Goal: Information Seeking & Learning: Learn about a topic

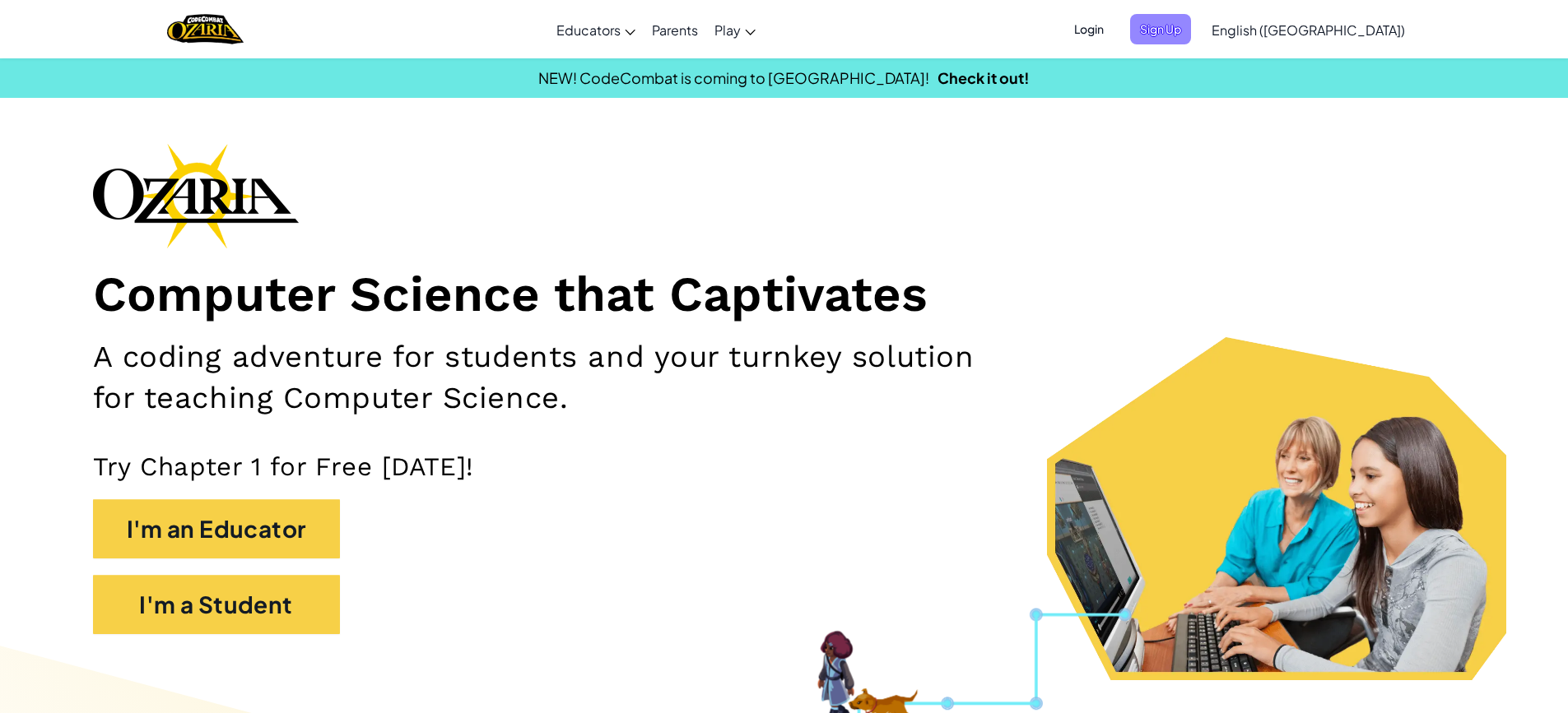
click at [1191, 23] on span "Sign Up" at bounding box center [1161, 28] width 61 height 30
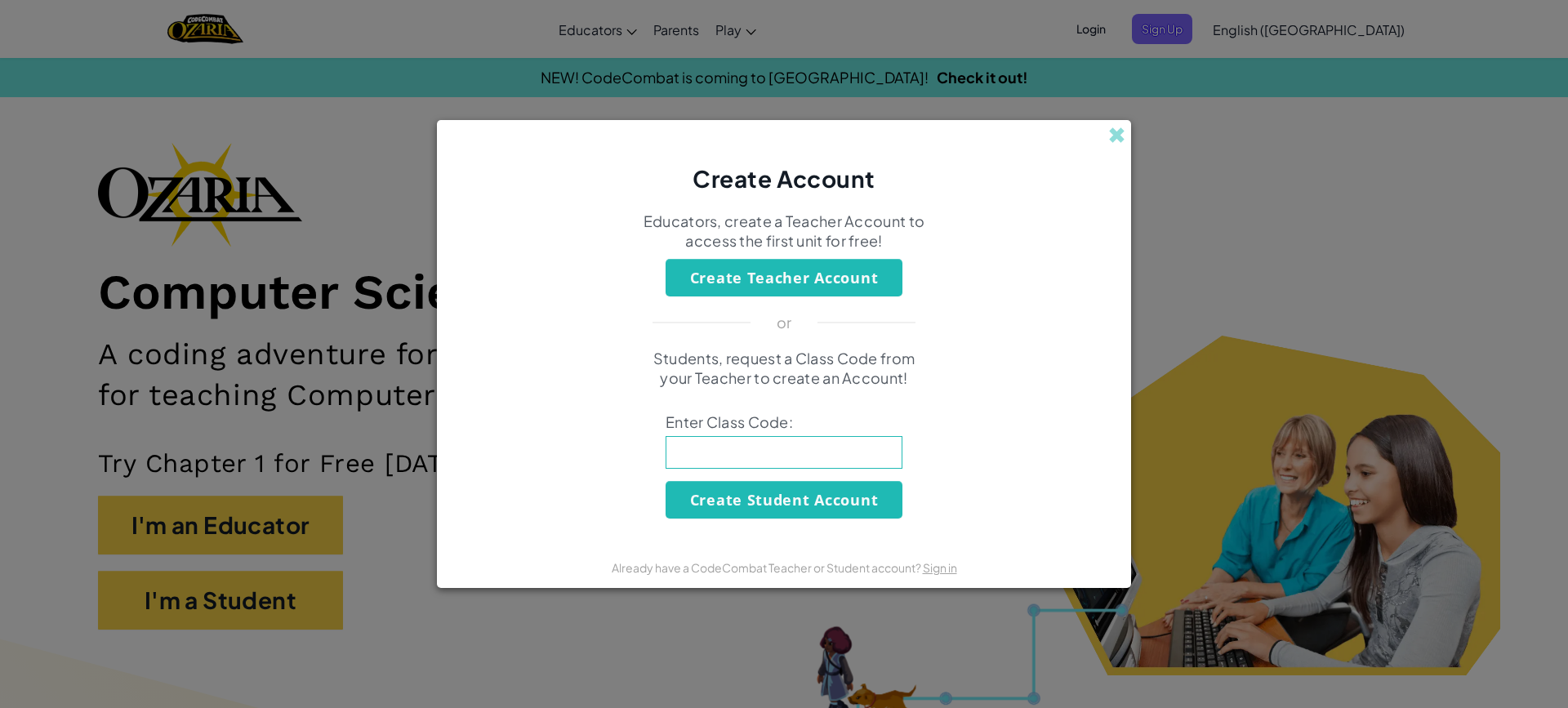
click at [846, 443] on input at bounding box center [784, 453] width 237 height 33
type input "ArmyRunFace"
click at [785, 500] on button "Create Student Account" at bounding box center [784, 499] width 237 height 38
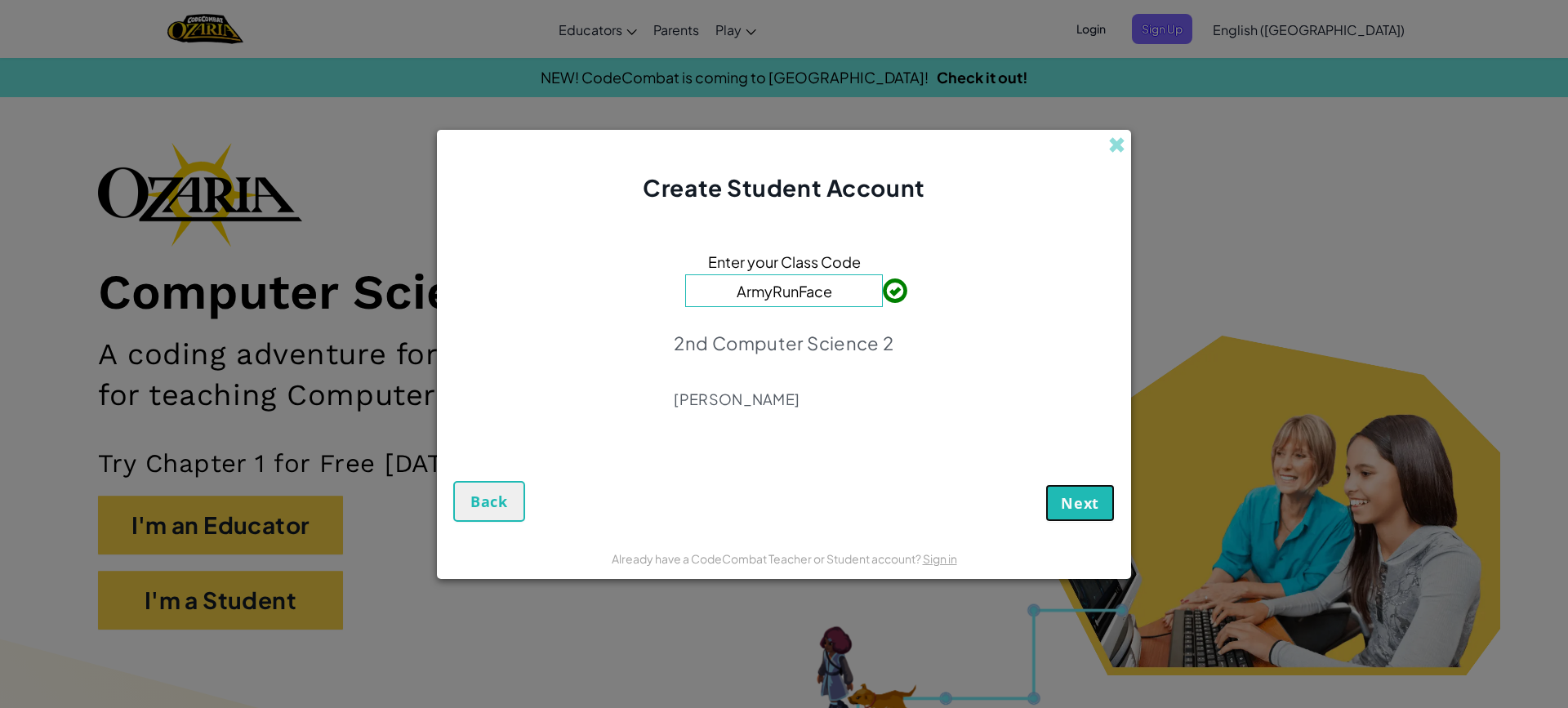
click at [1070, 508] on span "Next" at bounding box center [1080, 503] width 39 height 19
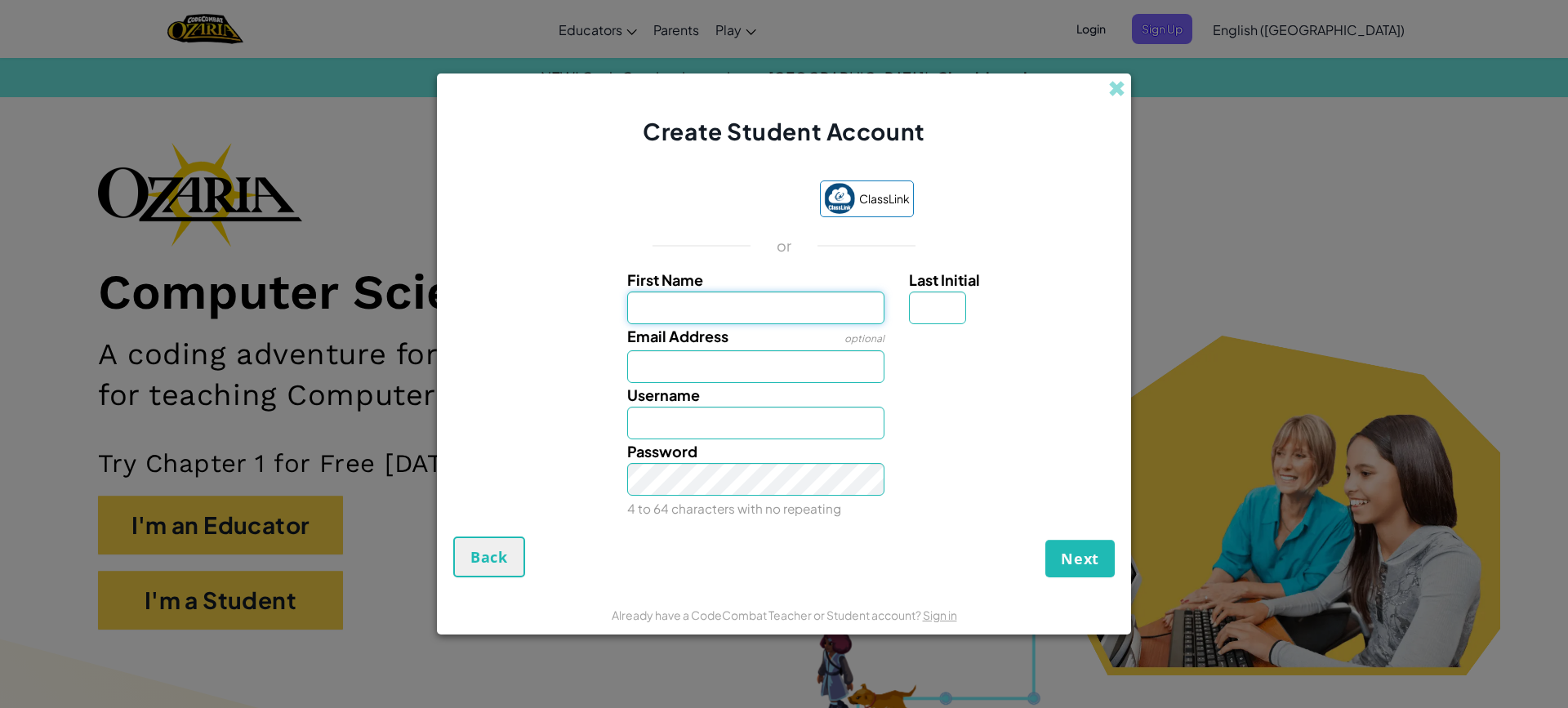
click at [764, 303] on input "First Name" at bounding box center [756, 308] width 258 height 33
type input "Zuryn"
drag, startPoint x: 746, startPoint y: 432, endPoint x: 758, endPoint y: 437, distance: 13.0
click at [755, 436] on input "Zuryn" at bounding box center [756, 424] width 258 height 33
type input "ZurynH"
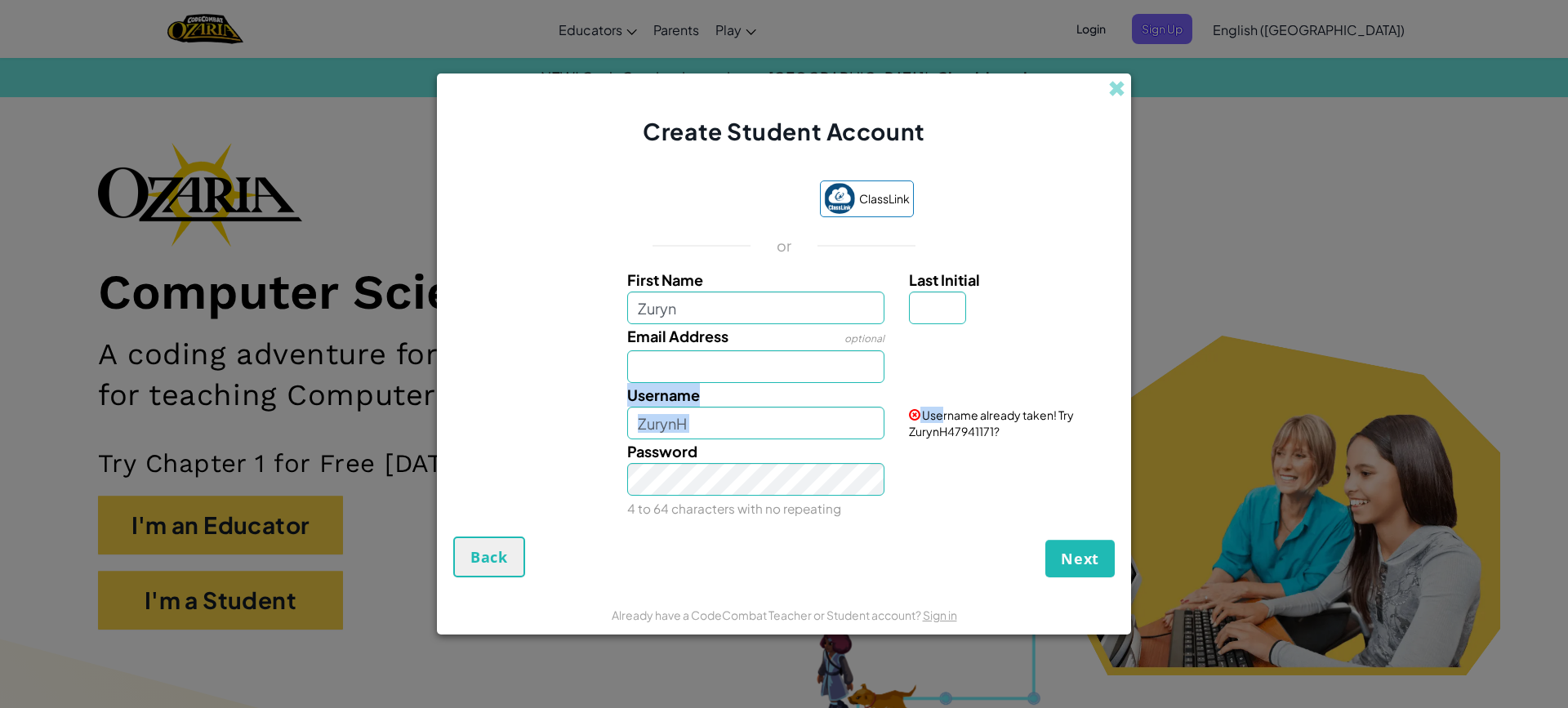
drag, startPoint x: 947, startPoint y: 376, endPoint x: 941, endPoint y: 412, distance: 36.5
click at [941, 400] on div "First Name Zuryn Last Initial Email Address optional Username ZurynH Username a…" at bounding box center [784, 394] width 654 height 252
click at [944, 438] on span "Username already taken! Try ZurynH47941171?" at bounding box center [992, 423] width 165 height 31
drag, startPoint x: 944, startPoint y: 435, endPoint x: 933, endPoint y: 417, distance: 21.1
click at [937, 425] on span "Username already taken! Try ZurynH47941171?" at bounding box center [992, 423] width 165 height 31
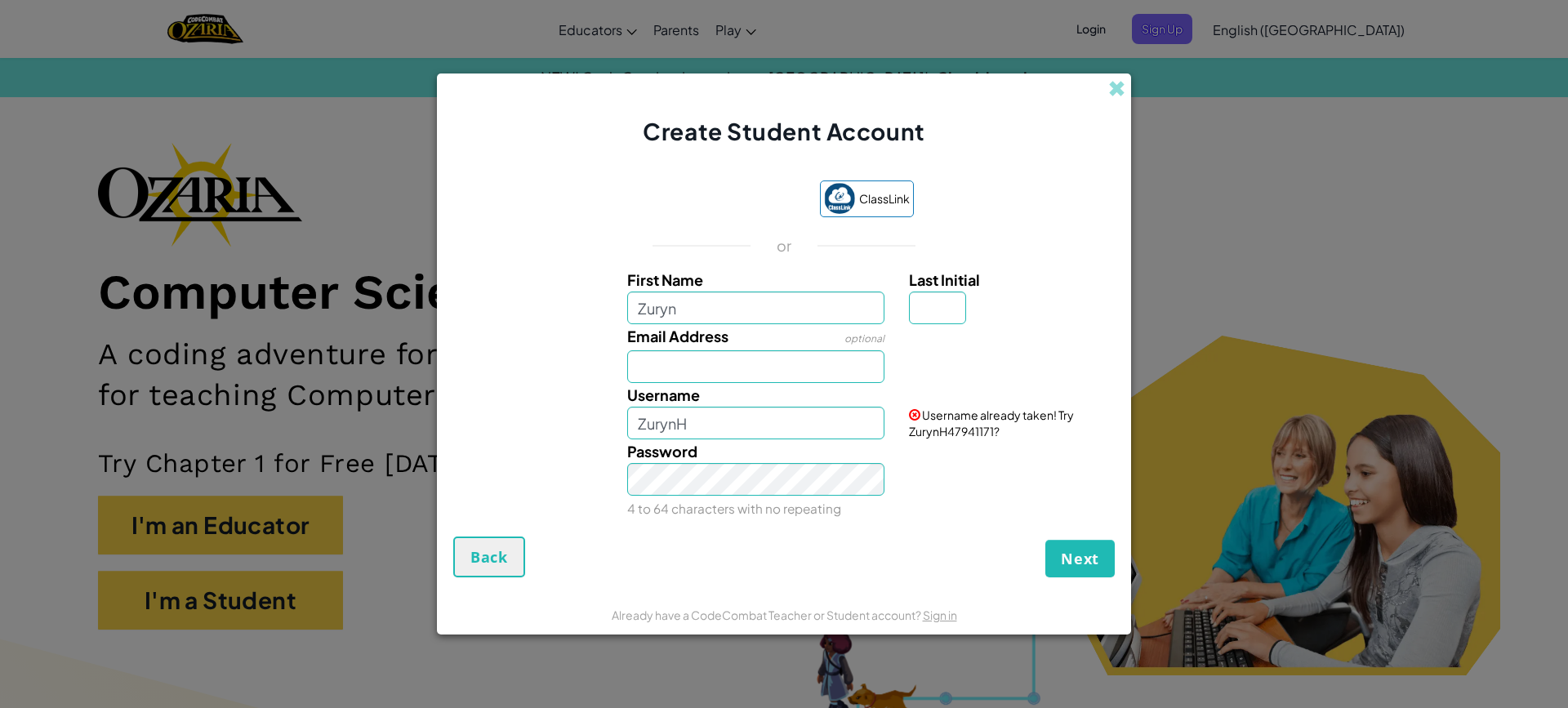
click at [918, 402] on div "Username already taken! Try ZurynH47941171?" at bounding box center [1009, 411] width 226 height 56
click at [757, 417] on input "ZurynH" at bounding box center [756, 424] width 258 height 33
click at [696, 361] on input "Email Address" at bounding box center [756, 367] width 258 height 33
type input "Zurynh3559868289@asheborocitysschools.org"
click at [920, 305] on input "Last Initial" at bounding box center [938, 308] width 57 height 33
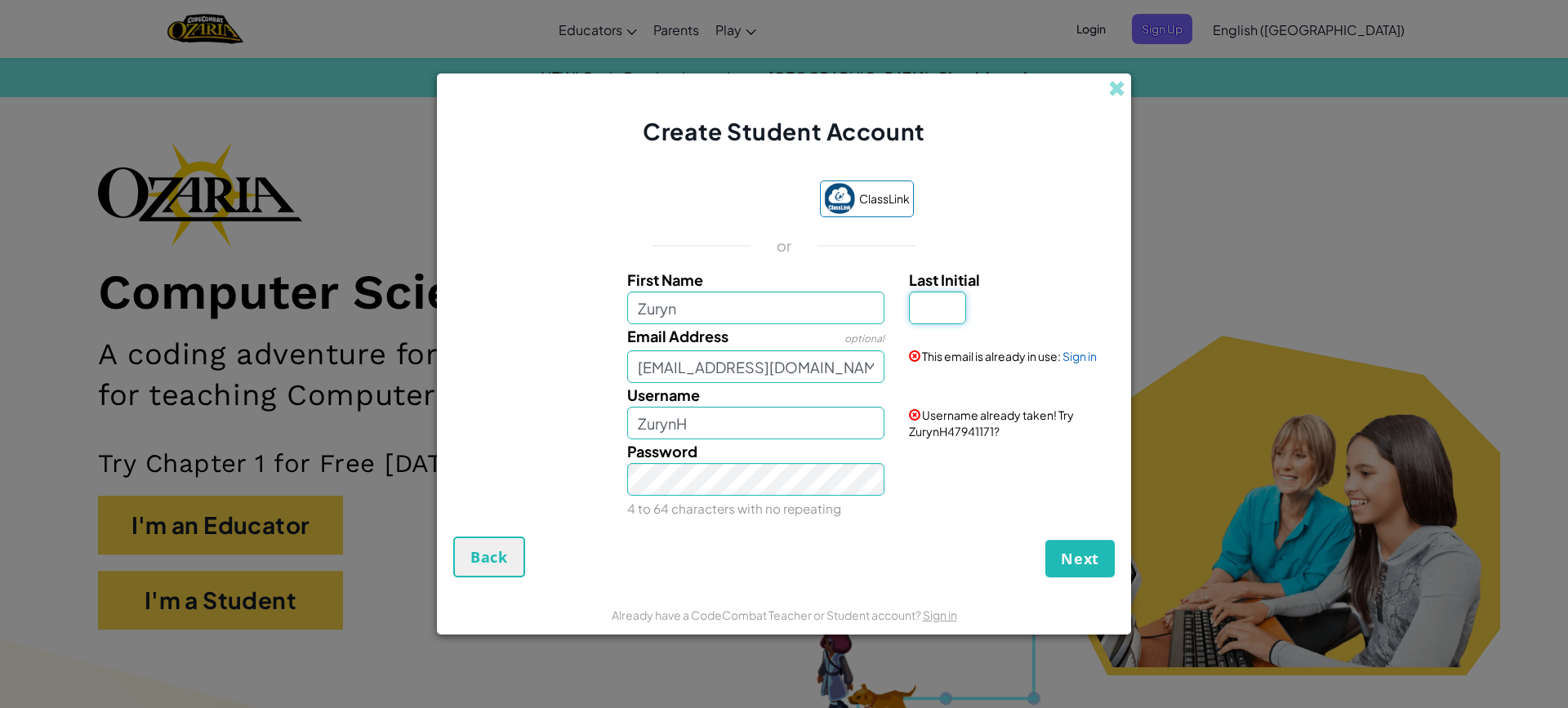
type input "H"
drag, startPoint x: 528, startPoint y: 531, endPoint x: 530, endPoint y: 516, distance: 15.1
click at [530, 516] on form "ClassLink or First Name Zuryn Last Initial H Email Address optional Zurynh35598…" at bounding box center [784, 370] width 694 height 447
click at [477, 562] on span "Back" at bounding box center [489, 557] width 38 height 19
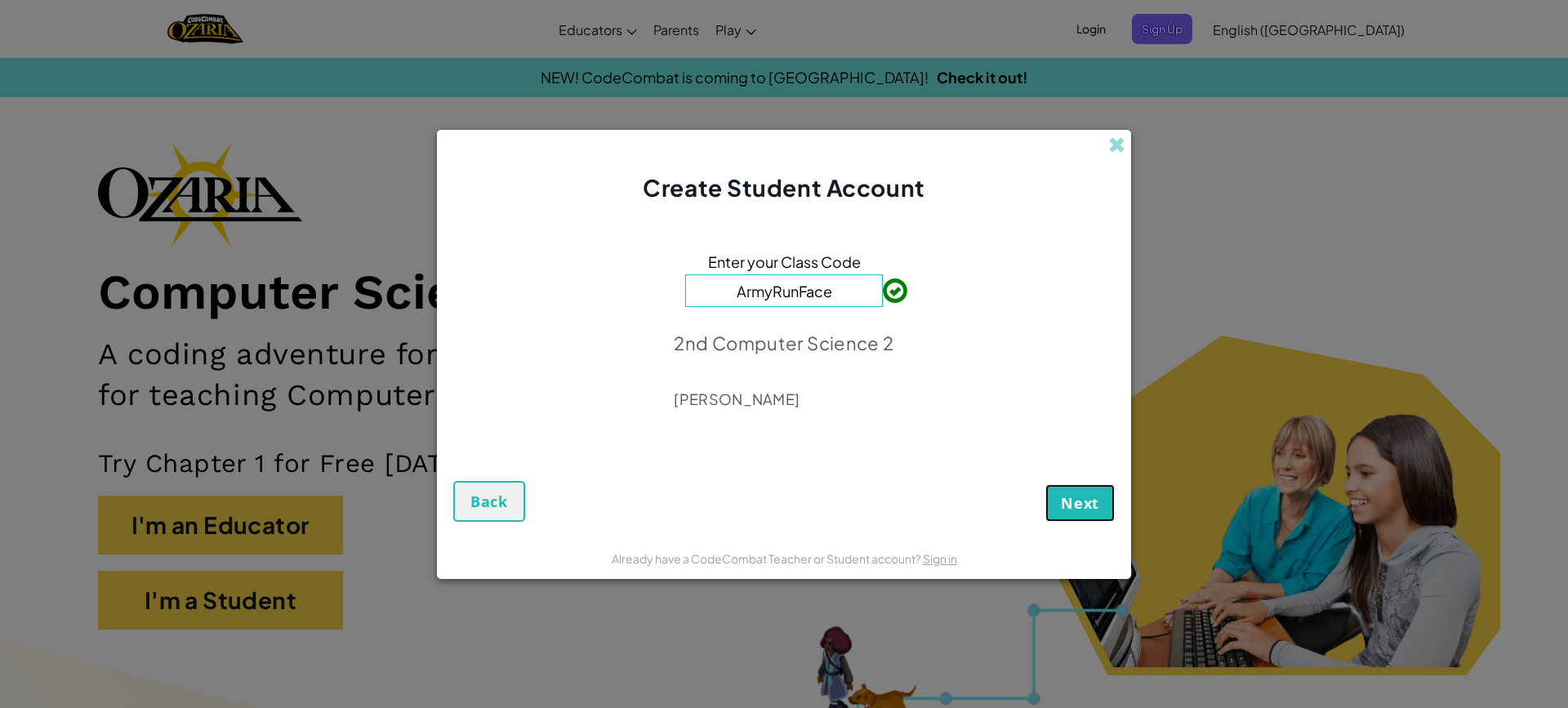
click at [1060, 490] on button "Next" at bounding box center [1080, 503] width 70 height 38
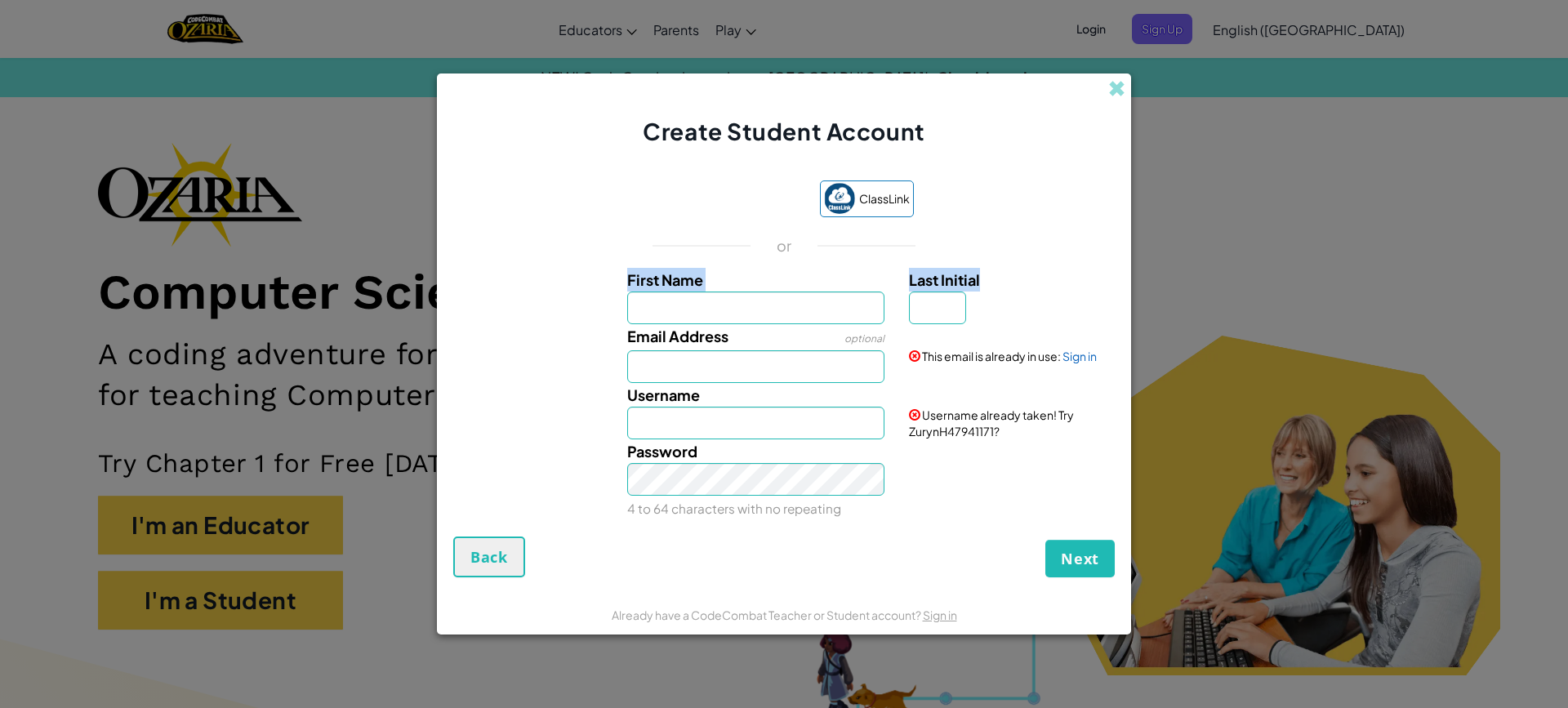
drag, startPoint x: 880, startPoint y: 300, endPoint x: 578, endPoint y: 293, distance: 302.1
click at [672, 306] on div "ClassLink or First Name Last Initial Email Address optional This email is alrea…" at bounding box center [784, 350] width 661 height 373
click at [724, 320] on input "First Name" at bounding box center [756, 308] width 258 height 33
type input "Zuryn"
click at [737, 401] on div "Username Zuryn" at bounding box center [755, 411] width 282 height 56
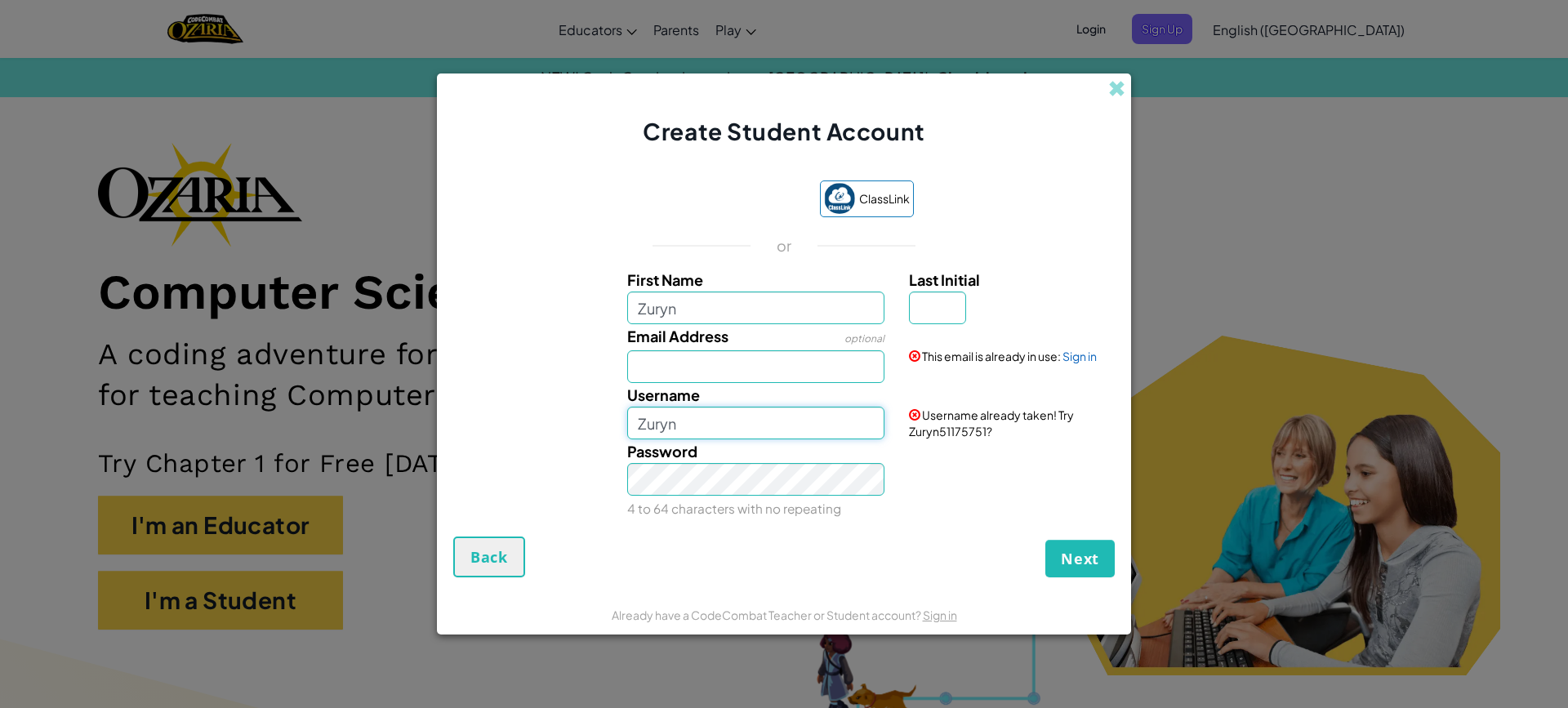
drag, startPoint x: 737, startPoint y: 423, endPoint x: 727, endPoint y: 418, distance: 11.2
click at [733, 428] on input "Zuryn" at bounding box center [756, 424] width 258 height 33
click at [711, 464] on div "Password 4 to 64 characters with no repeating" at bounding box center [755, 479] width 282 height 80
click at [704, 464] on div "Password 4 to 64 characters with no repeating" at bounding box center [755, 479] width 282 height 80
drag, startPoint x: 692, startPoint y: 456, endPoint x: 674, endPoint y: 438, distance: 25.5
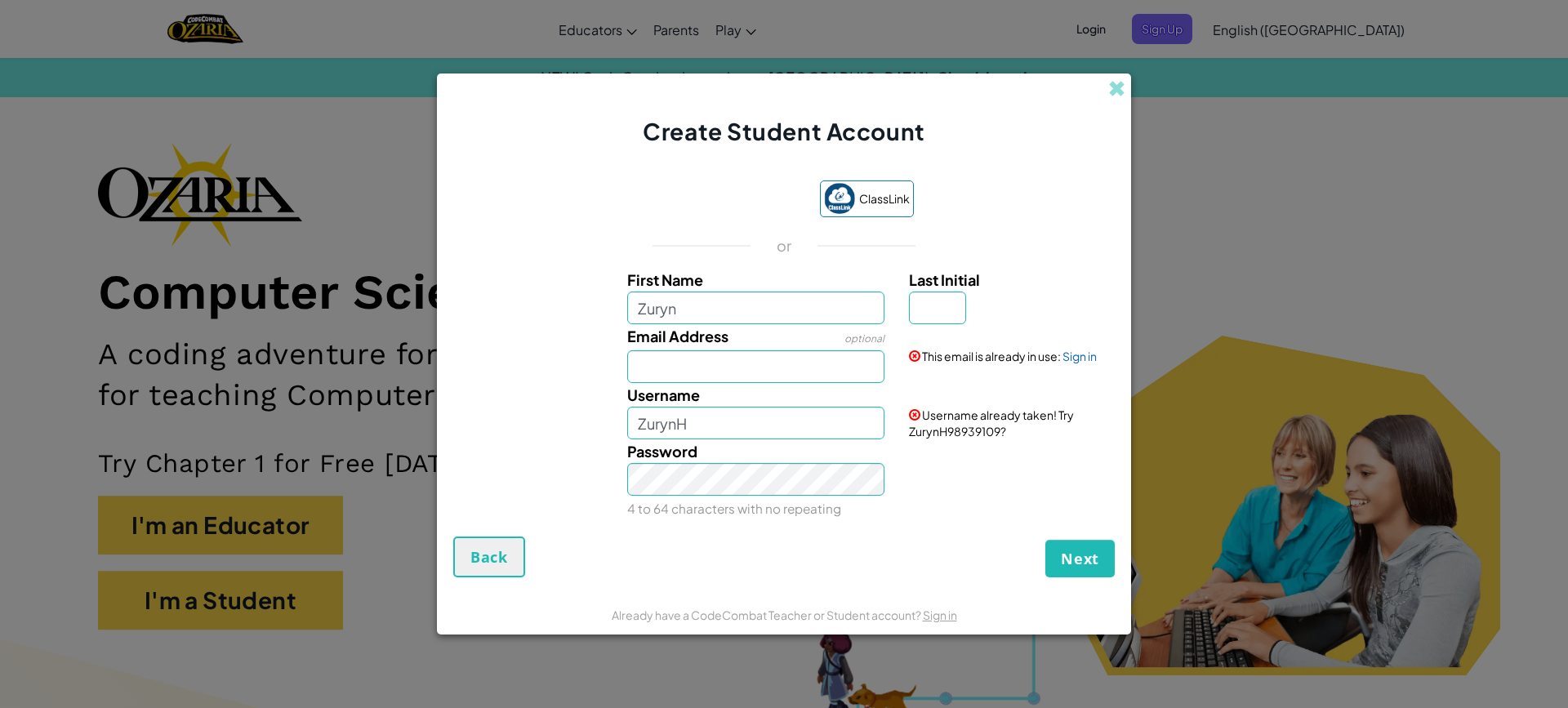
drag, startPoint x: 674, startPoint y: 438, endPoint x: 604, endPoint y: 366, distance: 100.4
click at [604, 366] on div "Email Address optional This email is already in use: Sign in" at bounding box center [784, 353] width 678 height 59
drag, startPoint x: 936, startPoint y: 308, endPoint x: 932, endPoint y: 295, distance: 13.6
click at [932, 295] on input "Last Initial" at bounding box center [938, 308] width 57 height 33
click at [1045, 251] on div "ClassLink or First Name Zuryn Last Initial Email Address optional This email is…" at bounding box center [784, 350] width 661 height 373
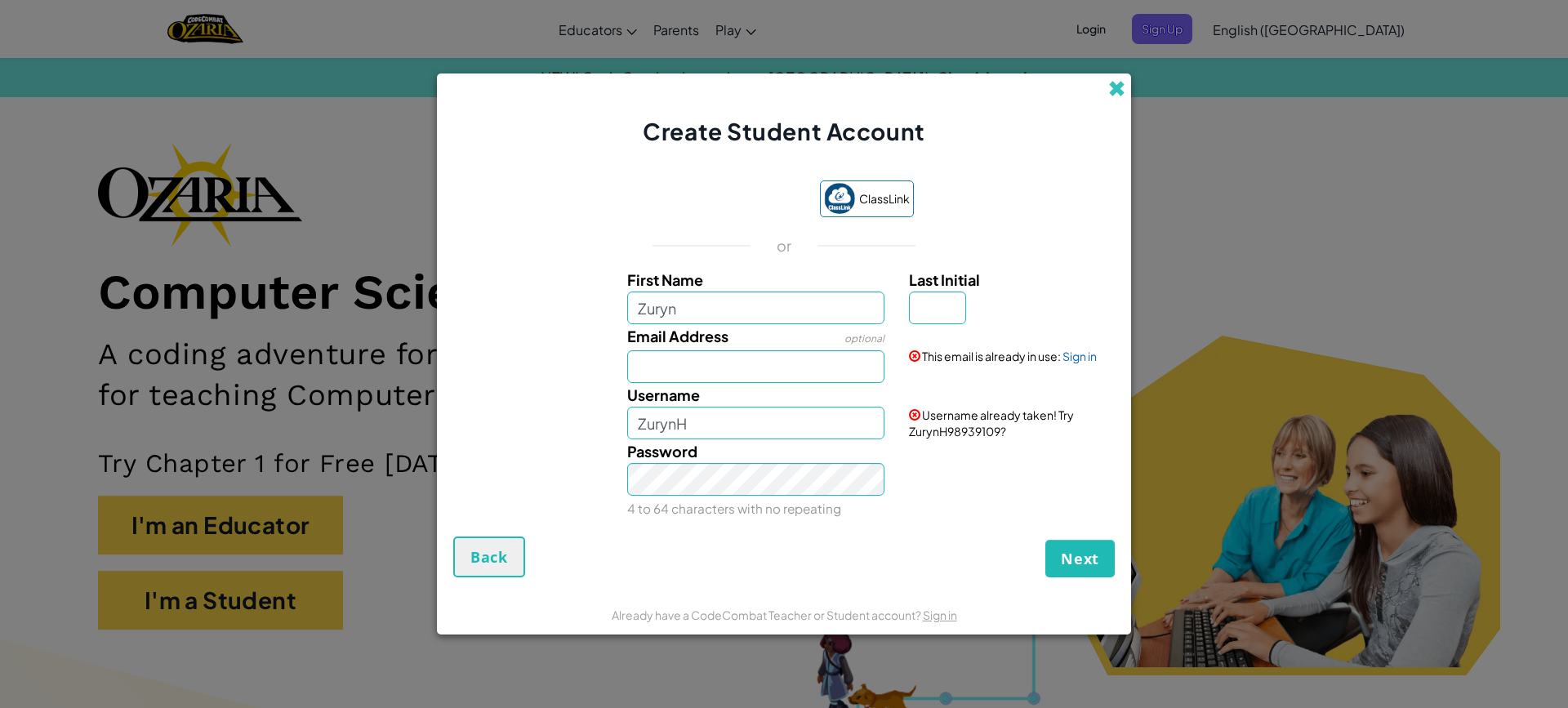
drag, startPoint x: 1104, startPoint y: 82, endPoint x: 1123, endPoint y: 83, distance: 19.0
click at [1109, 83] on div "Create Student Account" at bounding box center [784, 111] width 694 height 75
click at [825, 419] on input "ZurynH" at bounding box center [756, 424] width 258 height 33
type input "ZurynH3559868289"
drag, startPoint x: 933, startPoint y: 304, endPoint x: 934, endPoint y: 324, distance: 20.0
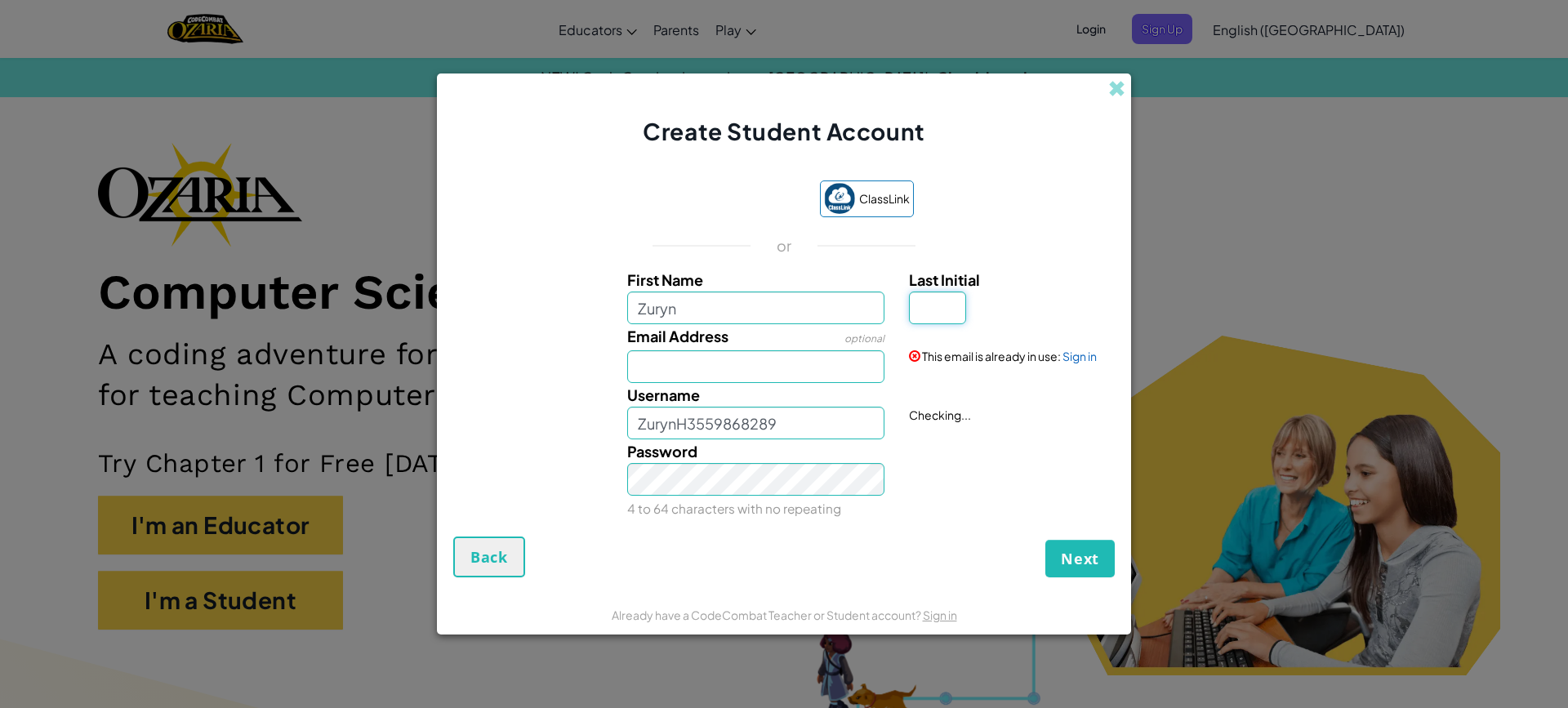
click at [934, 310] on input "Last Initial" at bounding box center [938, 308] width 57 height 33
type input "H"
click at [711, 421] on input "ZurynH" at bounding box center [756, 424] width 258 height 33
type input "ZurynH3559868289"
click at [711, 355] on input "Email Address" at bounding box center [756, 367] width 258 height 33
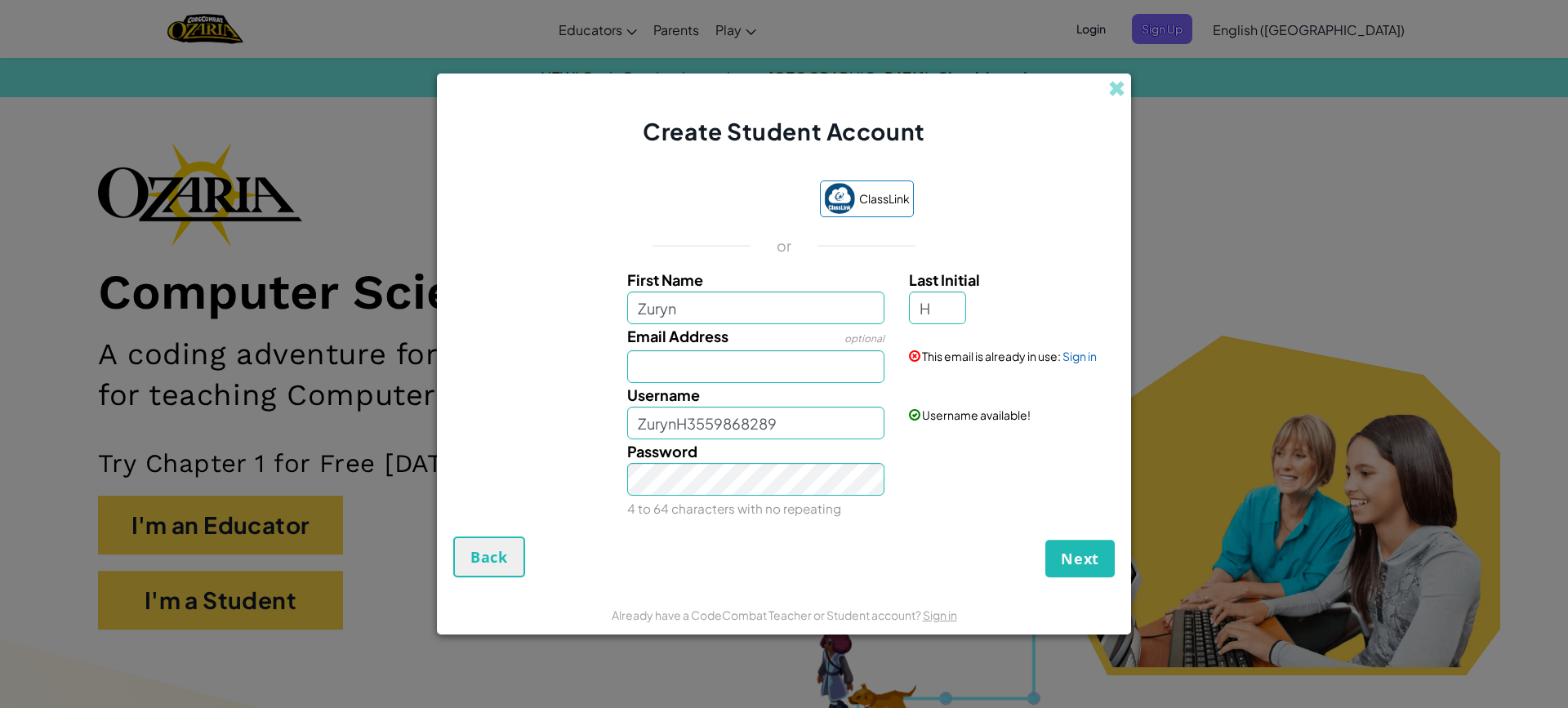
drag, startPoint x: 952, startPoint y: 584, endPoint x: 963, endPoint y: 585, distance: 11.0
click at [954, 583] on form "ClassLink or First Name Zuryn Last Initial H Email Address optional This email …" at bounding box center [784, 370] width 694 height 447
click at [1074, 543] on button "Next" at bounding box center [1080, 559] width 70 height 38
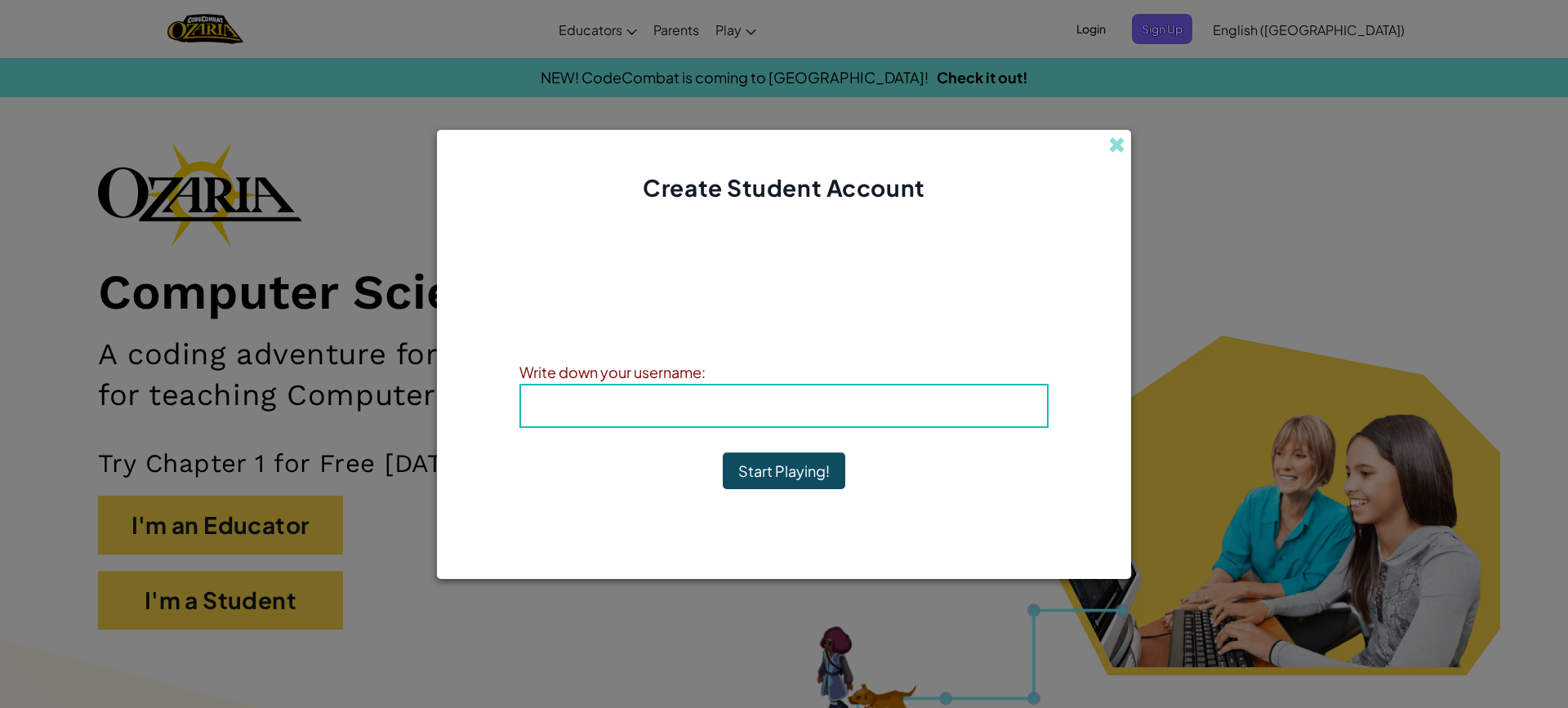
click at [804, 402] on b "Username : ZurynH3559868289" at bounding box center [784, 405] width 248 height 18
click at [803, 402] on b "Username : ZurynH3559868289" at bounding box center [784, 405] width 248 height 18
click at [802, 402] on b "Username : ZurynH3559868289" at bounding box center [784, 405] width 248 height 18
click at [944, 408] on h4 "Username : ZurynH3559868289" at bounding box center [784, 405] width 494 height 24
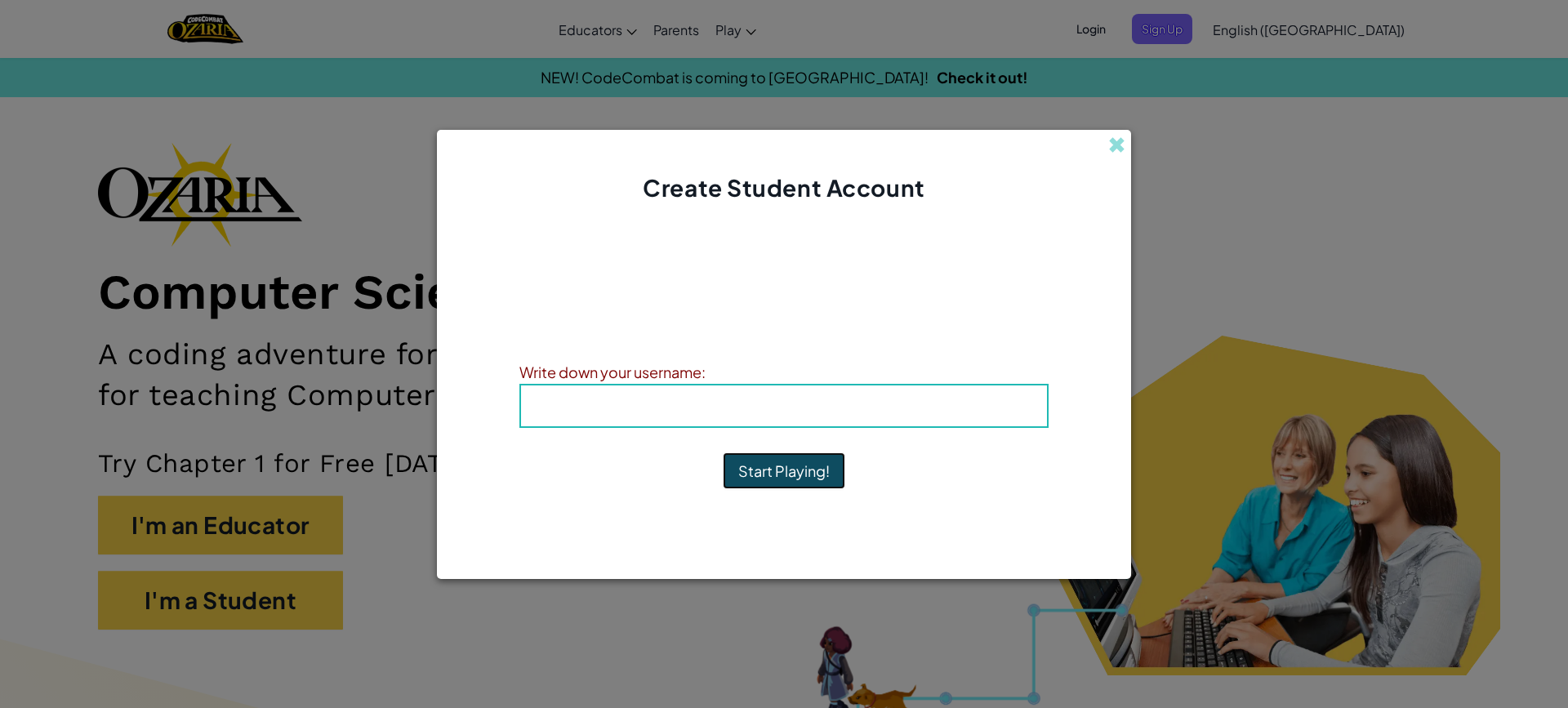
click at [808, 467] on button "Start Playing!" at bounding box center [784, 471] width 122 height 38
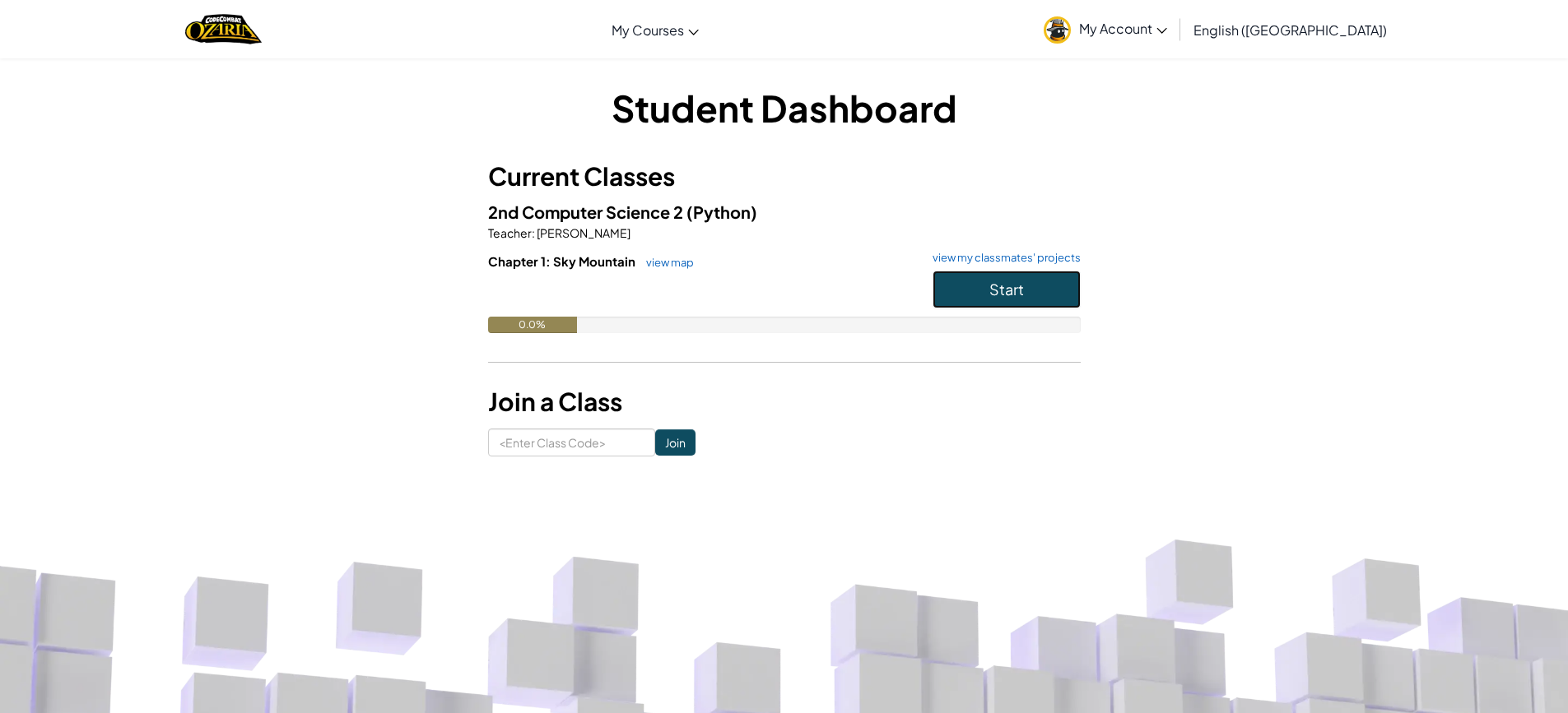
click at [978, 279] on button "Start" at bounding box center [1006, 289] width 148 height 38
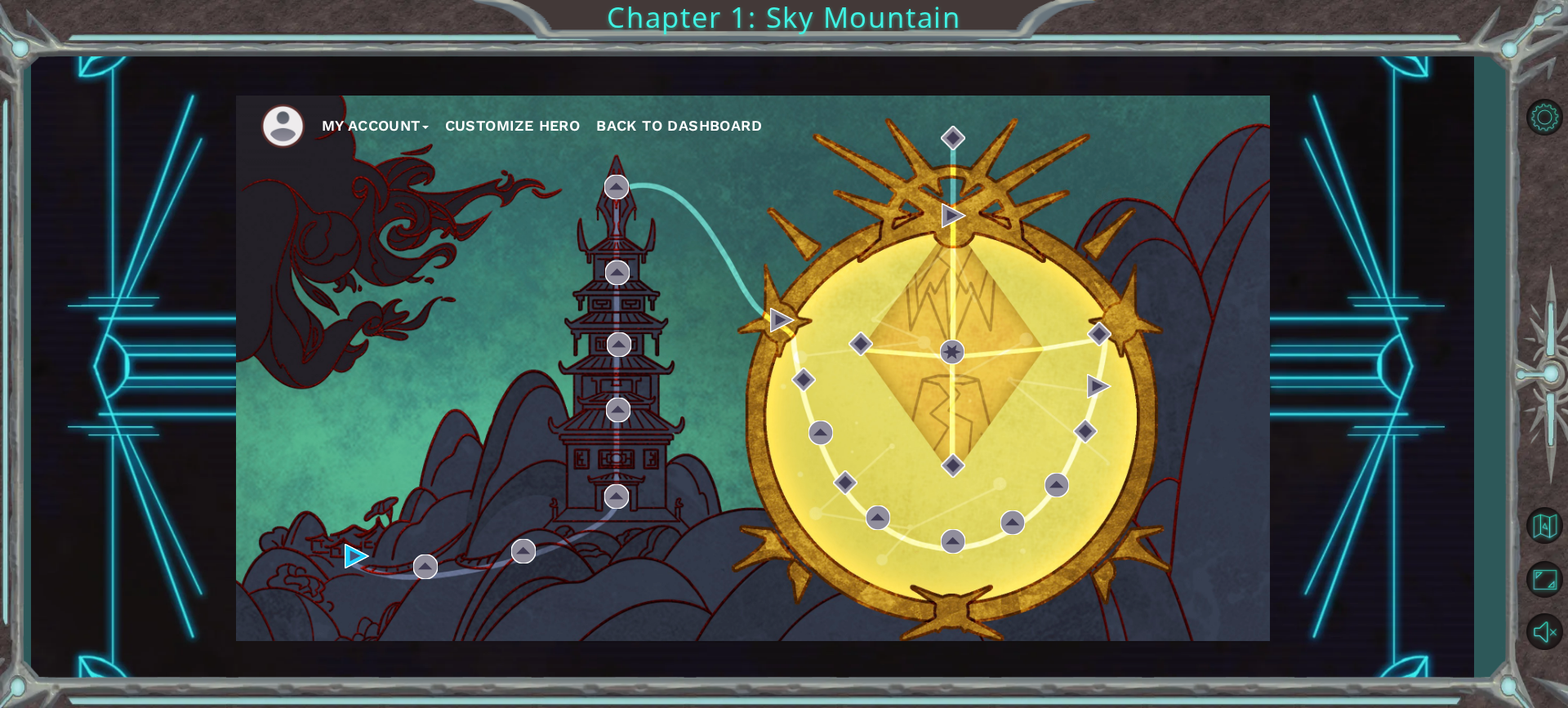
click at [534, 116] on button "Customize Hero" at bounding box center [513, 125] width 136 height 24
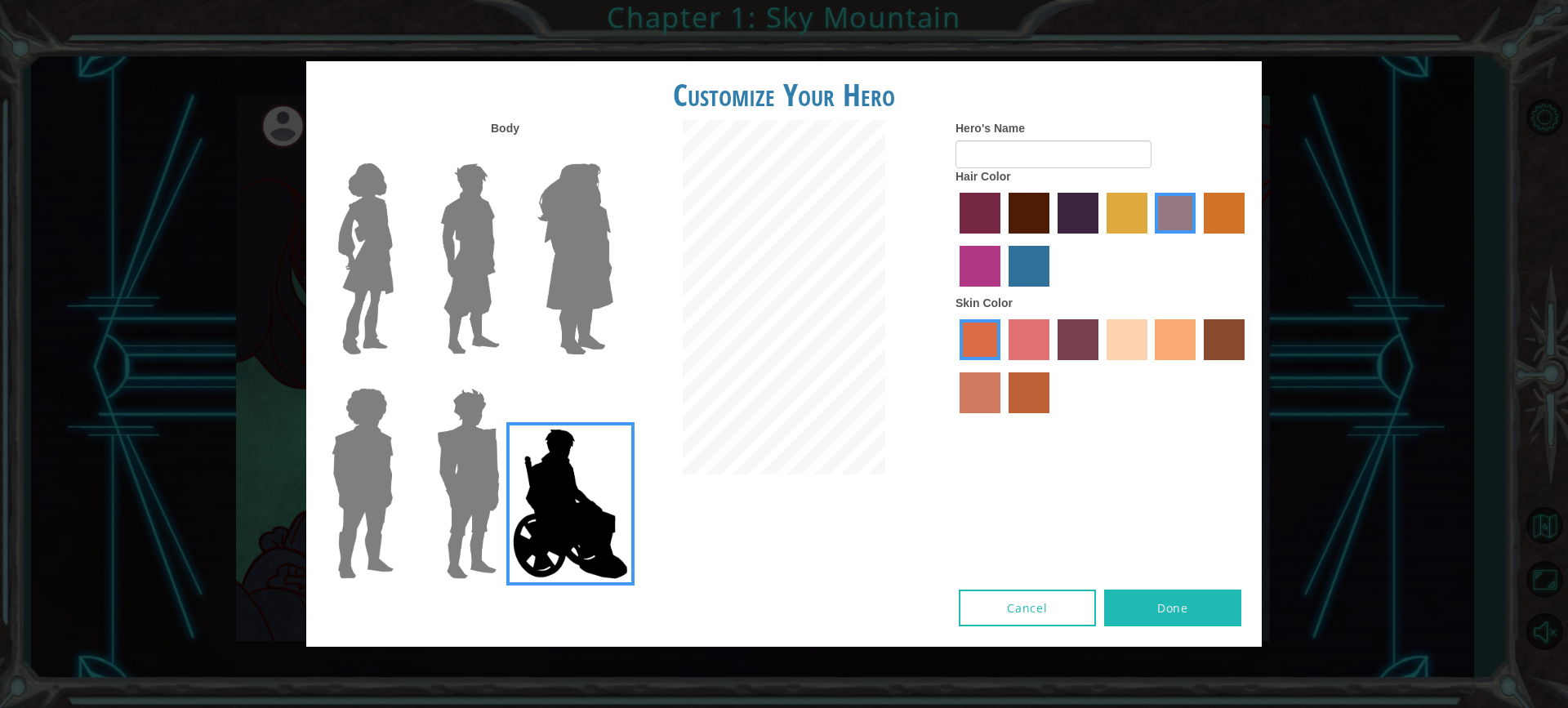
click at [343, 250] on img at bounding box center [366, 259] width 69 height 205
click at [400, 153] on input "Hero Connie" at bounding box center [400, 153] width 0 height 0
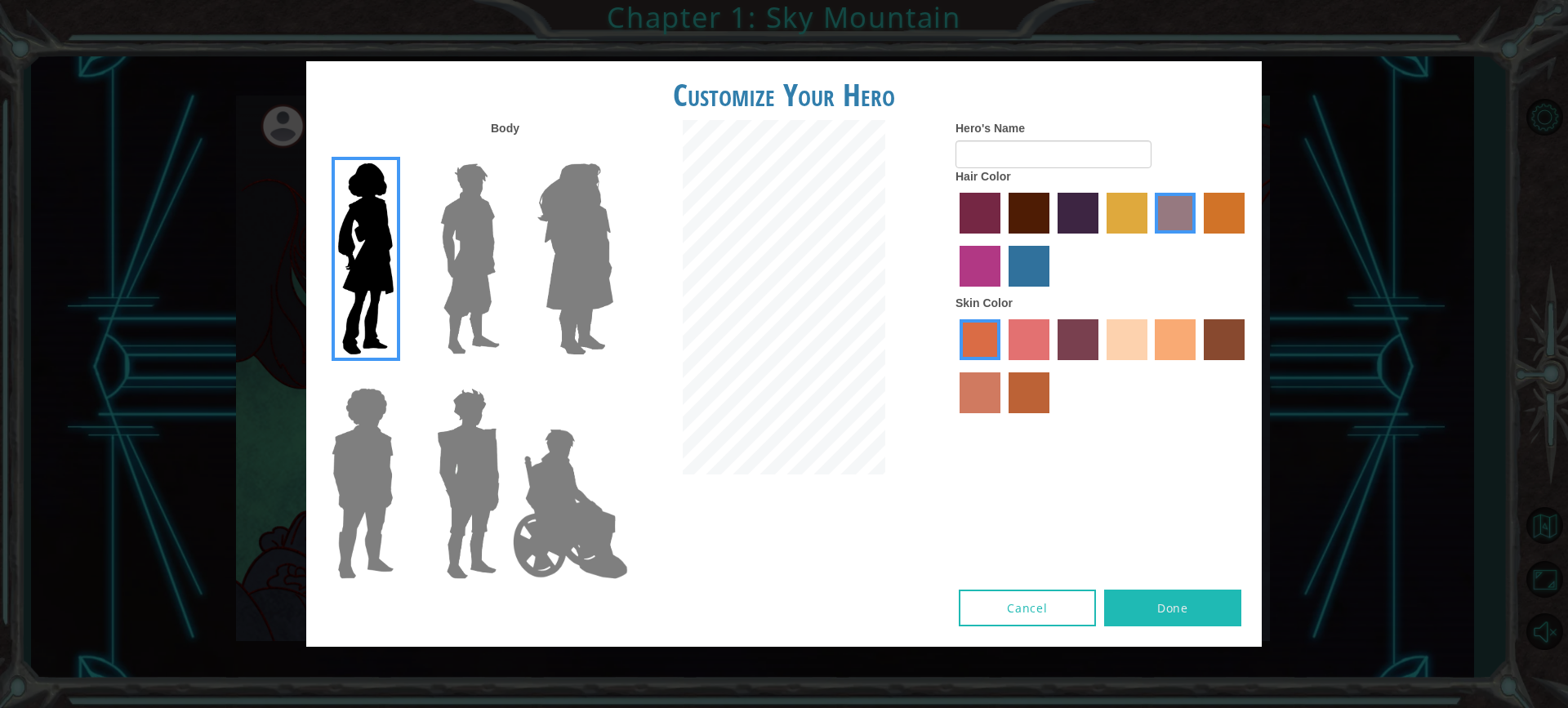
click at [451, 287] on img at bounding box center [469, 259] width 73 height 205
click at [506, 153] on input "Hero Lars" at bounding box center [506, 153] width 0 height 0
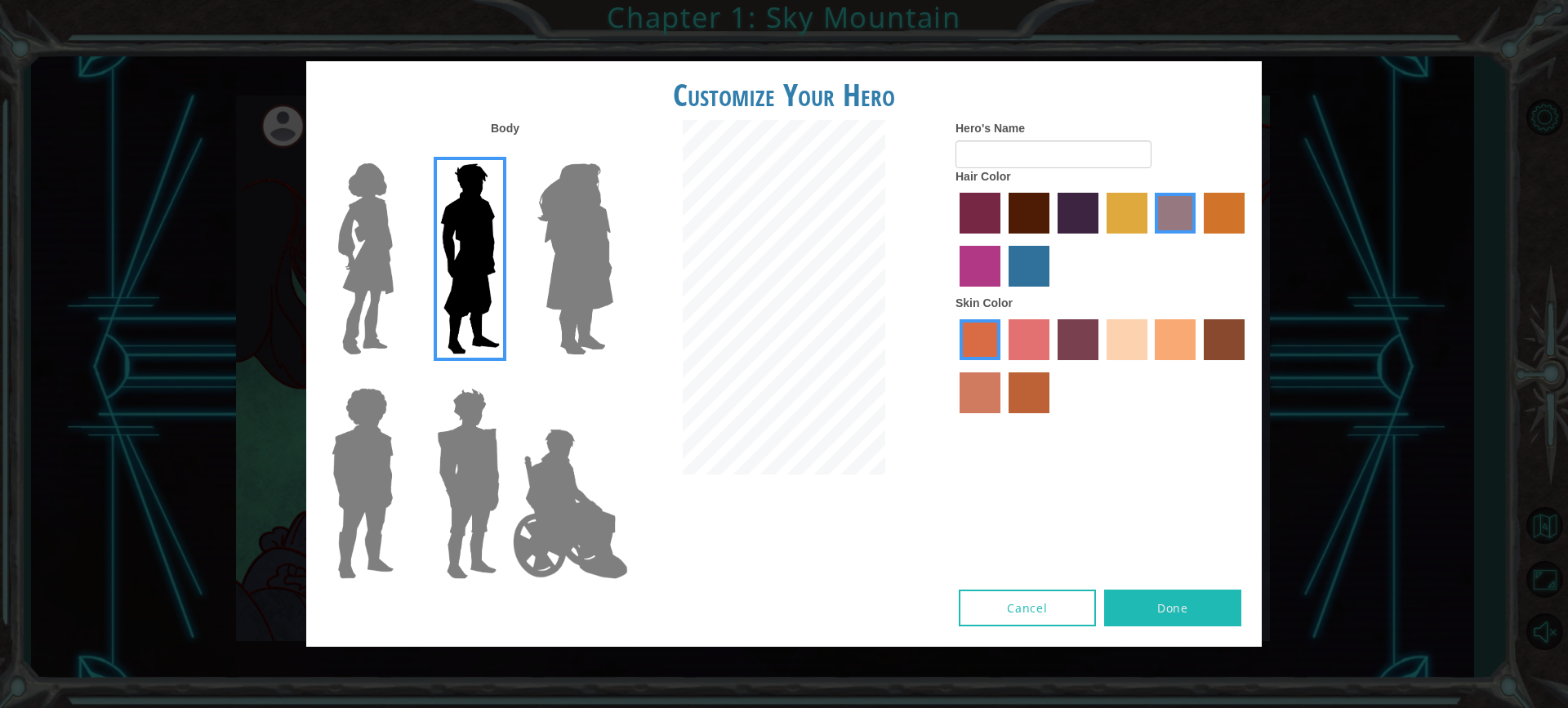
click at [589, 304] on img at bounding box center [576, 259] width 89 height 205
click at [613, 153] on input "Hero Amethyst" at bounding box center [613, 153] width 0 height 0
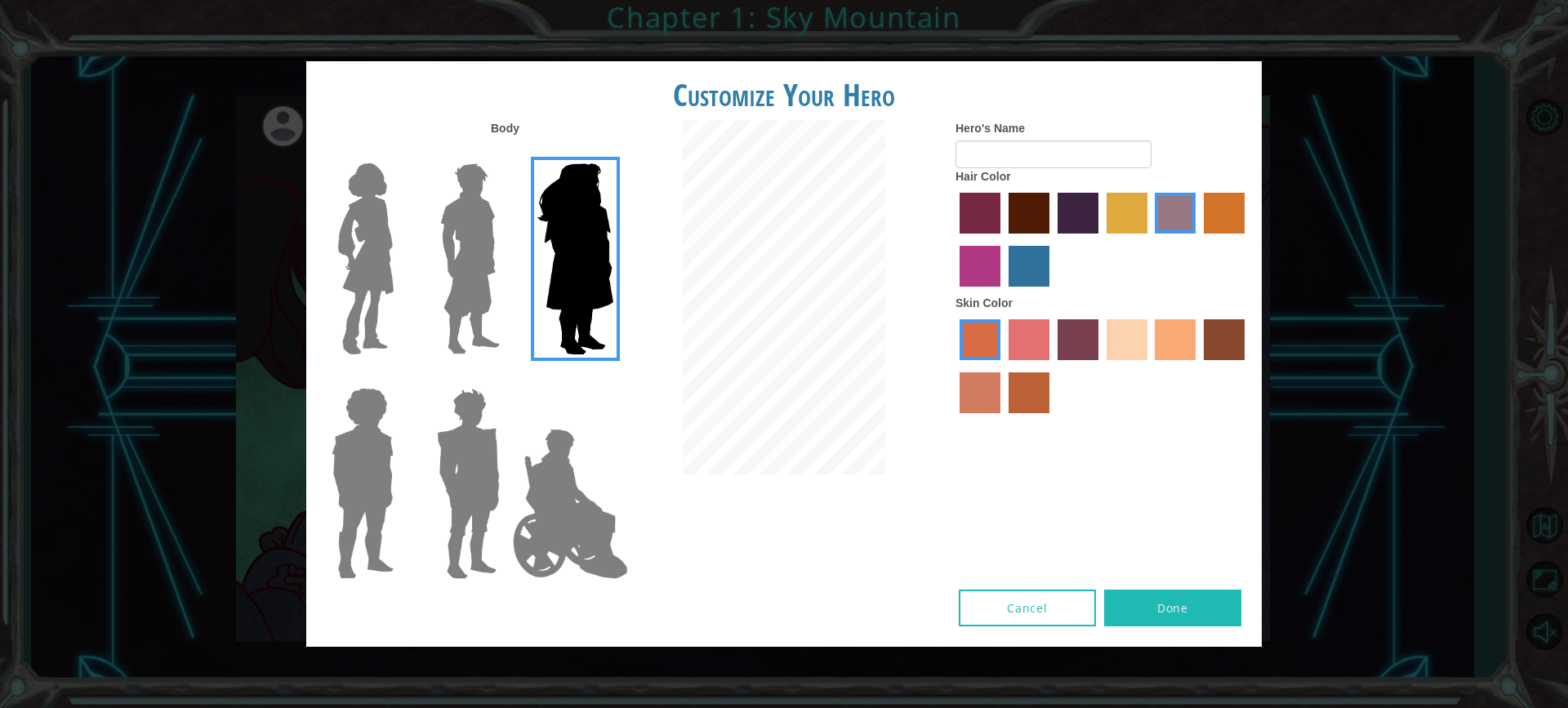
click at [381, 402] on img at bounding box center [363, 483] width 76 height 205
click at [400, 377] on input "Hero Steven" at bounding box center [400, 377] width 0 height 0
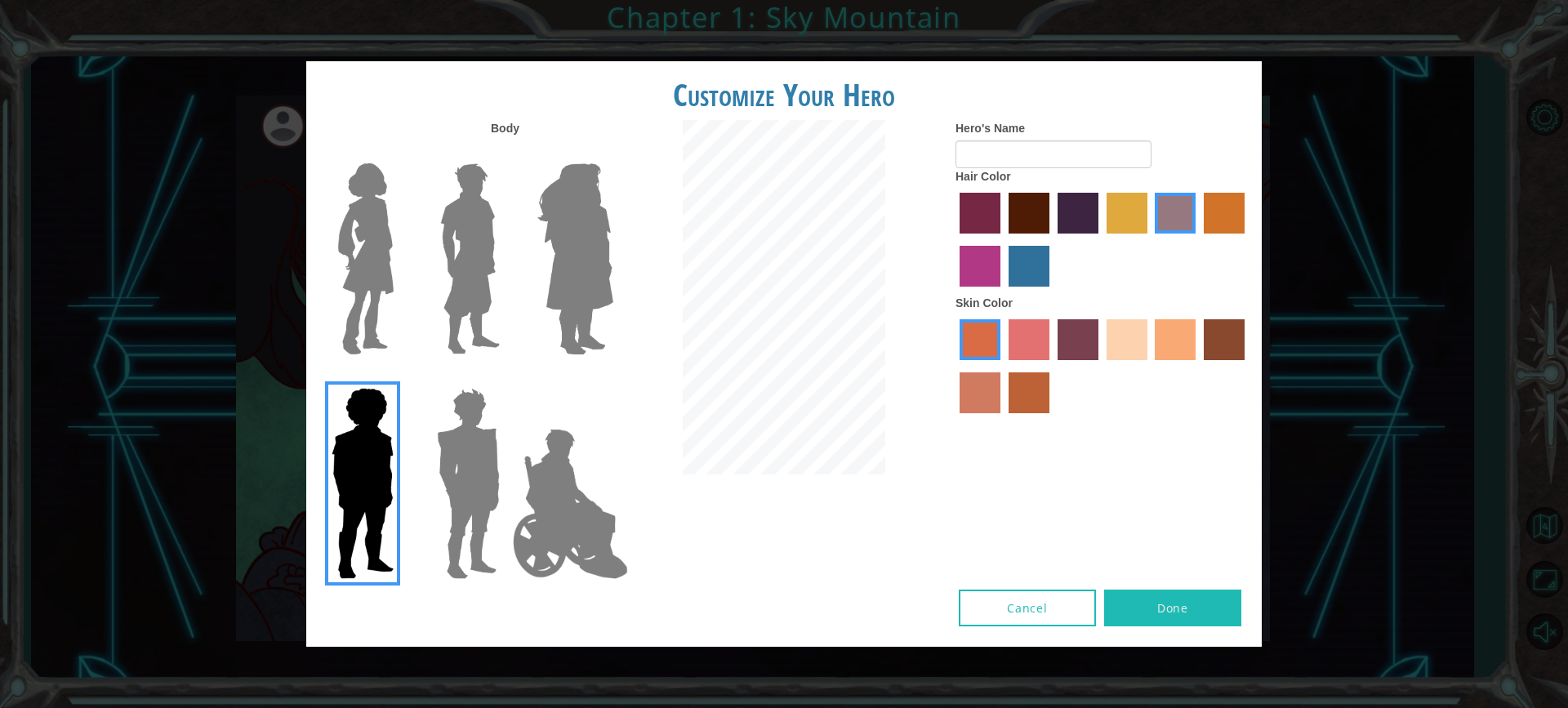
click at [491, 416] on img at bounding box center [468, 483] width 76 height 205
click at [506, 377] on input "Hero Garnet" at bounding box center [506, 377] width 0 height 0
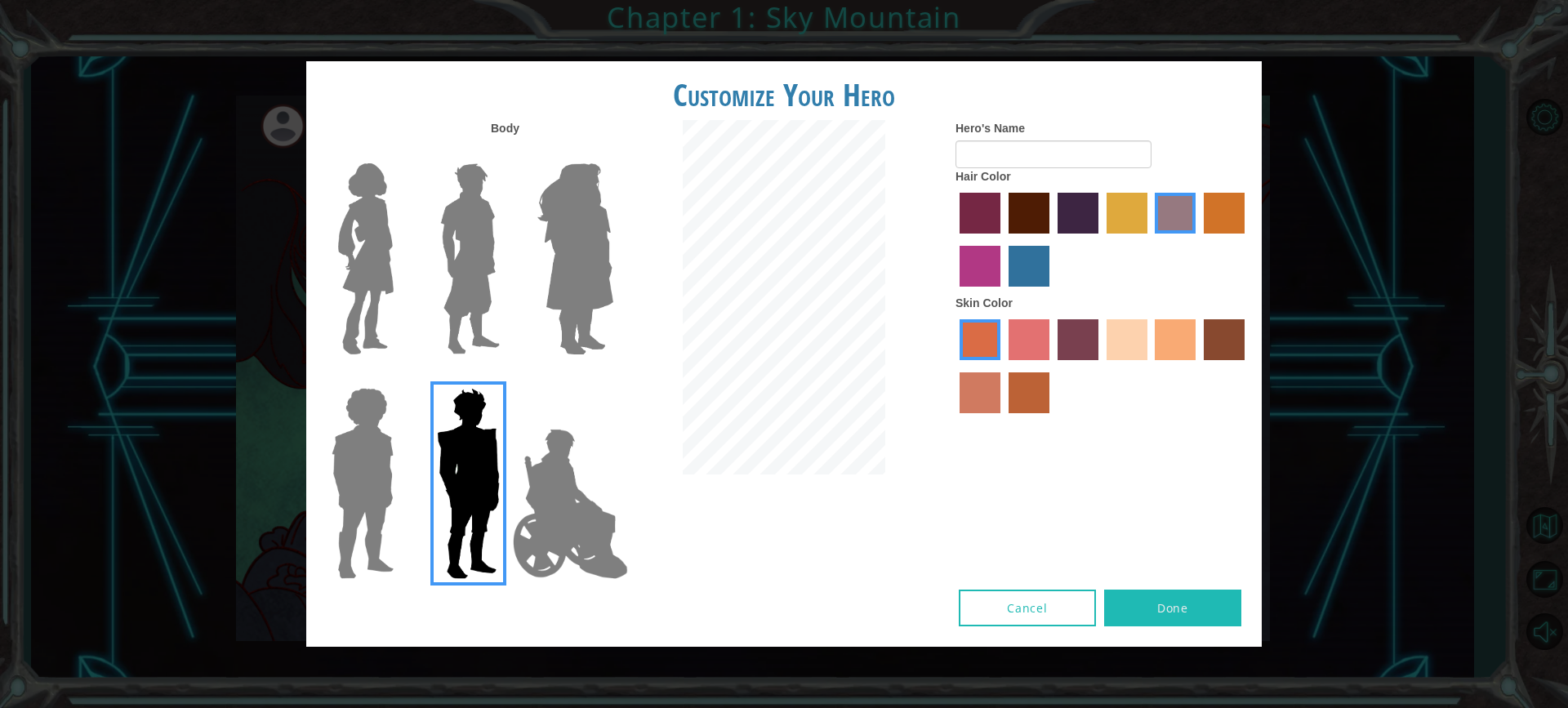
click at [539, 477] on img at bounding box center [570, 504] width 128 height 163
click at [613, 377] on input "Hero Jamie" at bounding box center [613, 377] width 0 height 0
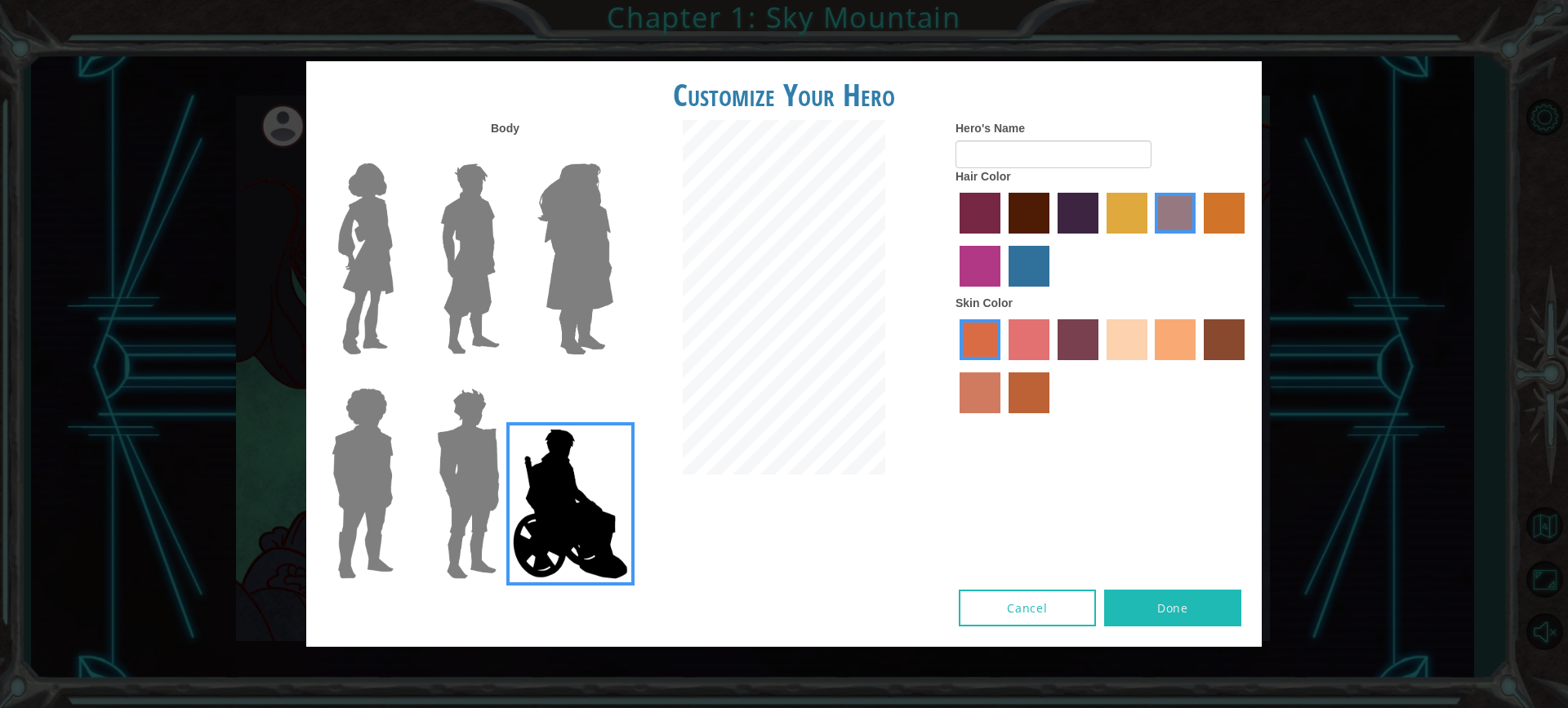
click at [380, 240] on img at bounding box center [366, 259] width 69 height 205
click at [400, 153] on input "Hero Connie" at bounding box center [400, 153] width 0 height 0
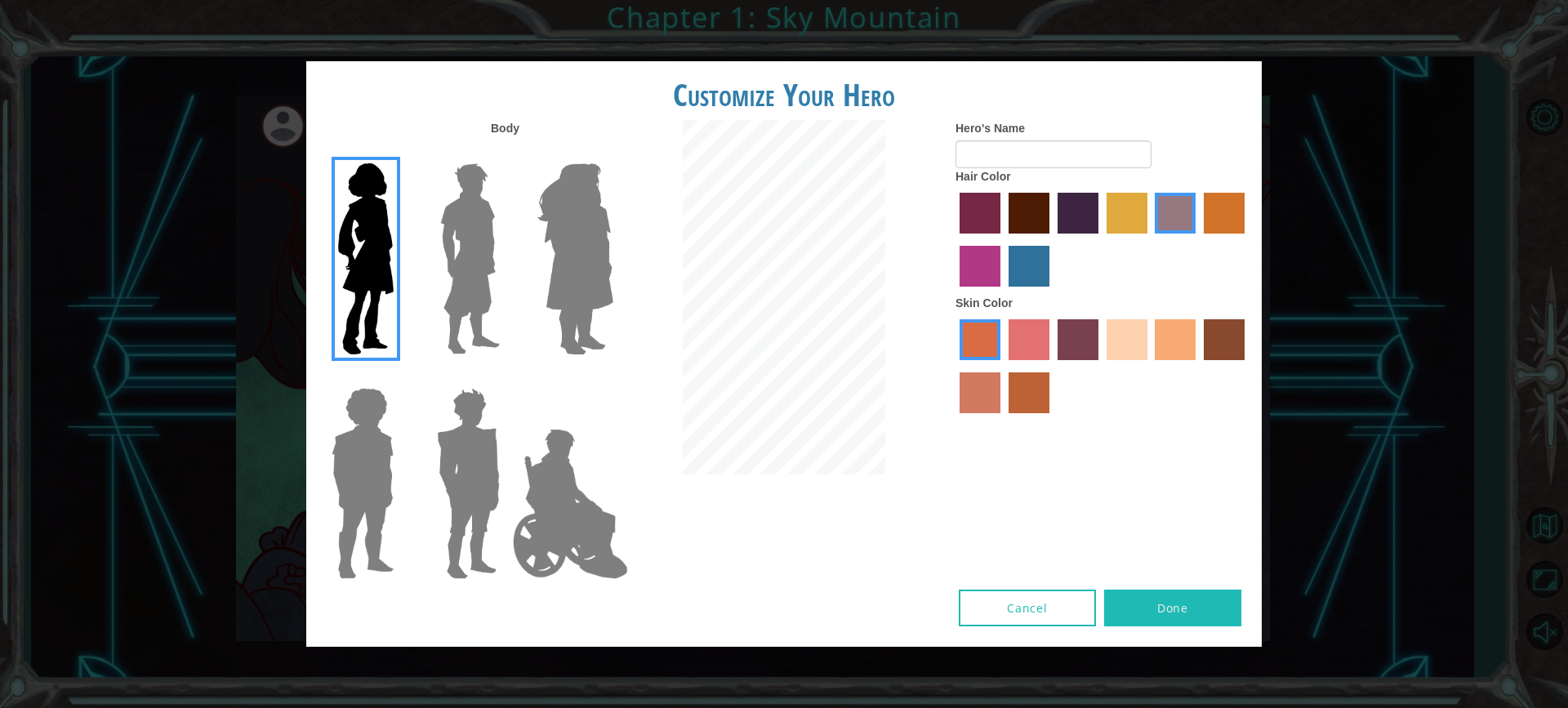
click at [423, 275] on div at bounding box center [465, 253] width 107 height 225
click at [447, 283] on img at bounding box center [469, 259] width 73 height 205
click at [506, 153] on input "Hero Lars" at bounding box center [506, 153] width 0 height 0
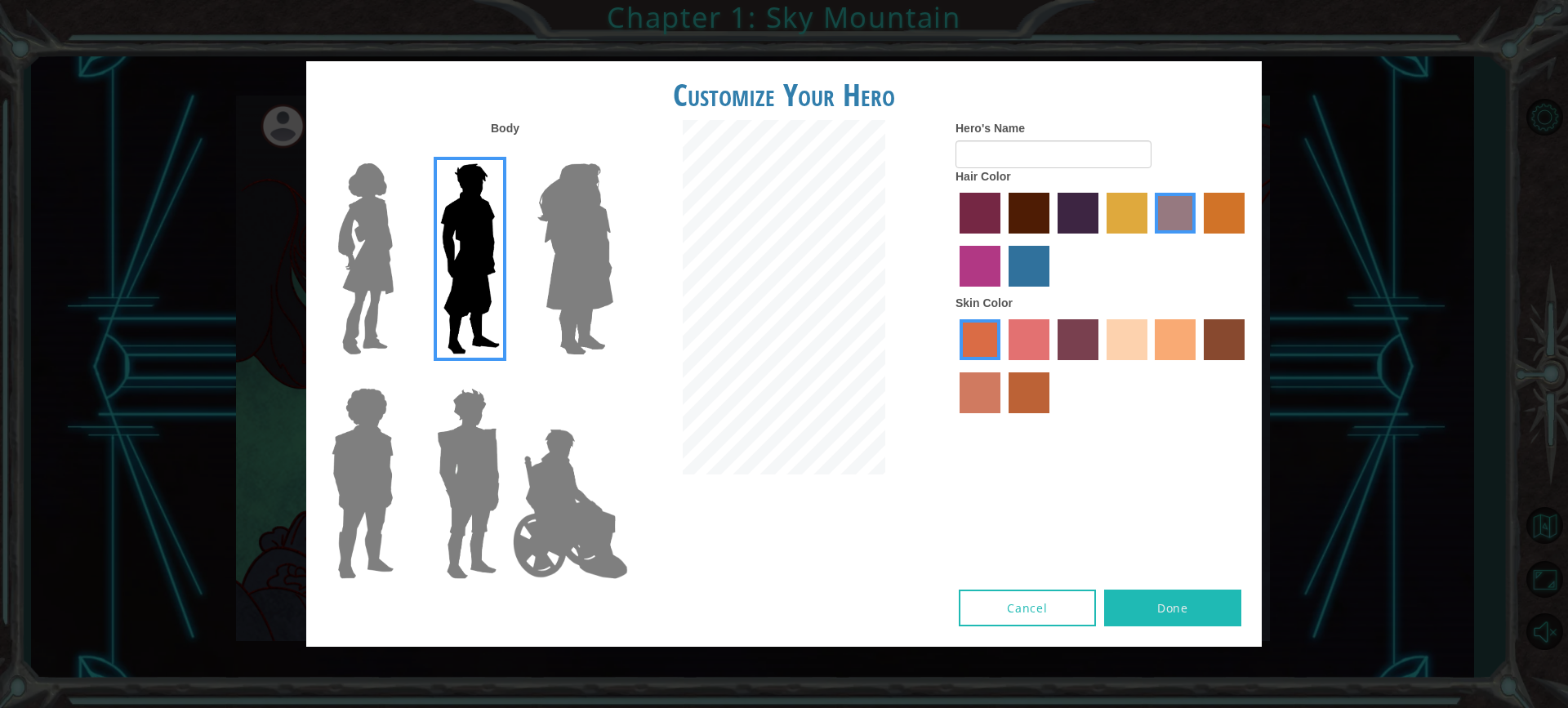
click at [399, 256] on img at bounding box center [366, 259] width 69 height 205
click at [400, 153] on input "Hero Connie" at bounding box center [400, 153] width 0 height 0
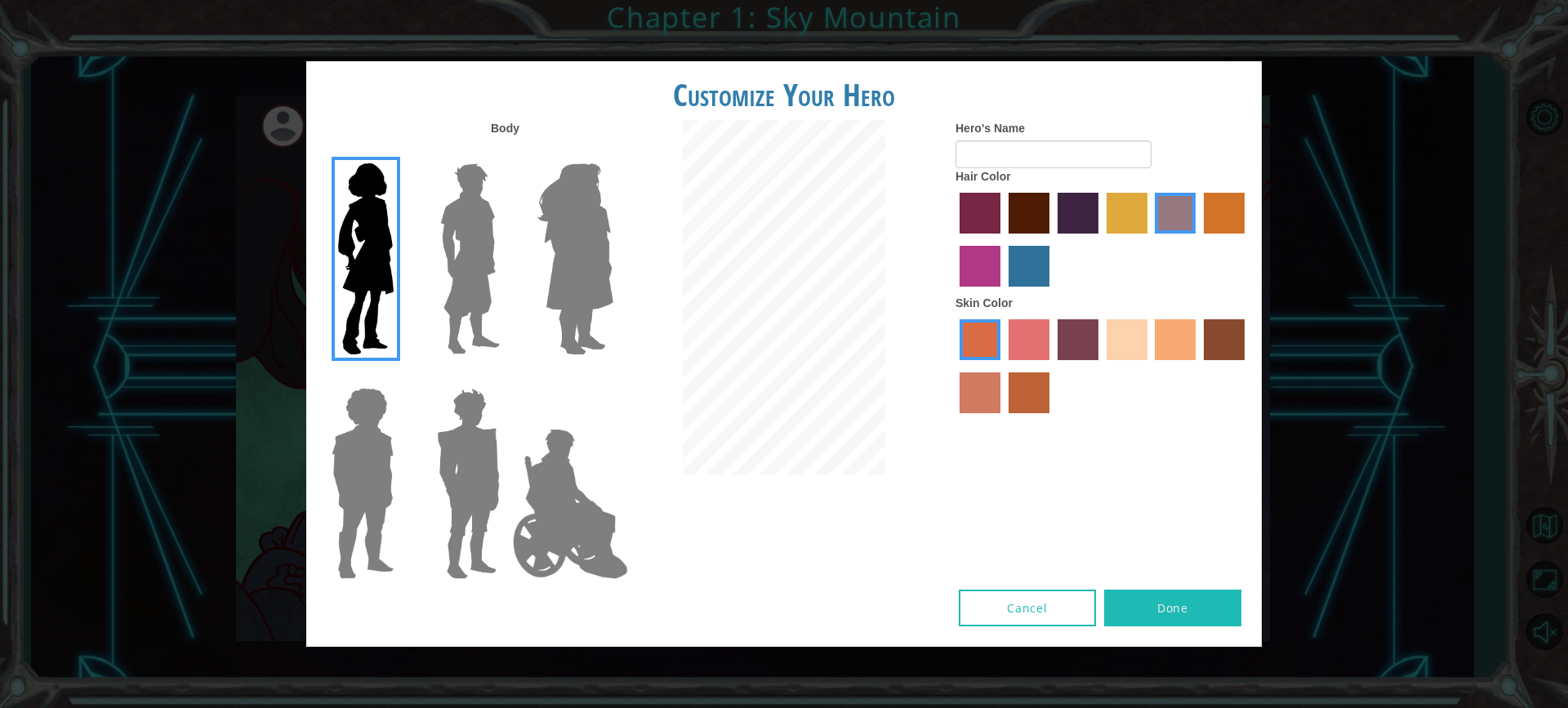
click at [977, 387] on label "burning sand skin color" at bounding box center [980, 393] width 41 height 41
click at [1247, 366] on input "burning sand skin color" at bounding box center [1247, 366] width 0 height 0
click at [1029, 403] on label "smoke tree skin color" at bounding box center [1029, 393] width 41 height 41
click at [1003, 419] on input "smoke tree skin color" at bounding box center [1003, 419] width 0 height 0
click at [987, 387] on label "burning sand skin color" at bounding box center [980, 393] width 41 height 41
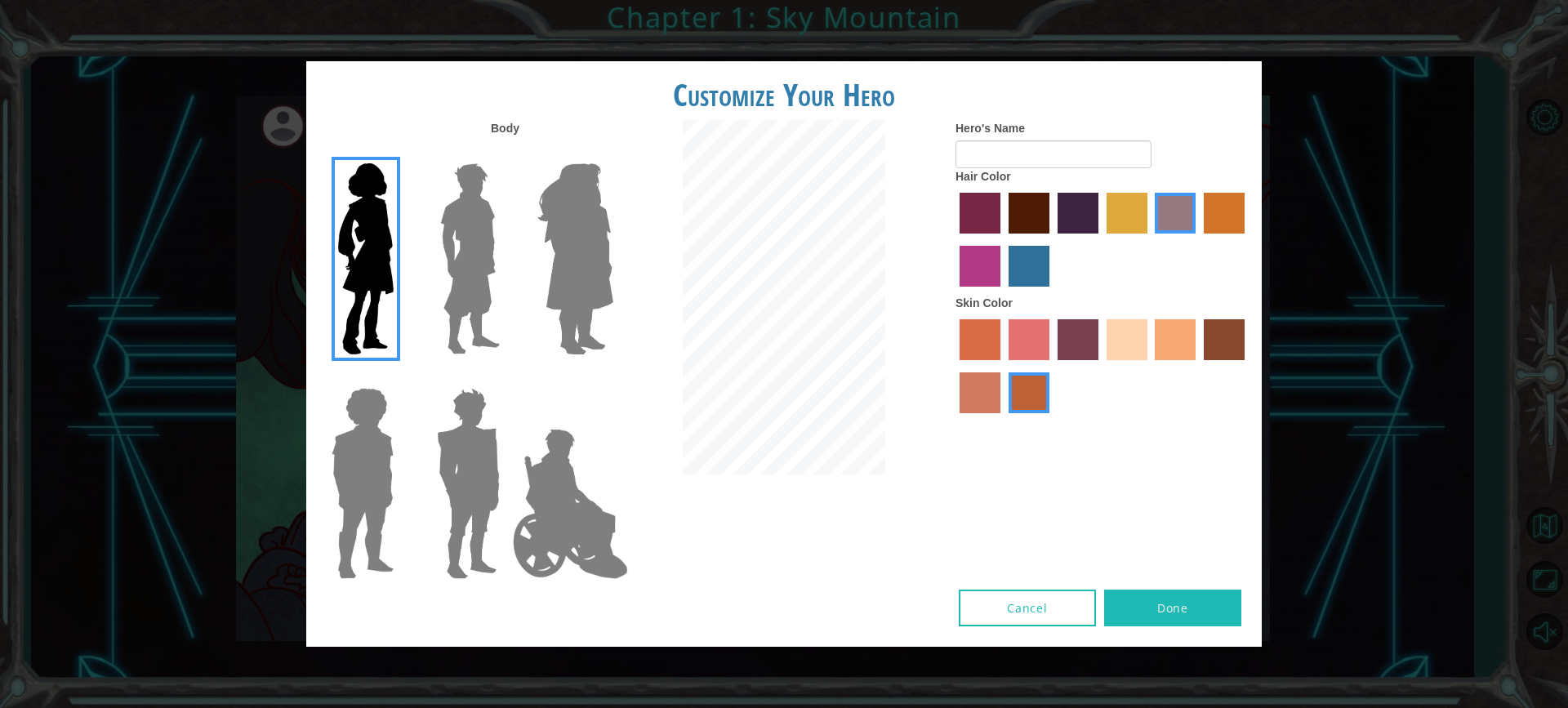
click at [1247, 366] on input "burning sand skin color" at bounding box center [1247, 366] width 0 height 0
click at [1164, 338] on label "tacao skin color" at bounding box center [1175, 339] width 41 height 41
click at [1150, 366] on input "tacao skin color" at bounding box center [1150, 366] width 0 height 0
click at [1006, 155] on input "Hero's Name" at bounding box center [1054, 154] width 196 height 28
click at [1020, 217] on label "maroon hair color" at bounding box center [1029, 213] width 41 height 41
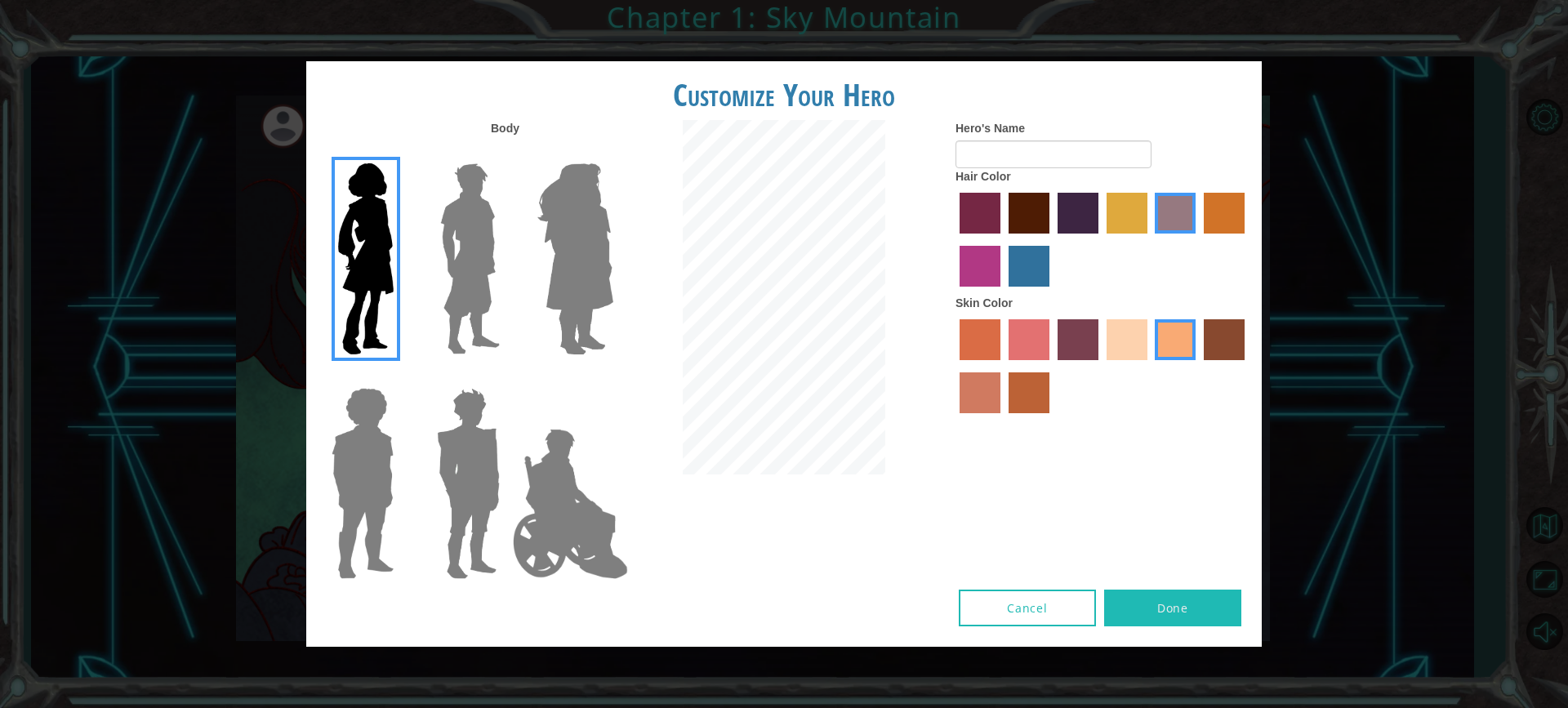
click at [1003, 240] on input "maroon hair color" at bounding box center [1003, 240] width 0 height 0
click at [1019, 155] on input "Hero's Name" at bounding box center [1054, 154] width 196 height 28
type input "sky"
click at [1153, 592] on button "Done" at bounding box center [1173, 608] width 138 height 37
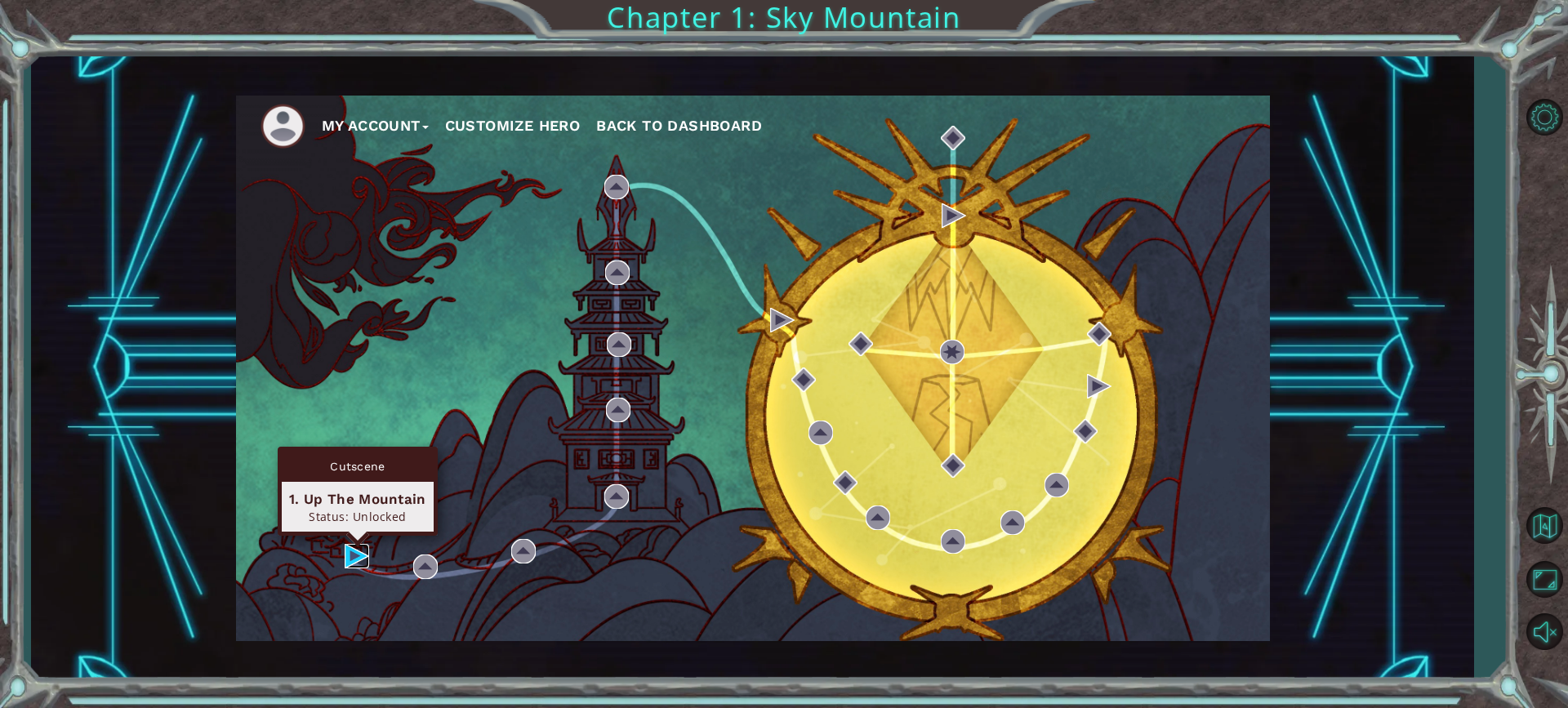
click at [357, 552] on img at bounding box center [356, 556] width 24 height 24
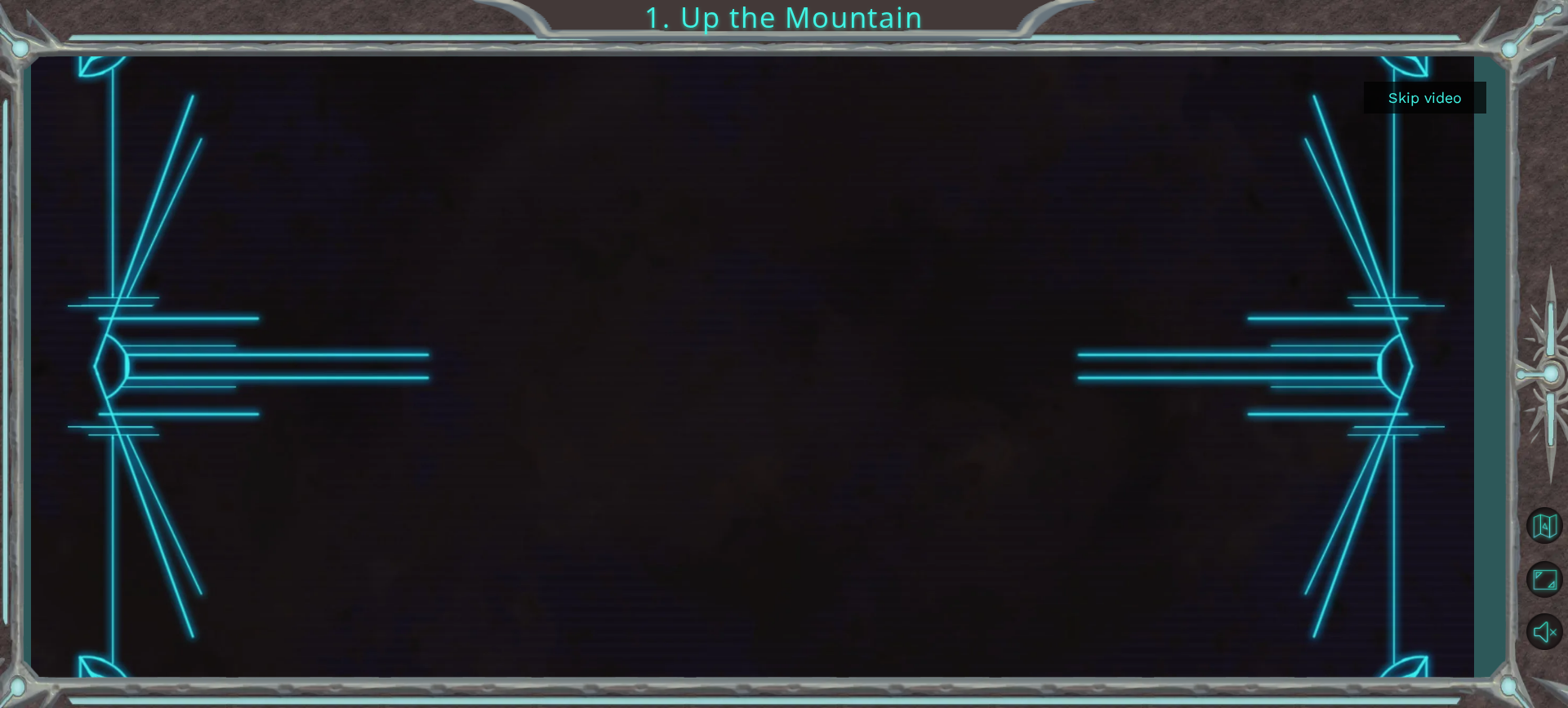
click at [1419, 85] on button "Skip video" at bounding box center [1425, 97] width 122 height 32
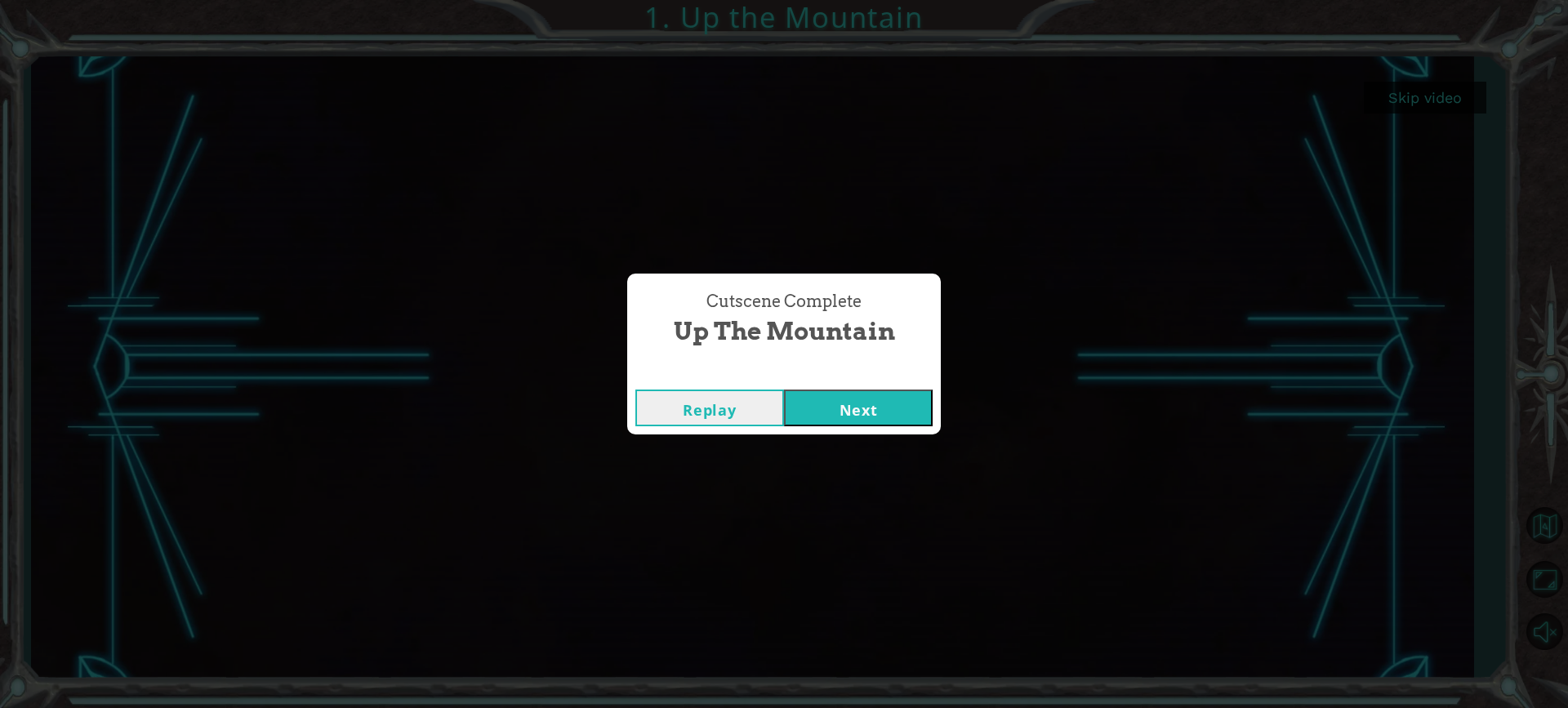
click at [841, 407] on button "Next" at bounding box center [858, 408] width 148 height 37
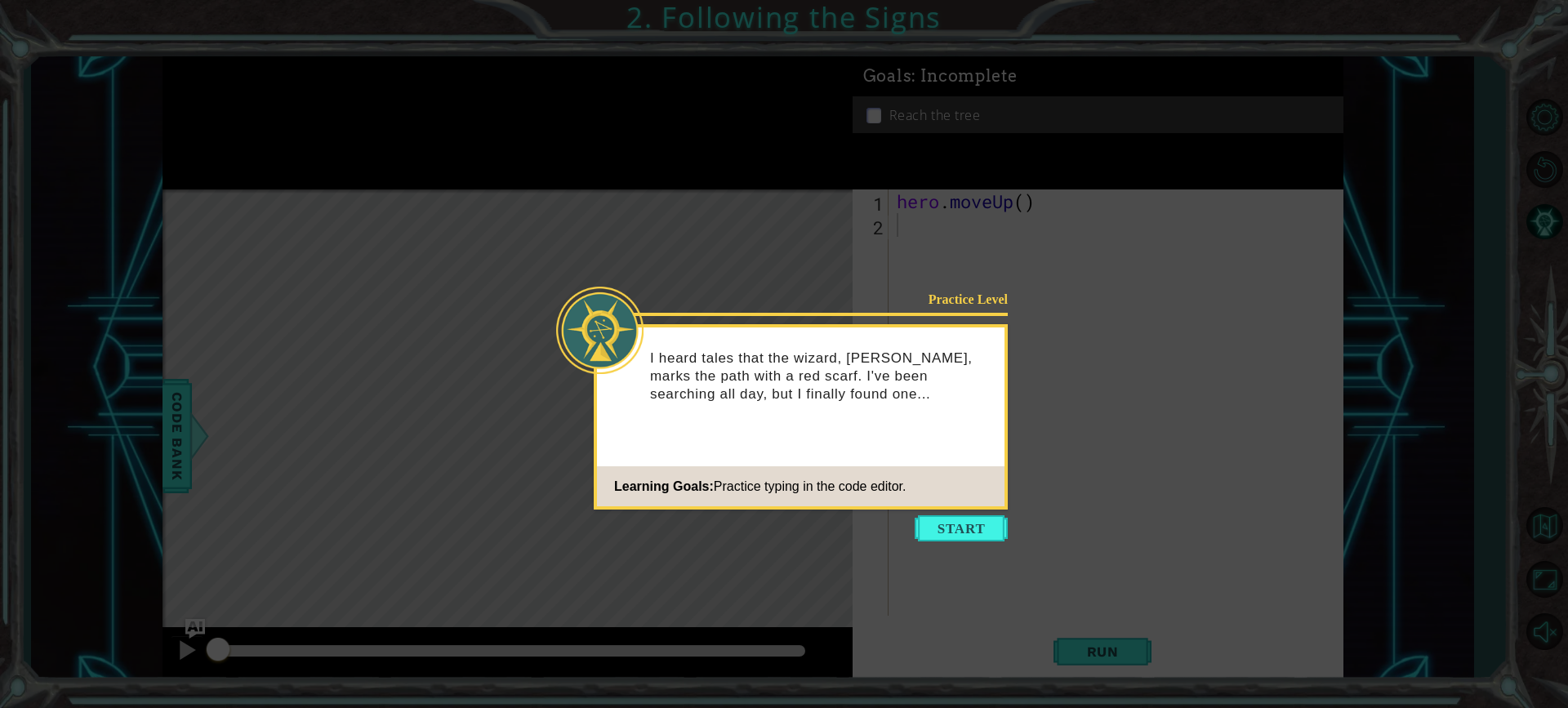
click at [962, 512] on icon at bounding box center [784, 354] width 1568 height 708
click at [963, 519] on button "Start" at bounding box center [961, 529] width 93 height 26
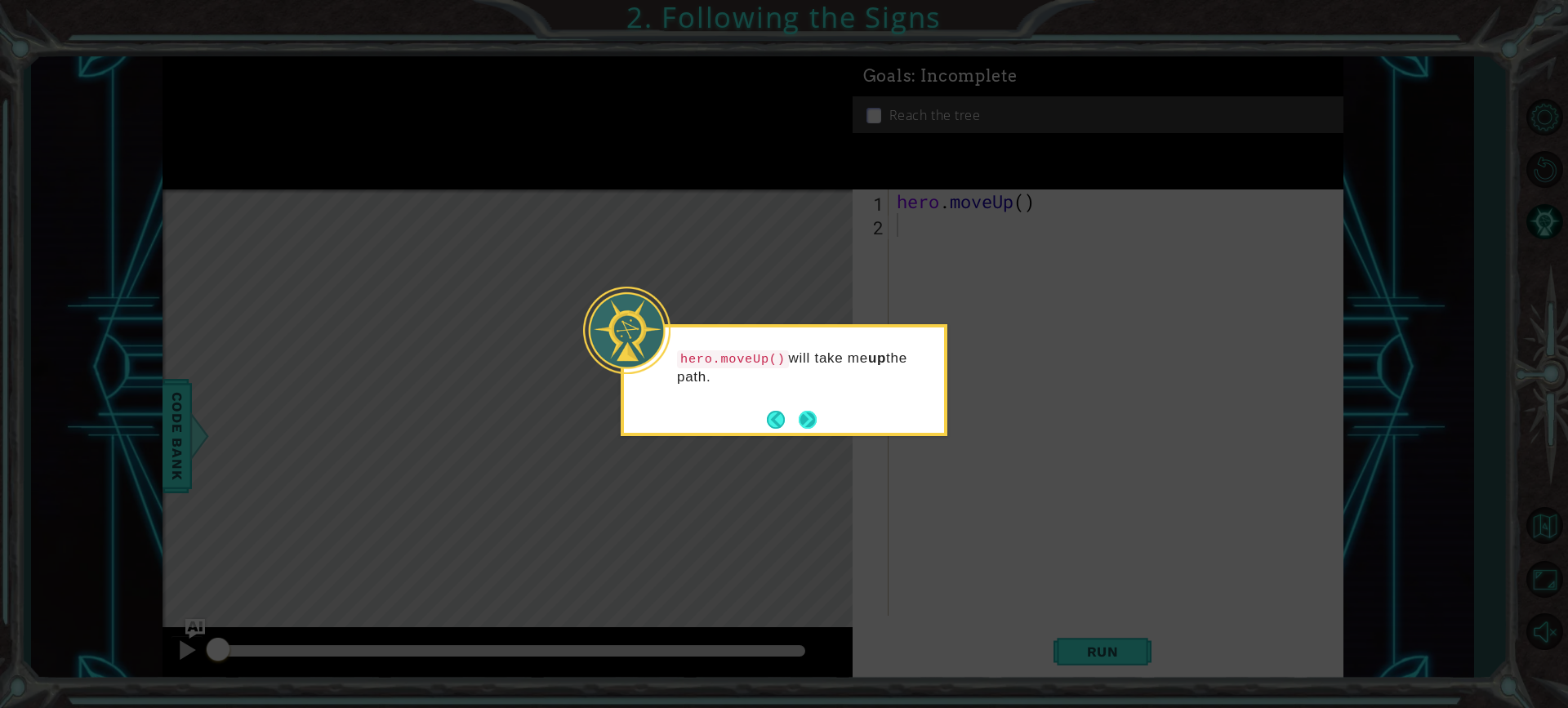
click at [807, 417] on button "Next" at bounding box center [808, 419] width 18 height 18
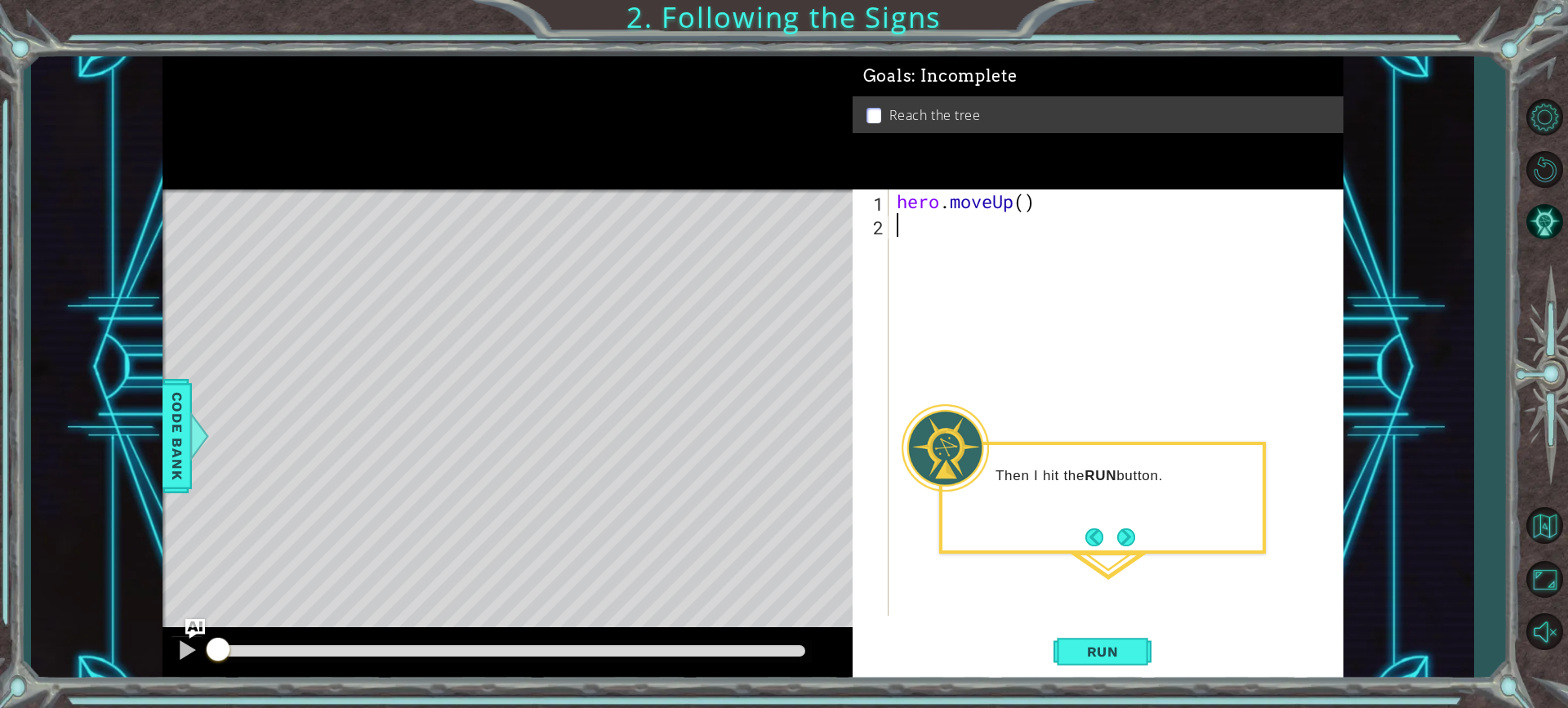
type textarea "h"
click at [912, 240] on div "h ero.moveUp press enter" at bounding box center [1040, 268] width 308 height 59
click at [1071, 649] on span "Run" at bounding box center [1103, 652] width 65 height 16
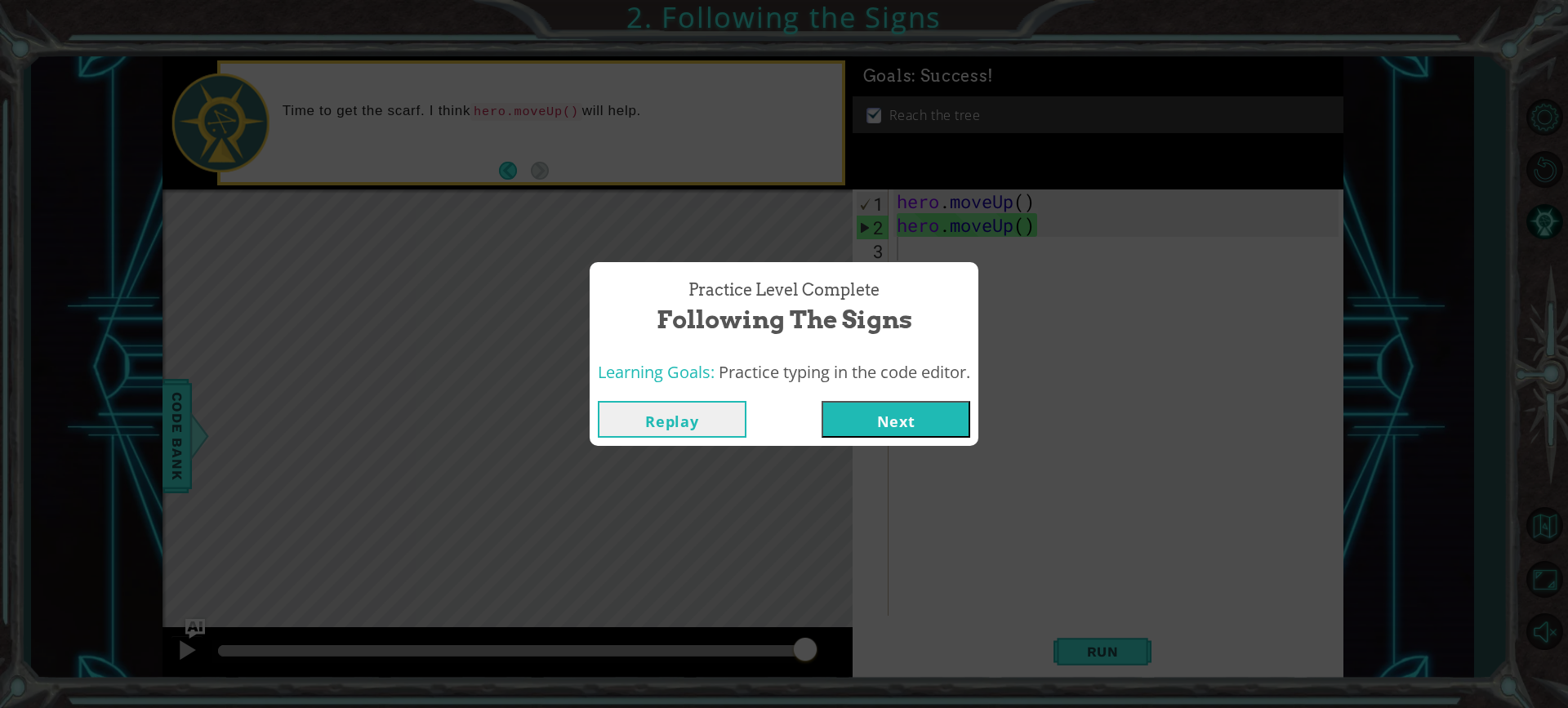
drag, startPoint x: 907, startPoint y: 414, endPoint x: 899, endPoint y: 423, distance: 12.0
click at [899, 423] on button "Next" at bounding box center [895, 420] width 148 height 37
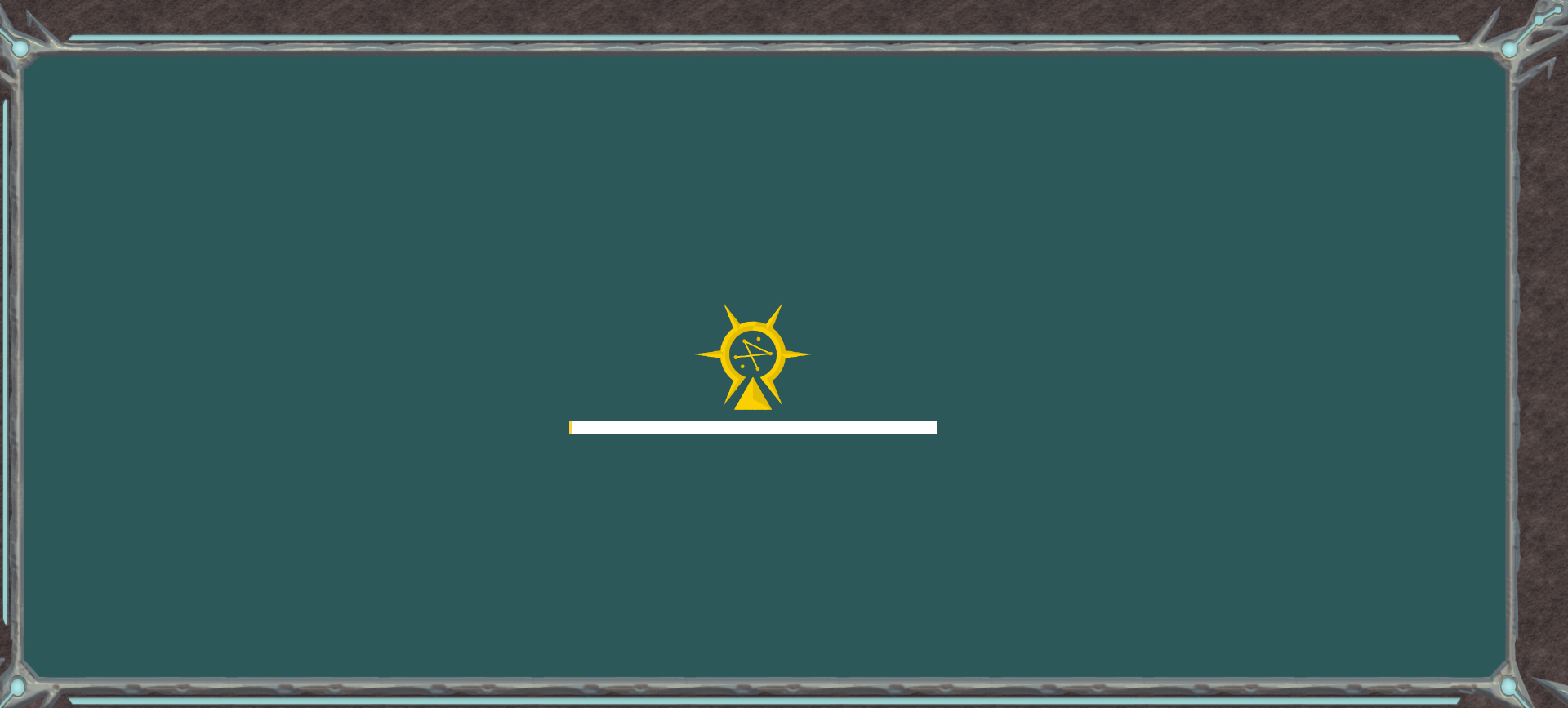
click at [899, 423] on div at bounding box center [752, 428] width 368 height 13
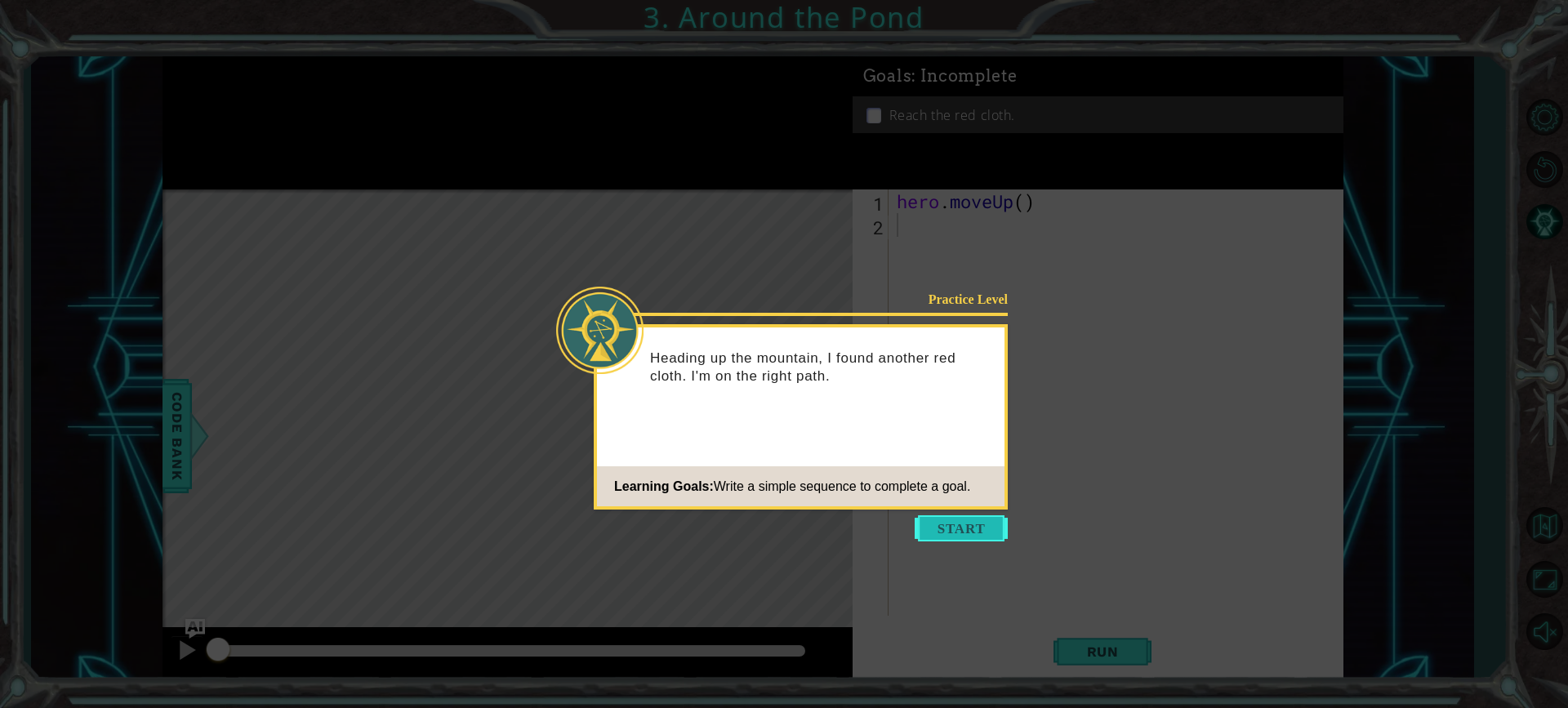
click at [935, 526] on button "Start" at bounding box center [961, 529] width 93 height 26
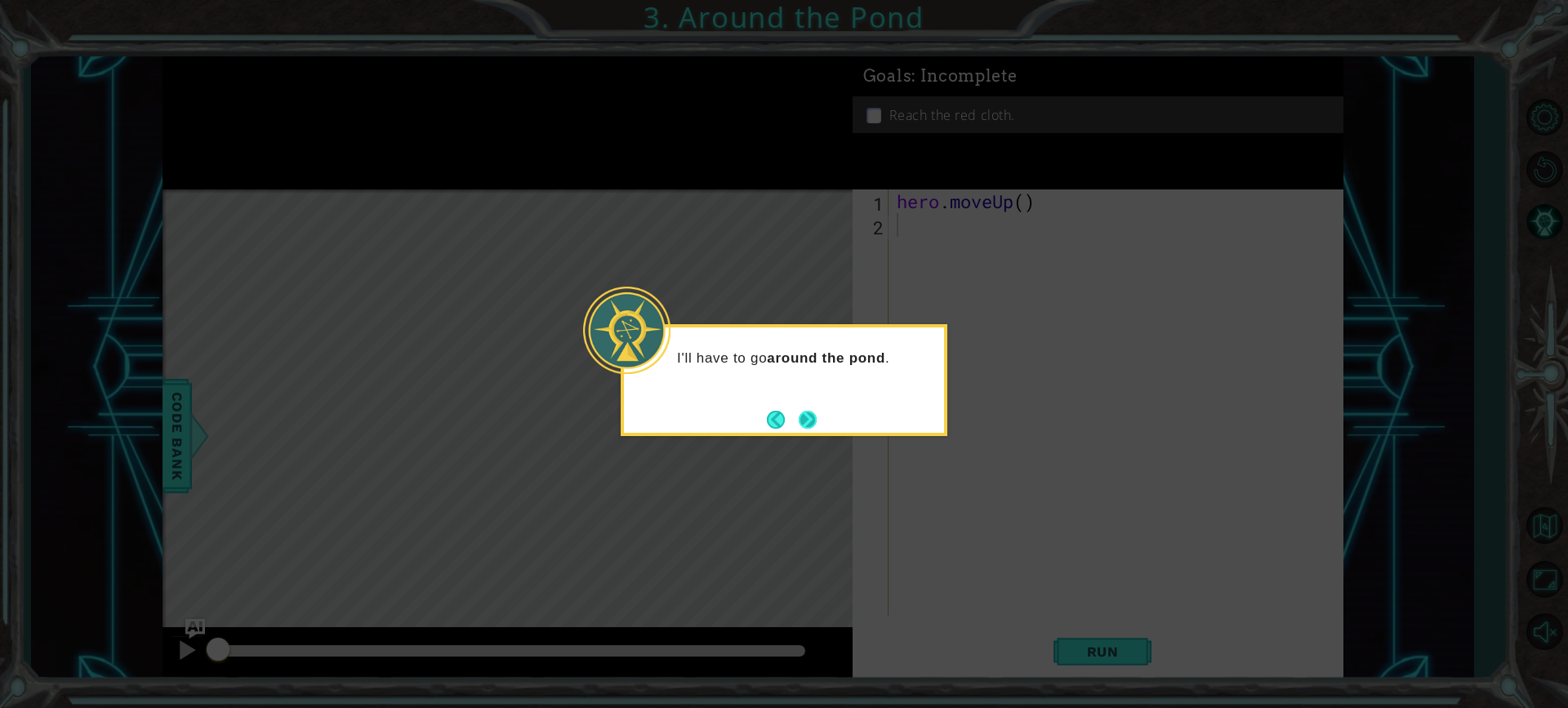
drag, startPoint x: 797, startPoint y: 424, endPoint x: 798, endPoint y: 434, distance: 10.0
drag, startPoint x: 798, startPoint y: 434, endPoint x: 803, endPoint y: 475, distance: 41.3
click at [790, 459] on icon at bounding box center [784, 354] width 1568 height 708
click at [807, 423] on button "Next" at bounding box center [808, 419] width 18 height 18
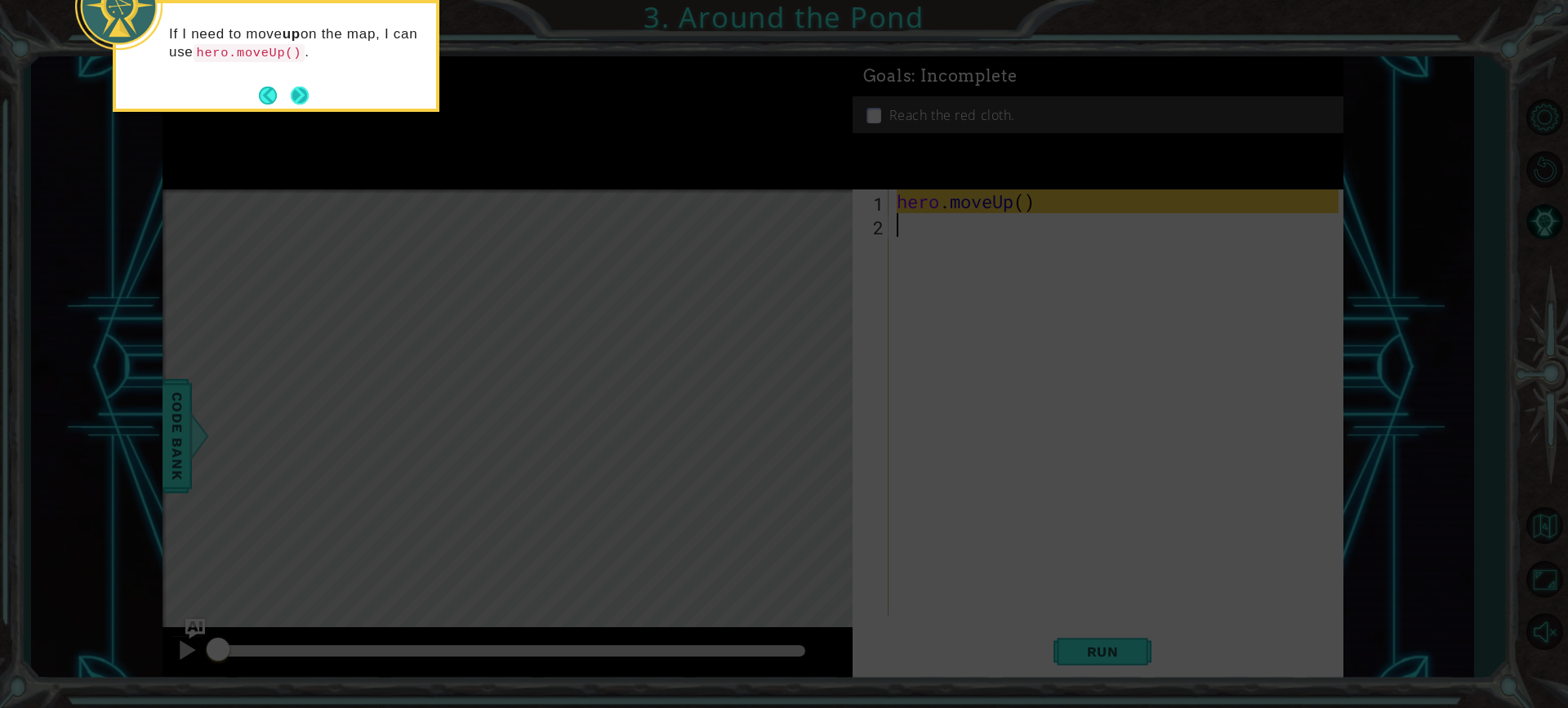
click at [296, 88] on button "Next" at bounding box center [300, 95] width 18 height 18
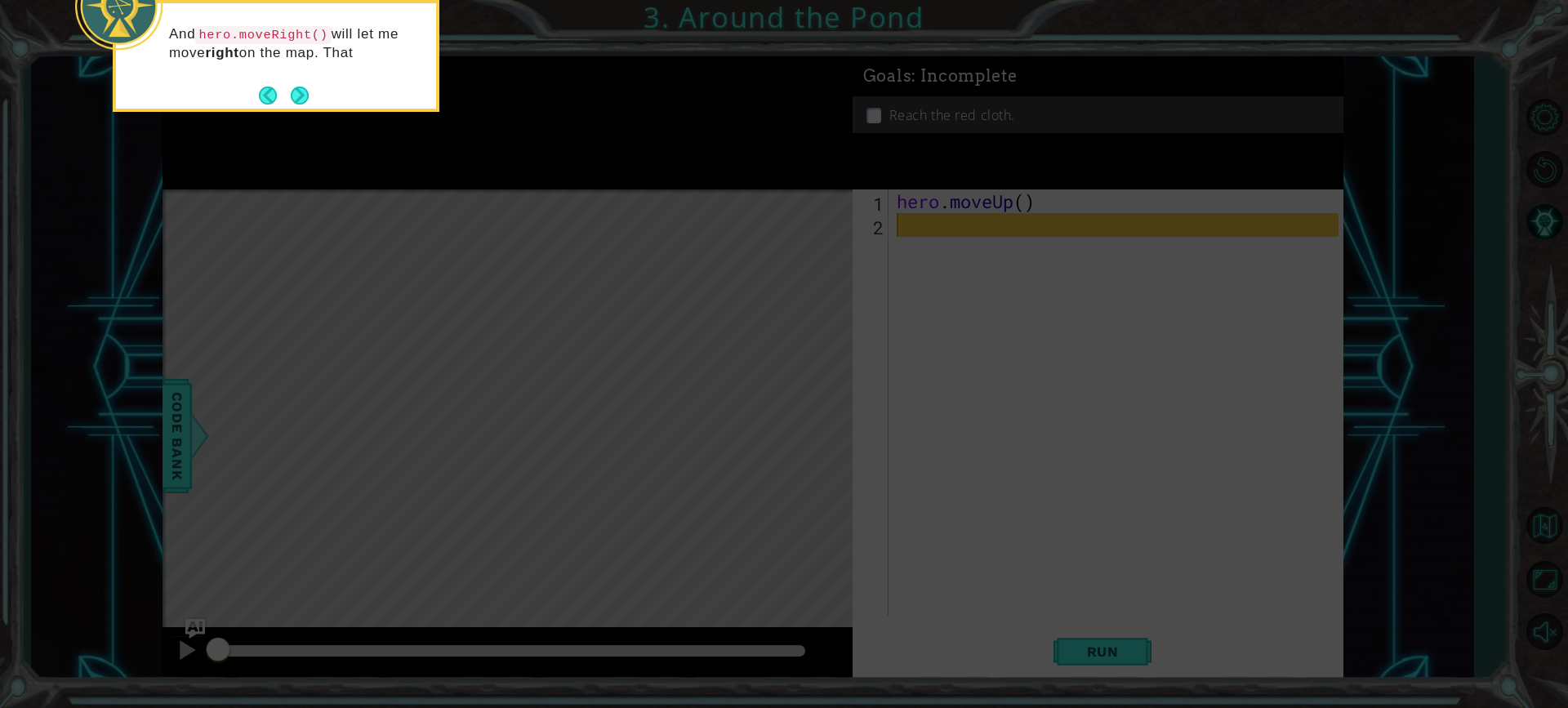
click at [317, 102] on div "And hero.moveRight() will let me move right on the map. That" at bounding box center [275, 55] width 327 height 112
click at [296, 88] on button "Next" at bounding box center [300, 97] width 18 height 18
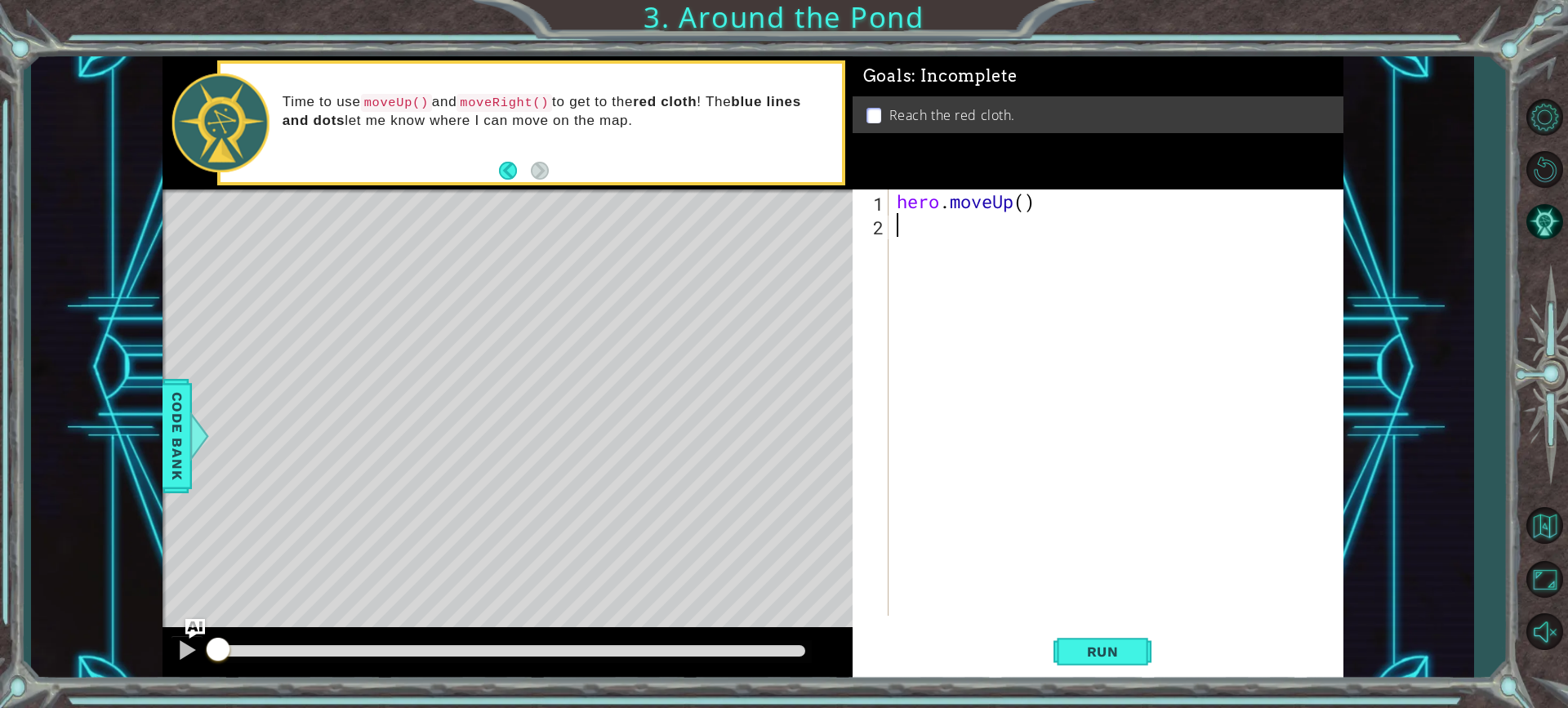
type textarea "h"
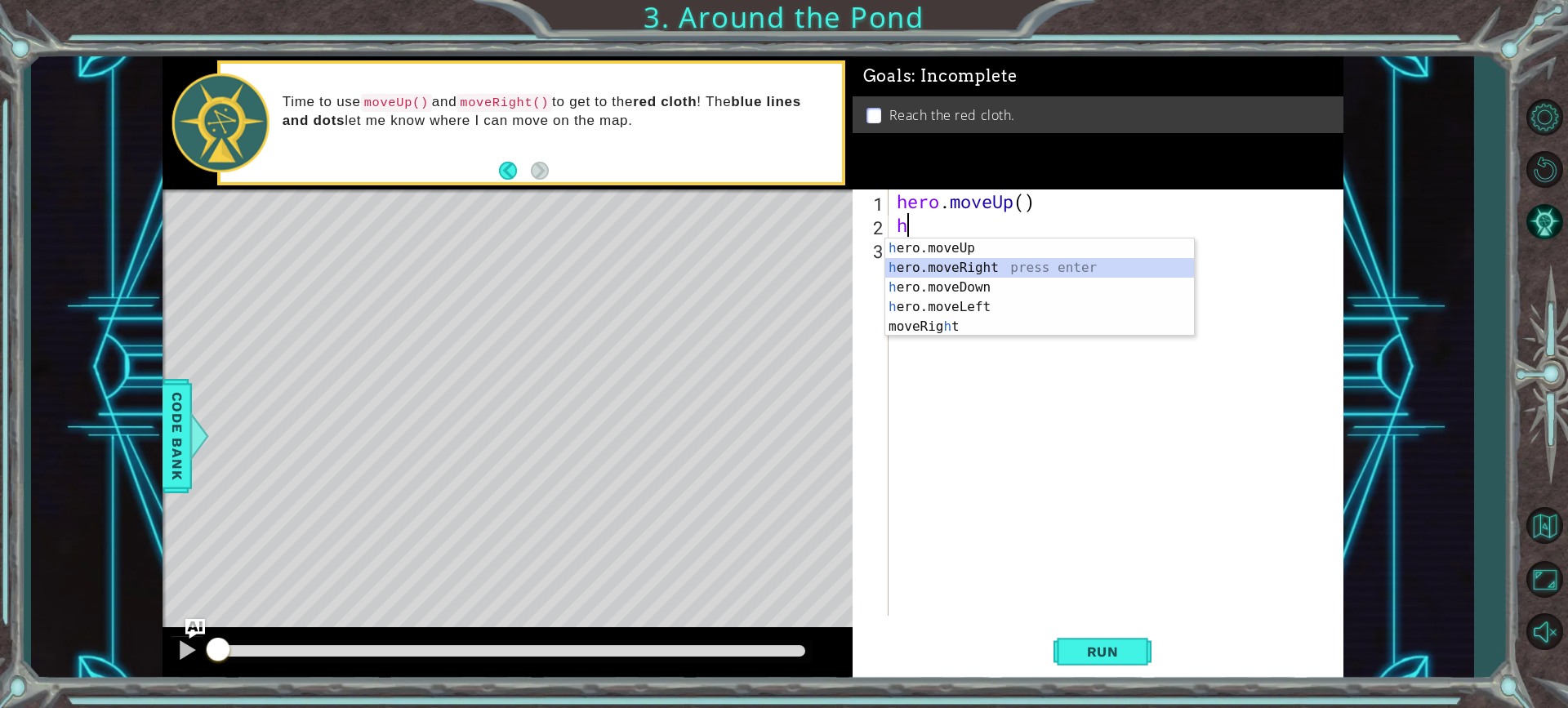
click at [905, 266] on div "h ero.moveUp press enter h ero.moveRight press enter h ero.moveDown press enter…" at bounding box center [1040, 307] width 308 height 138
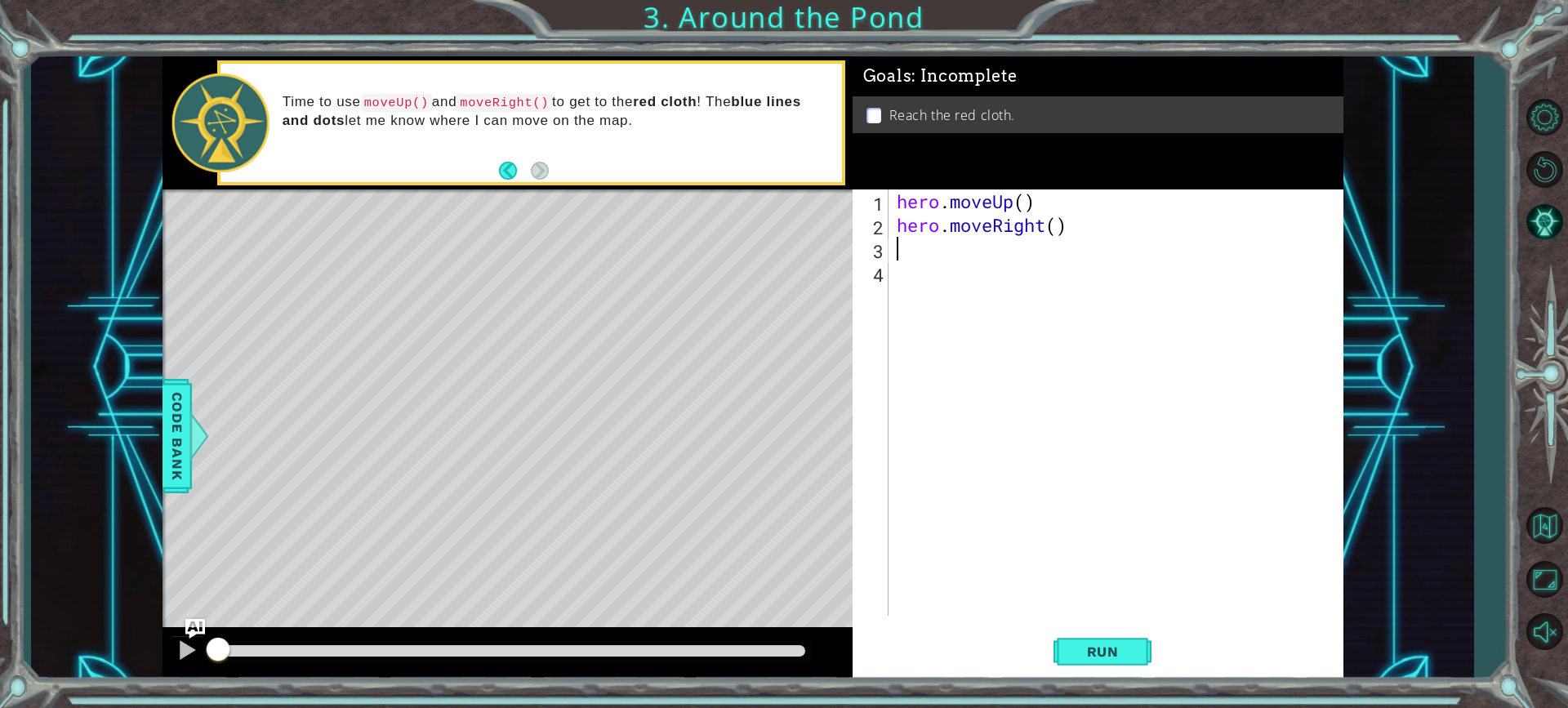
type textarea "h"
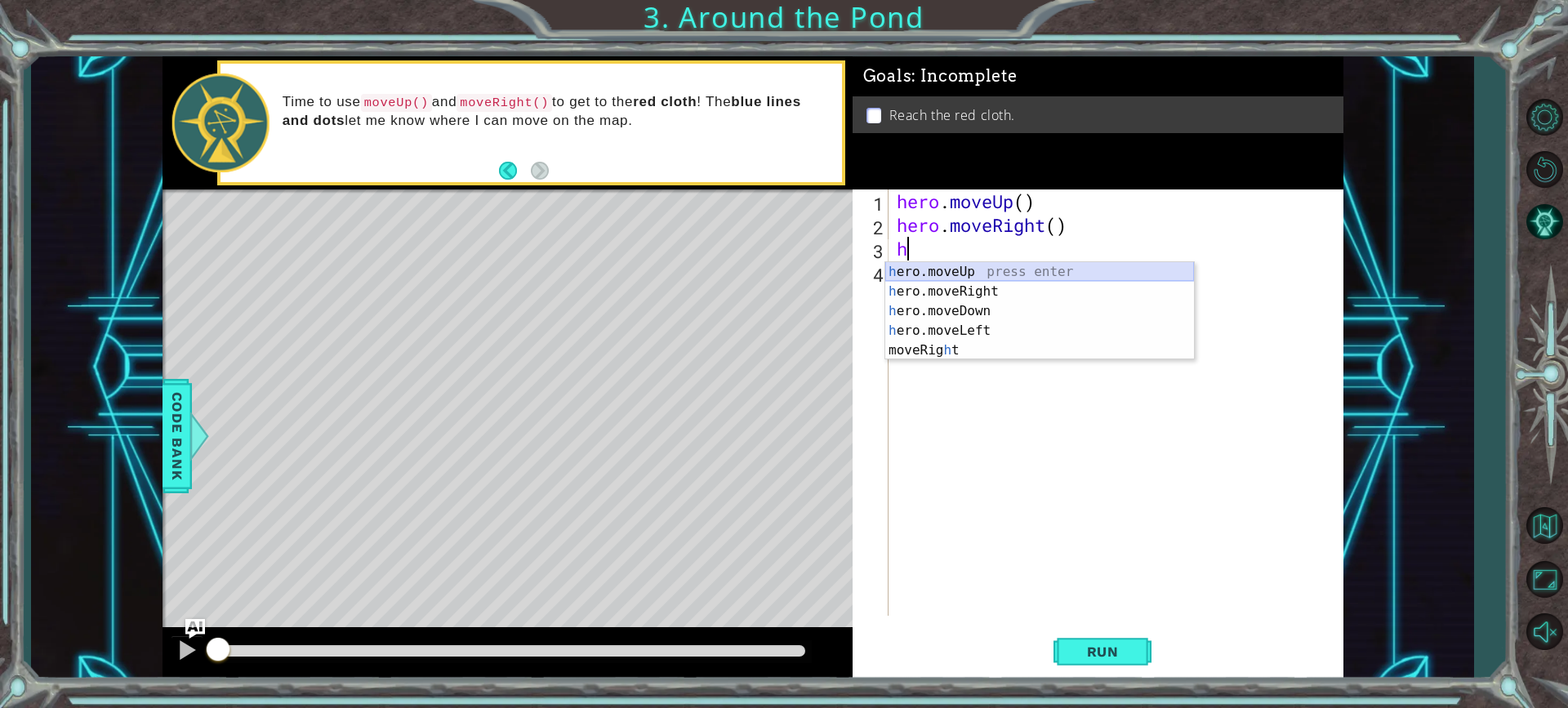
click at [908, 268] on div "h ero.moveUp press enter h ero.moveRight press enter h ero.moveDown press enter…" at bounding box center [1040, 331] width 308 height 138
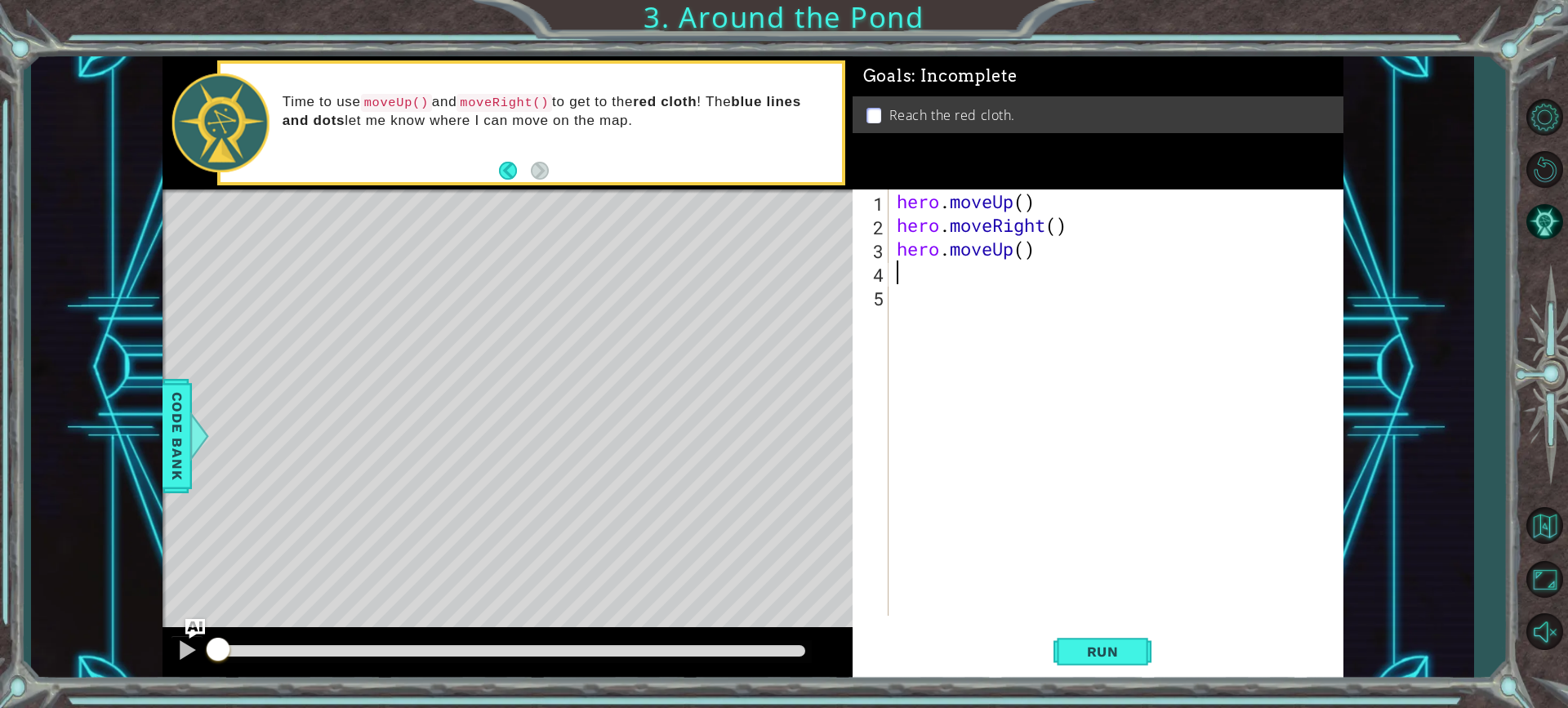
click at [907, 267] on div "hero . moveUp ( ) hero . moveRight ( ) hero . moveUp ( )" at bounding box center [1121, 426] width 454 height 474
type textarea "h"
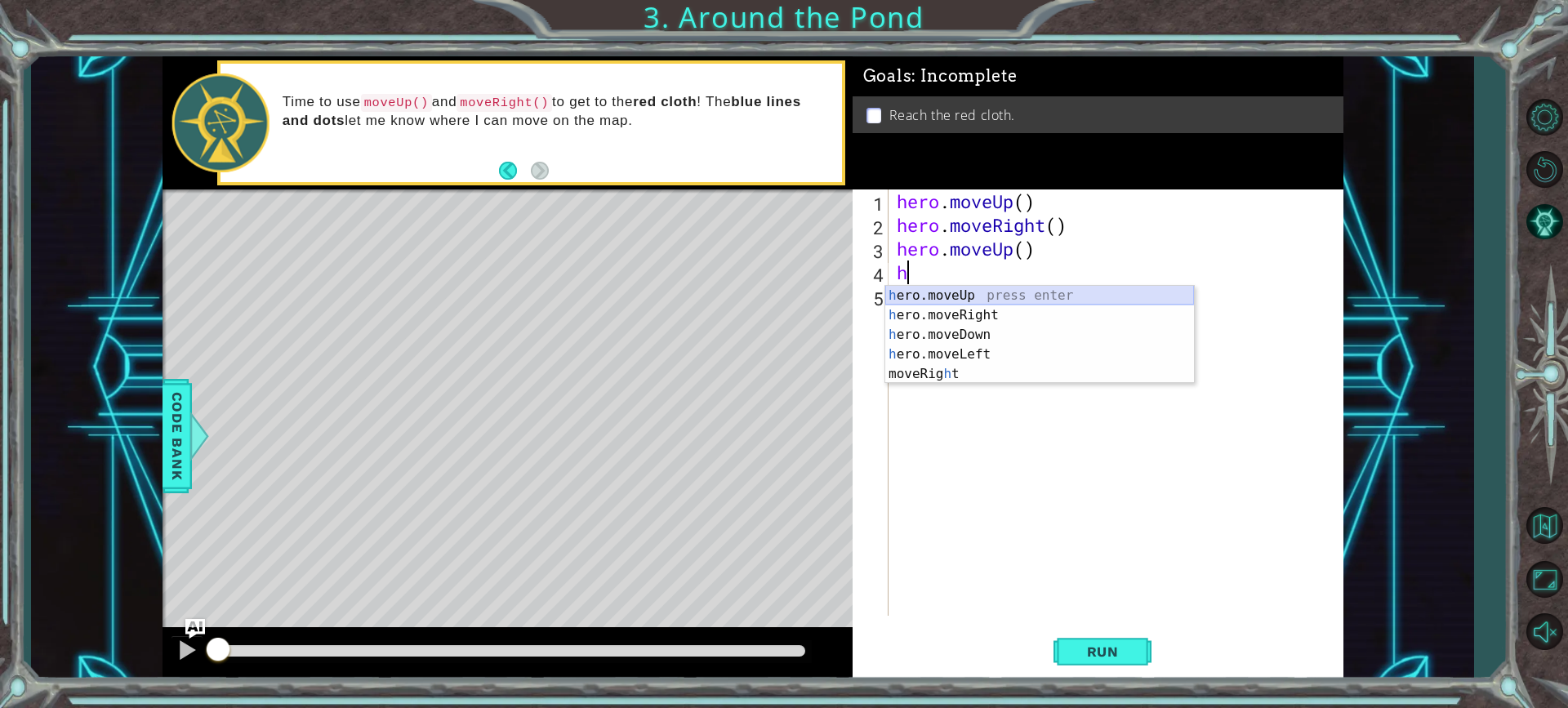
click at [931, 291] on div "h ero.moveUp press enter h ero.moveRight press enter h ero.moveDown press enter…" at bounding box center [1040, 355] width 308 height 138
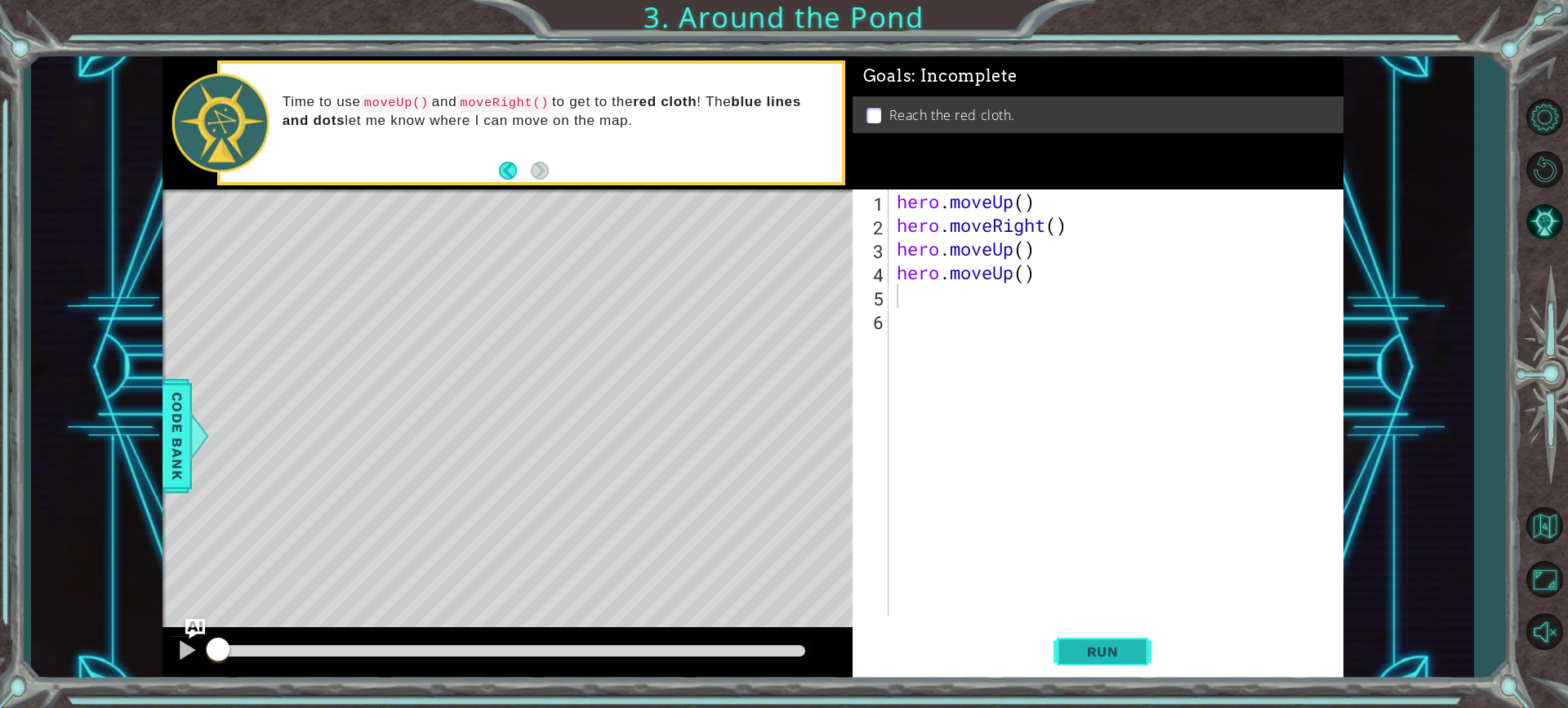
click at [1118, 648] on span "Run" at bounding box center [1103, 652] width 65 height 16
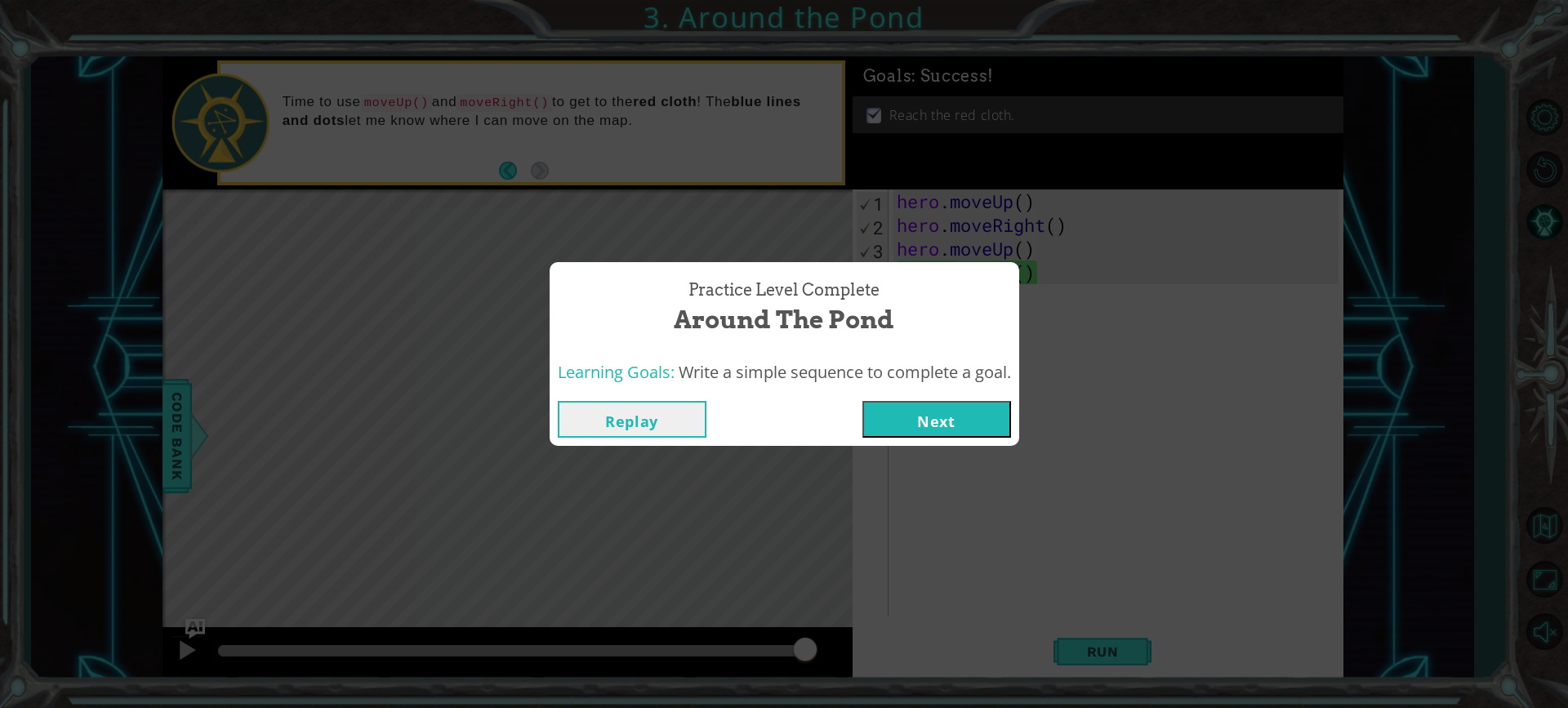
click at [978, 428] on button "Next" at bounding box center [937, 420] width 148 height 37
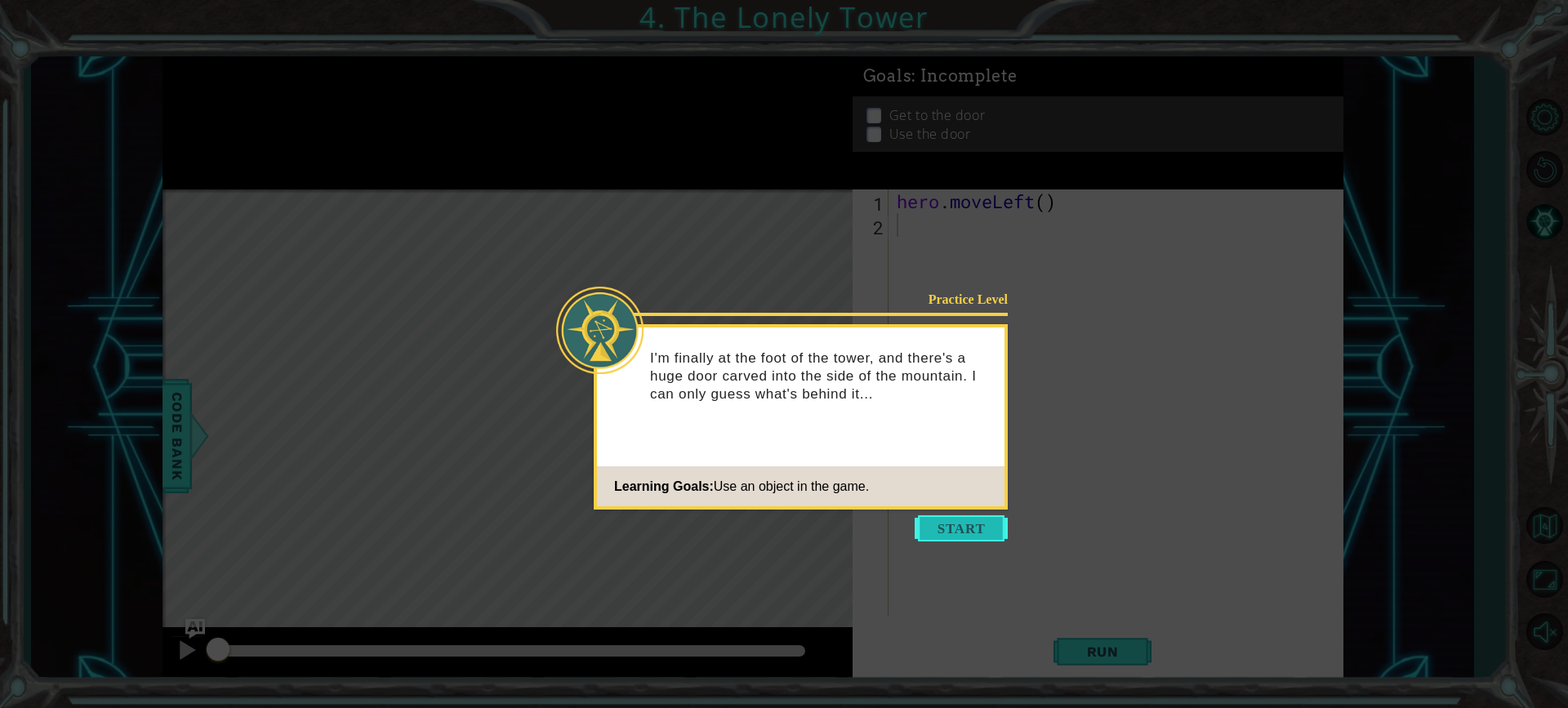
click at [962, 536] on button "Start" at bounding box center [961, 529] width 93 height 26
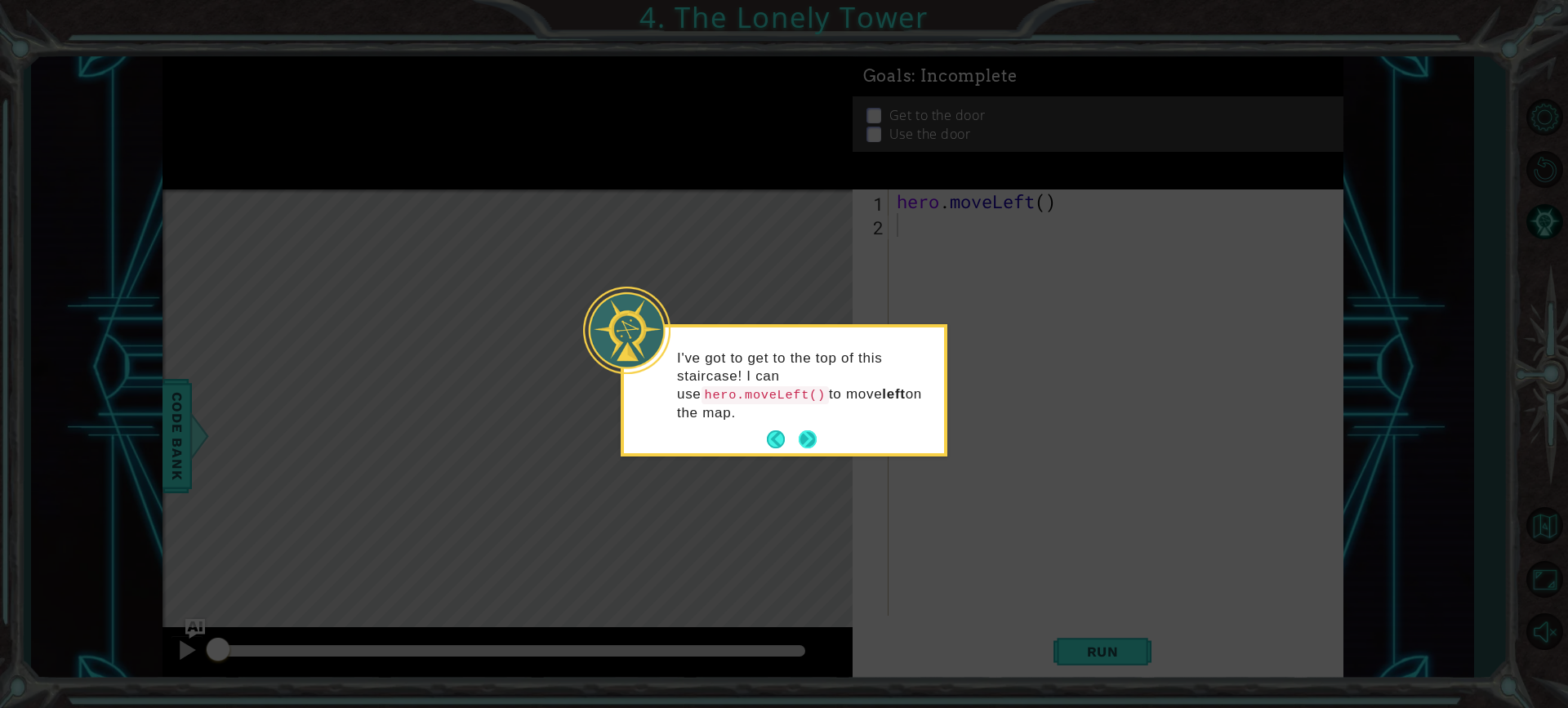
click at [799, 431] on button "Next" at bounding box center [808, 439] width 18 height 18
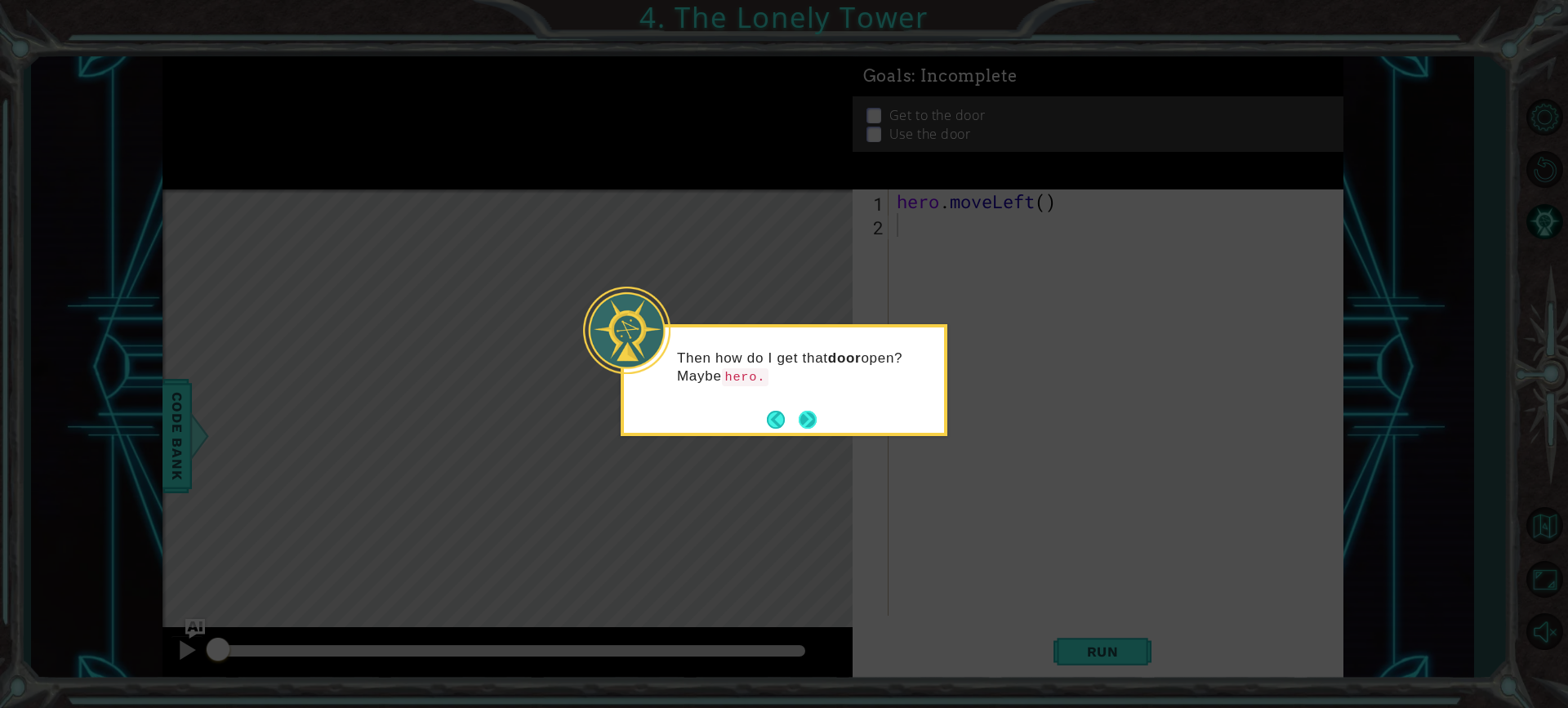
click at [812, 418] on button "Next" at bounding box center [808, 420] width 18 height 18
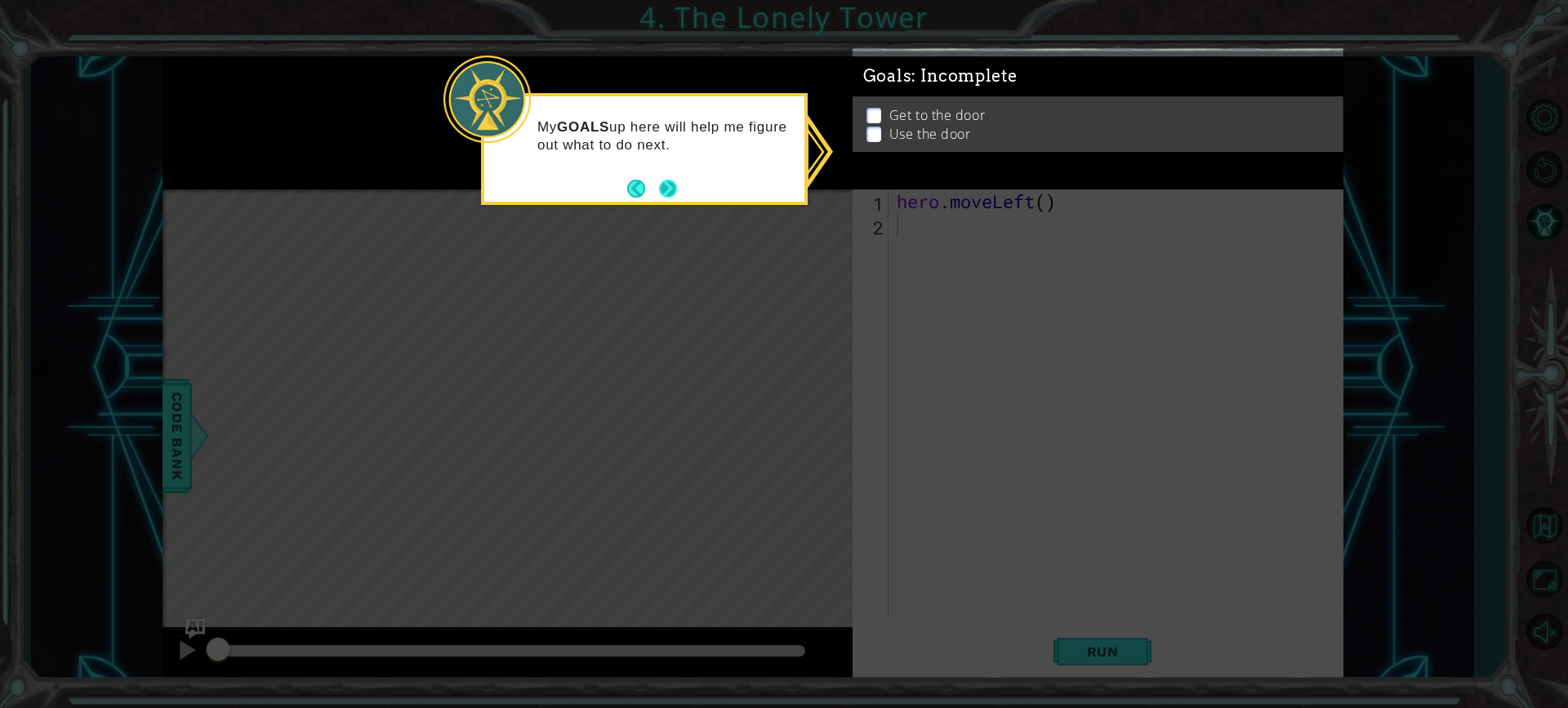
click at [664, 179] on button "Next" at bounding box center [668, 187] width 18 height 18
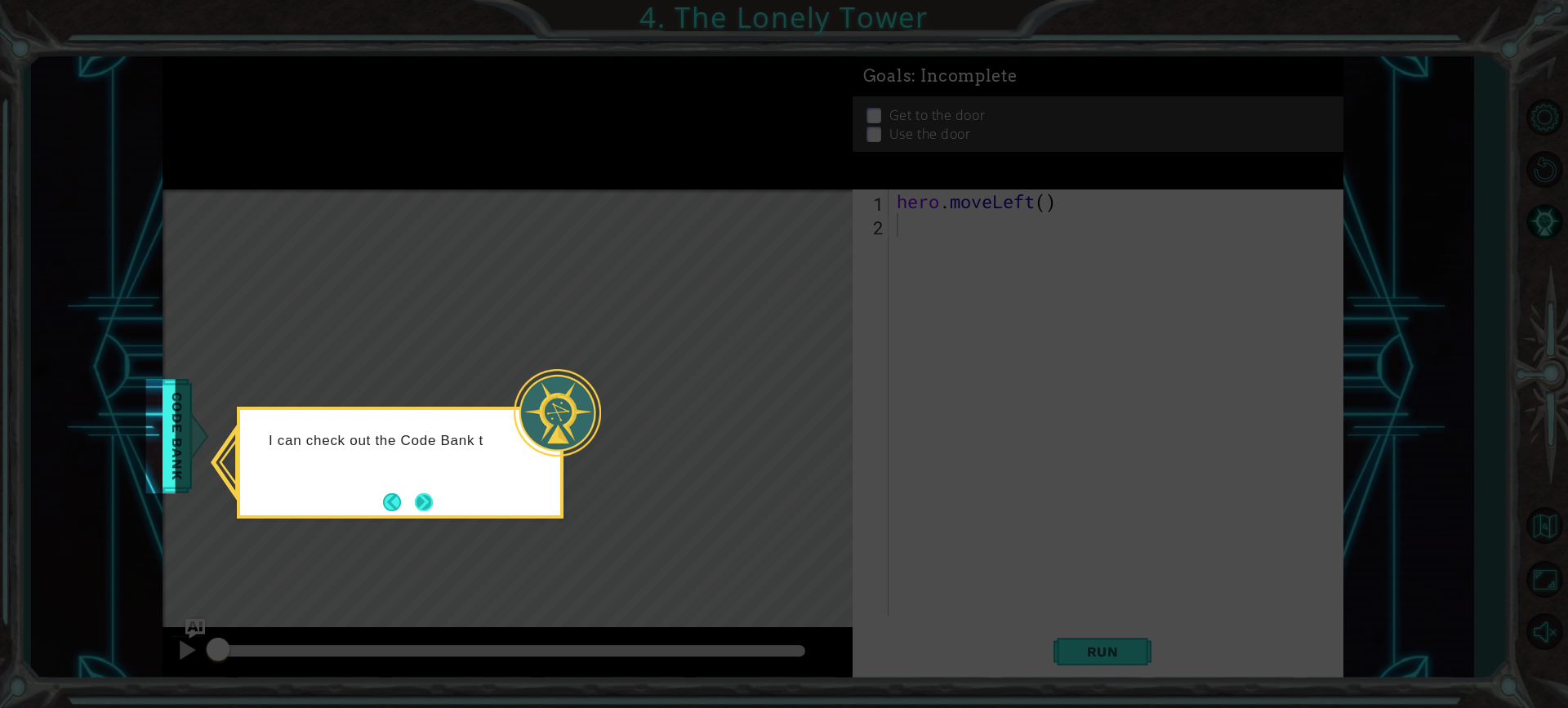
click at [429, 509] on button "Next" at bounding box center [424, 501] width 18 height 18
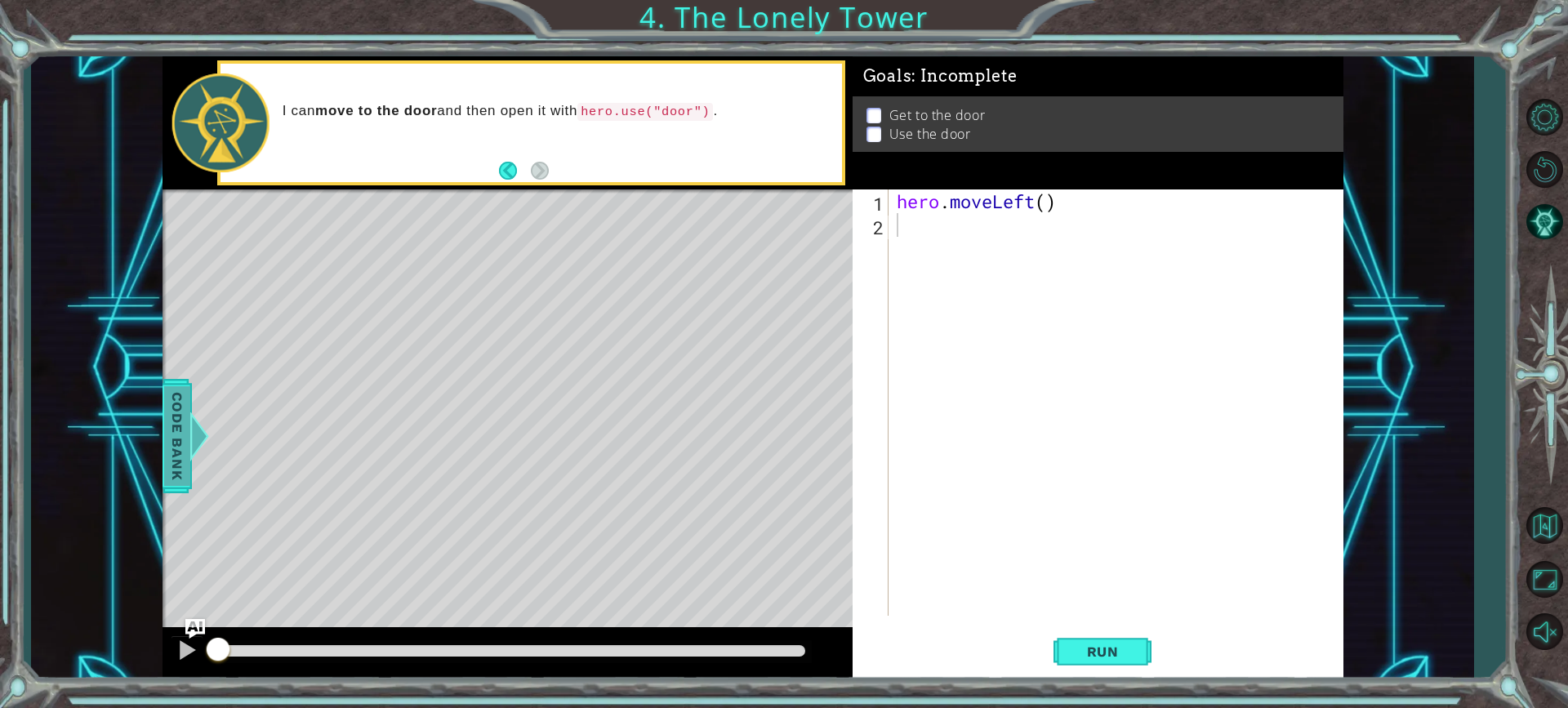
click at [173, 420] on span "Code Bank" at bounding box center [172, 435] width 26 height 100
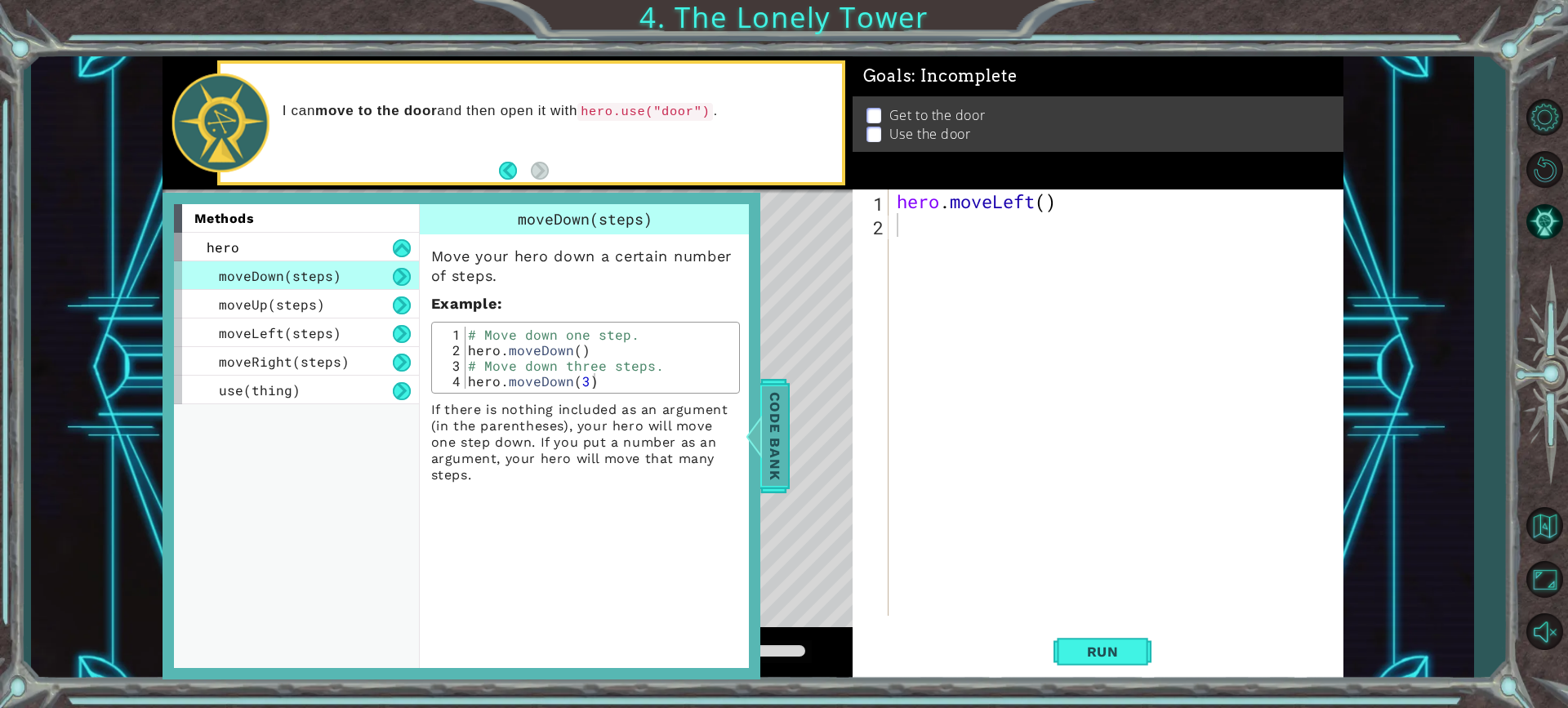
click at [770, 467] on span "Code Bank" at bounding box center [767, 435] width 26 height 100
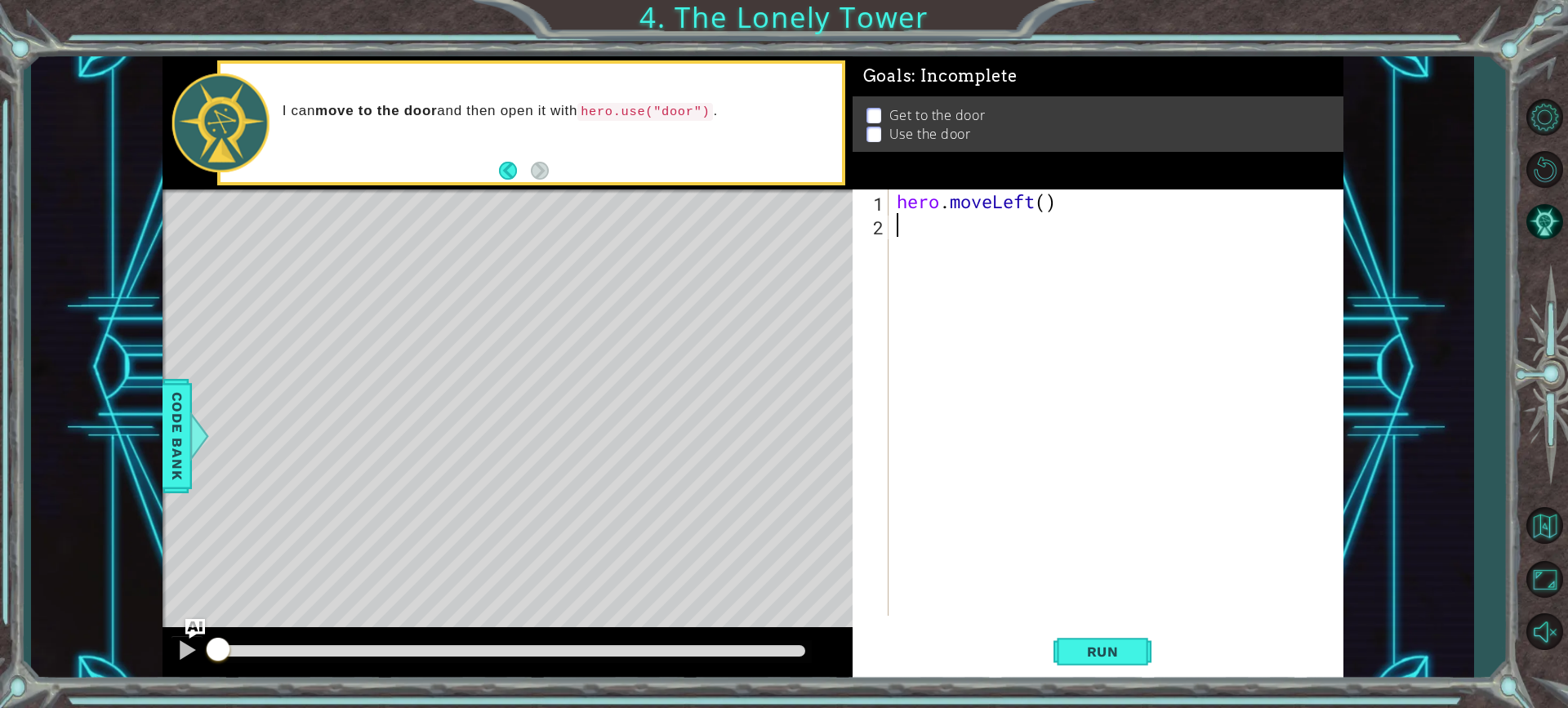
click at [906, 218] on div "hero . moveLeft ( )" at bounding box center [1121, 426] width 454 height 474
type textarea "h"
click at [1106, 642] on button "Run" at bounding box center [1103, 652] width 98 height 49
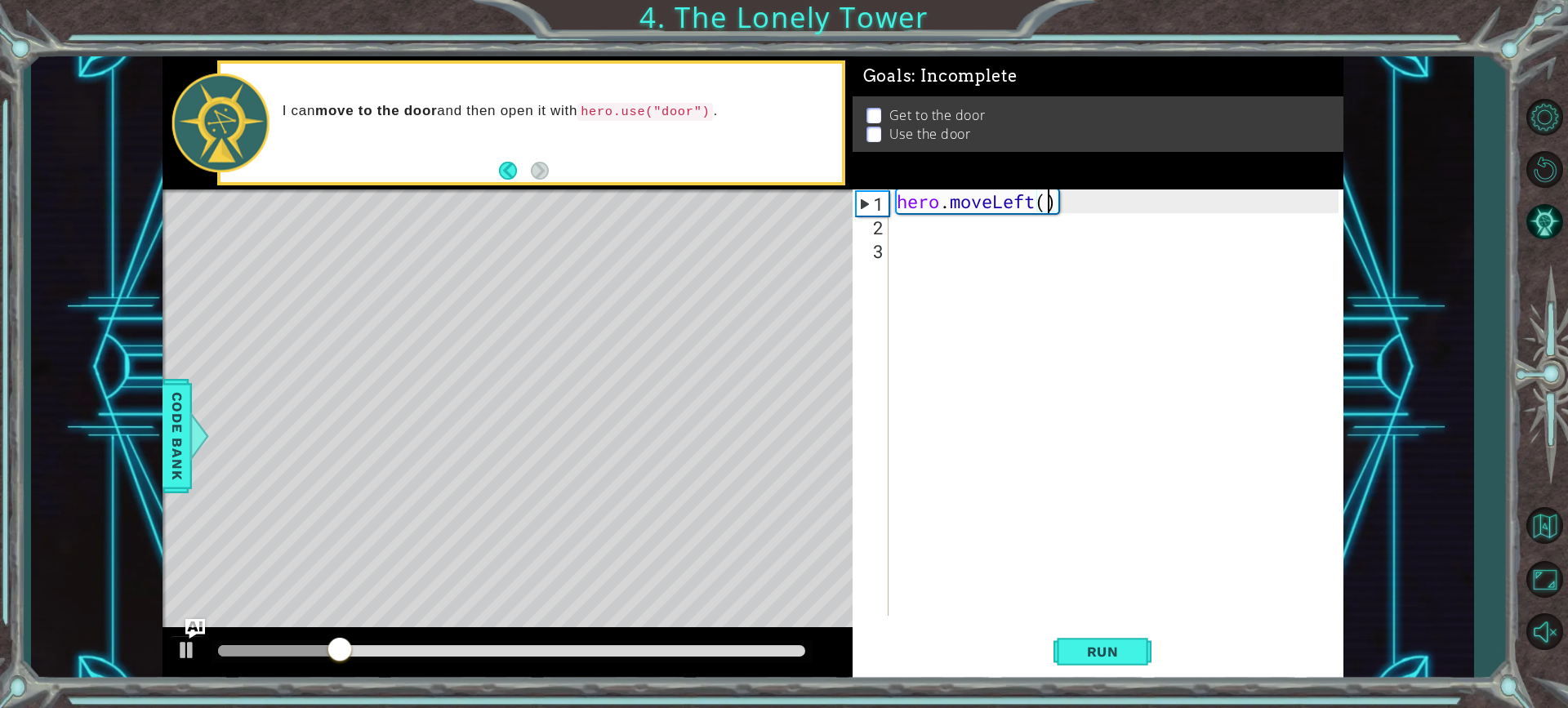
click at [1043, 196] on div "hero . moveLeft ( )" at bounding box center [1121, 426] width 454 height 474
type textarea "hero.moveLeft(2)"
click at [1116, 656] on span "Run" at bounding box center [1103, 652] width 65 height 16
click at [931, 225] on div "hero . moveLeft ( 2 )" at bounding box center [1121, 426] width 454 height 474
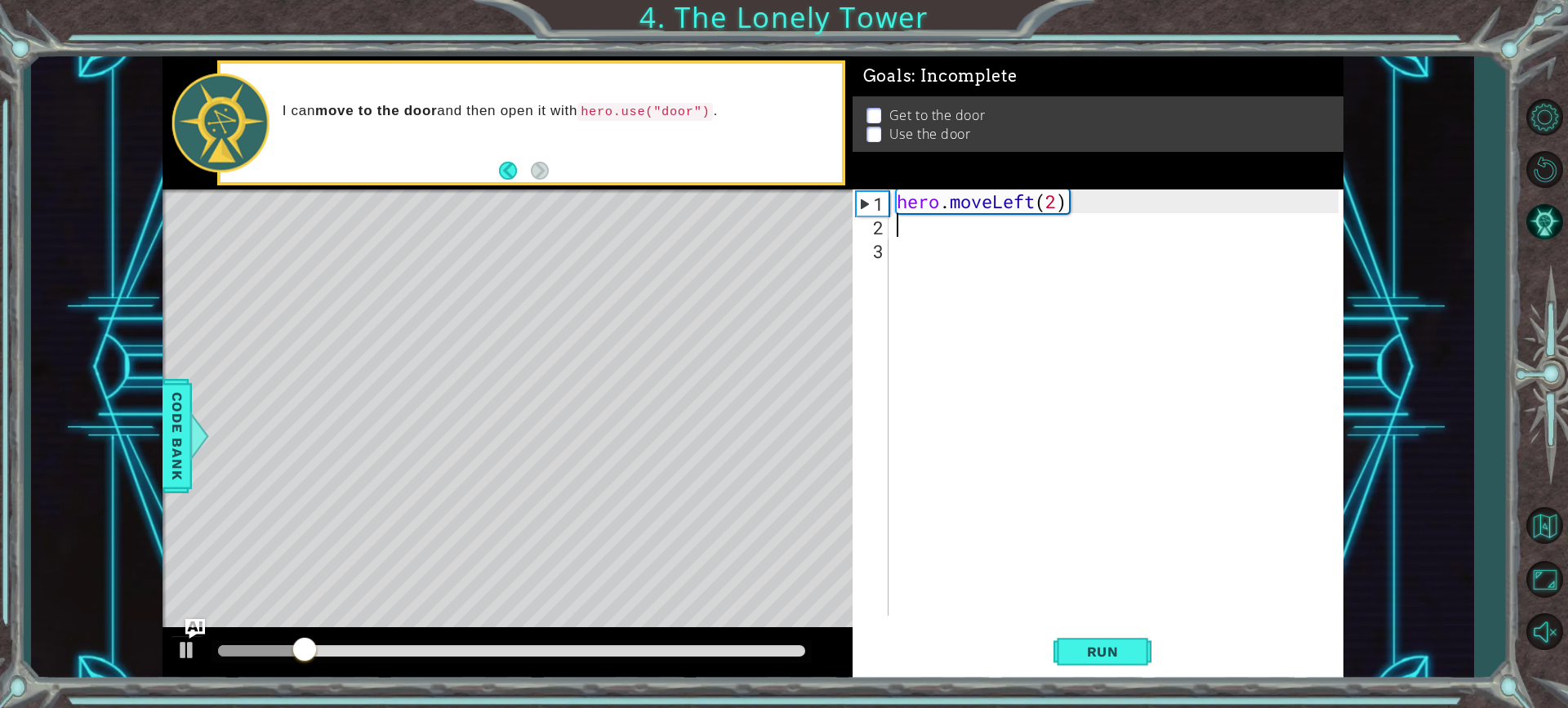
scroll to position [0, 0]
type textarea "h"
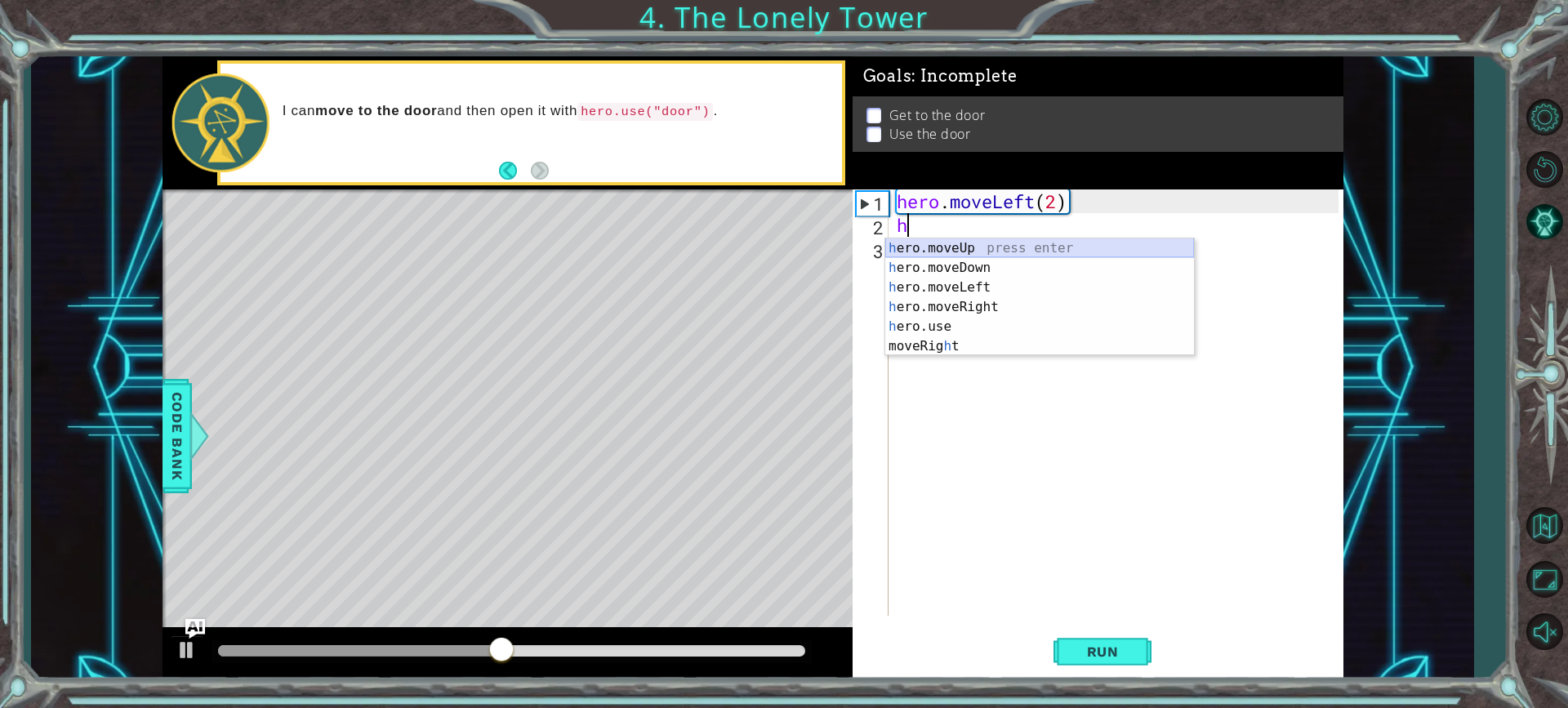
click at [981, 251] on div "h ero.moveUp press enter h ero.moveDown press enter h ero.moveLeft press enter …" at bounding box center [1040, 317] width 308 height 157
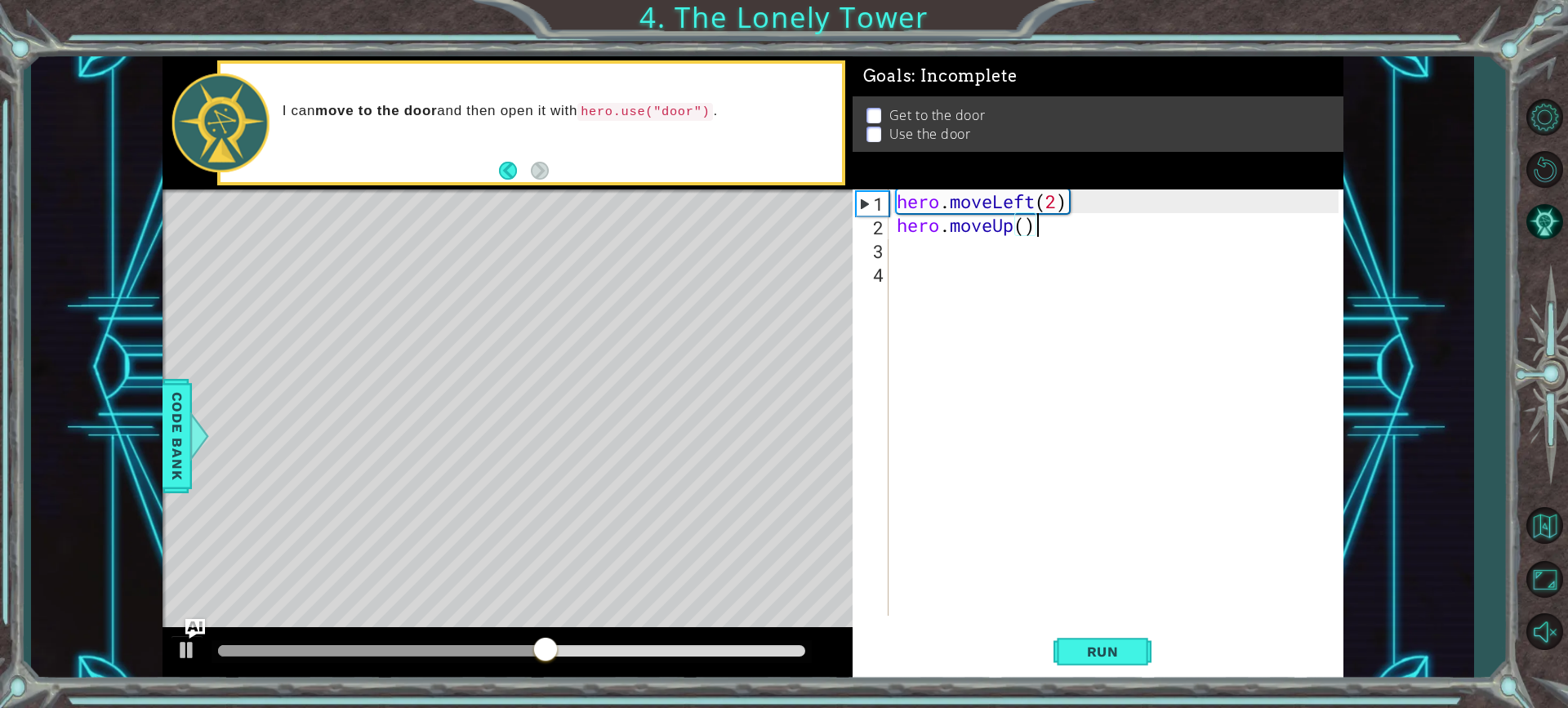
click at [1034, 221] on div "hero . moveLeft ( 2 ) hero . moveUp ( )" at bounding box center [1121, 426] width 454 height 474
click at [1018, 225] on div "hero . moveLeft ( 2 ) hero . moveUp ( )" at bounding box center [1121, 426] width 454 height 474
click at [1026, 225] on div "hero . moveLeft ( 2 ) hero . moveUp ( )" at bounding box center [1121, 426] width 454 height 474
type textarea "hero.moveUp(2)"
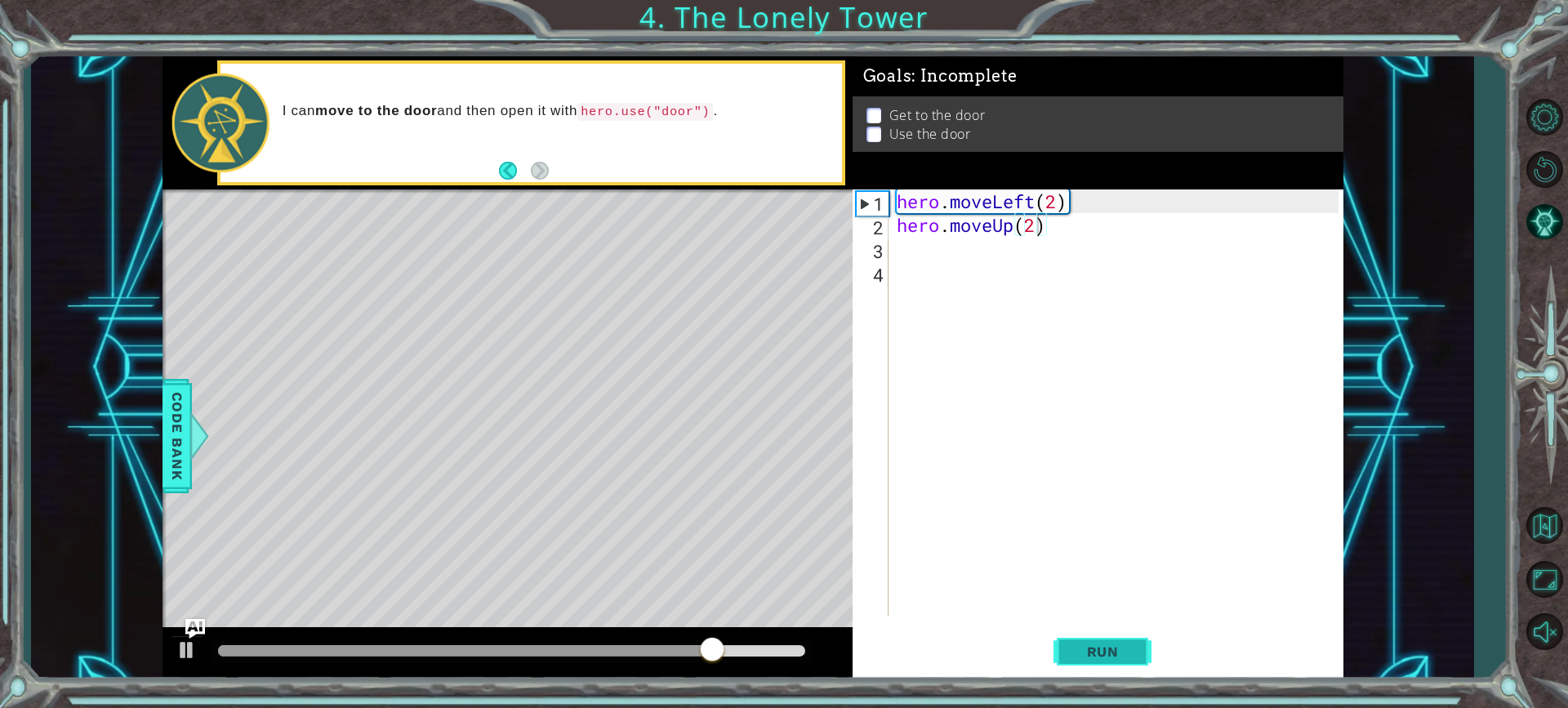
click at [1120, 645] on span "Run" at bounding box center [1103, 652] width 65 height 16
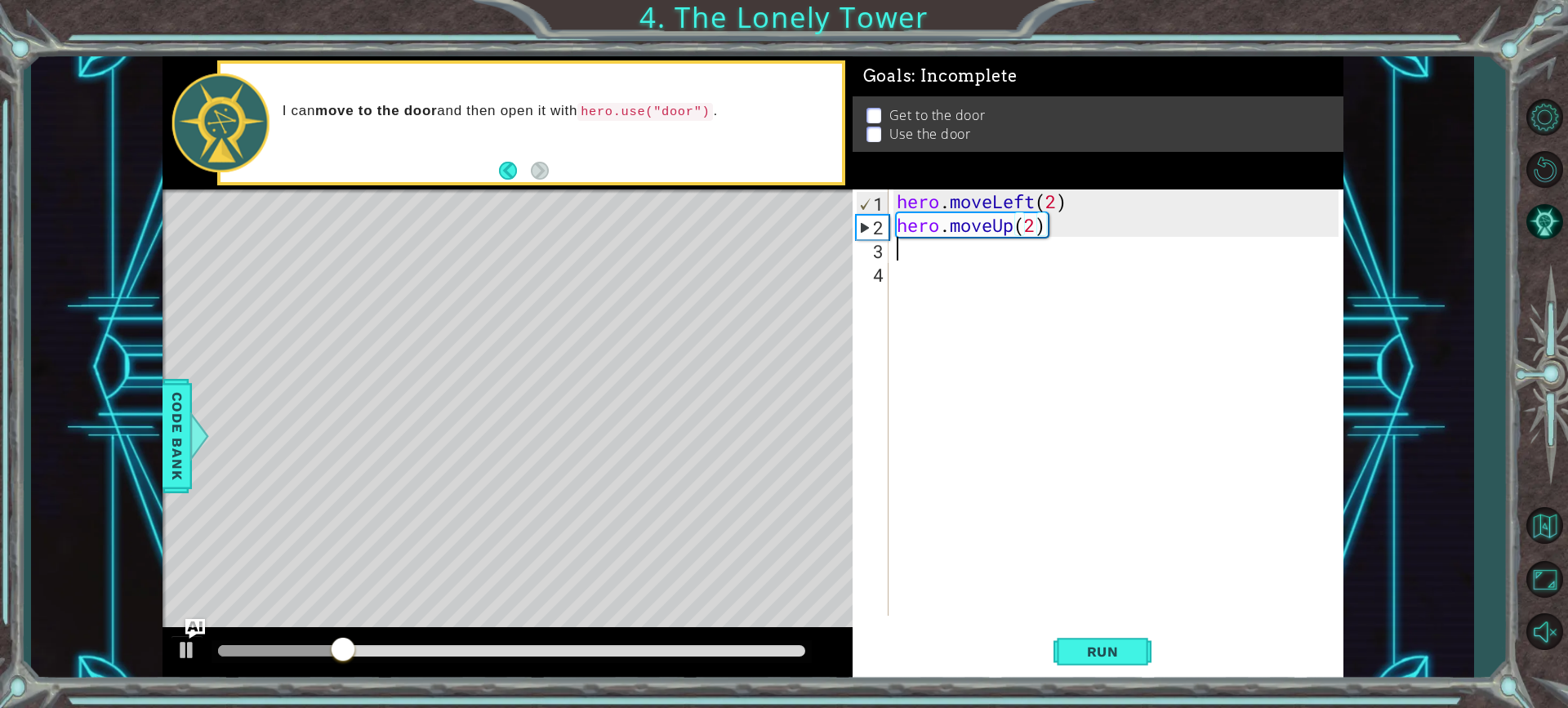
click at [910, 247] on div "hero . moveLeft ( 2 ) hero . moveUp ( 2 )" at bounding box center [1121, 426] width 454 height 474
type textarea "h"
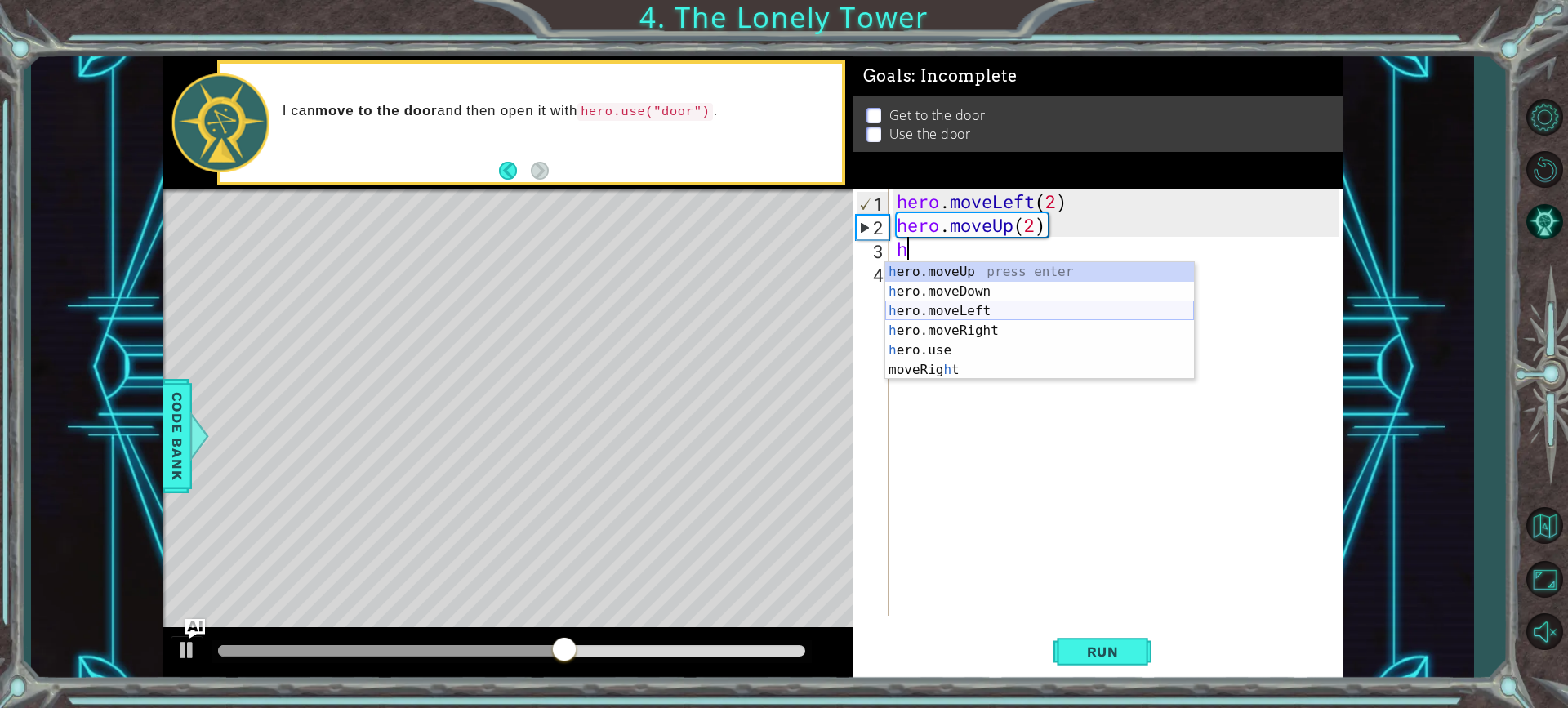
click at [969, 304] on div "h ero.moveUp press enter h ero.moveDown press enter h ero.moveLeft press enter …" at bounding box center [1040, 340] width 308 height 157
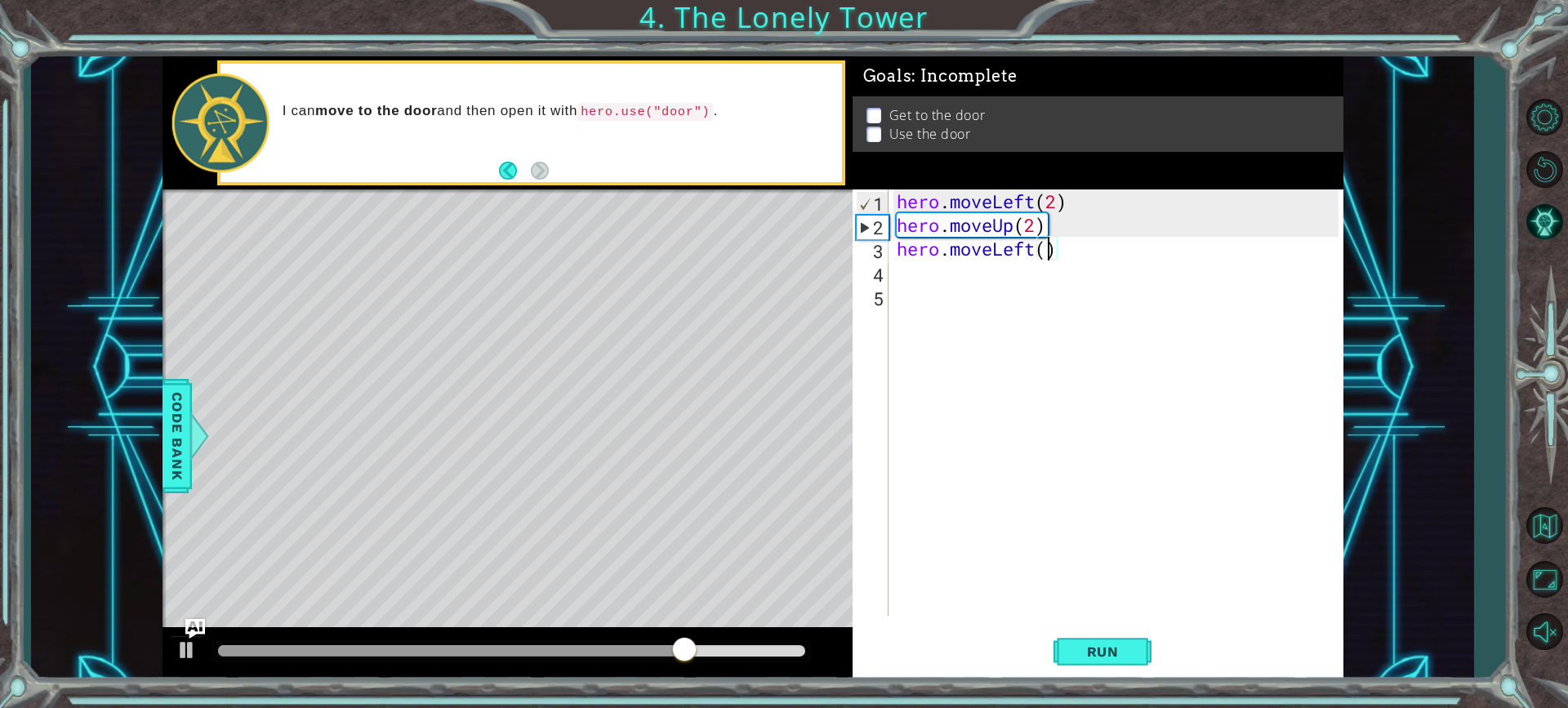
click at [1045, 247] on div "hero . moveLeft ( 2 ) hero . moveUp ( 2 ) hero . moveLeft ( )" at bounding box center [1121, 426] width 454 height 474
click at [1143, 641] on button "Run" at bounding box center [1103, 652] width 98 height 49
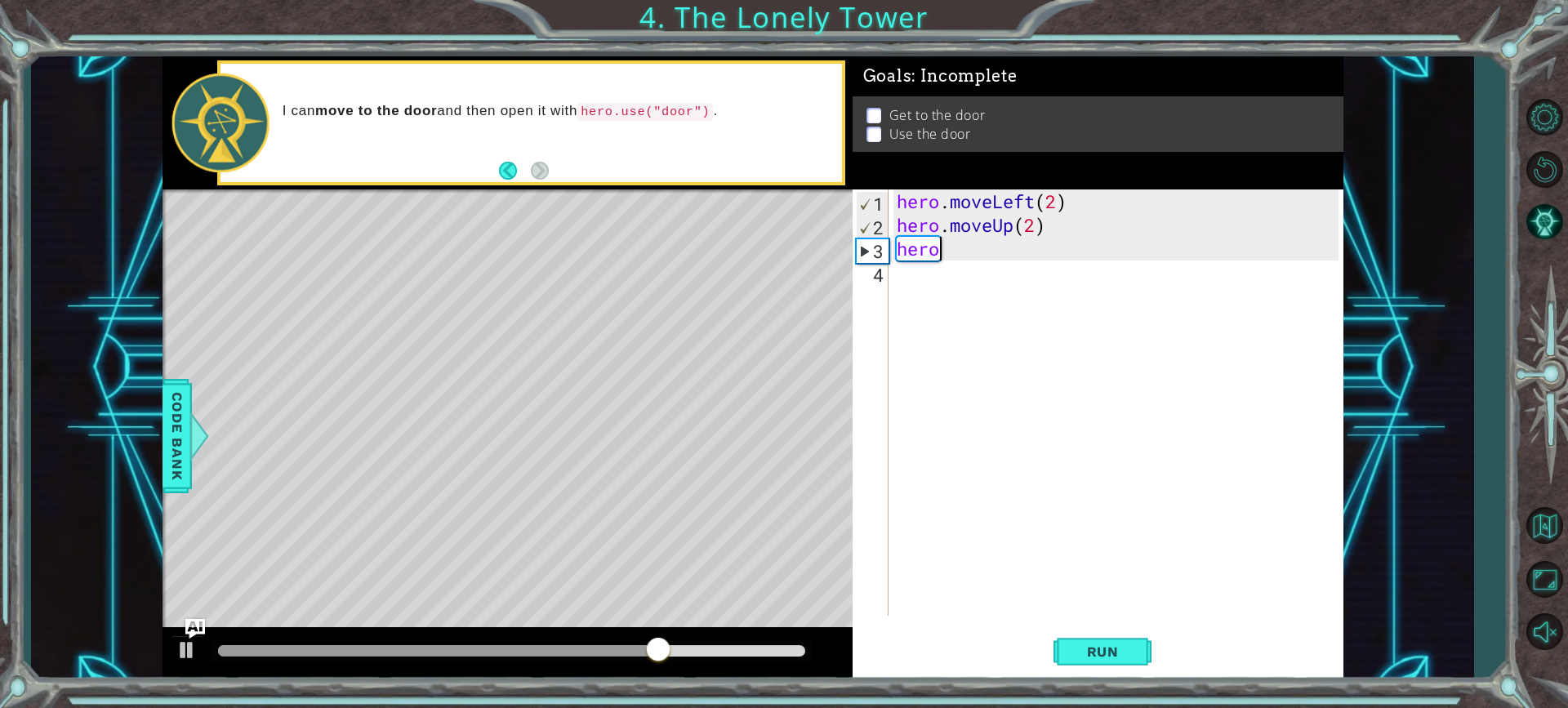
scroll to position [0, 1]
type textarea "he"
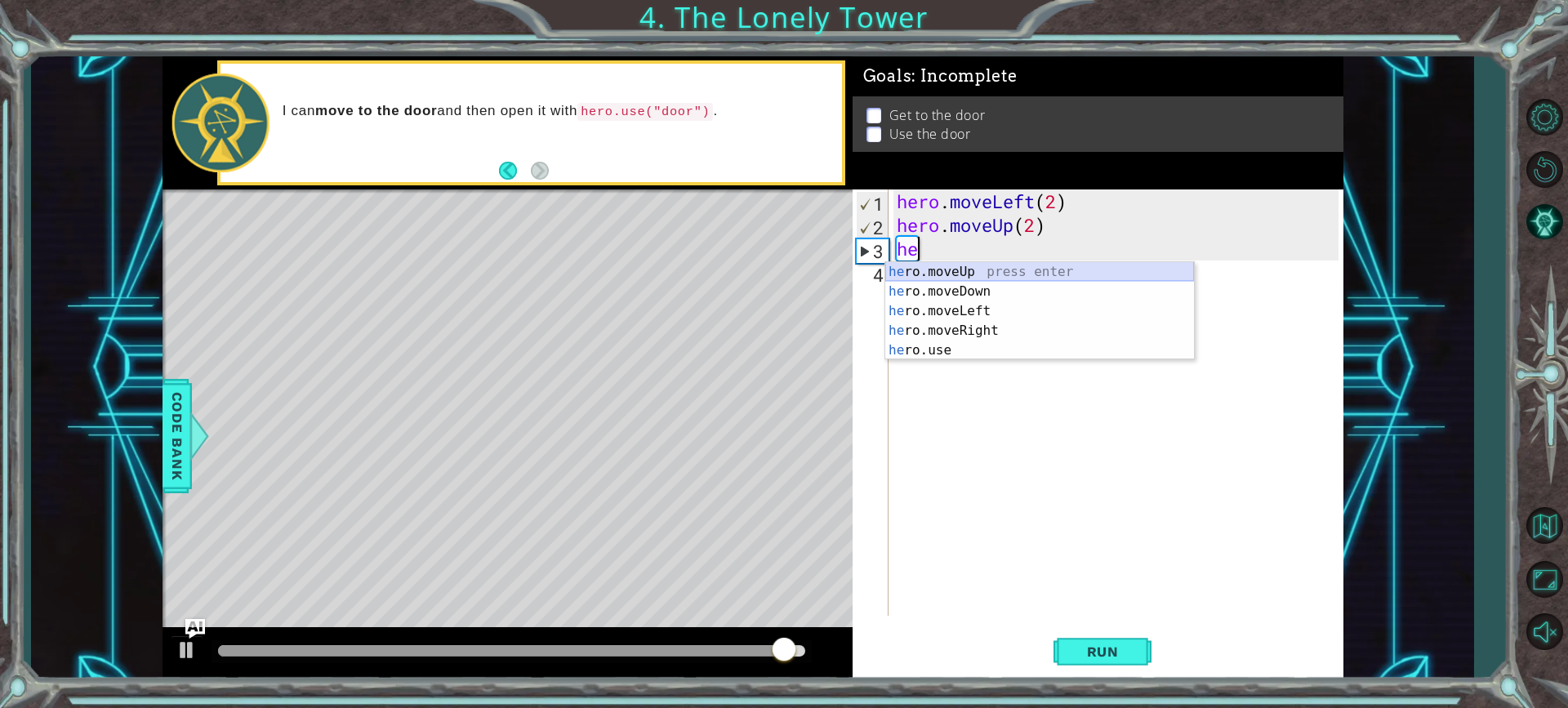
click at [996, 264] on div "he ro.moveUp press enter he ro.moveDown press enter he ro.moveLeft press enter …" at bounding box center [1040, 331] width 308 height 138
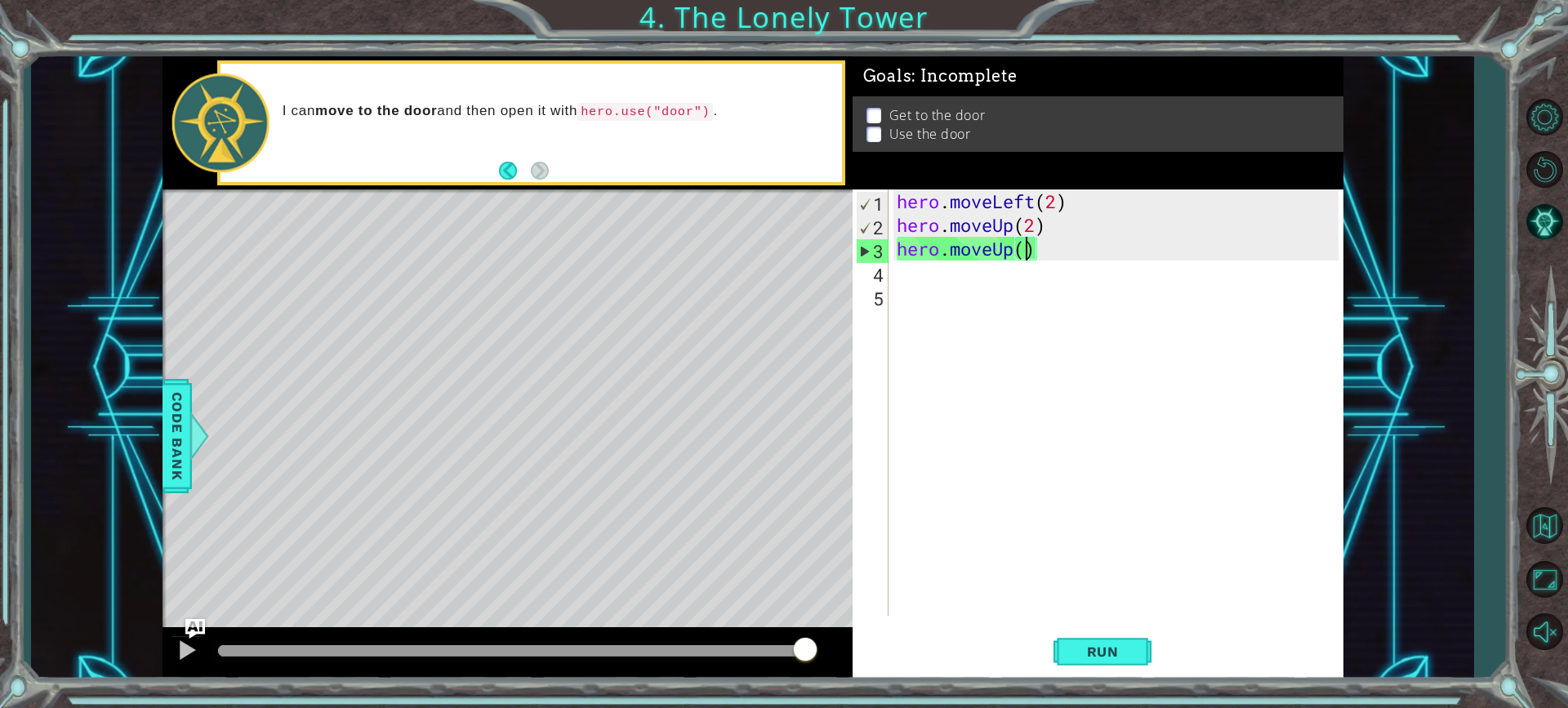
click at [1030, 247] on div "hero . moveLeft ( 2 ) hero . moveUp ( 2 ) hero . moveUp ( )" at bounding box center [1121, 426] width 454 height 474
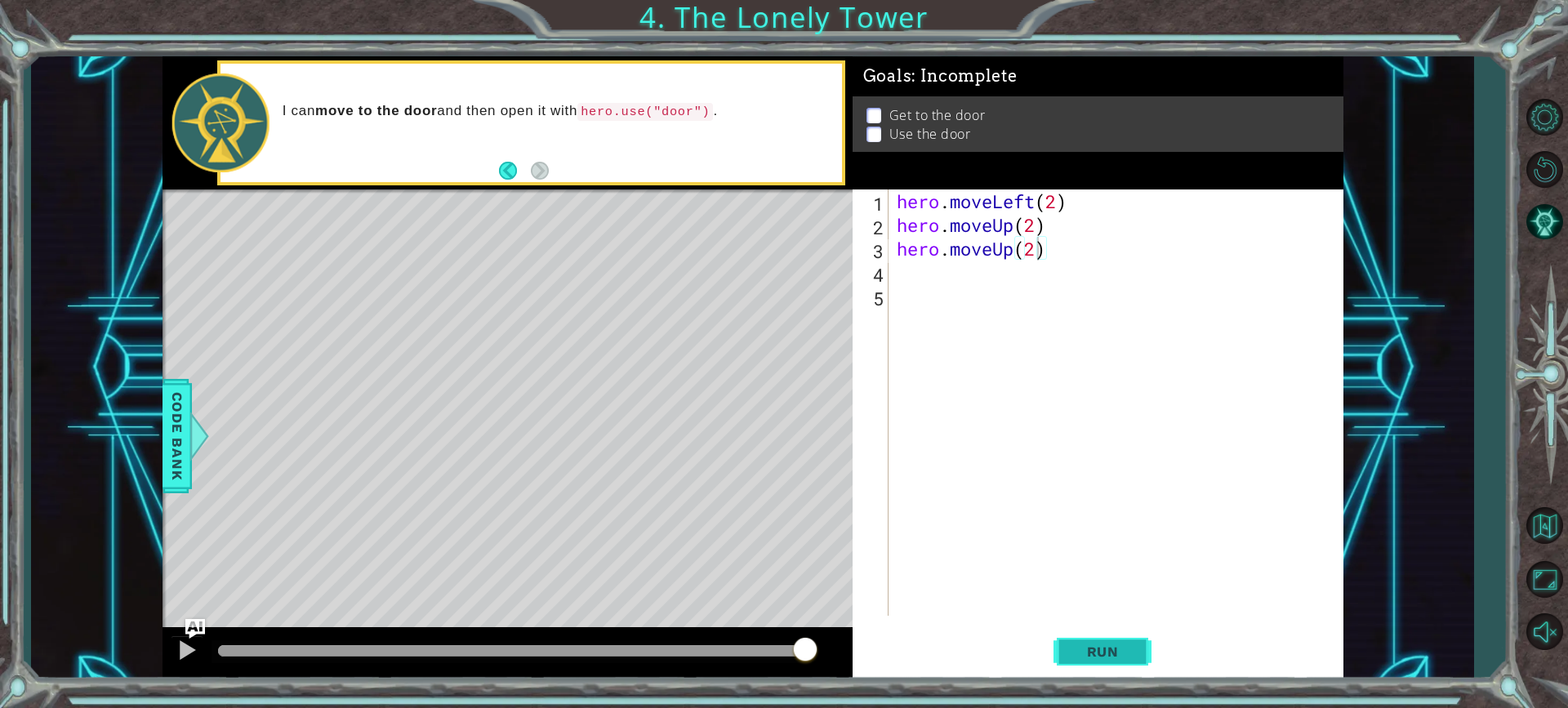
click at [1133, 640] on button "Run" at bounding box center [1103, 652] width 98 height 49
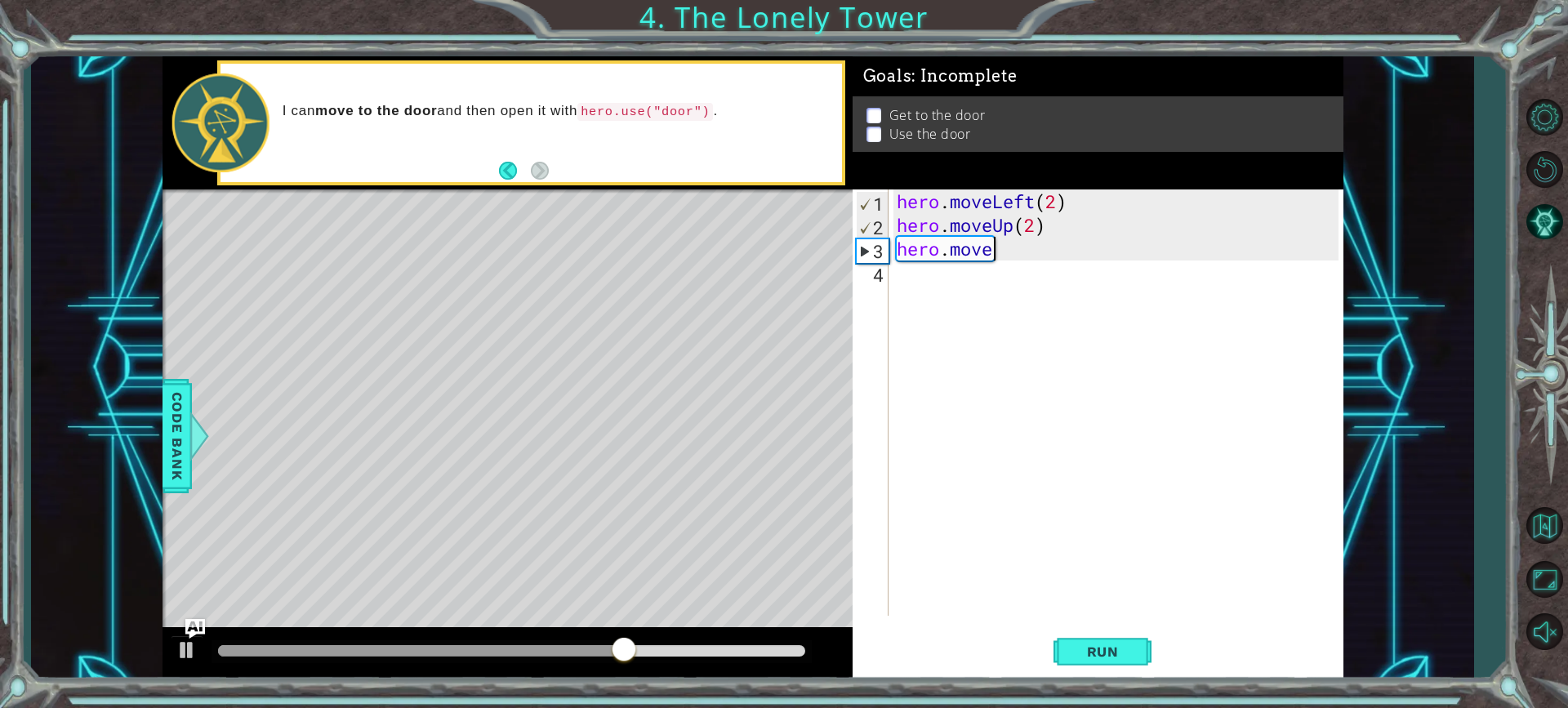
scroll to position [0, 3]
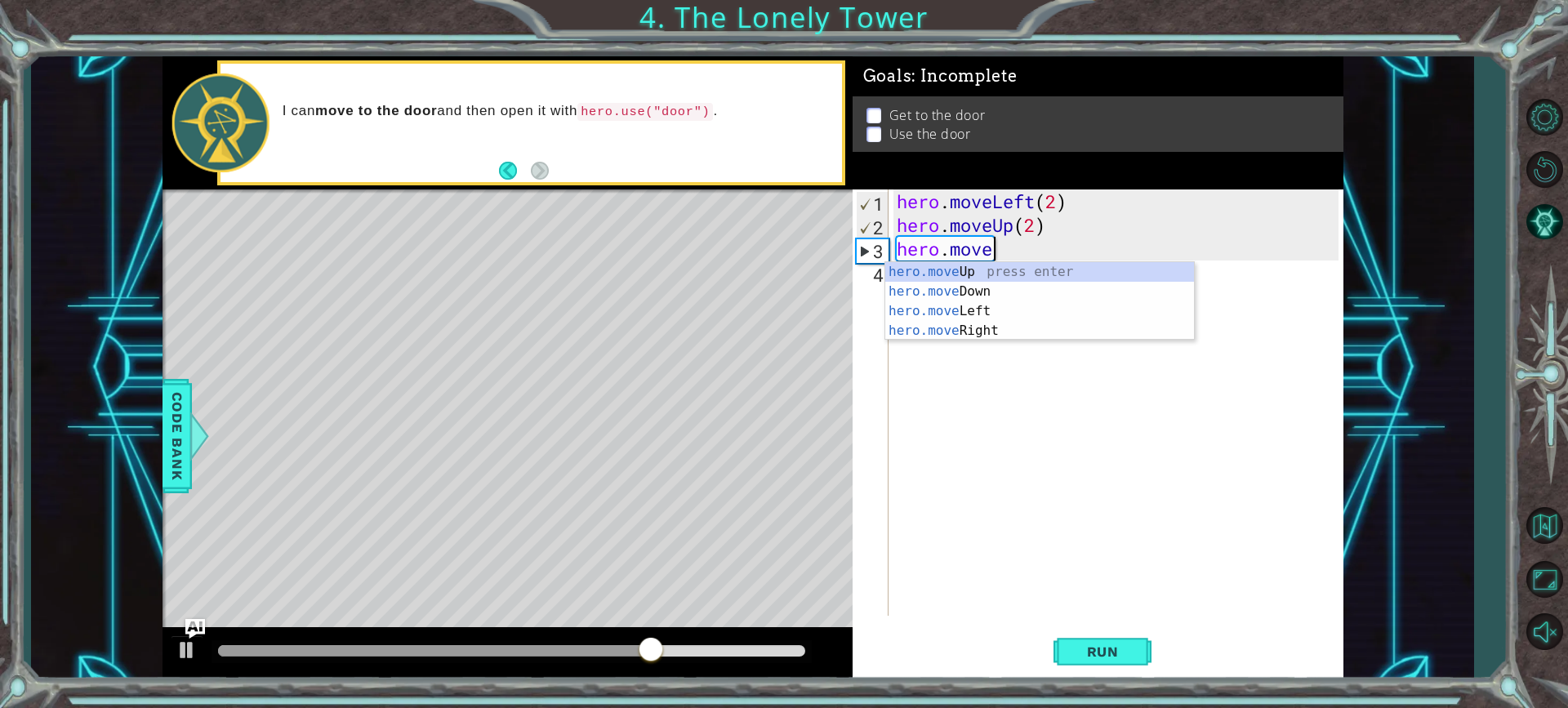
type textarea "hero.mov"
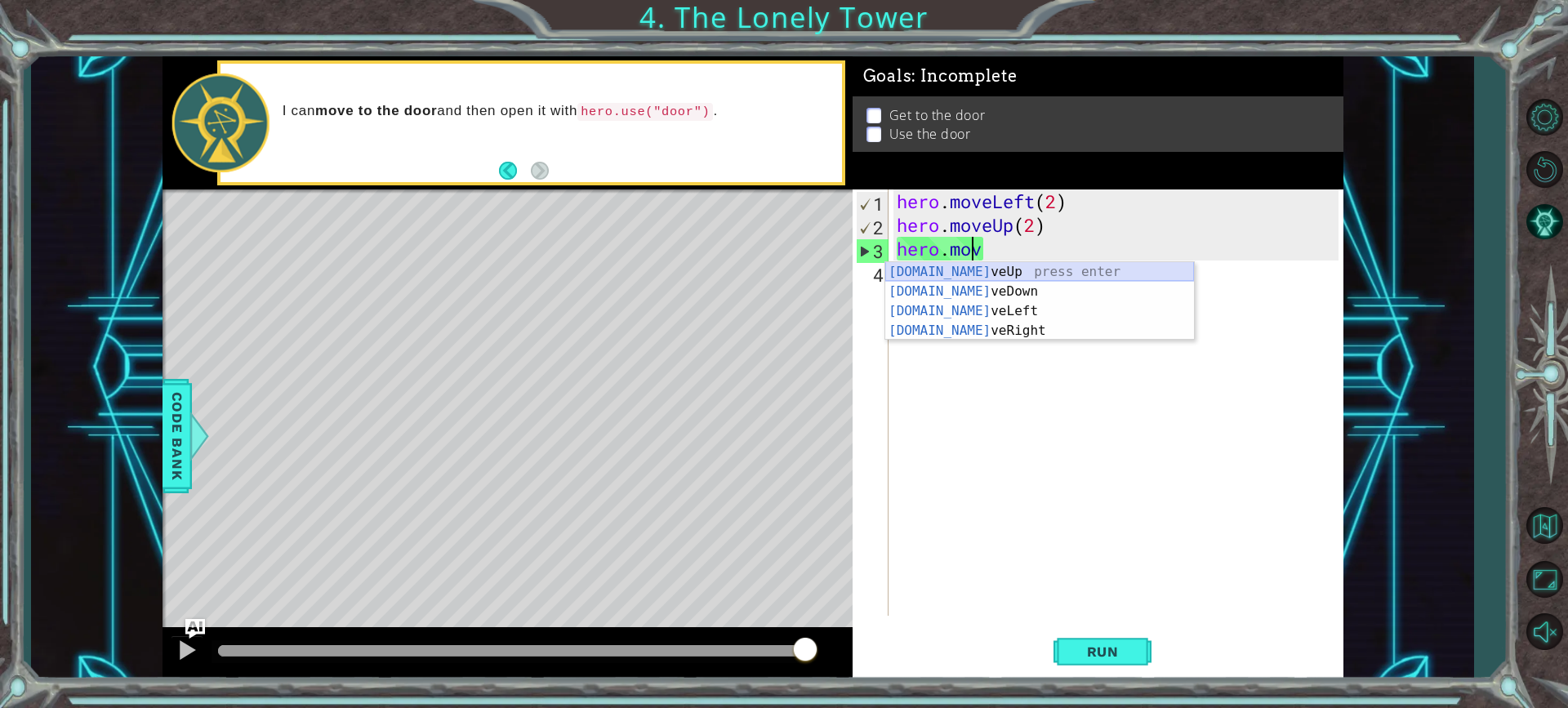
click at [980, 275] on div "[DOMAIN_NAME] veUp press enter [DOMAIN_NAME] veDown press enter [DOMAIN_NAME] v…" at bounding box center [1040, 320] width 308 height 117
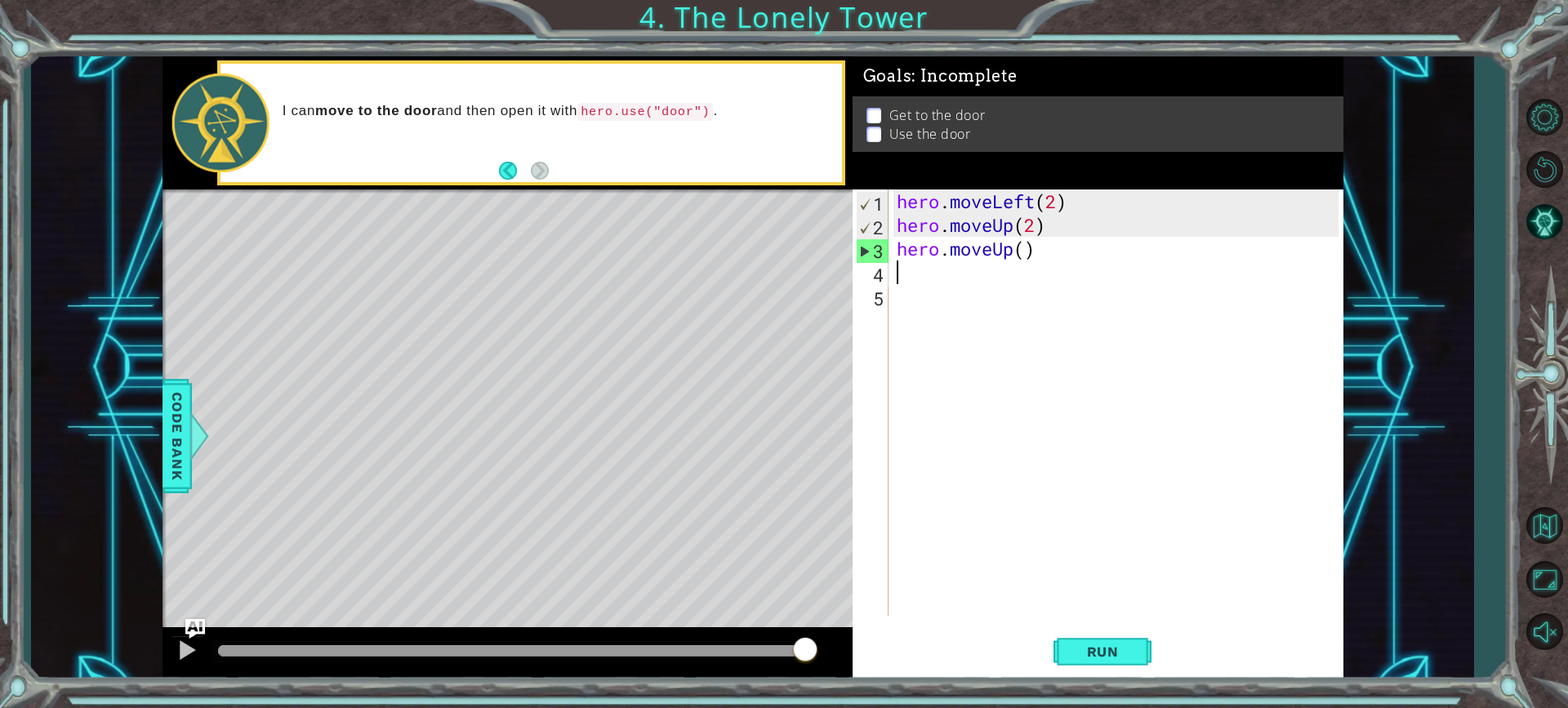
scroll to position [0, 0]
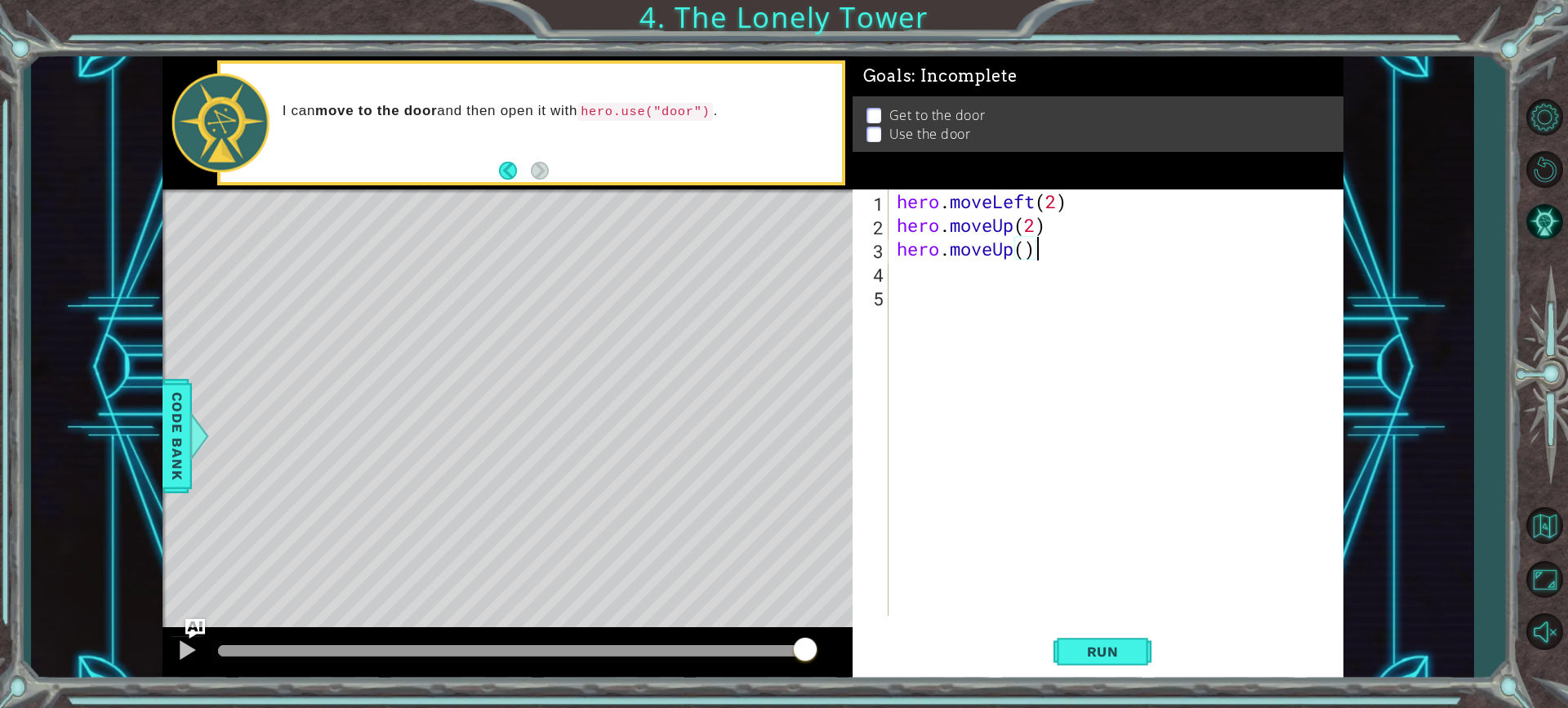
click at [1038, 247] on div "hero . moveLeft ( 2 ) hero . moveUp ( 2 ) hero . moveUp ( )" at bounding box center [1121, 426] width 454 height 474
type textarea "hero.moveU"
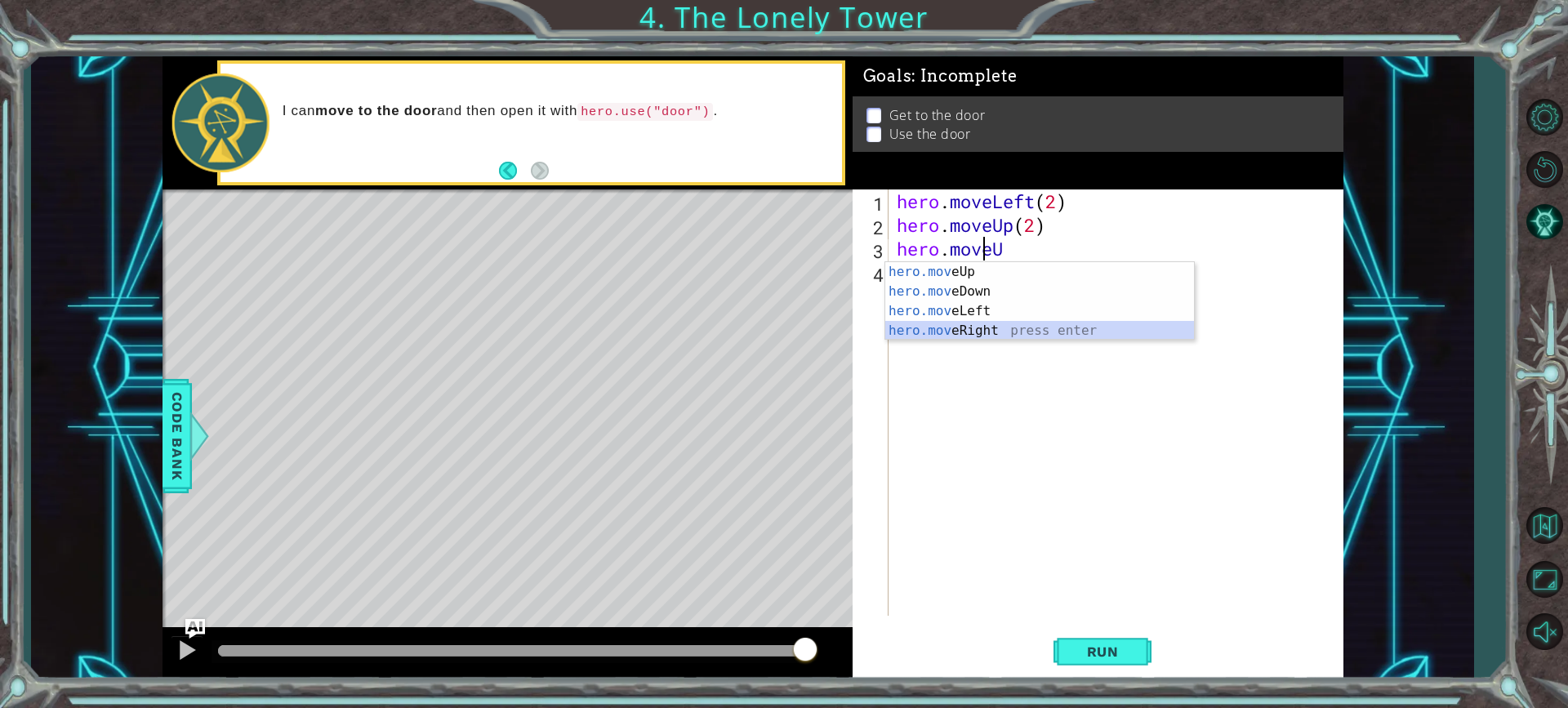
click at [1035, 328] on div "hero.mov eUp press enter hero.mov eDown press enter hero.mov eLeft press enter …" at bounding box center [1040, 320] width 308 height 117
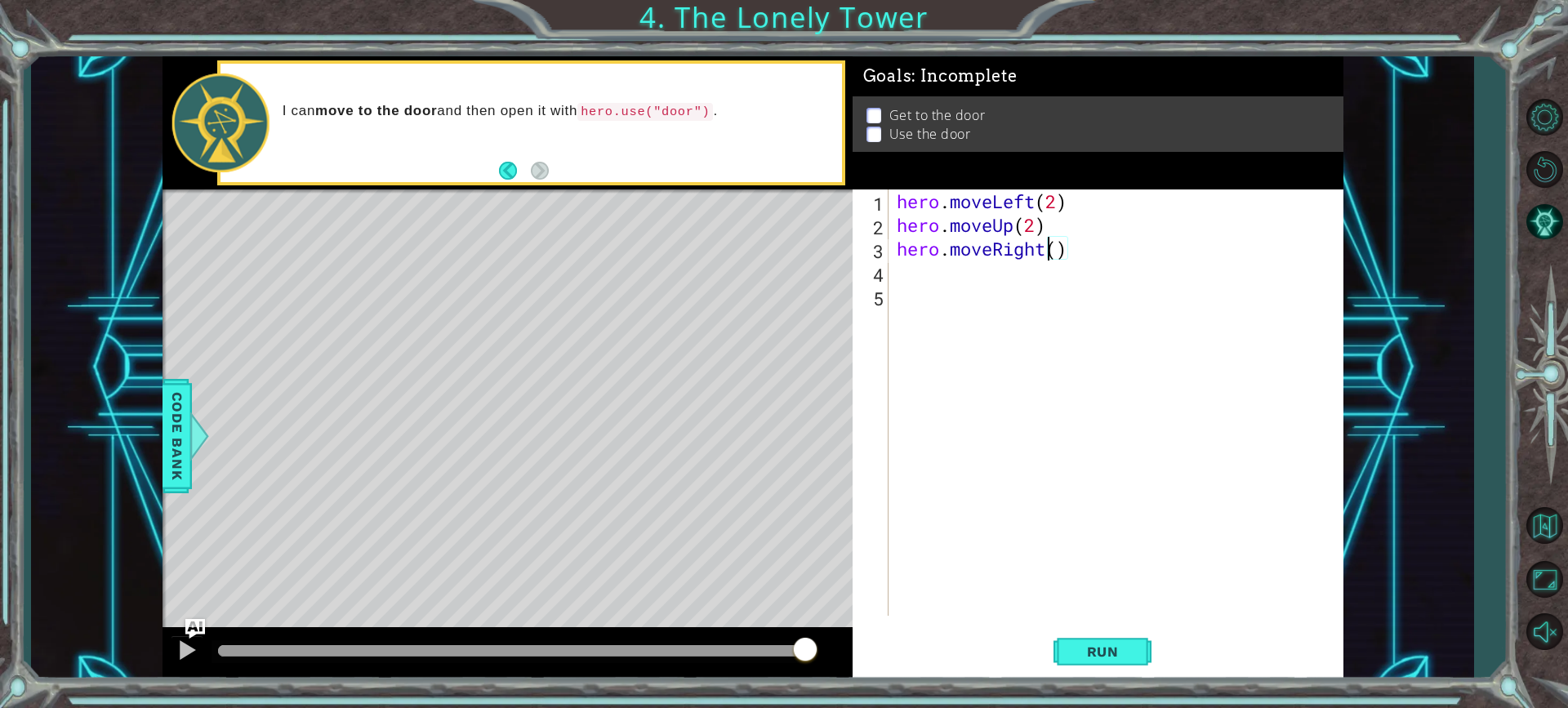
click at [1051, 243] on div "hero . moveLeft ( 2 ) hero . moveUp ( 2 ) hero . moveRight ( )" at bounding box center [1121, 426] width 454 height 474
click at [1056, 249] on div "hero . moveLeft ( 2 ) hero . moveUp ( 2 ) hero . moveRight ( )" at bounding box center [1121, 426] width 454 height 474
type textarea "hero.moveRight(2)"
drag, startPoint x: 1106, startPoint y: 645, endPoint x: 1064, endPoint y: 621, distance: 48.4
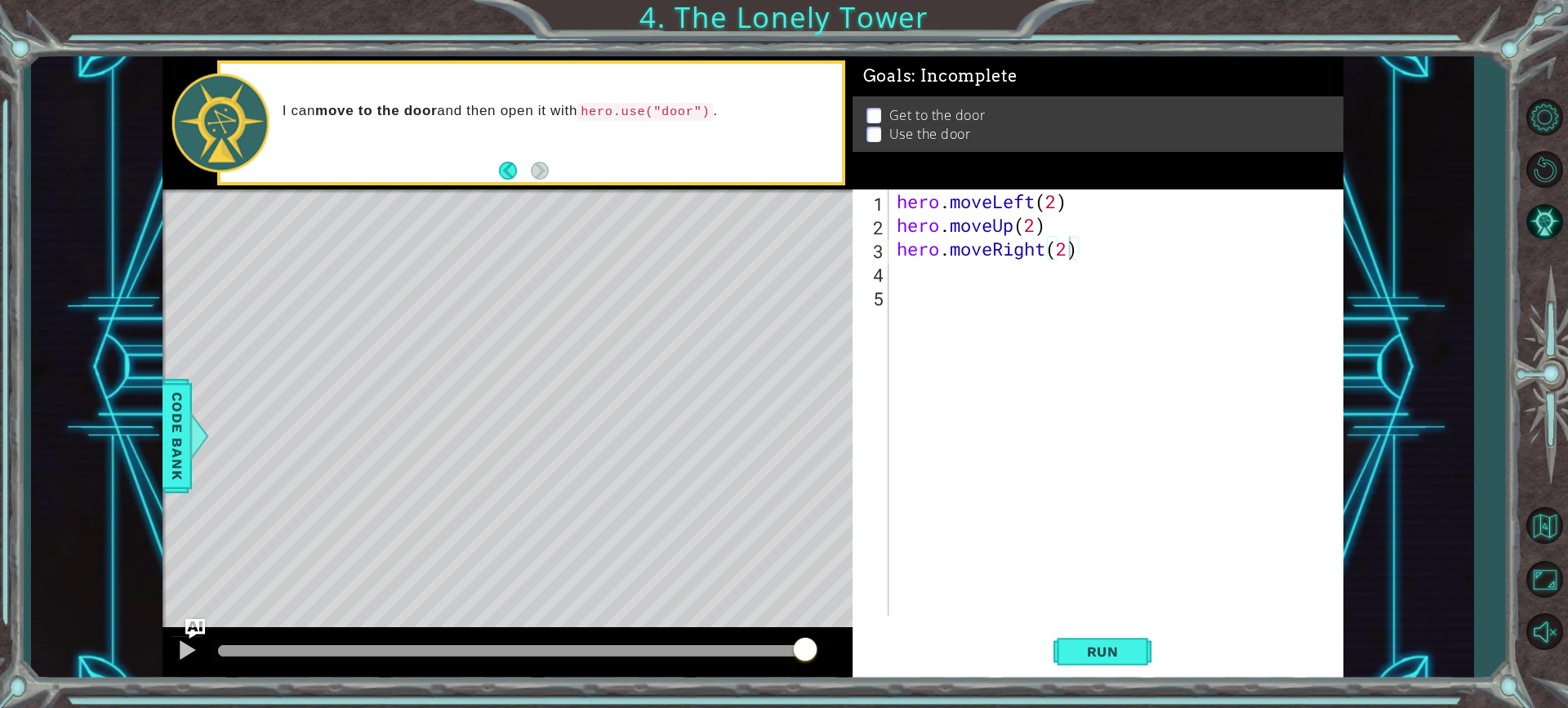
click at [1090, 639] on button "Run" at bounding box center [1103, 652] width 98 height 49
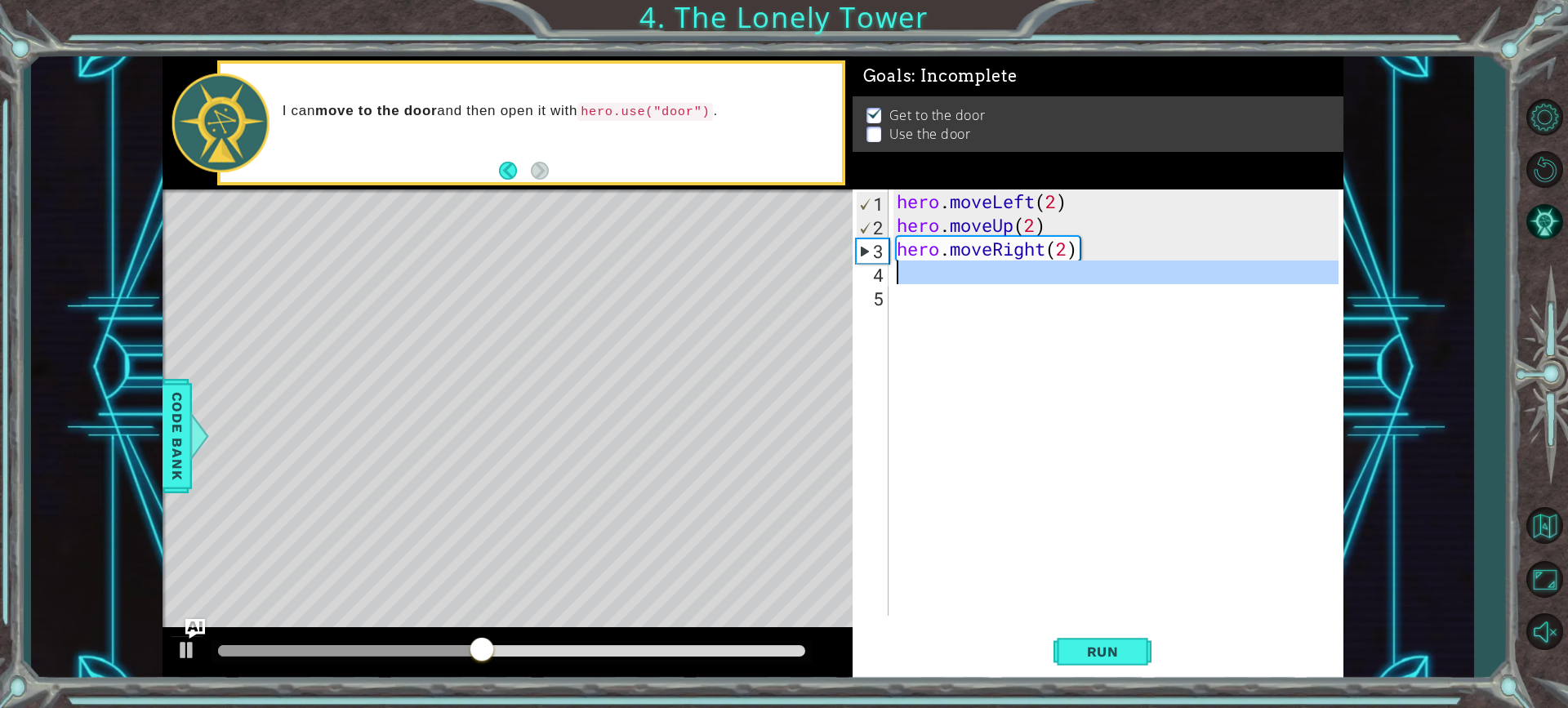
click at [911, 283] on div "hero . moveLeft ( 2 ) hero . moveUp ( 2 ) hero . moveRight ( 2 )" at bounding box center [1121, 426] width 454 height 474
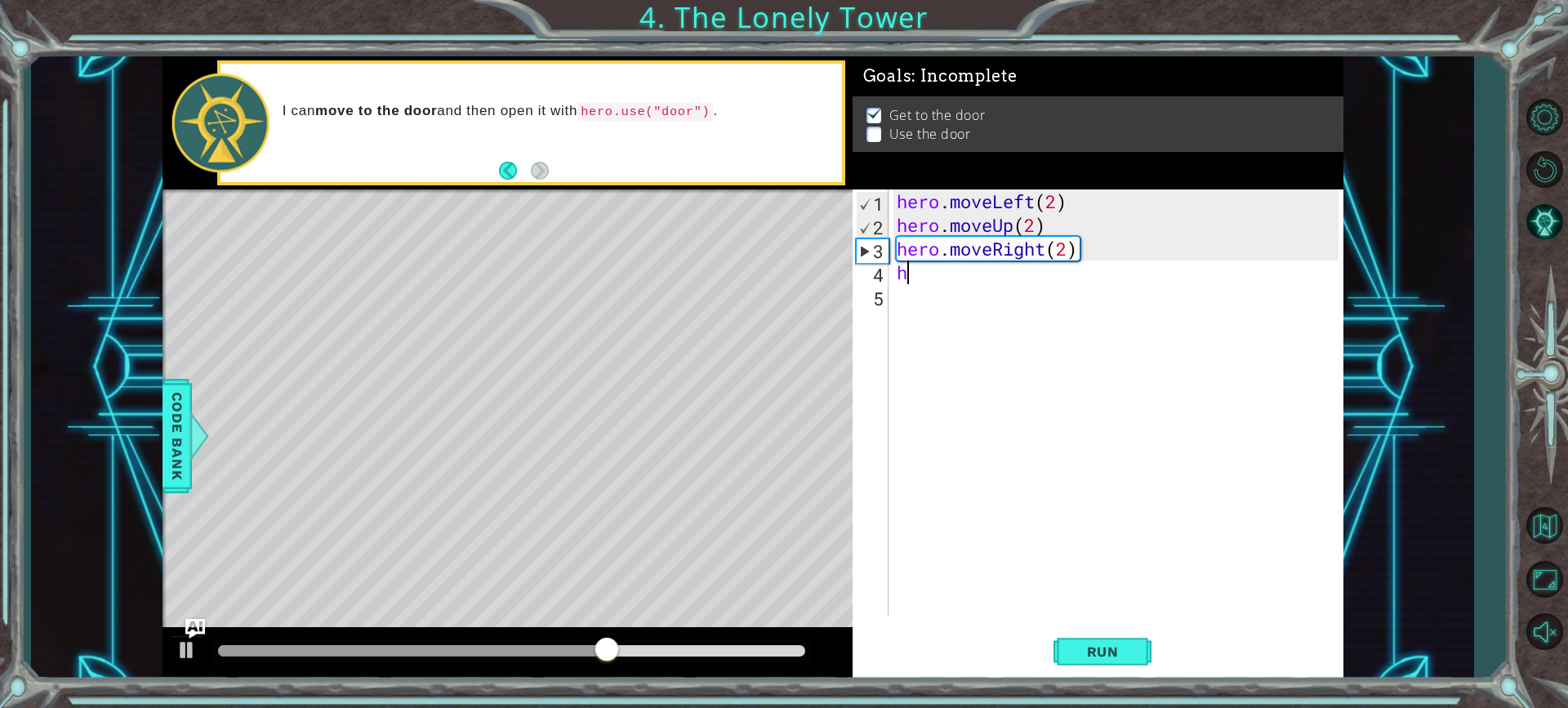
type textarea "hr"
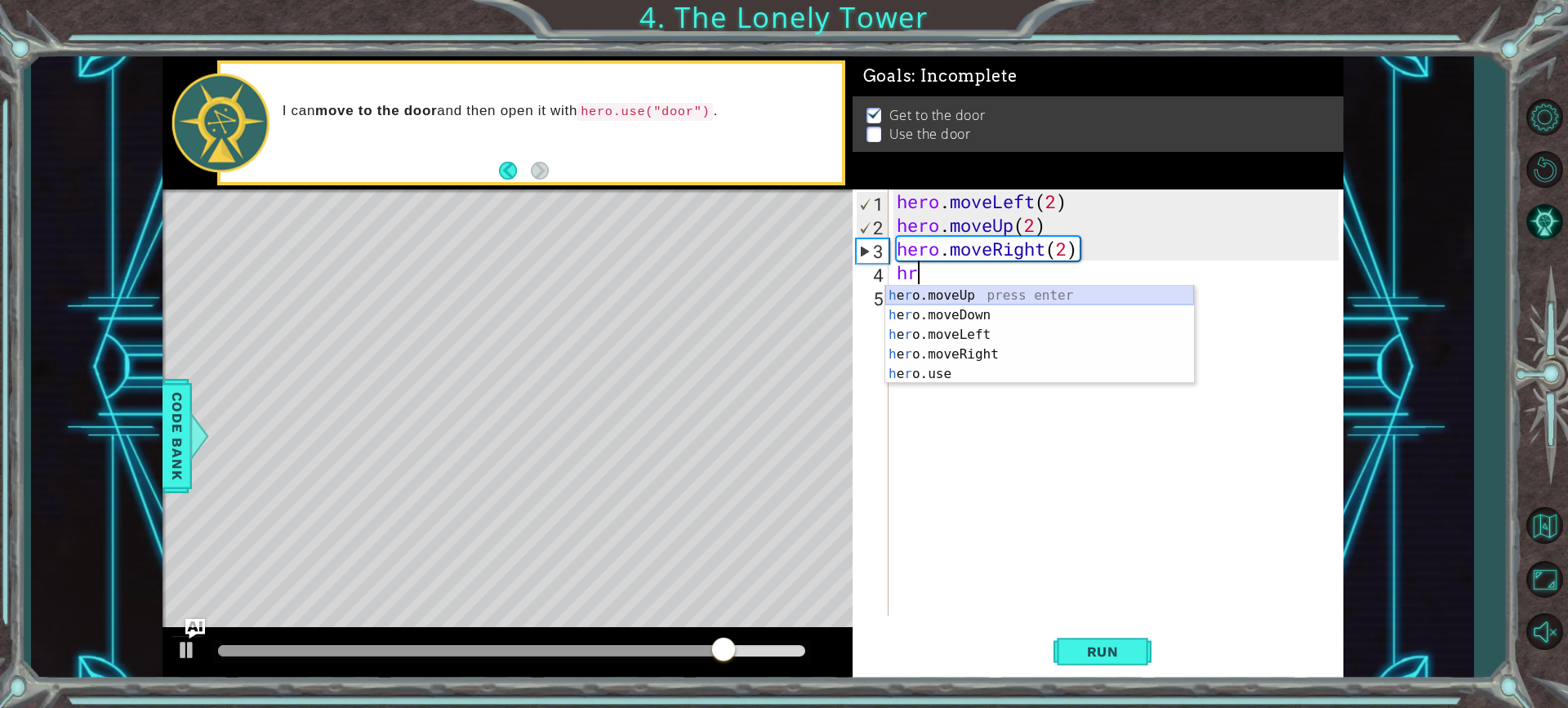
click at [924, 293] on div "h e r o.moveUp press enter h e r o.moveDown press enter h e r o.moveLeft press …" at bounding box center [1040, 355] width 308 height 138
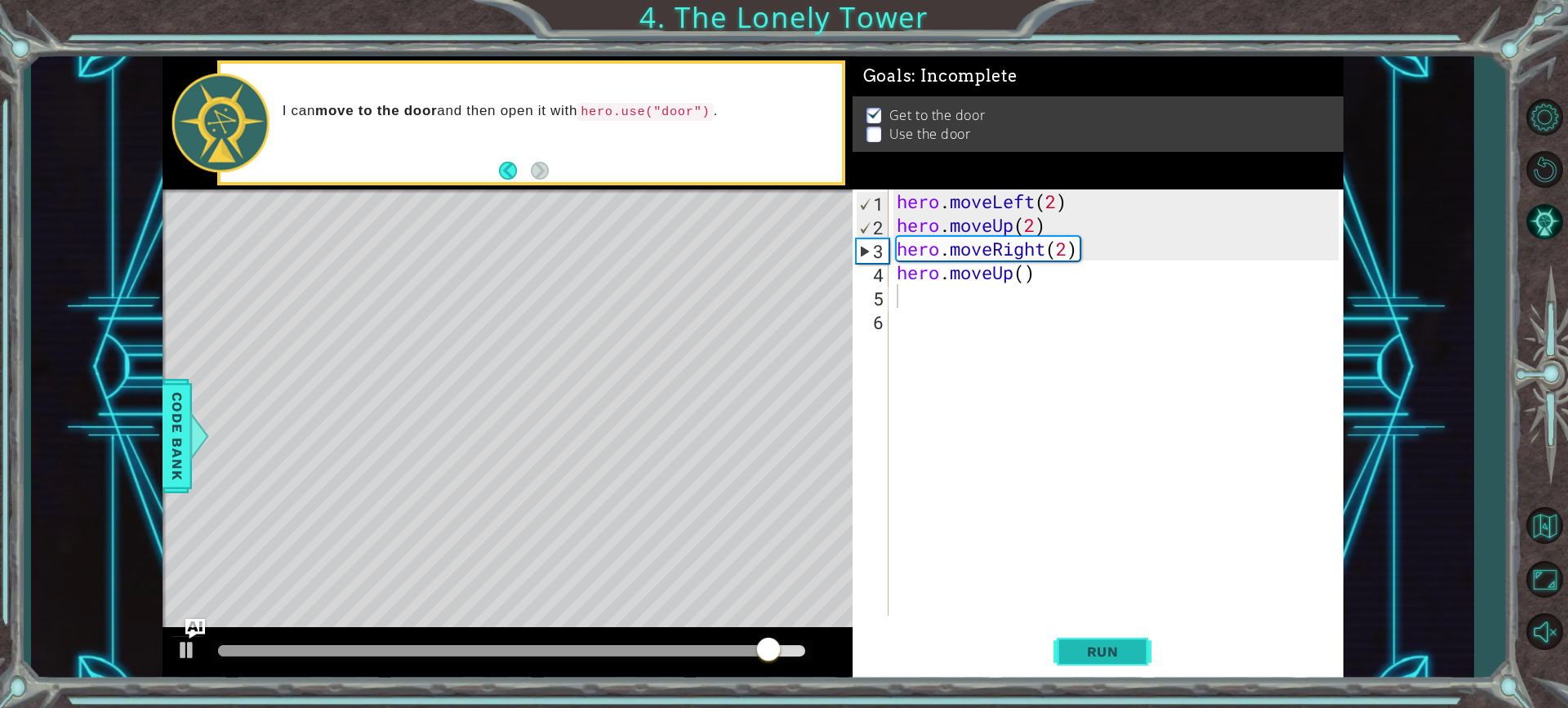
click at [1080, 646] on span "Run" at bounding box center [1103, 652] width 65 height 16
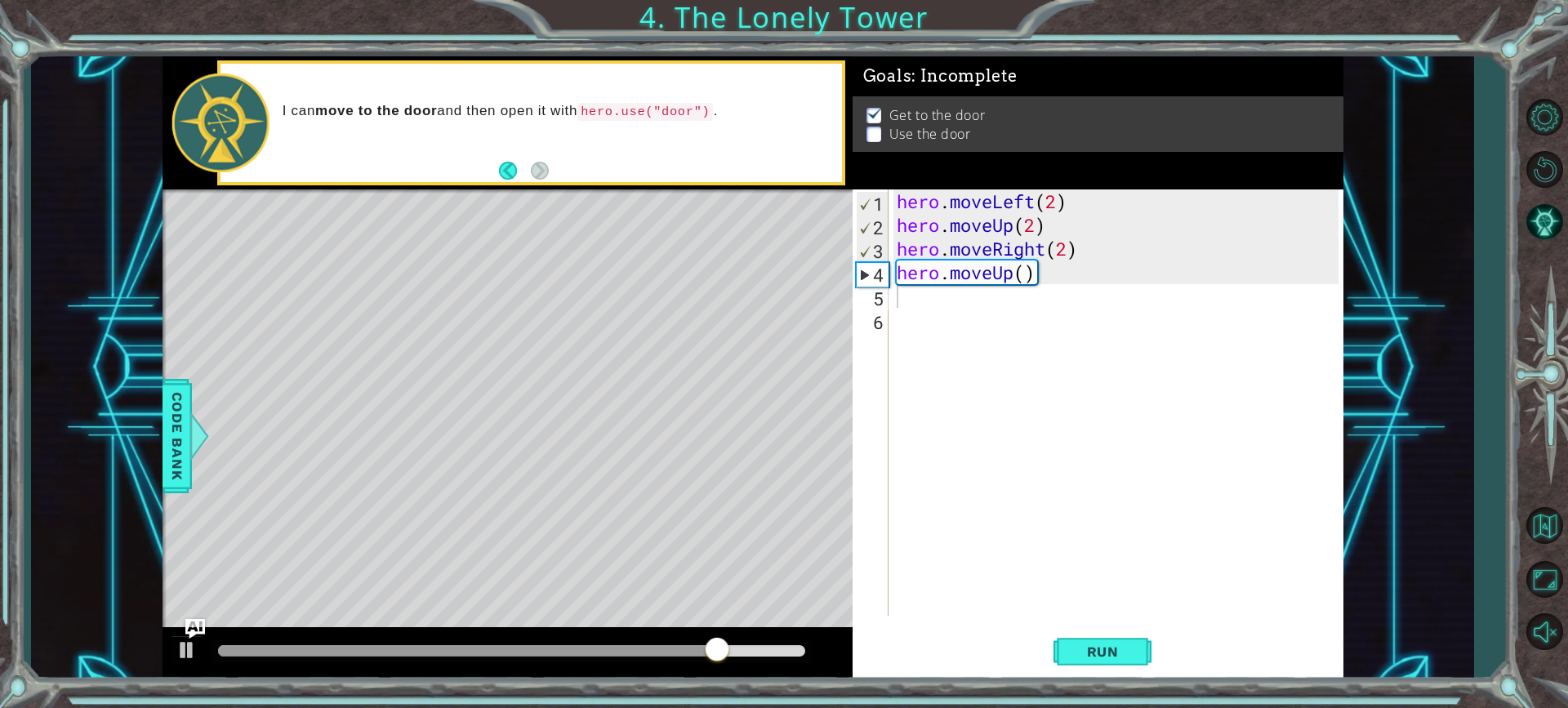
click at [877, 134] on p at bounding box center [874, 142] width 15 height 16
click at [877, 137] on p at bounding box center [874, 145] width 15 height 16
click at [945, 270] on div "hero . moveLeft ( 2 ) hero . moveUp ( 2 ) hero . moveRight ( 2 ) hero . moveUp …" at bounding box center [1121, 426] width 454 height 474
click at [1040, 282] on div "hero . moveLeft ( 2 ) hero . moveUp ( 2 ) hero . moveRight ( 2 ) hero . moveUp …" at bounding box center [1121, 426] width 454 height 474
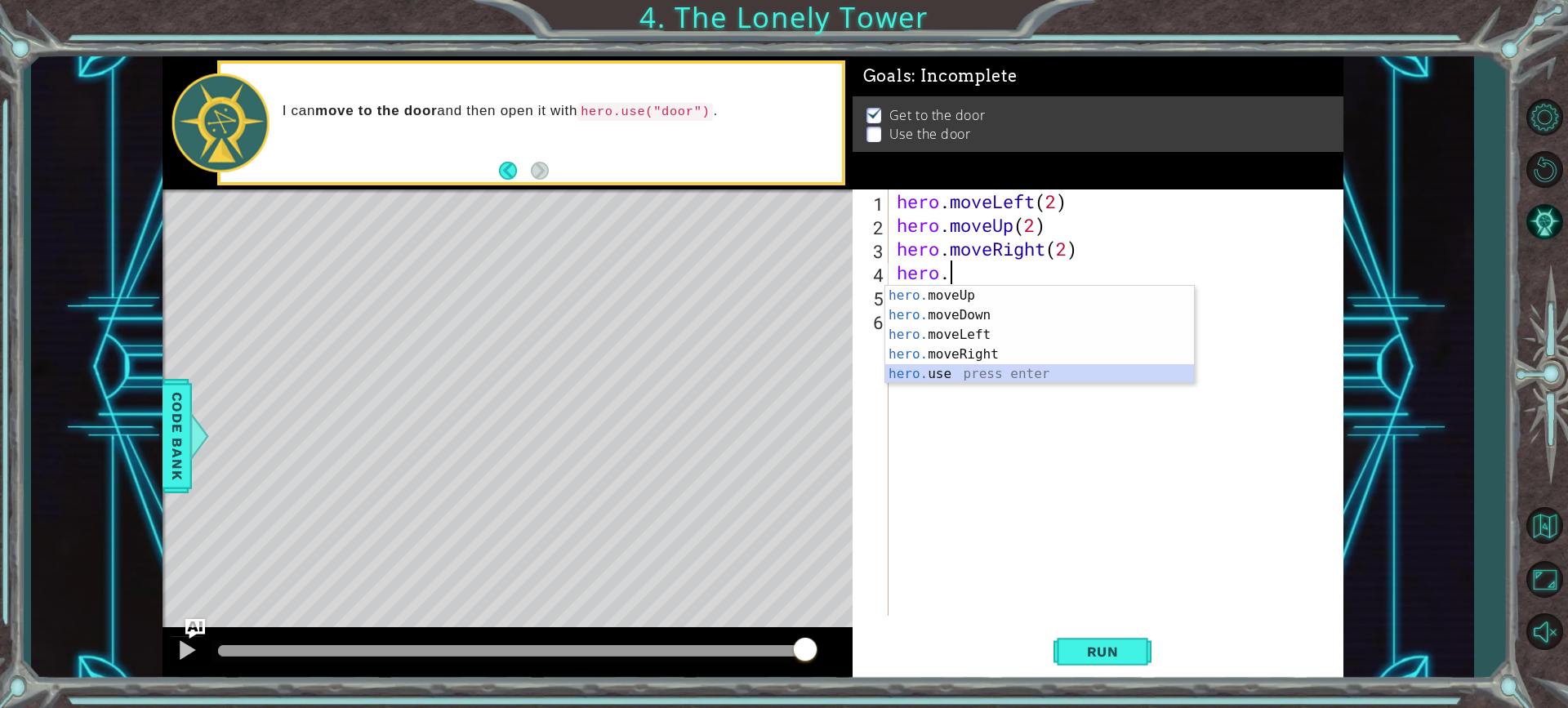
click at [1018, 372] on div "hero. moveUp press enter hero. moveDown press enter hero. moveLeft press enter …" at bounding box center [1040, 355] width 308 height 138
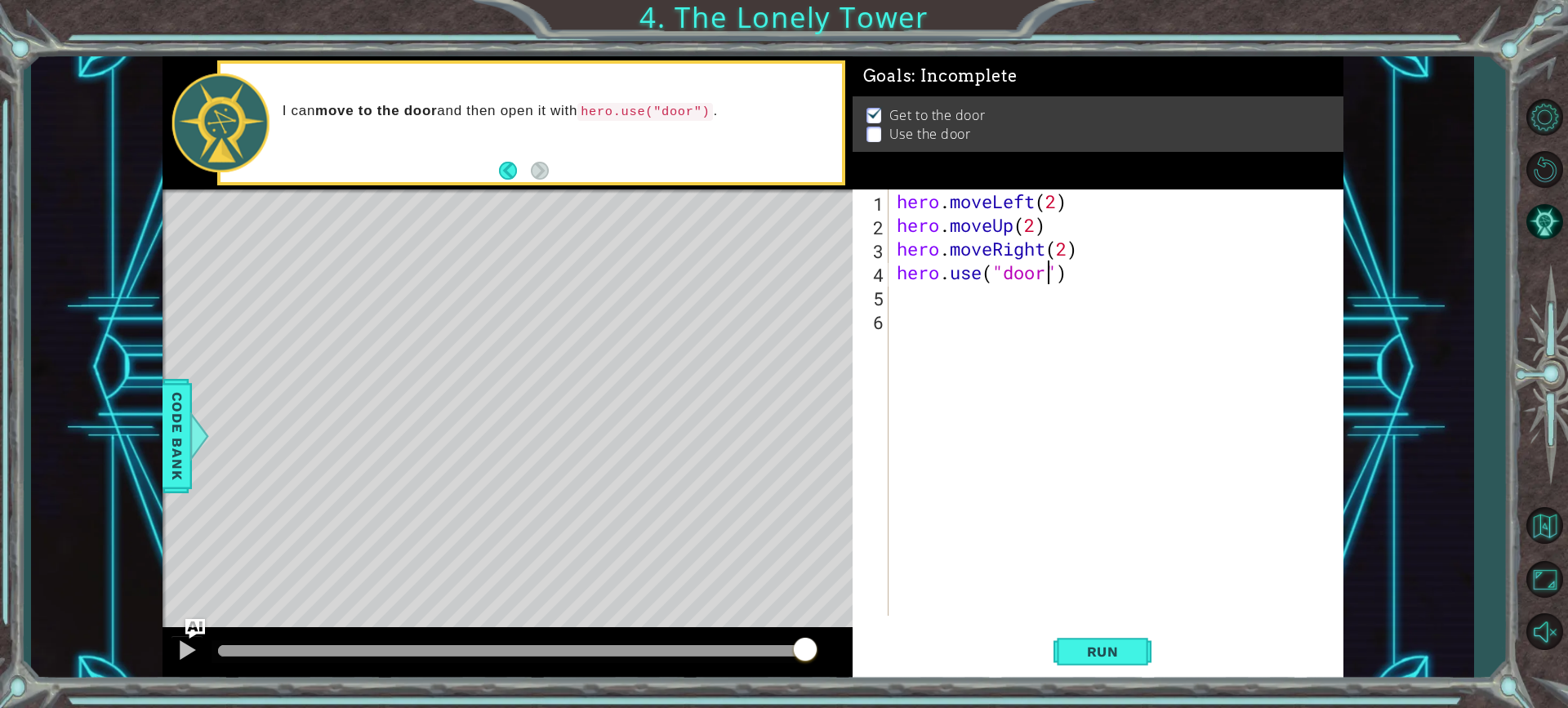
scroll to position [0, 7]
type textarea "hero.use("door")"
click at [1097, 647] on span "Run" at bounding box center [1103, 652] width 65 height 16
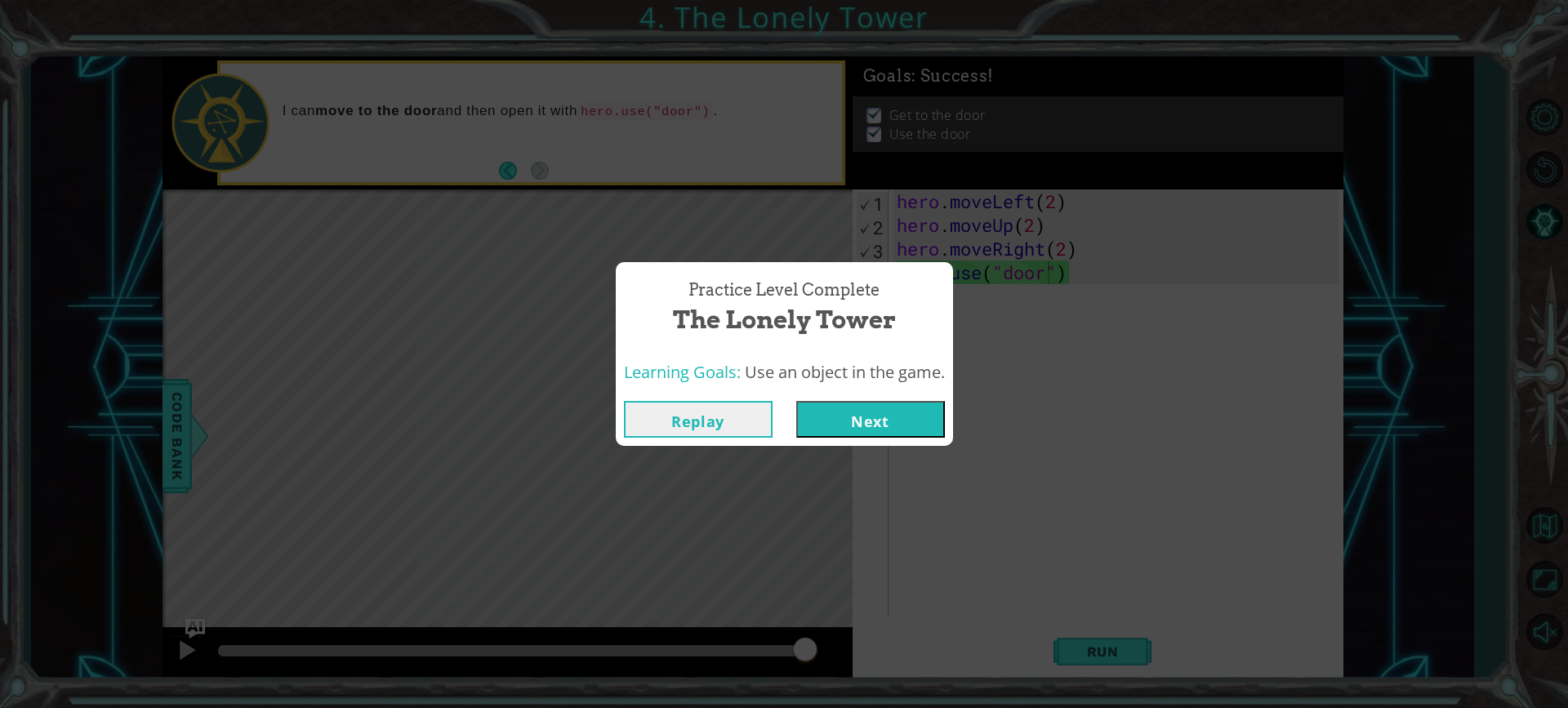
click at [875, 428] on button "Next" at bounding box center [870, 420] width 148 height 37
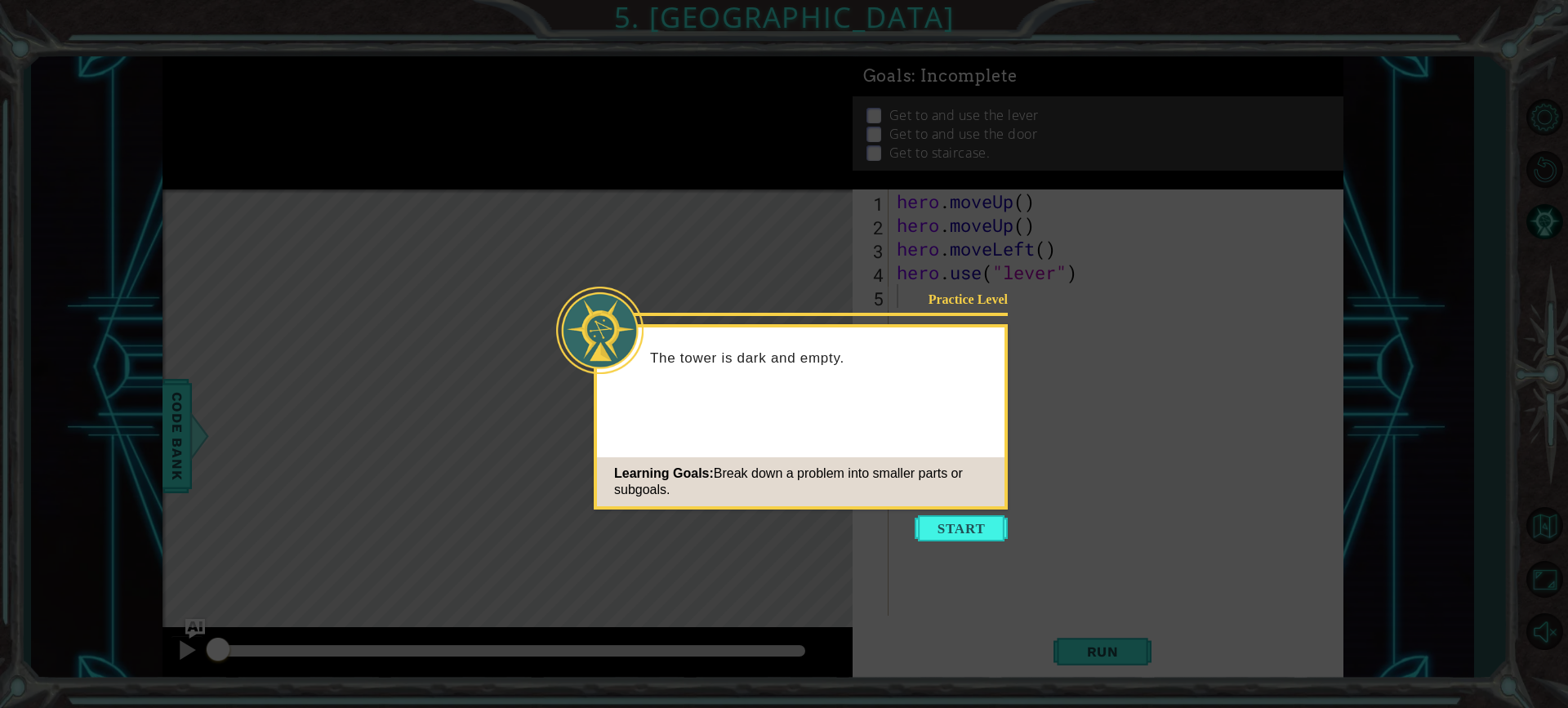
click at [985, 525] on button "Start" at bounding box center [961, 529] width 93 height 26
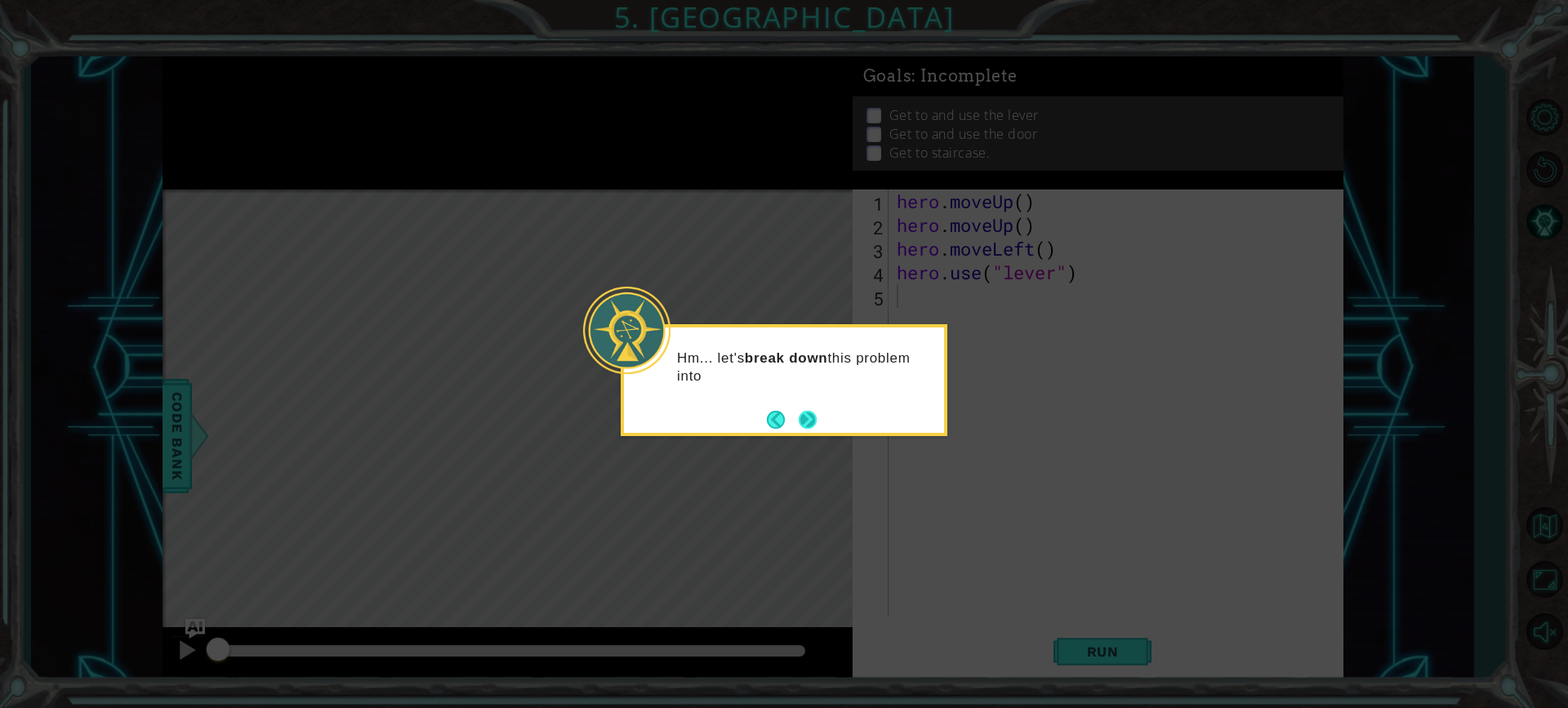
click at [802, 413] on button "Next" at bounding box center [808, 419] width 18 height 18
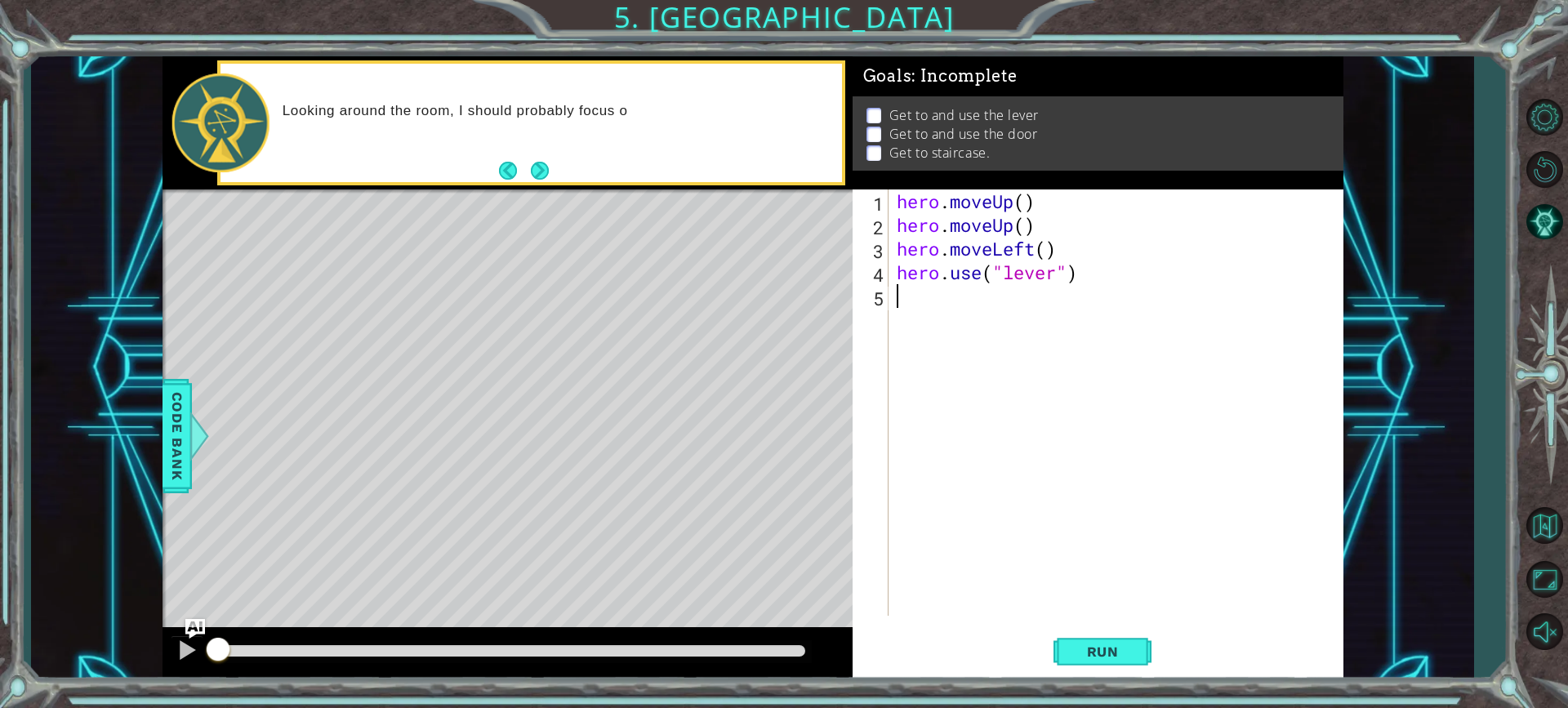
click at [534, 158] on footer at bounding box center [524, 170] width 49 height 24
click at [537, 169] on button "Next" at bounding box center [540, 170] width 18 height 18
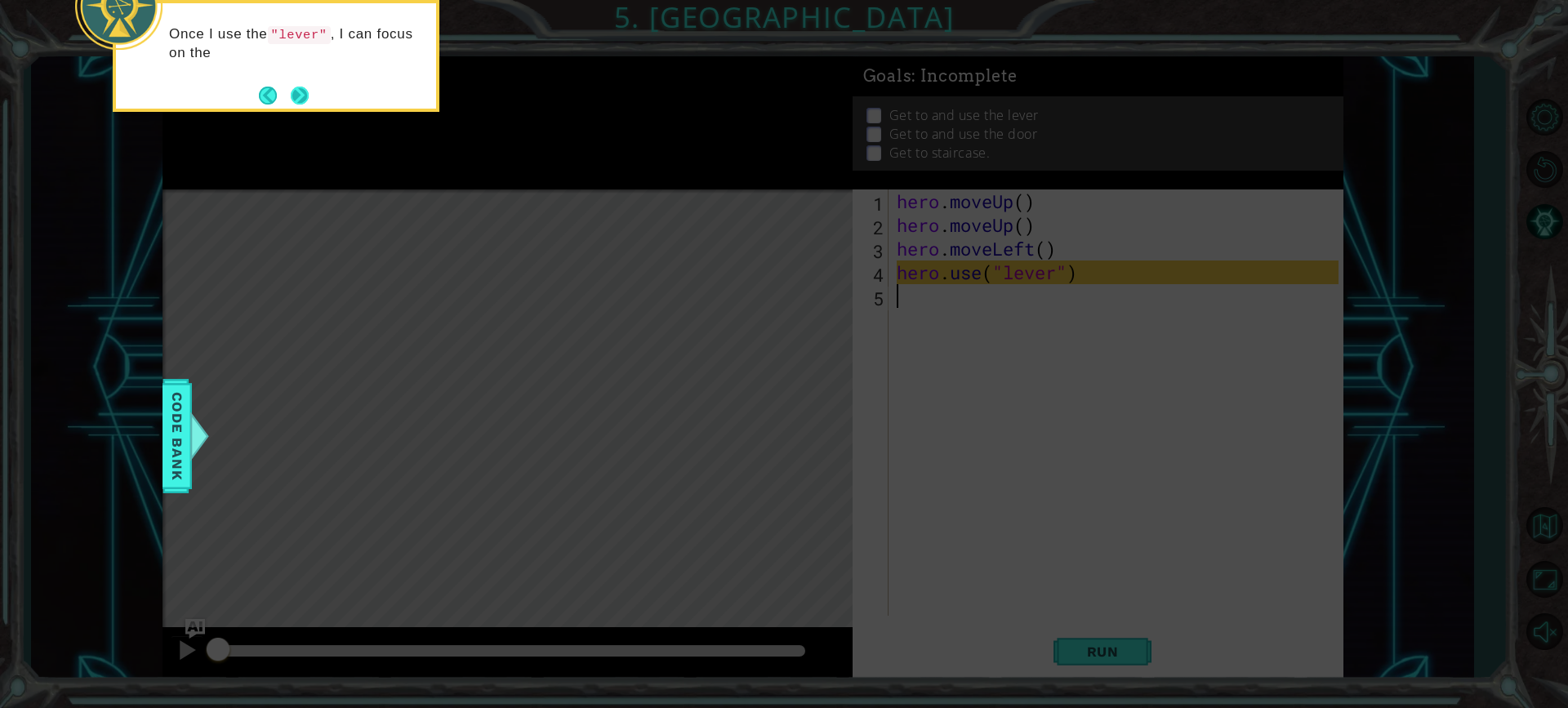
click at [300, 86] on button "Next" at bounding box center [300, 95] width 18 height 18
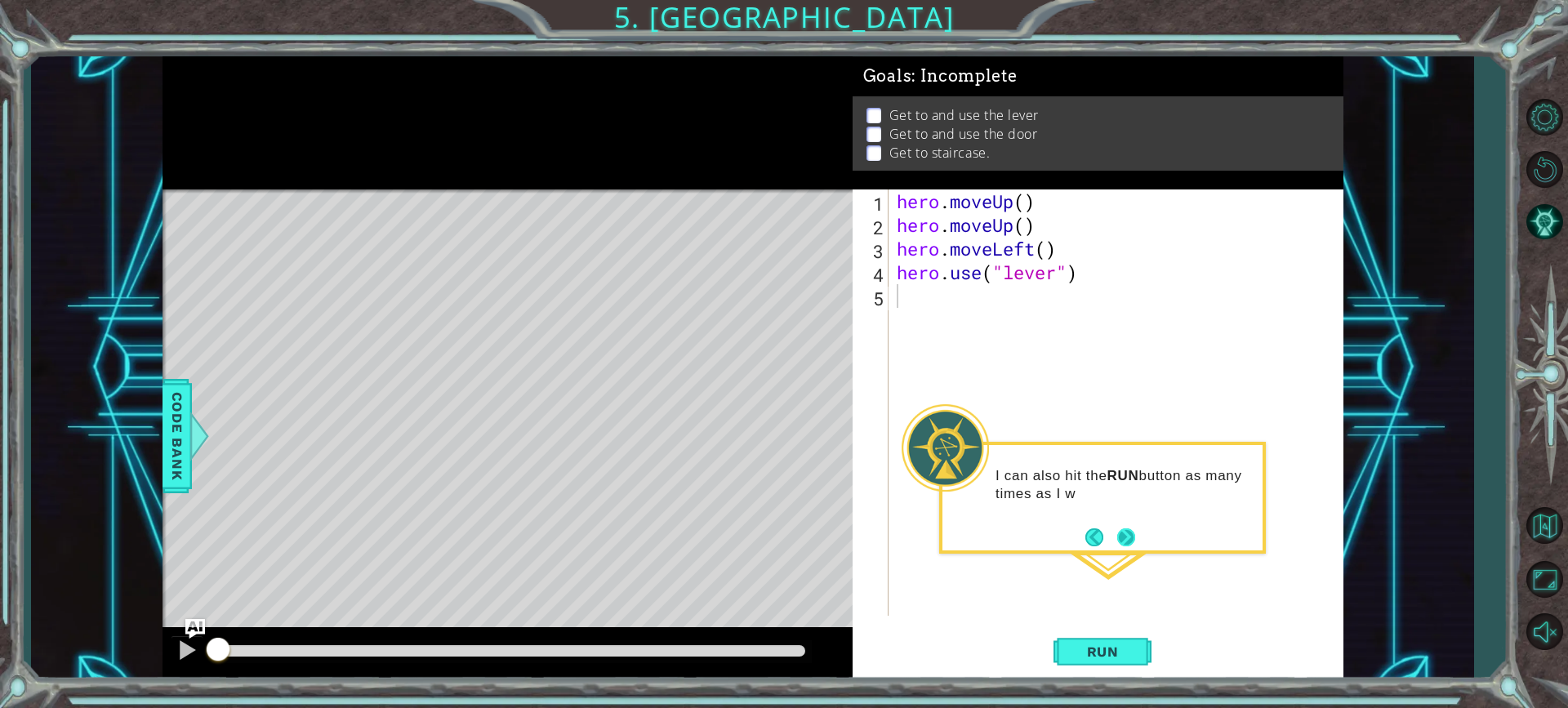
click at [1121, 543] on button "Next" at bounding box center [1126, 537] width 18 height 18
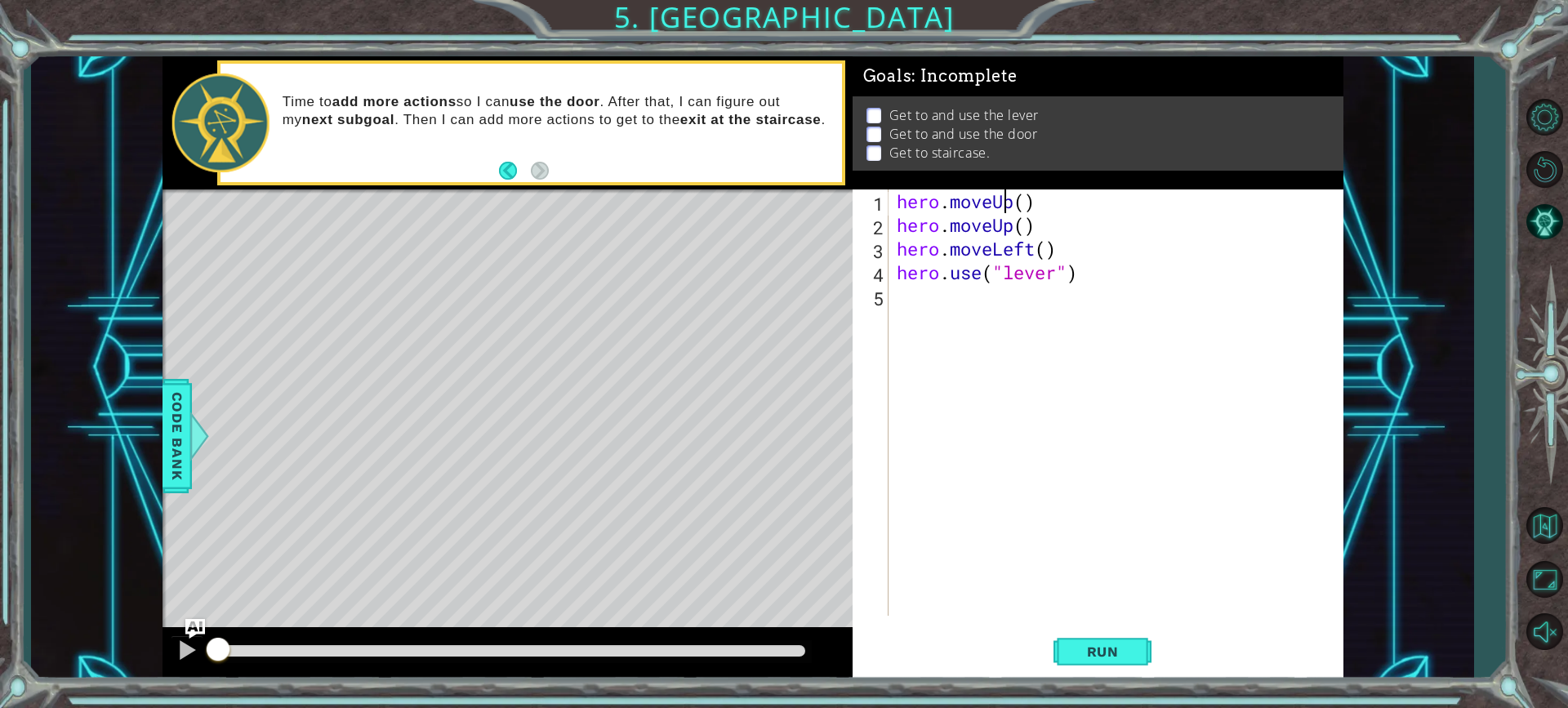
click at [1008, 195] on div "hero . moveUp ( ) hero . moveUp ( ) hero . moveLeft ( ) hero . use ( "lever" )" at bounding box center [1121, 426] width 454 height 474
click at [1028, 202] on div "hero . moveUp ( ) hero . moveUp ( ) hero . moveLeft ( ) hero . use ( "lever" )" at bounding box center [1121, 426] width 454 height 474
click at [1030, 220] on div "hero . moveUp ( 1 ) hero . moveUp ( ) hero . moveLeft ( ) hero . use ( "lever" )" at bounding box center [1121, 426] width 454 height 474
click at [1043, 251] on div "hero . moveUp ( 1 ) hero . moveUp ( 1 ) hero . moveLeft ( ) hero . use ( "lever…" at bounding box center [1121, 426] width 454 height 474
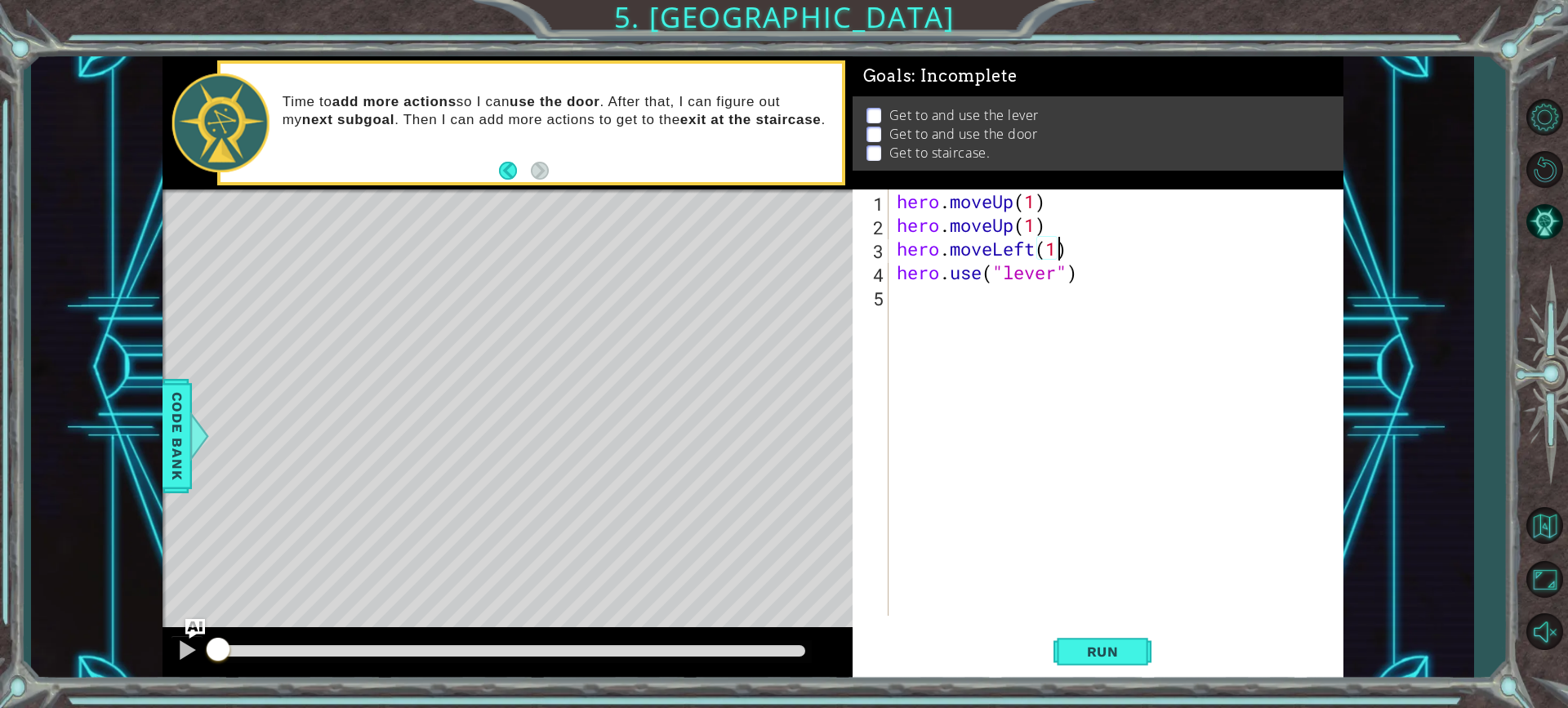
scroll to position [0, 7]
click at [1040, 229] on div "hero . moveUp ( 1 ) hero . moveUp ( 1 ) hero . moveLeft ( ) hero . use ( "lever…" at bounding box center [1121, 426] width 454 height 474
click at [1036, 200] on div "hero . moveUp ( 1 ) hero . moveUp ( ) hero . moveLeft ( ) hero . use ( "lever" )" at bounding box center [1121, 426] width 454 height 474
click at [1058, 250] on div "hero . moveUp ( 2 ) hero . moveUp ( ) hero . moveLeft ( ) hero . use ( "lever" )" at bounding box center [1121, 426] width 454 height 474
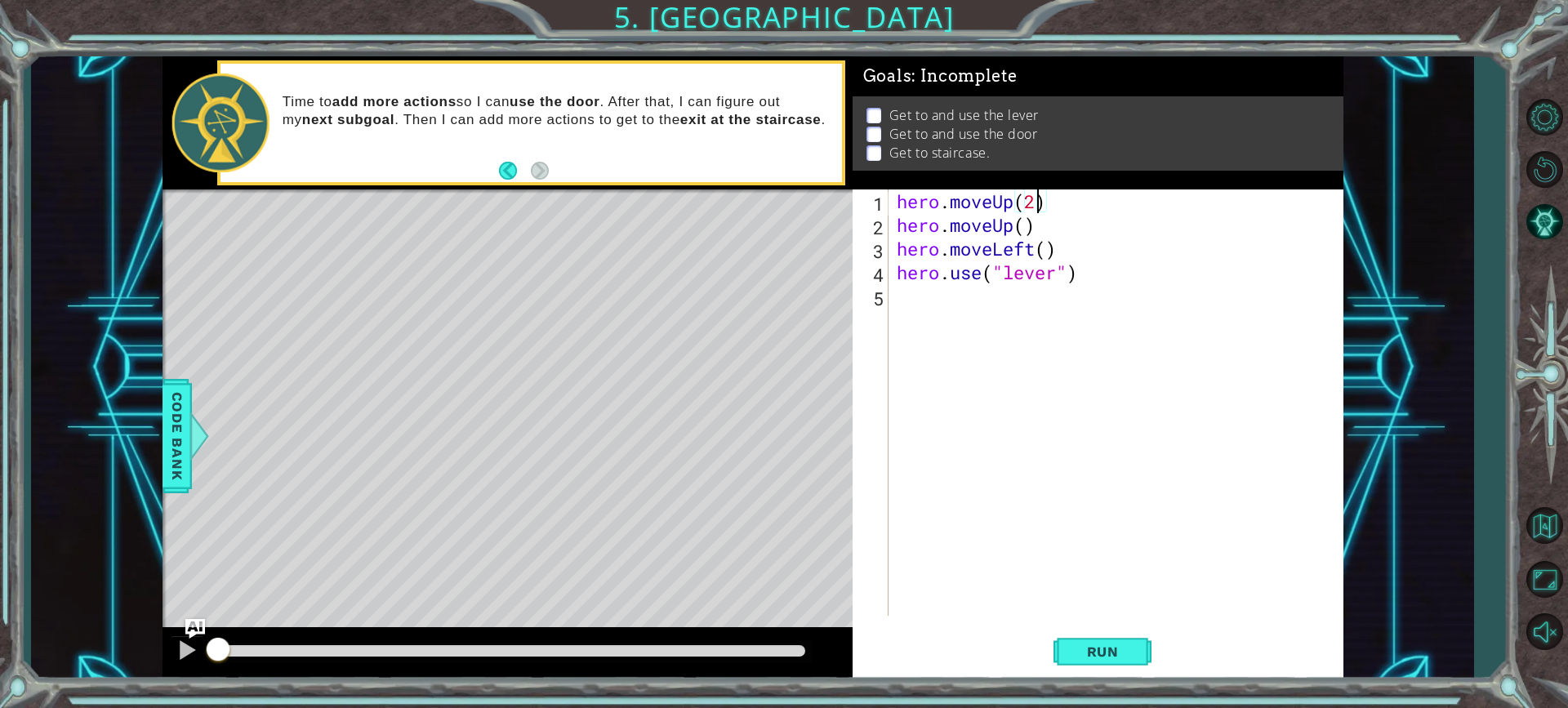
click at [1041, 205] on div "hero . moveUp ( 2 ) hero . moveUp ( ) hero . moveLeft ( ) hero . use ( "lever" )" at bounding box center [1121, 426] width 454 height 474
click at [1021, 219] on div "hero . moveUp ( 1 ) hero . moveUp ( ) hero . moveLeft ( ) hero . use ( "lever" )" at bounding box center [1121, 426] width 454 height 474
click at [1054, 257] on div "hero . moveUp ( 1 ) hero . moveUp ( 1 ) hero . moveLeft ( ) hero . use ( "lever…" at bounding box center [1121, 426] width 454 height 474
click at [1049, 250] on div "hero . moveUp ( 1 ) hero . moveUp ( 1 ) hero . moveLeft ( ) hero . use ( "lever…" at bounding box center [1121, 426] width 454 height 474
click at [1046, 259] on div "hero . moveUp ( 1 ) hero . moveUp ( 1 ) hero . moveLeft ( ) hero . use ( "lever…" at bounding box center [1121, 426] width 454 height 474
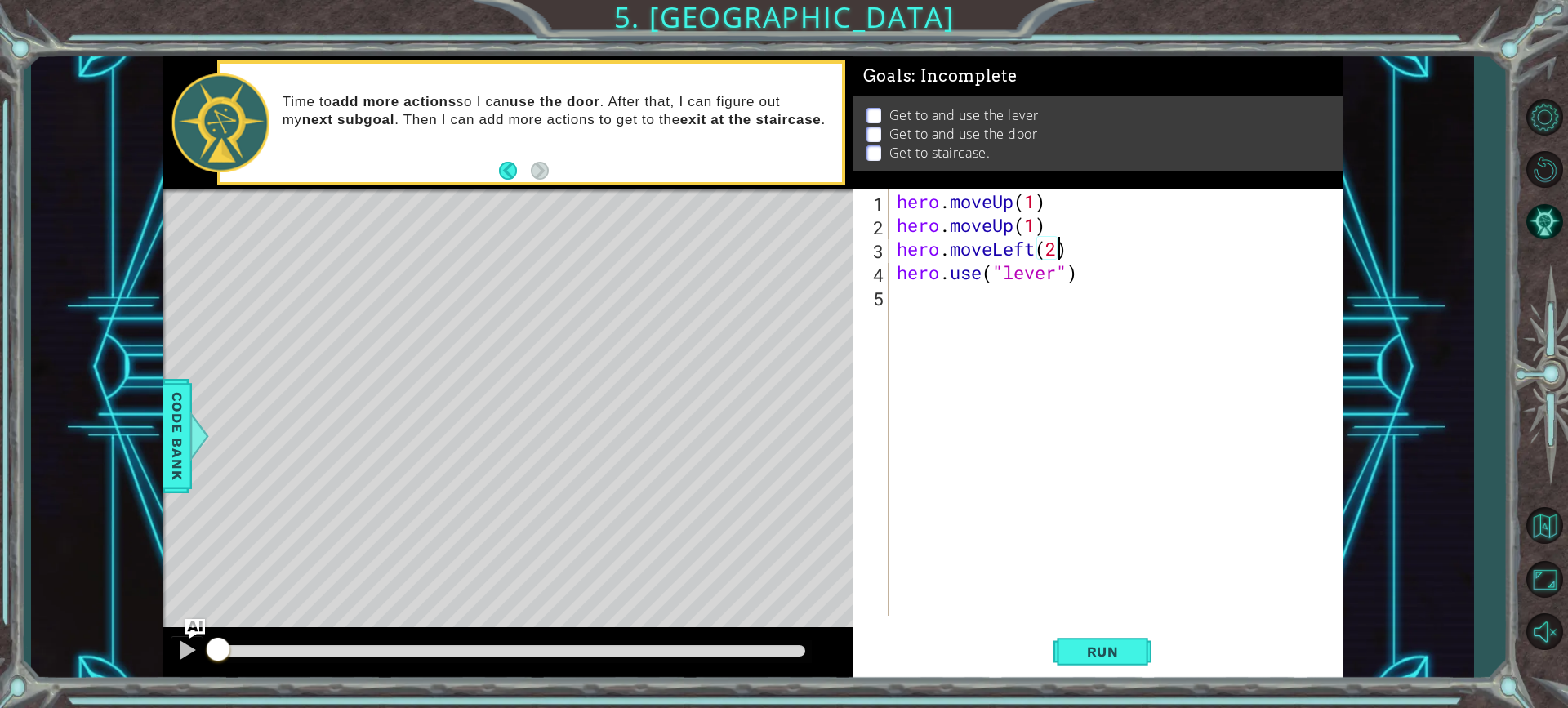
scroll to position [0, 7]
click at [1056, 276] on div "hero . moveUp ( 1 ) hero . moveUp ( 1 ) hero . moveLeft ( 2 ) hero . use ( "lev…" at bounding box center [1121, 426] width 454 height 474
type textarea "hero.use("lever")"
click at [1075, 656] on span "Run" at bounding box center [1103, 652] width 65 height 16
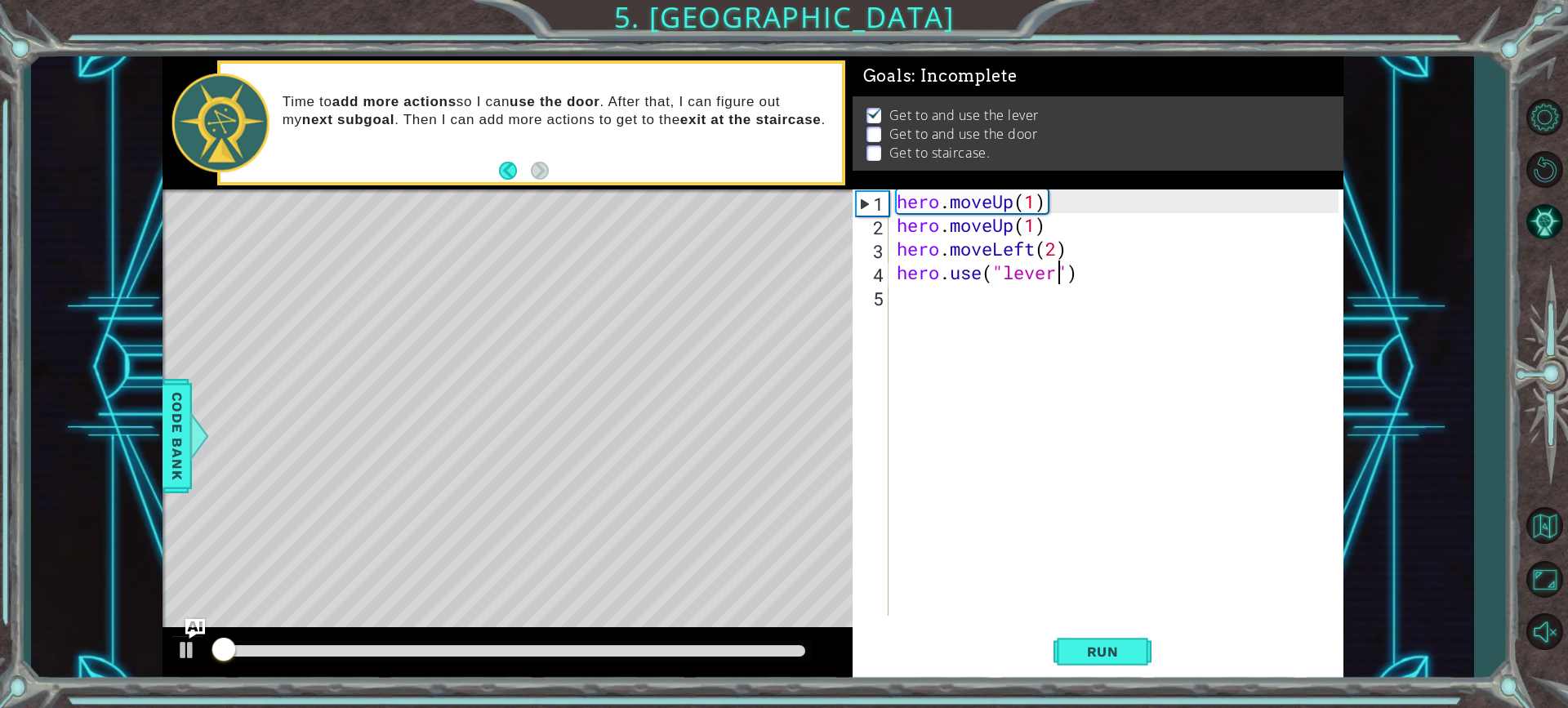
scroll to position [1, 0]
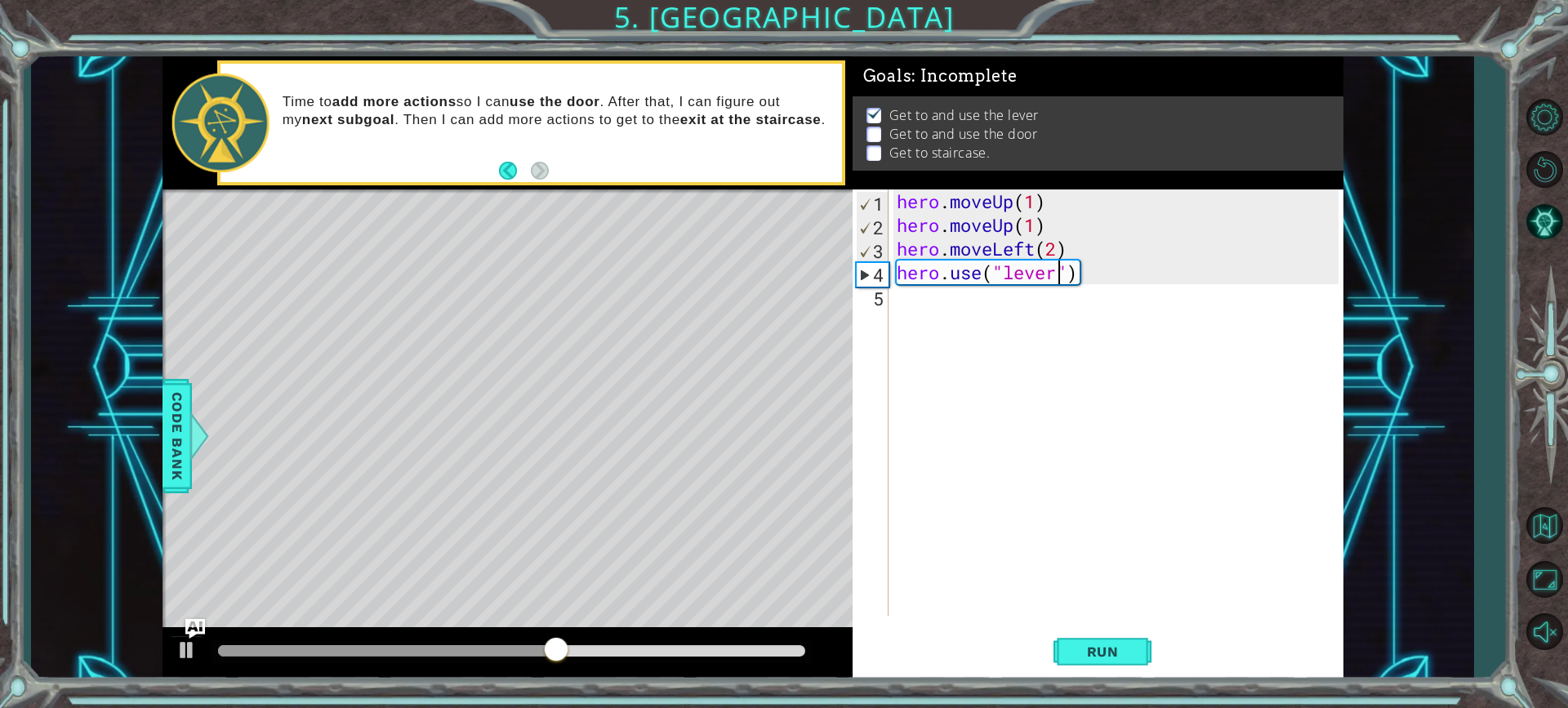
click at [952, 300] on div "hero . moveUp ( 1 ) hero . moveUp ( 1 ) hero . moveLeft ( 2 ) hero . use ( "lev…" at bounding box center [1121, 426] width 454 height 474
type textarea "h"
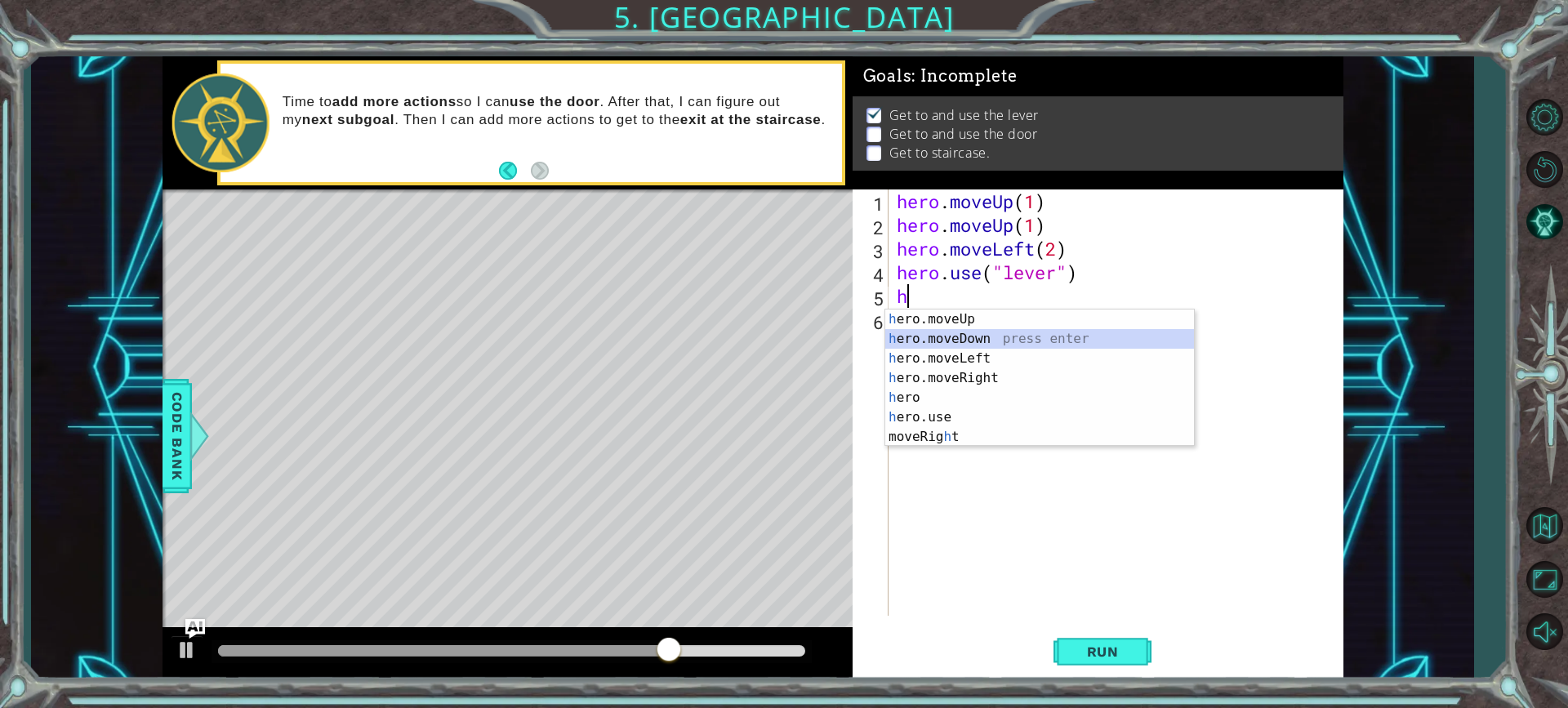
click at [939, 329] on div "h ero.moveUp press enter h ero.moveDown press enter h ero.moveLeft press enter …" at bounding box center [1040, 398] width 308 height 177
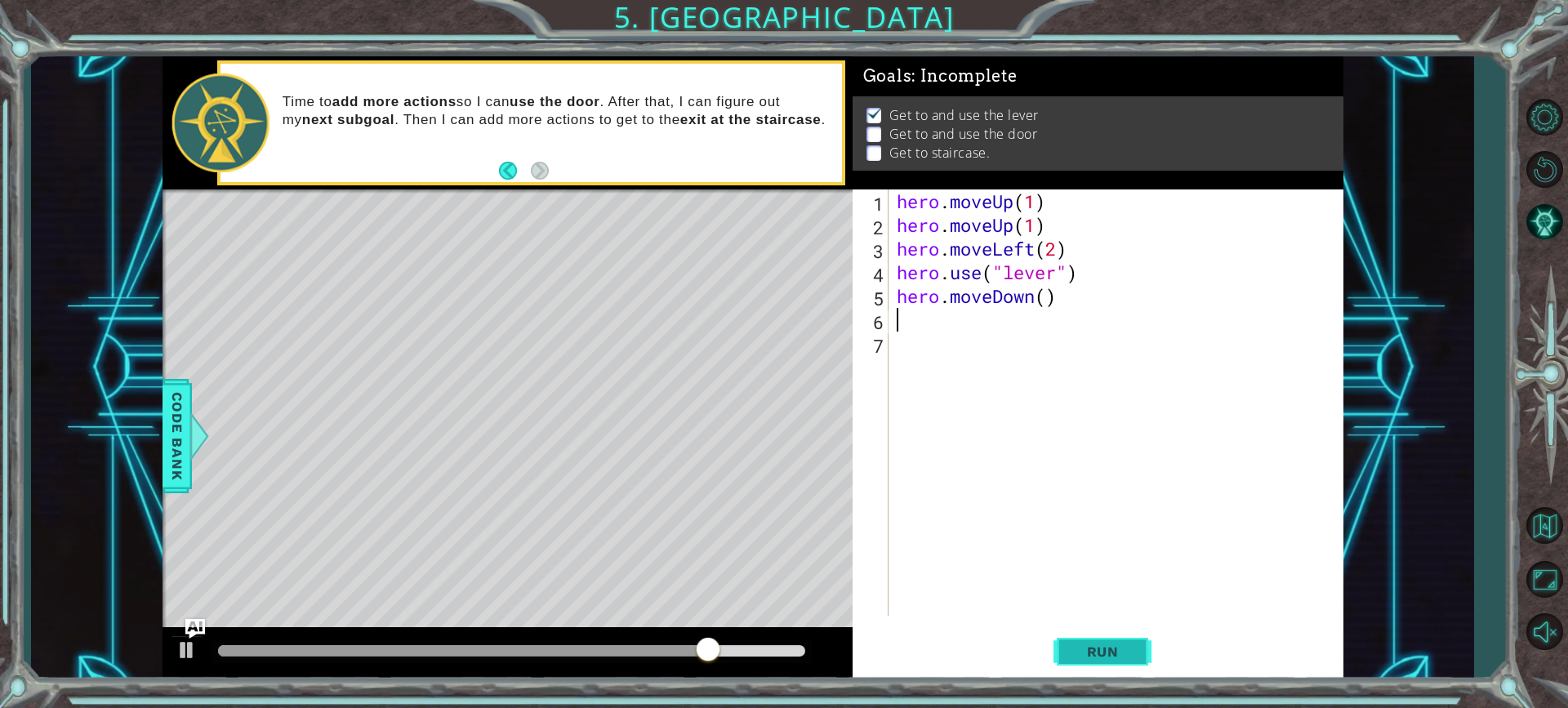
click at [1076, 640] on button "Run" at bounding box center [1103, 652] width 98 height 49
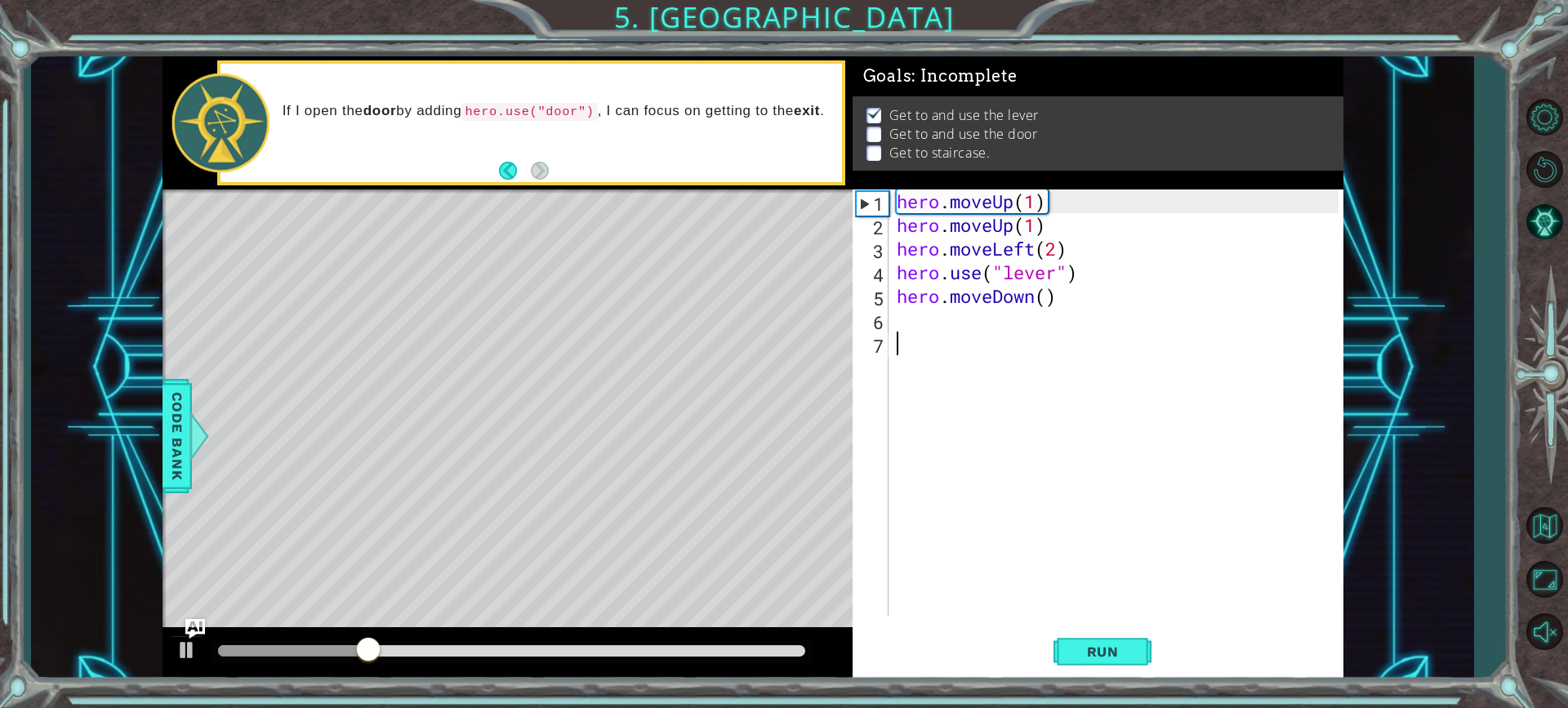
click at [951, 334] on div "hero . moveUp ( 1 ) hero . moveUp ( 1 ) hero . moveLeft ( 2 ) hero . use ( "lev…" at bounding box center [1121, 426] width 454 height 474
click at [952, 315] on div "hero . moveUp ( 1 ) hero . moveUp ( 1 ) hero . moveLeft ( 2 ) hero . use ( "lev…" at bounding box center [1121, 426] width 454 height 474
type textarea "h"
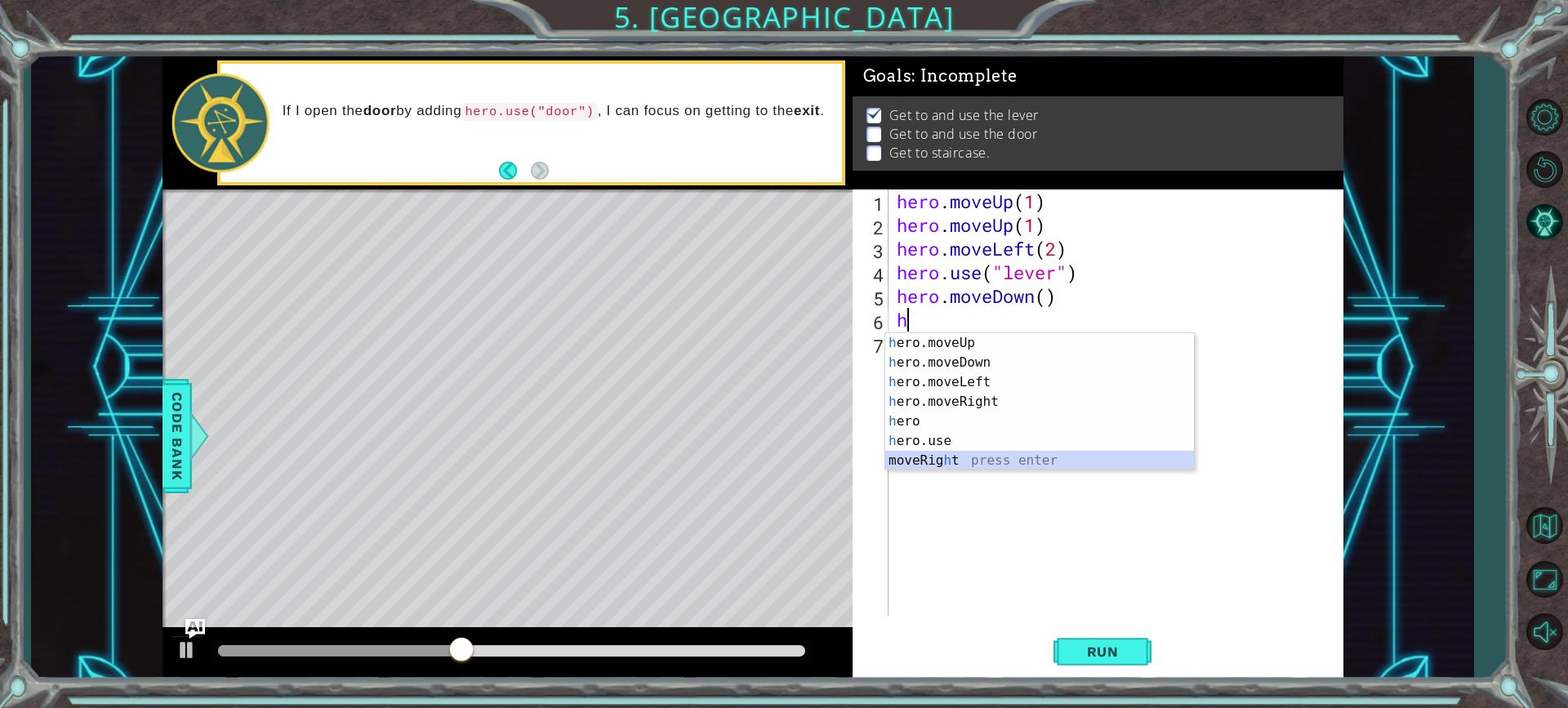
click at [944, 453] on div "h ero.moveUp press enter h ero.moveDown press enter h ero.moveLeft press enter …" at bounding box center [1040, 422] width 308 height 177
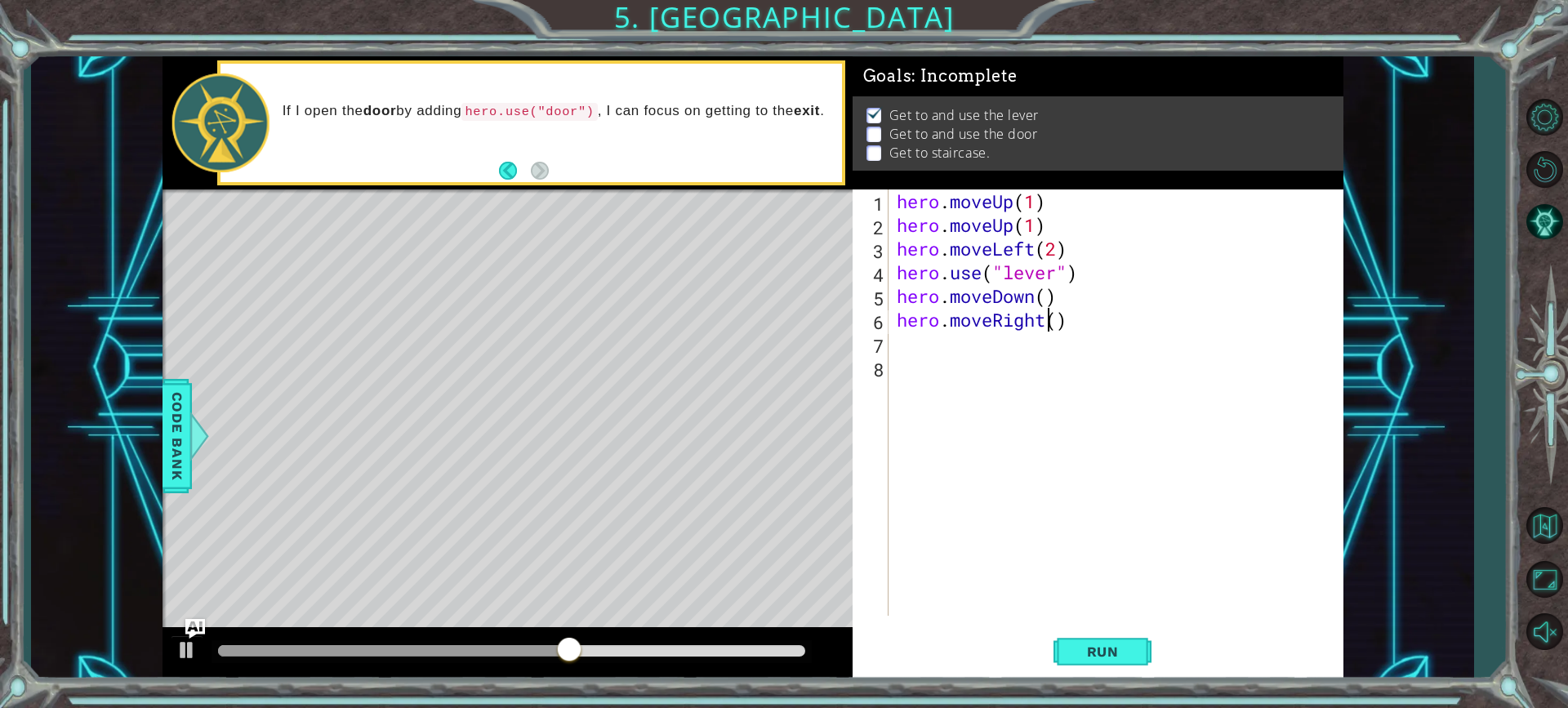
click at [1051, 317] on div "hero . moveUp ( 1 ) hero . moveUp ( 1 ) hero . moveLeft ( 2 ) hero . use ( "lev…" at bounding box center [1121, 426] width 454 height 474
click at [1063, 321] on div "hero . moveUp ( 1 ) hero . moveUp ( 1 ) hero . moveLeft ( 2 ) hero . use ( "lev…" at bounding box center [1121, 426] width 454 height 474
type textarea "hero.moveRight(2)"
click at [905, 349] on div "hero . moveUp ( 1 ) hero . moveUp ( 1 ) hero . moveLeft ( 2 ) hero . use ( "lev…" at bounding box center [1121, 426] width 454 height 474
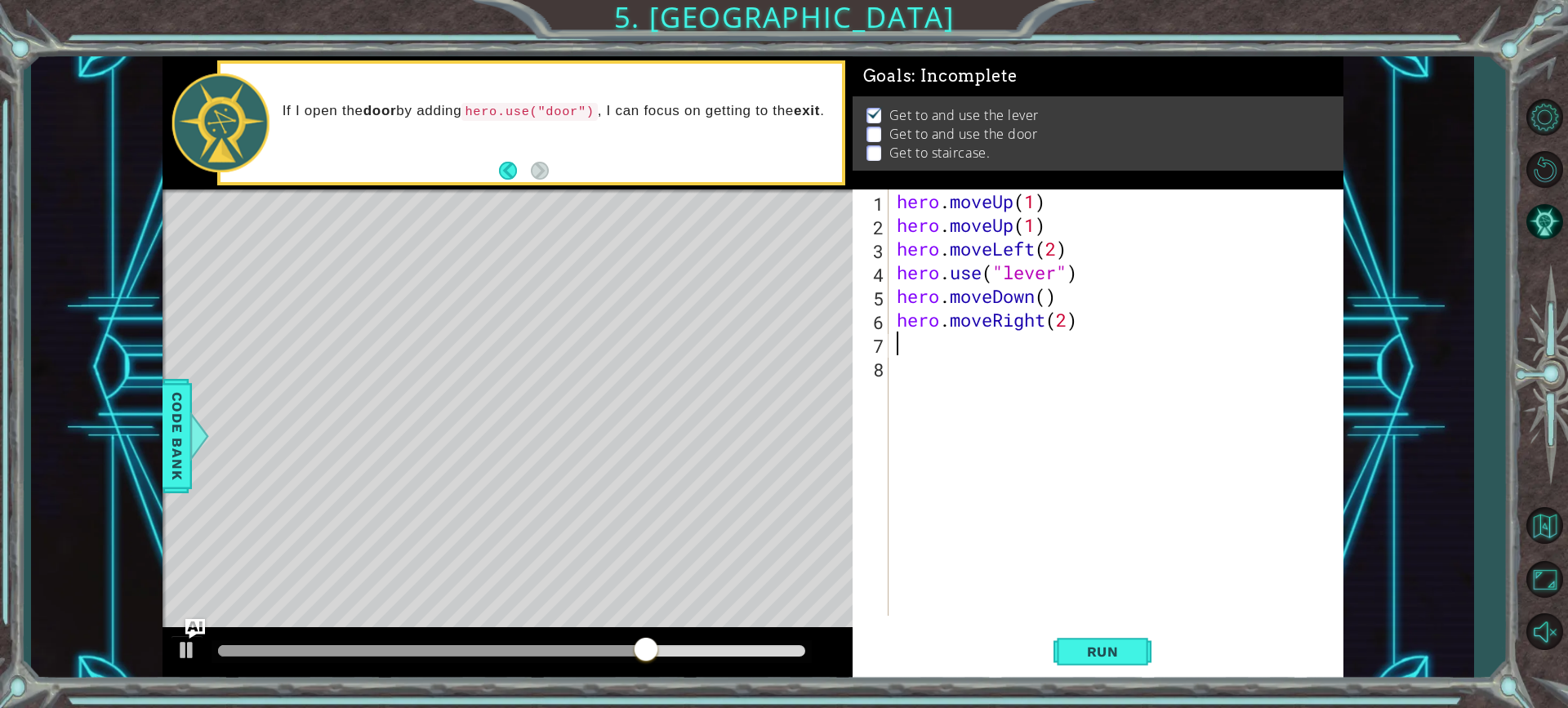
scroll to position [0, 0]
type textarea "h"
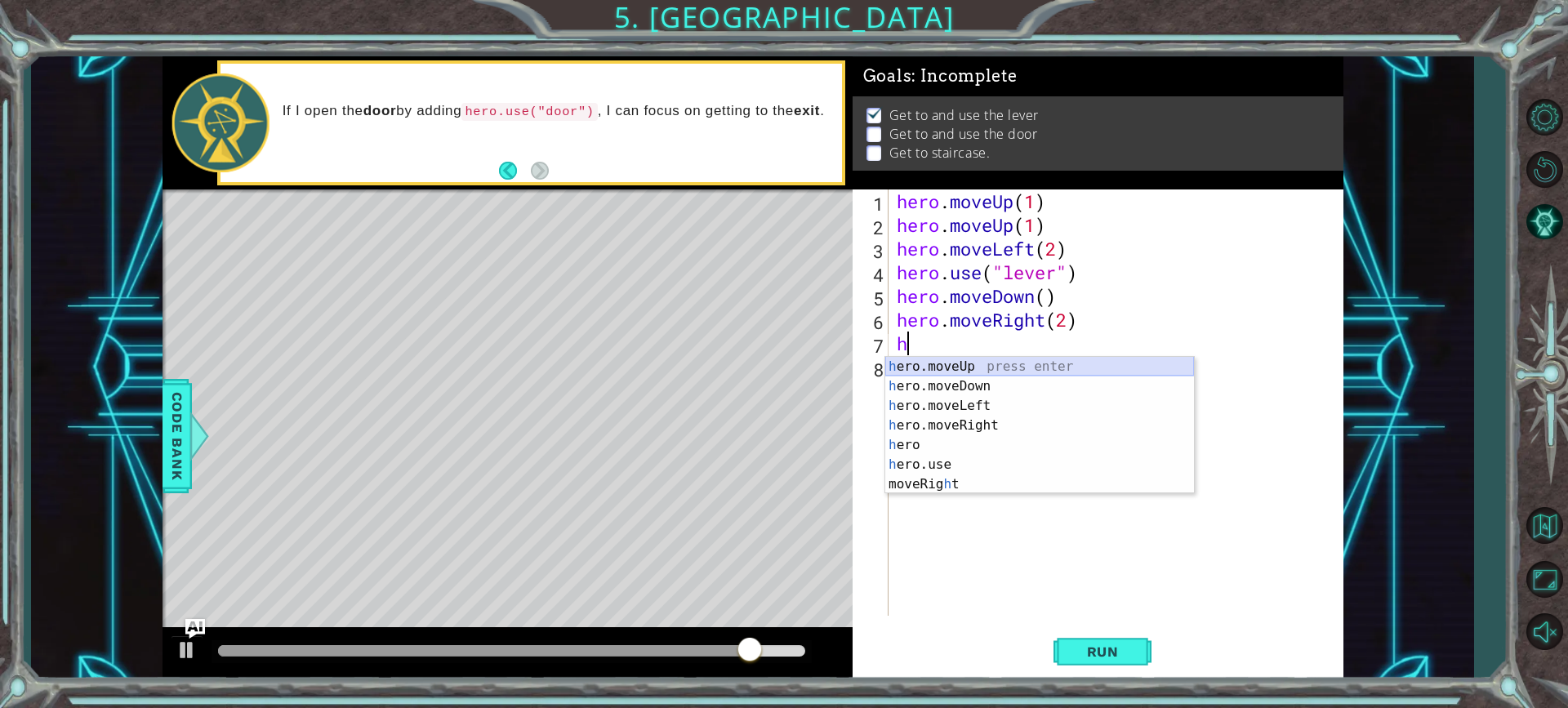
click at [934, 368] on div "h ero.moveUp press enter h ero.moveDown press enter h ero.moveLeft press enter …" at bounding box center [1040, 445] width 308 height 177
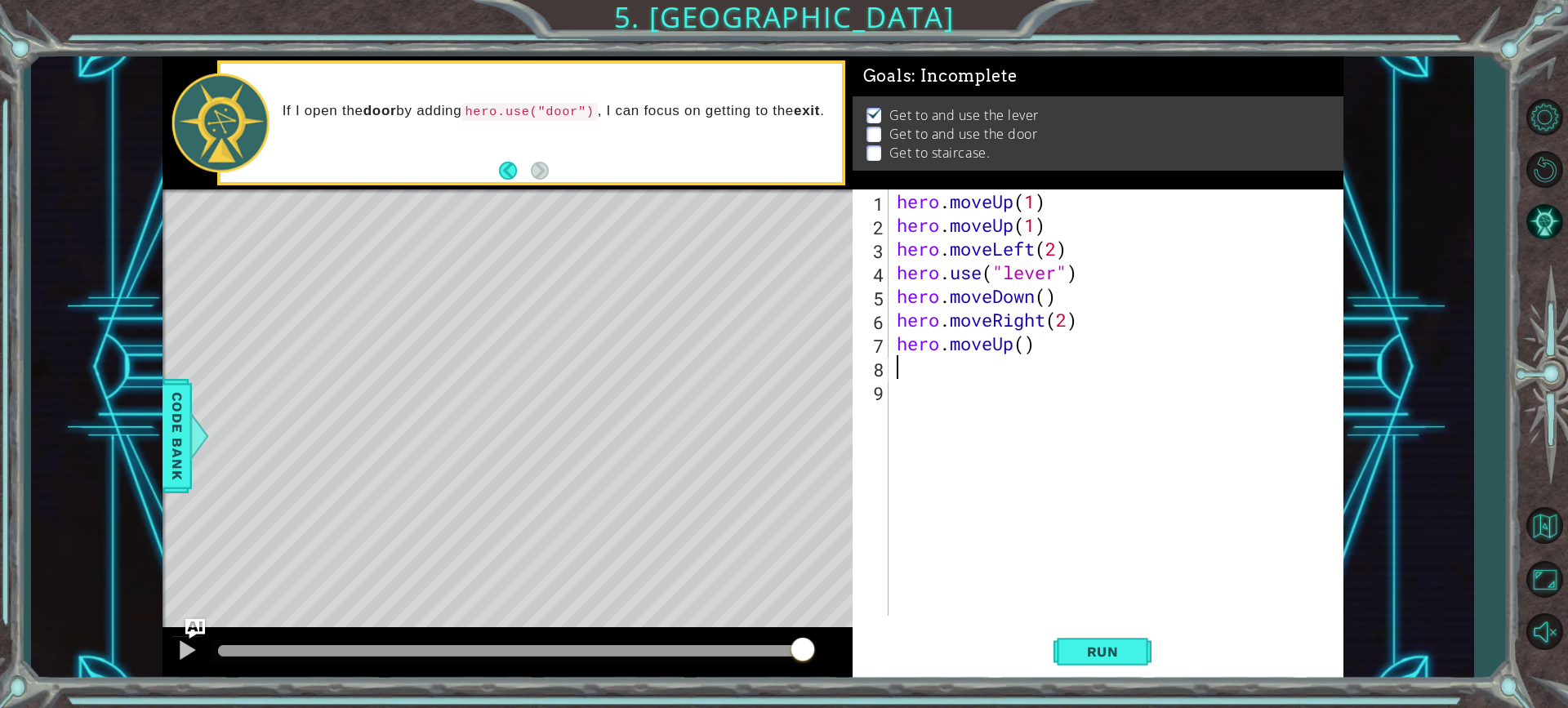
type textarea "h"
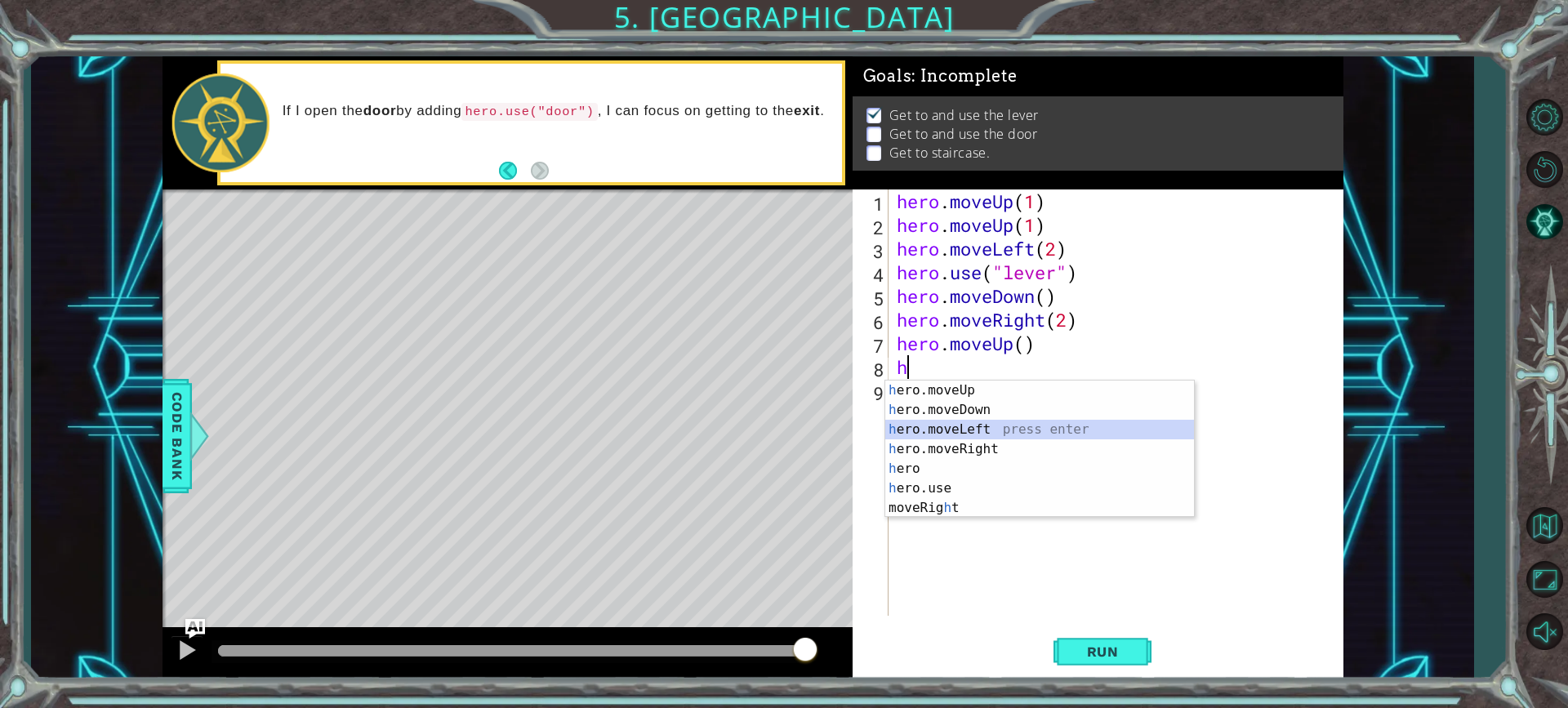
click at [929, 423] on div "h ero.moveUp press enter h ero.moveDown press enter h ero.moveLeft press enter …" at bounding box center [1040, 469] width 308 height 177
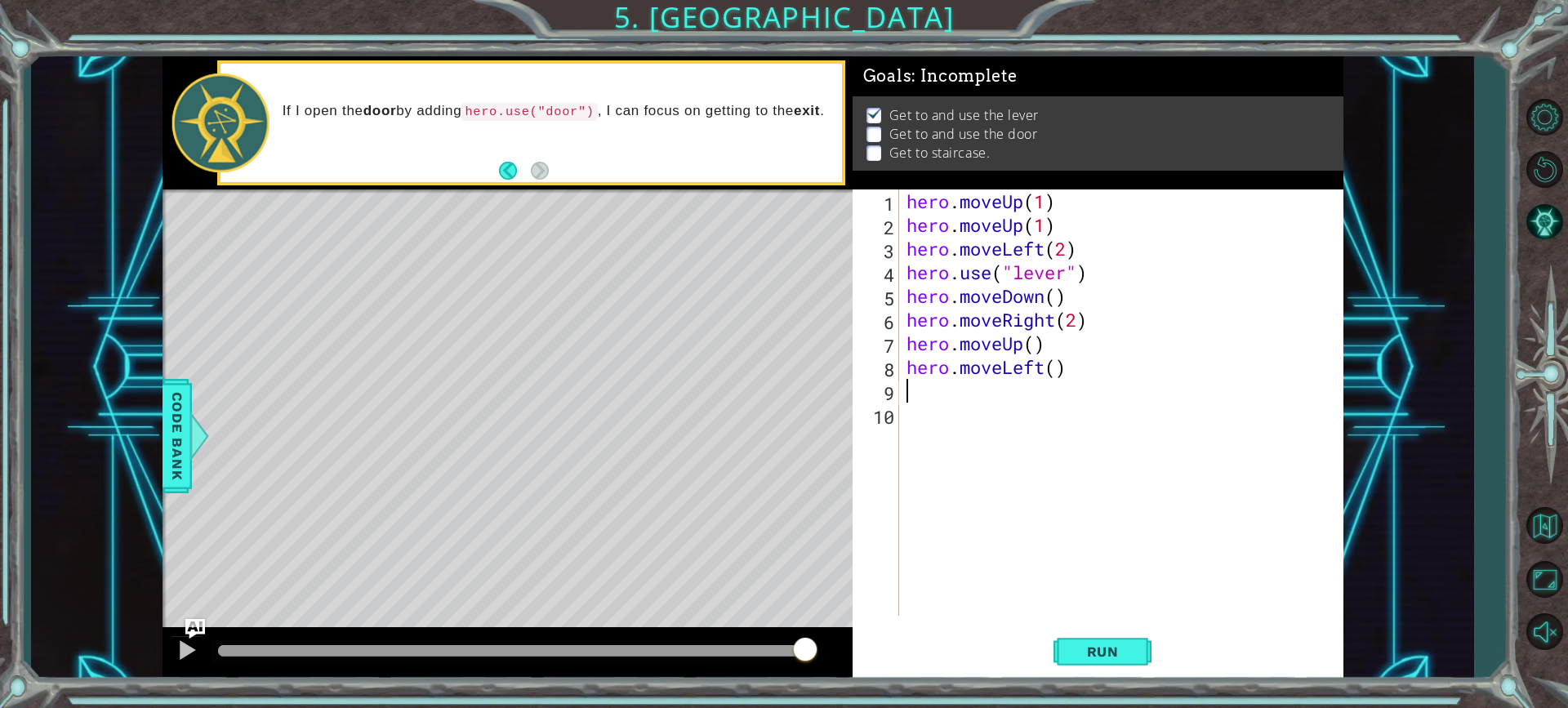
click at [1061, 367] on div "hero . moveUp ( 1 ) hero . moveUp ( 1 ) hero . moveLeft ( 2 ) hero . use ( "lev…" at bounding box center [1125, 426] width 443 height 474
type textarea "hero.moveLeft(2)"
click at [1067, 635] on button "Run" at bounding box center [1103, 652] width 98 height 49
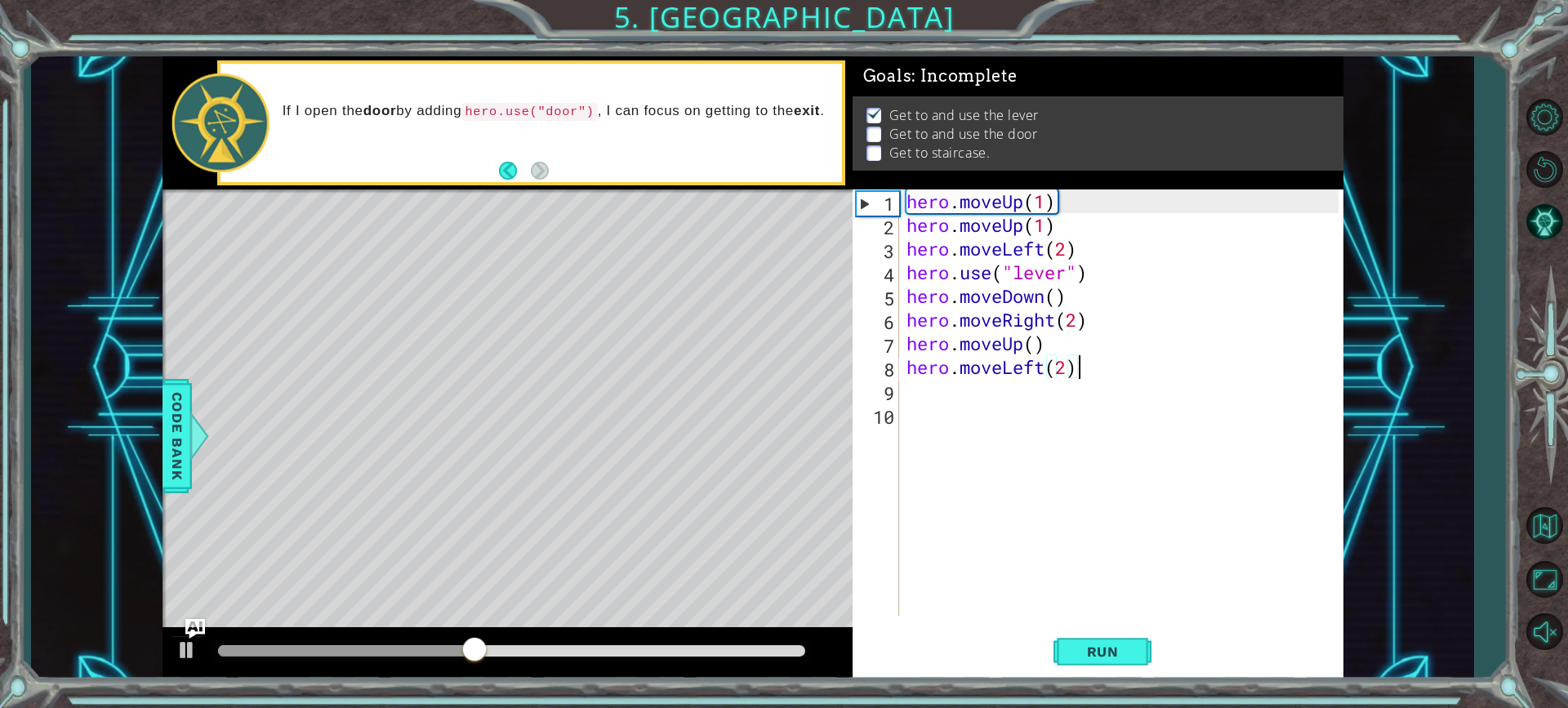
click at [1080, 369] on div "hero . moveUp ( 1 ) hero . moveUp ( 1 ) hero . moveLeft ( 2 ) hero . use ( "lev…" at bounding box center [1125, 426] width 443 height 474
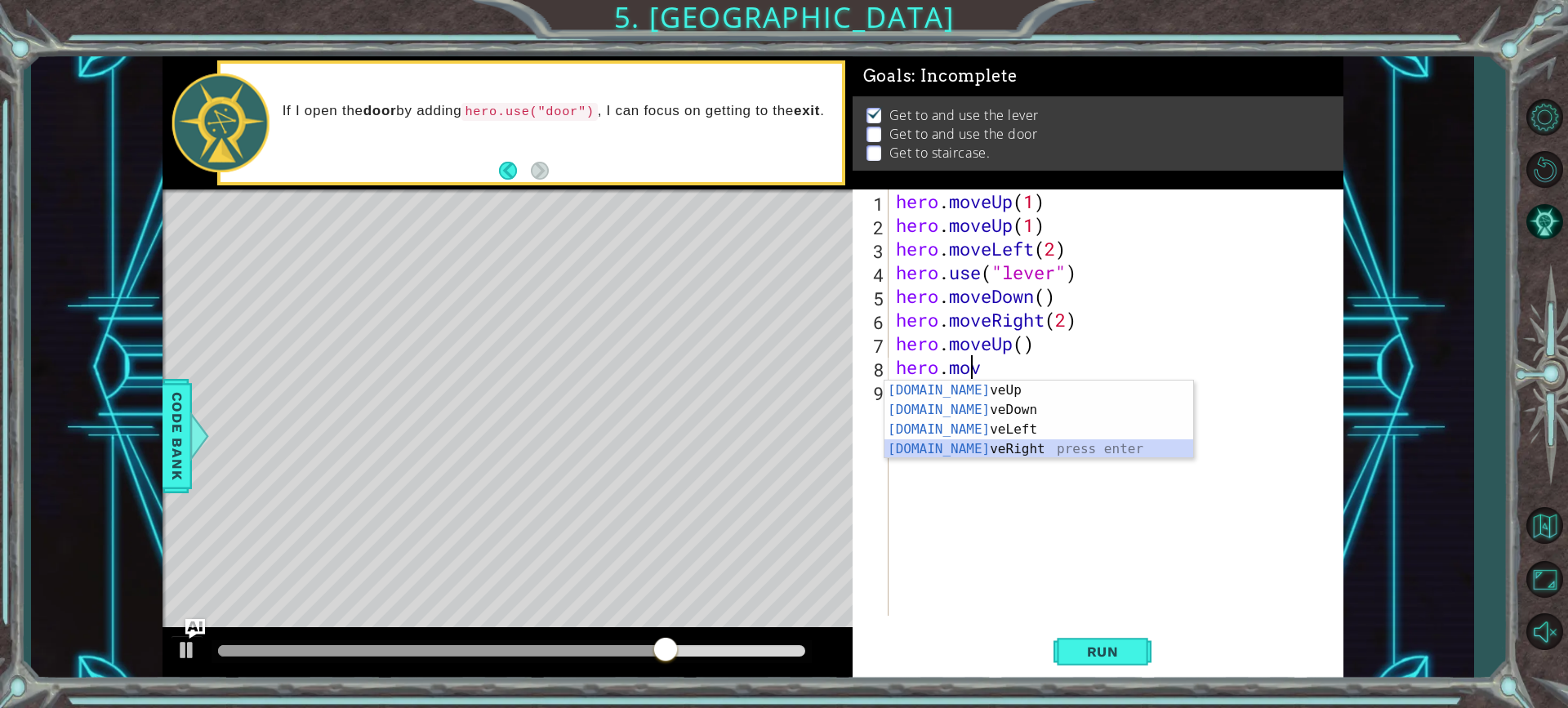
click at [1049, 442] on div "[DOMAIN_NAME] veUp press enter [DOMAIN_NAME] veDown press enter [DOMAIN_NAME] v…" at bounding box center [1039, 439] width 308 height 117
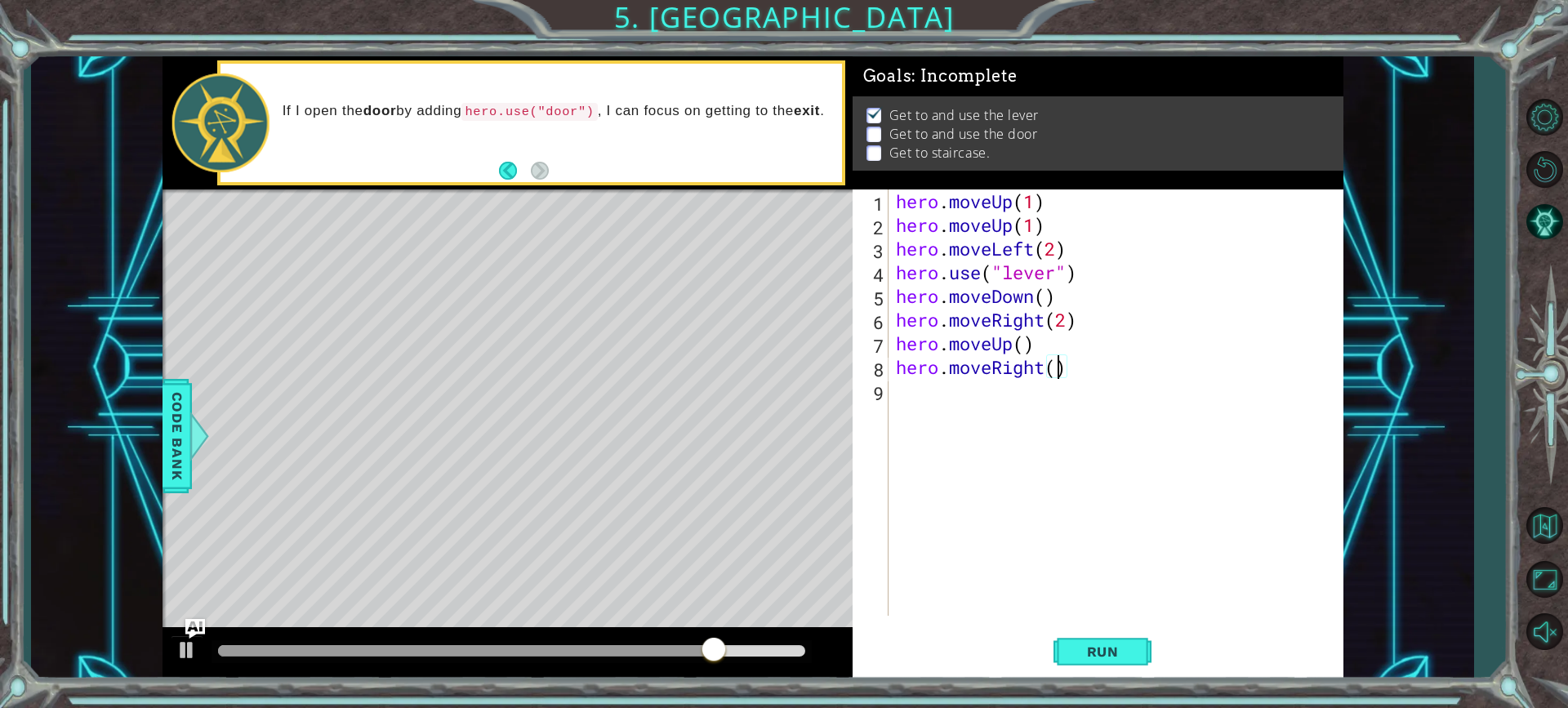
click at [1060, 377] on div "hero . moveUp ( 1 ) hero . moveUp ( 1 ) hero . moveLeft ( 2 ) hero . use ( "lev…" at bounding box center [1120, 426] width 454 height 474
type textarea "hero.moveRight(2)"
drag, startPoint x: 1095, startPoint y: 649, endPoint x: 1074, endPoint y: 628, distance: 29.7
click at [1096, 648] on span "Run" at bounding box center [1103, 652] width 65 height 16
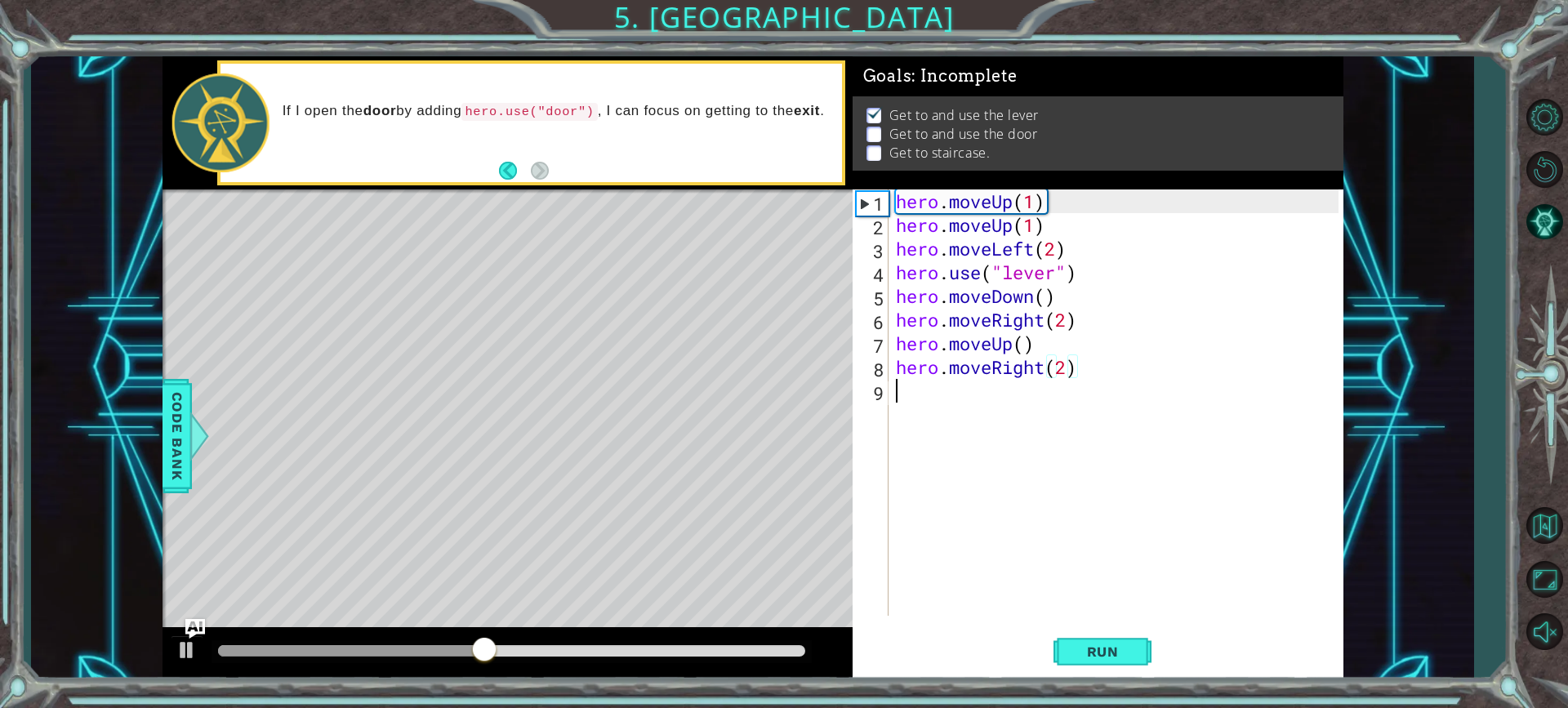
click at [929, 396] on div "hero . moveUp ( 1 ) hero . moveUp ( 1 ) hero . moveLeft ( 2 ) hero . use ( "lev…" at bounding box center [1120, 426] width 454 height 474
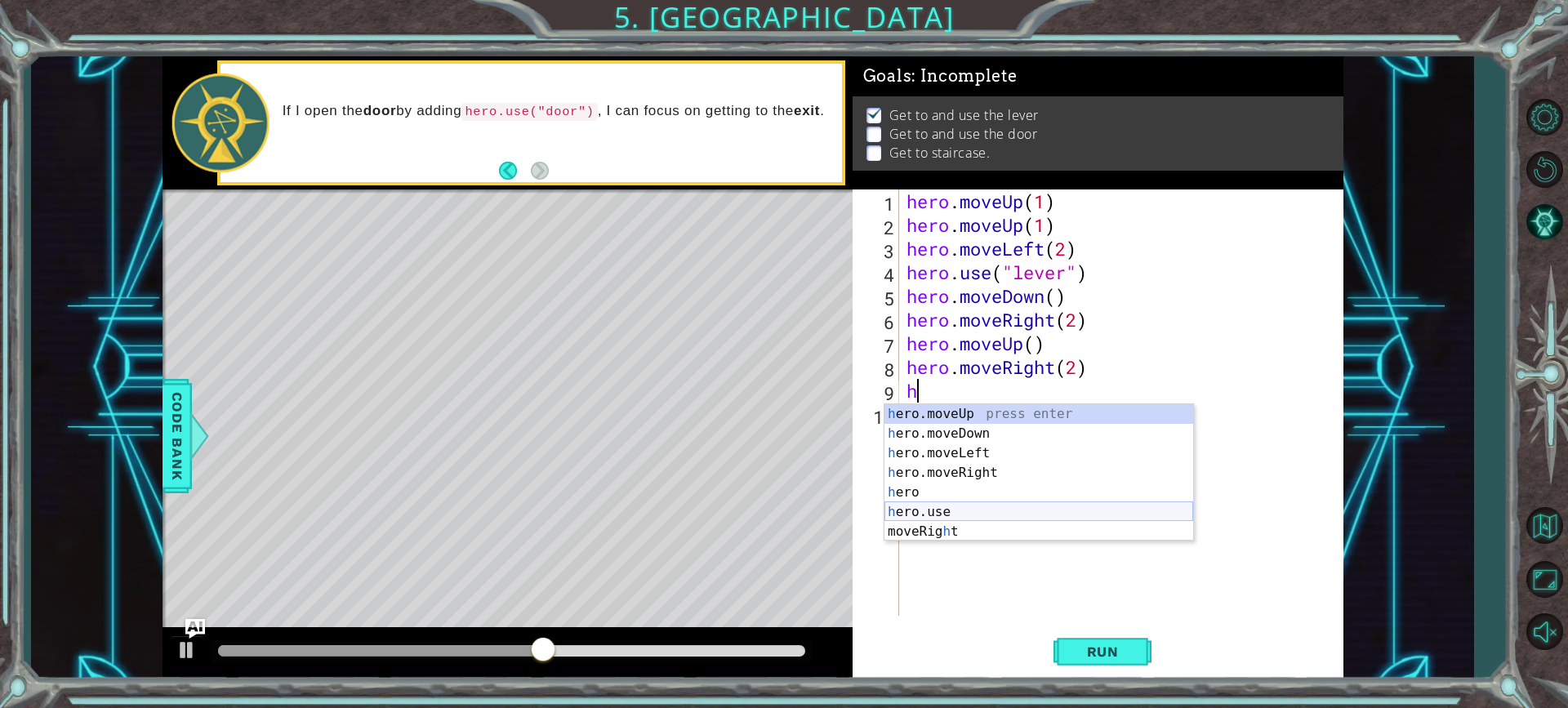
click at [954, 510] on div "h ero.moveUp press enter h ero.moveDown press enter h ero.moveLeft press enter …" at bounding box center [1039, 493] width 308 height 177
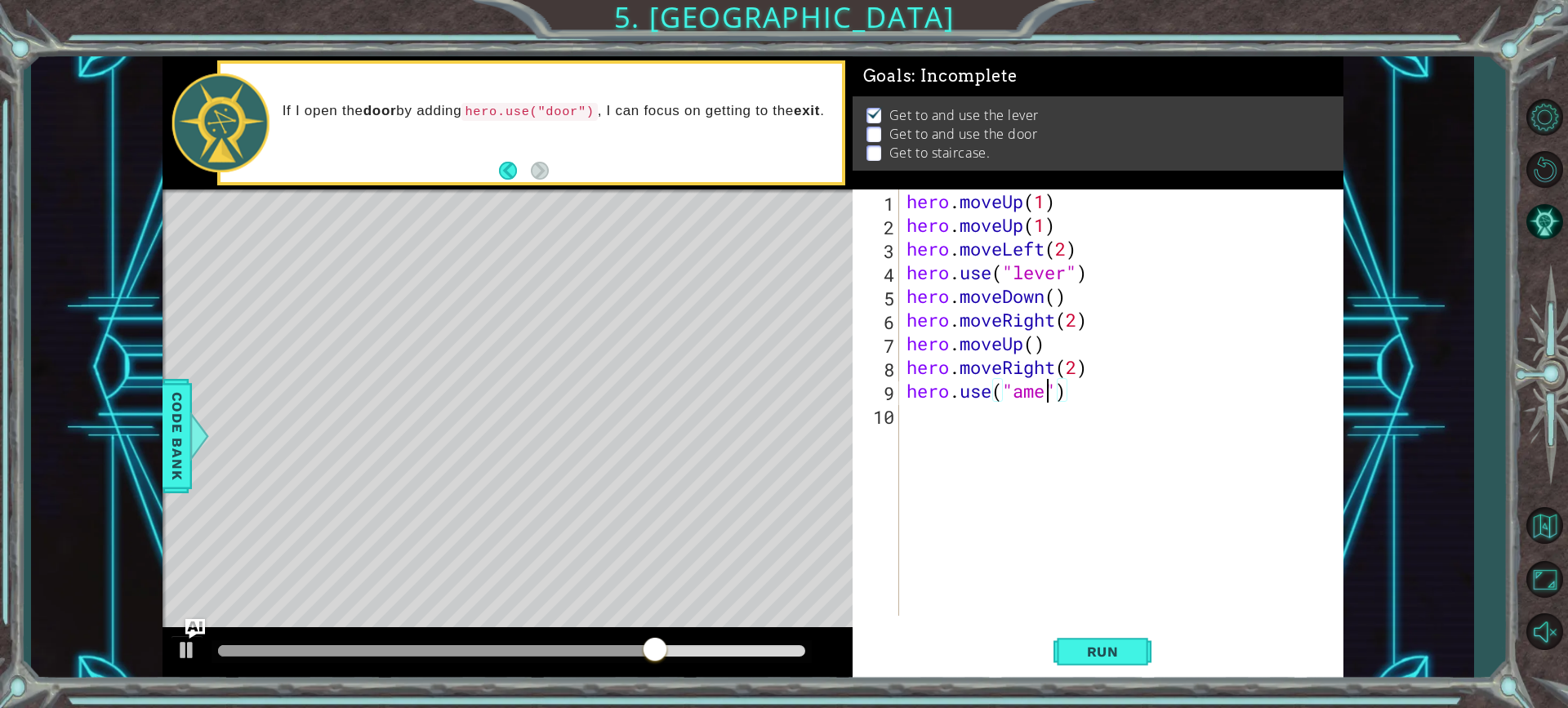
click at [1049, 388] on div "hero . moveUp ( 1 ) hero . moveUp ( 1 ) hero . moveLeft ( 2 ) hero . use ( "lev…" at bounding box center [1125, 426] width 443 height 474
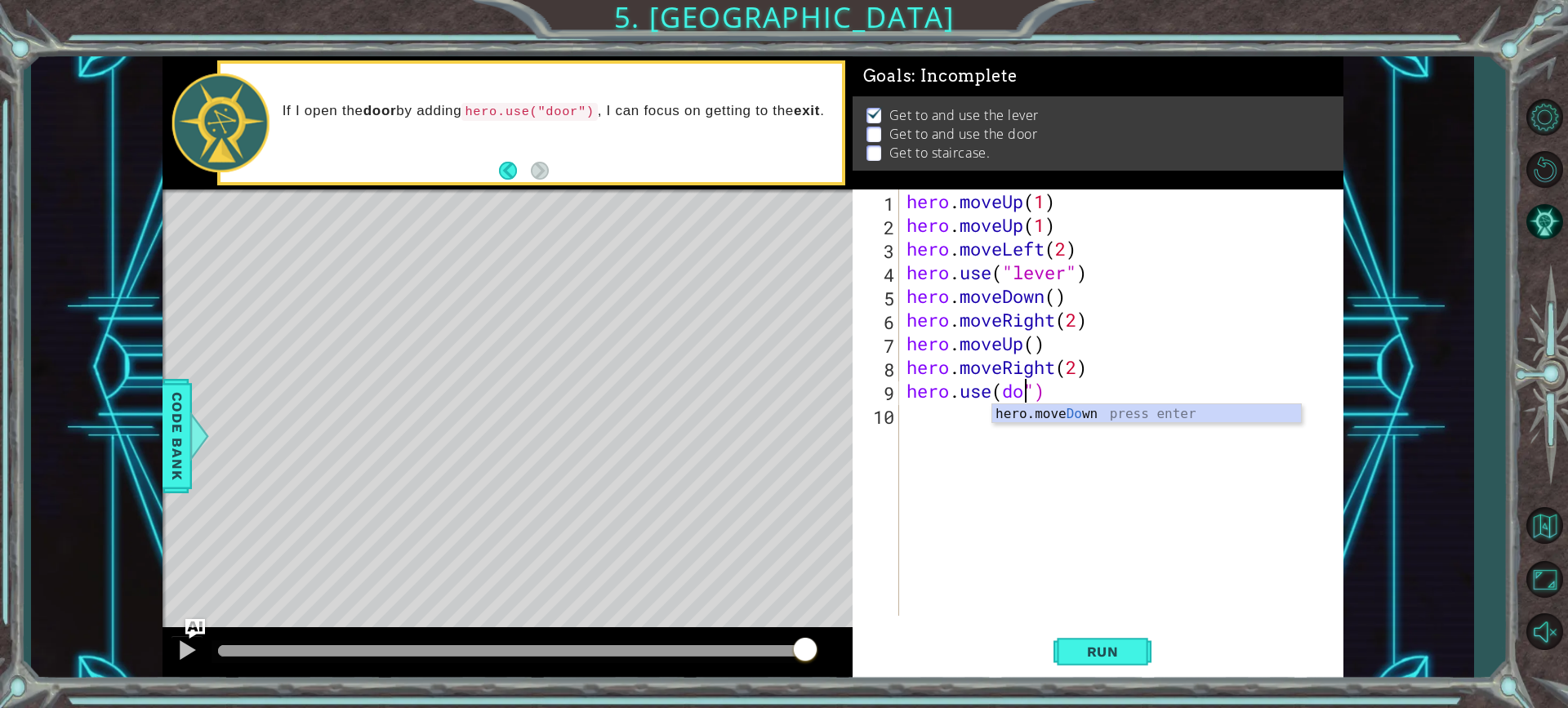
scroll to position [0, 6]
drag, startPoint x: 1032, startPoint y: 387, endPoint x: 1018, endPoint y: 452, distance: 66.5
click at [1031, 395] on div "hero . moveUp ( 1 ) hero . moveUp ( 1 ) hero . moveLeft ( 2 ) hero . use ( "lev…" at bounding box center [1125, 426] width 443 height 474
click at [1008, 382] on div "hero . moveUp ( 1 ) hero . moveUp ( 1 ) hero . moveLeft ( 2 ) hero . use ( "lev…" at bounding box center [1125, 426] width 443 height 474
click at [998, 383] on div "hero . moveUp ( 1 ) hero . moveUp ( 1 ) hero . moveLeft ( 2 ) hero . use ( "lev…" at bounding box center [1125, 426] width 443 height 474
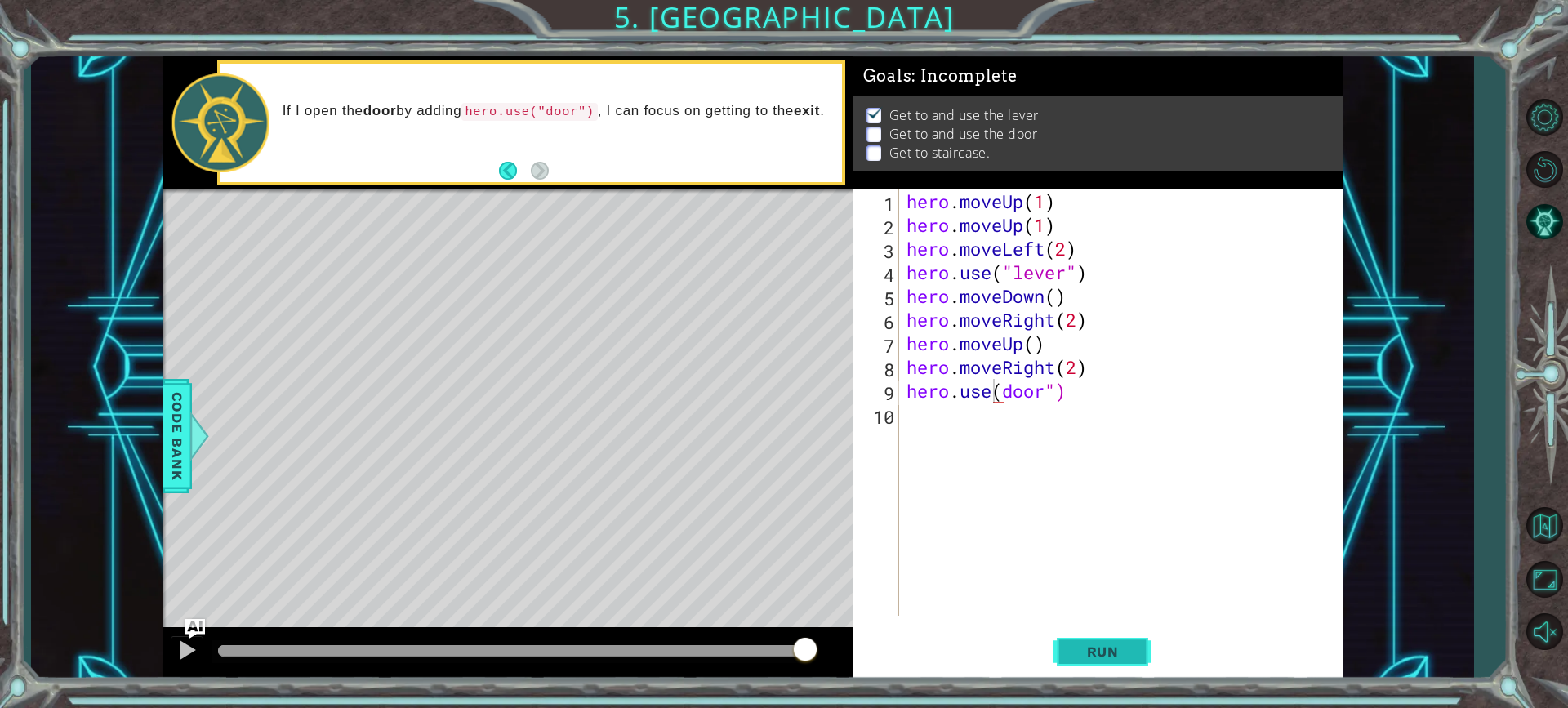
drag, startPoint x: 1085, startPoint y: 646, endPoint x: 1086, endPoint y: 637, distance: 9.1
click at [1086, 645] on span "Run" at bounding box center [1103, 652] width 65 height 16
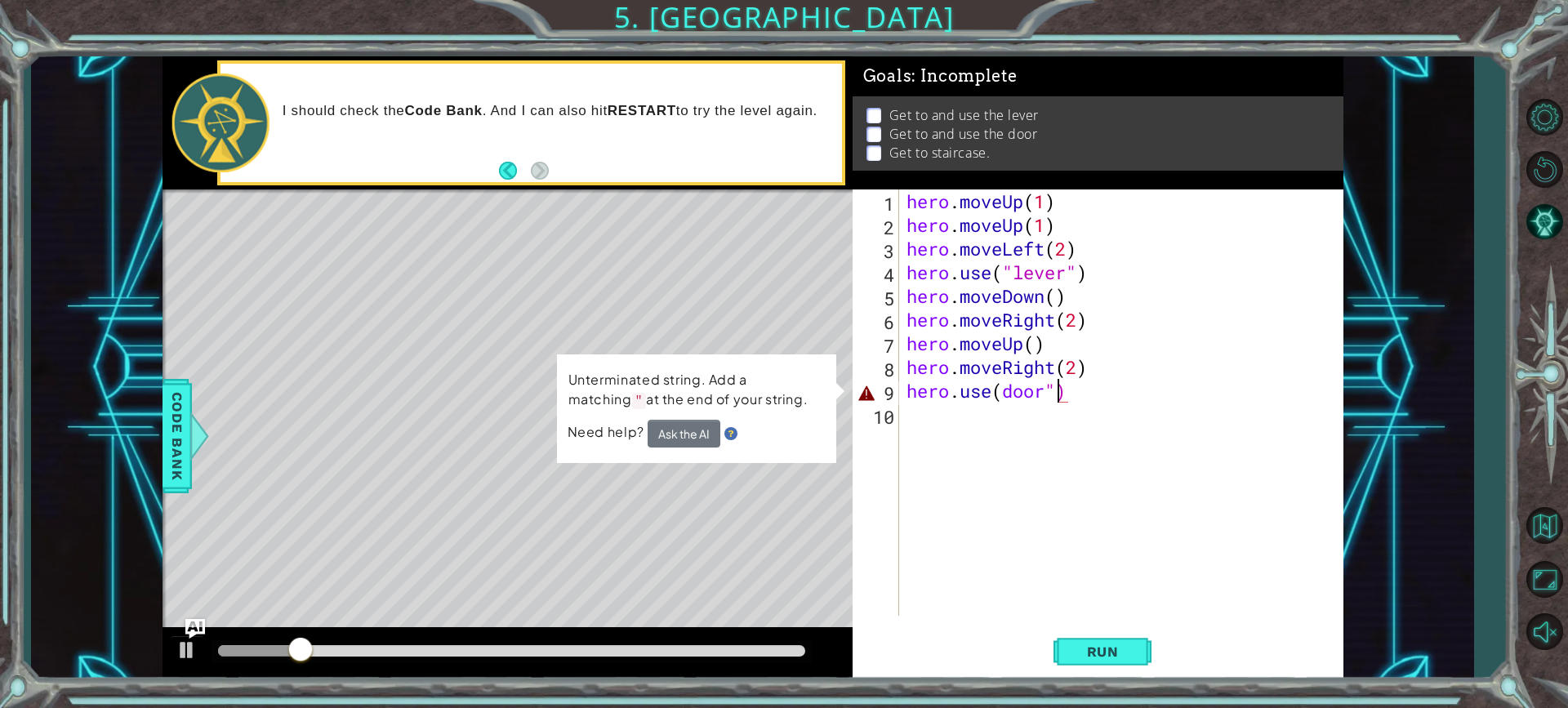
click at [1055, 385] on div "hero . moveUp ( 1 ) hero . moveUp ( 1 ) hero . moveLeft ( 2 ) hero . use ( "lev…" at bounding box center [1125, 426] width 443 height 474
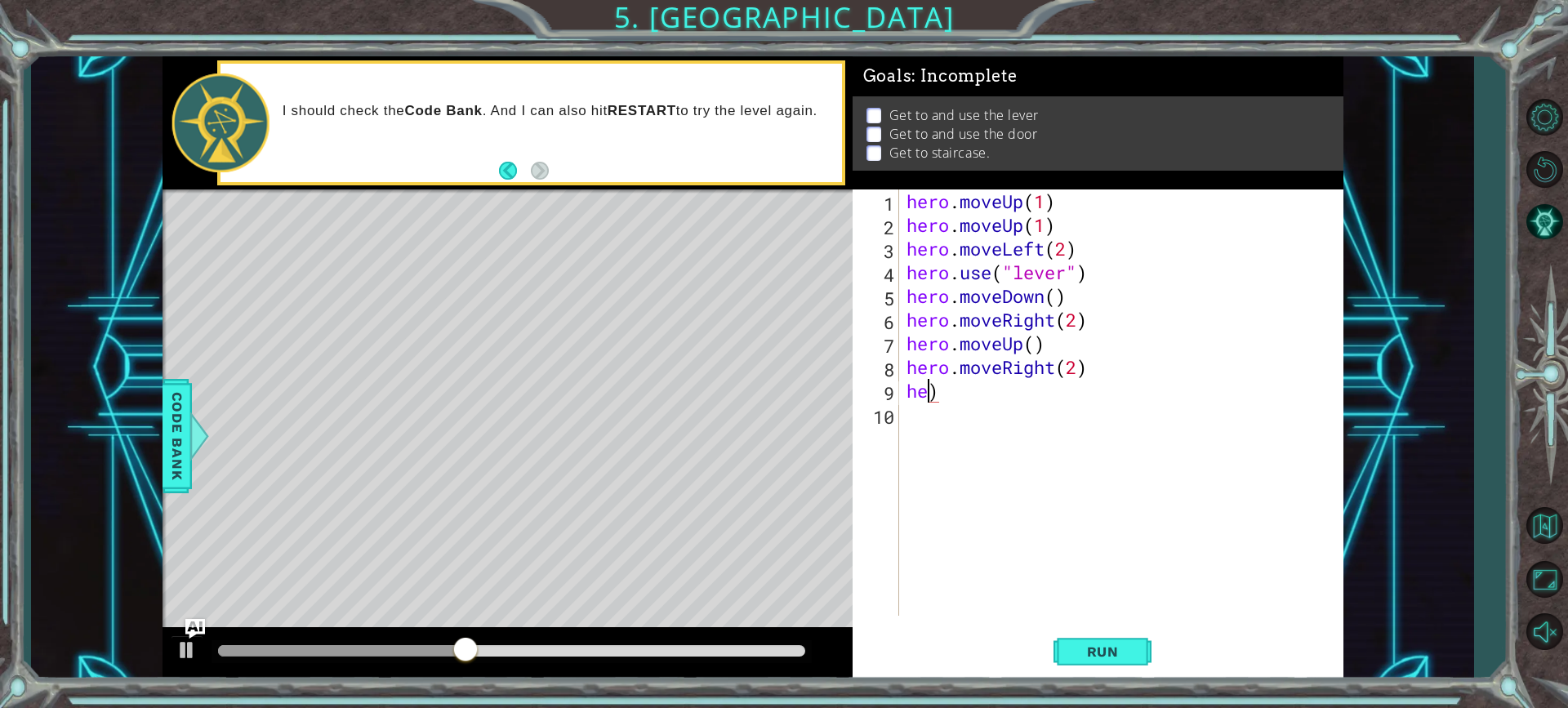
scroll to position [0, 0]
type textarea "h"
type textarea "j"
type textarea "h"
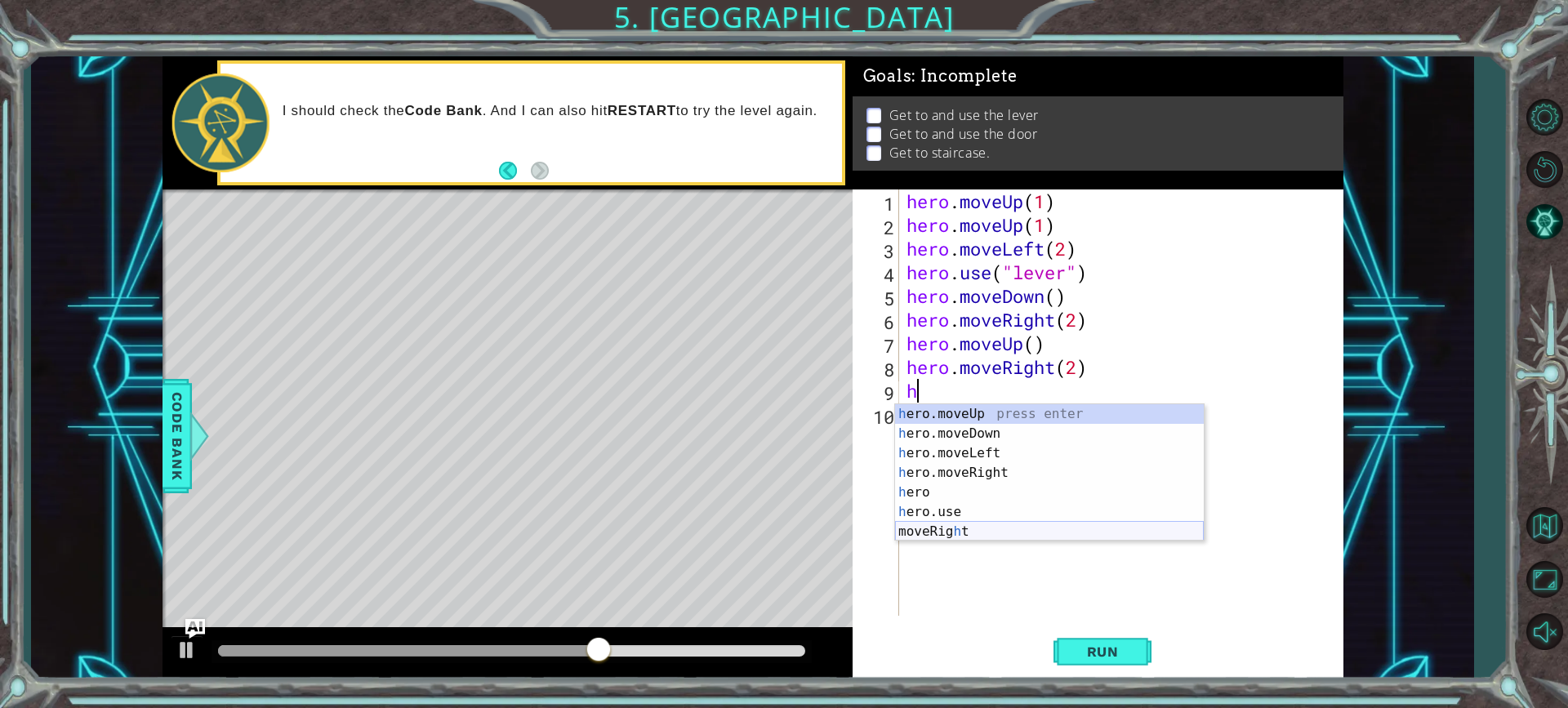
click at [978, 530] on div "h ero.moveUp press enter h ero.moveDown press enter h ero.moveLeft press enter …" at bounding box center [1049, 493] width 308 height 177
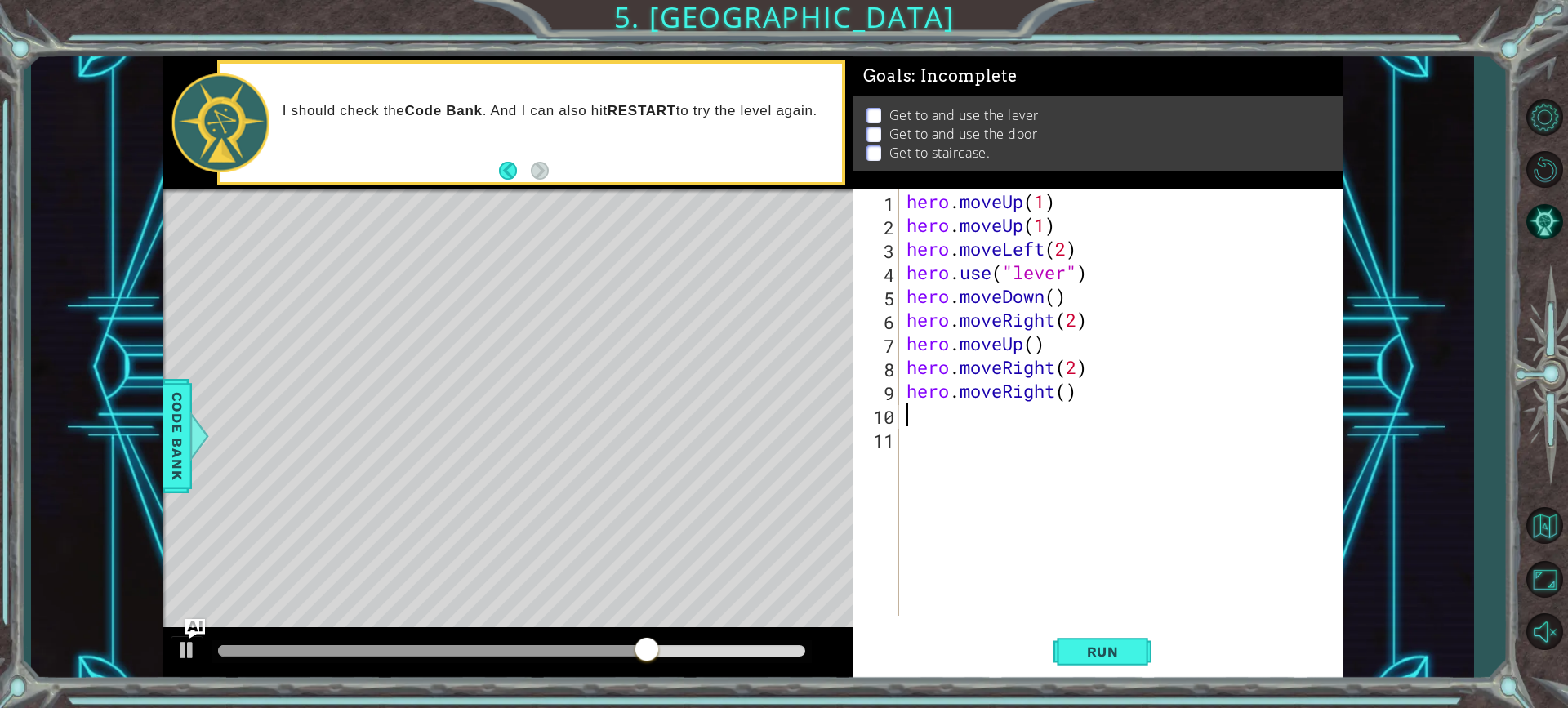
click at [1081, 392] on div "hero . moveUp ( 1 ) hero . moveUp ( 1 ) hero . moveLeft ( 2 ) hero . use ( "lev…" at bounding box center [1125, 426] width 443 height 474
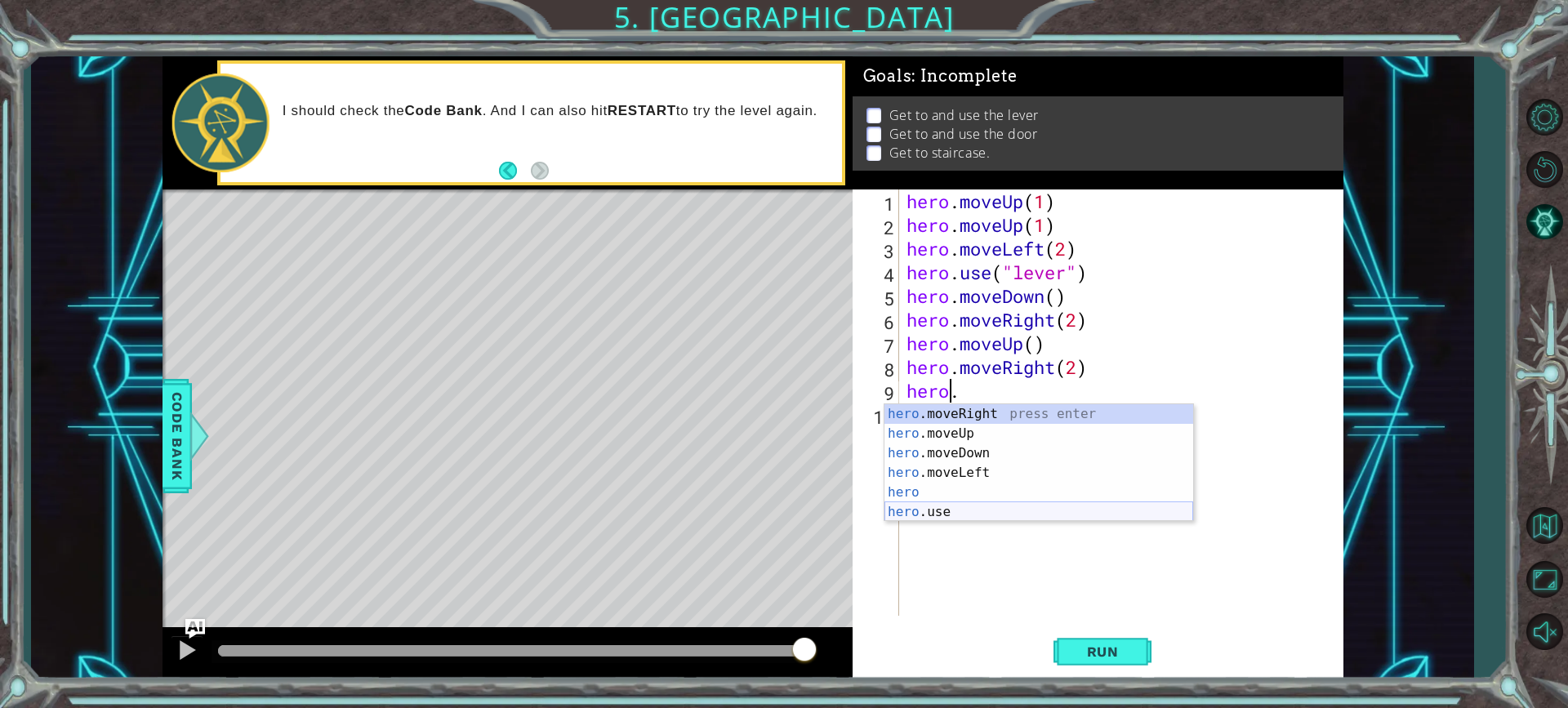
click at [1112, 505] on div "hero .moveRight press enter hero .moveUp press enter hero .moveDown press enter…" at bounding box center [1039, 483] width 308 height 157
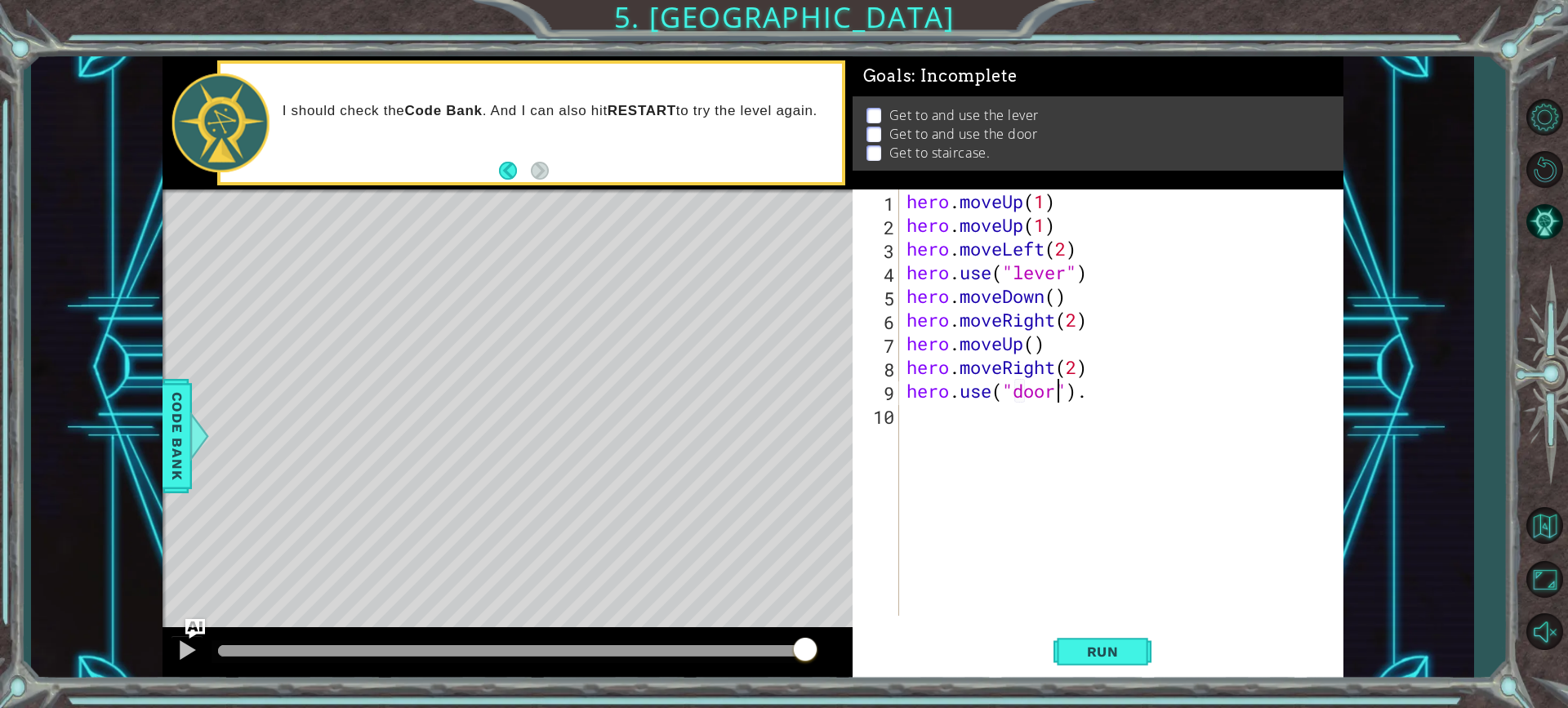
scroll to position [0, 7]
click at [1079, 655] on span "Run" at bounding box center [1103, 652] width 65 height 16
click at [1020, 390] on div "hero . moveUp ( 1 ) hero . moveUp ( 1 ) hero . moveLeft ( 2 ) hero . use ( "lev…" at bounding box center [1125, 426] width 443 height 474
click at [1056, 386] on div "hero . moveUp ( 1 ) hero . moveUp ( 1 ) hero . moveLeft ( 2 ) hero . use ( "lev…" at bounding box center [1125, 426] width 443 height 474
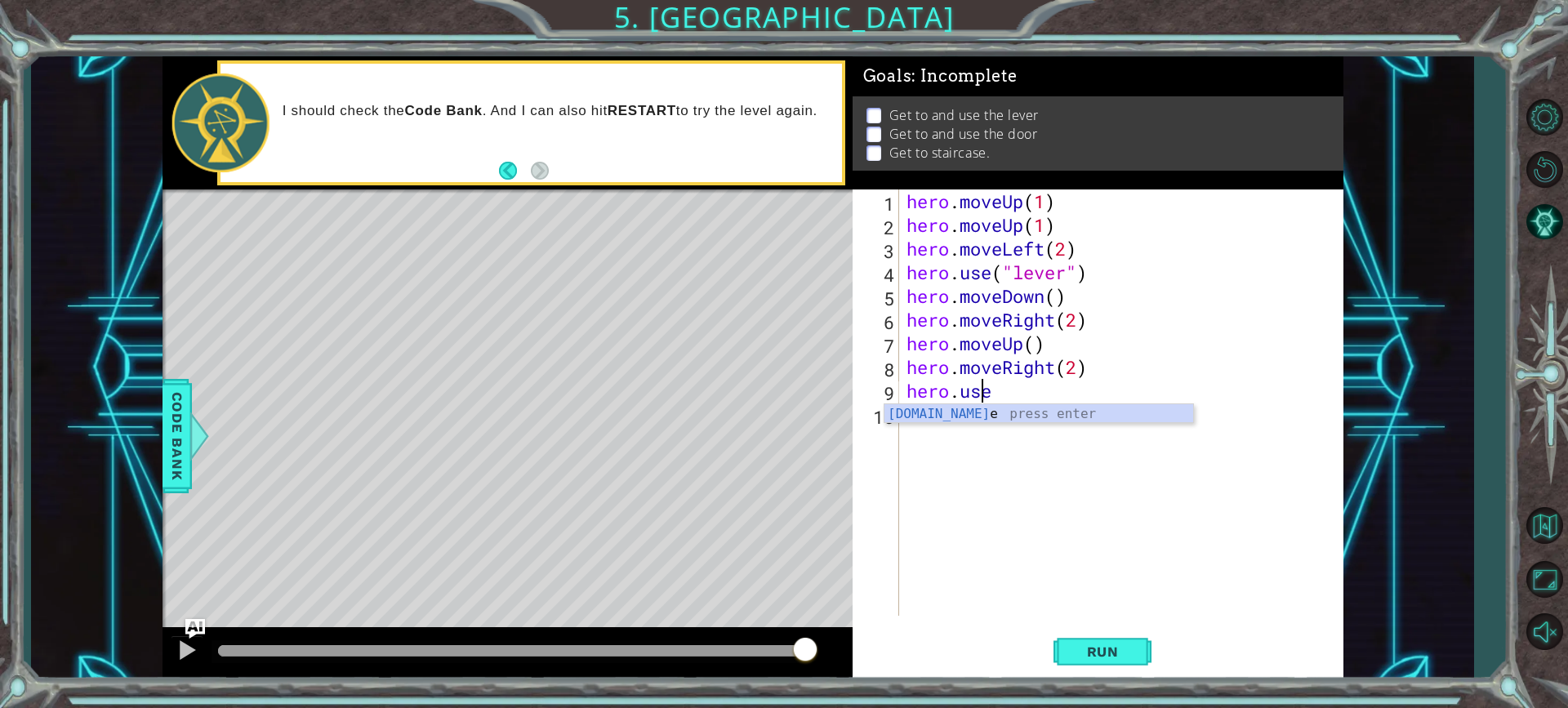
scroll to position [0, 3]
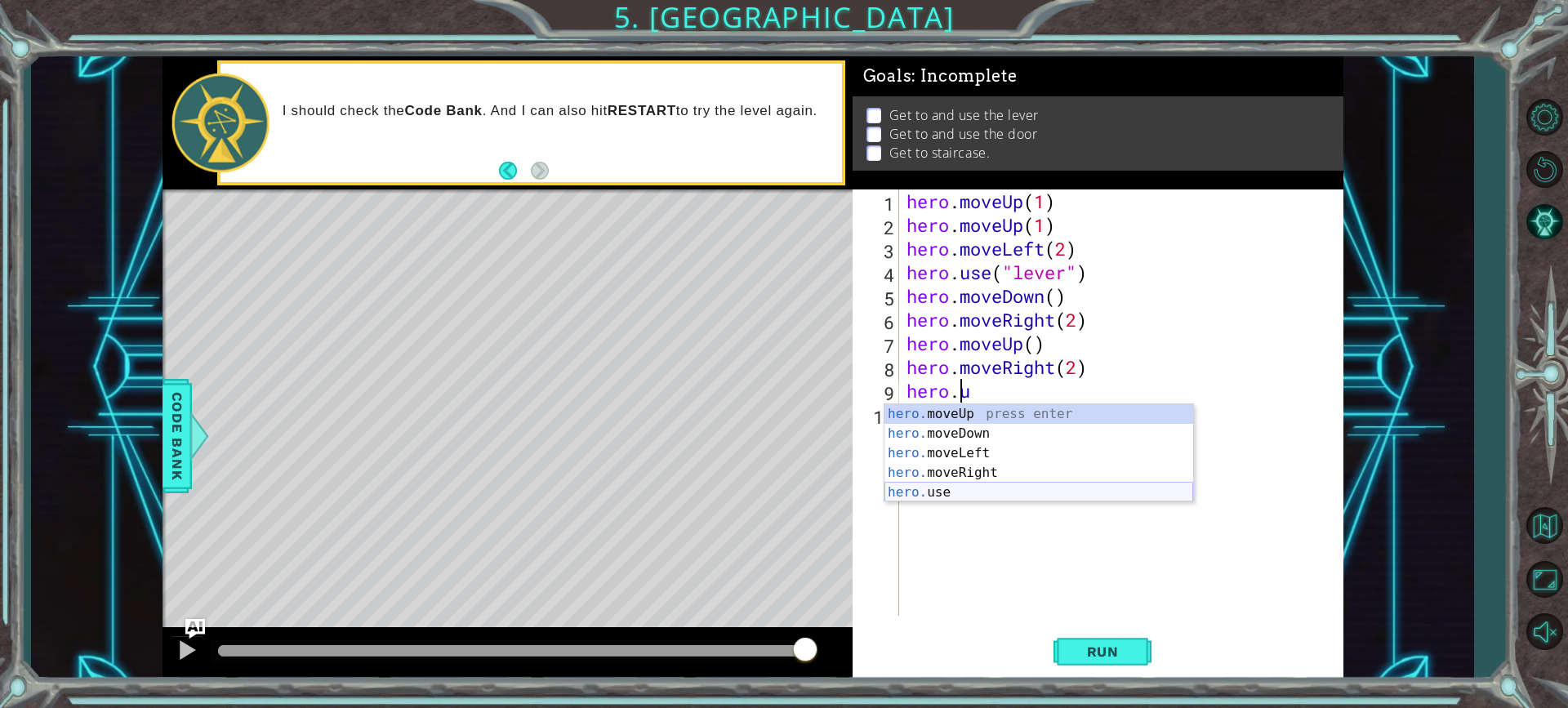
click at [1048, 485] on div "hero. moveUp press enter hero. moveDown press enter hero. moveLeft press enter …" at bounding box center [1039, 473] width 308 height 138
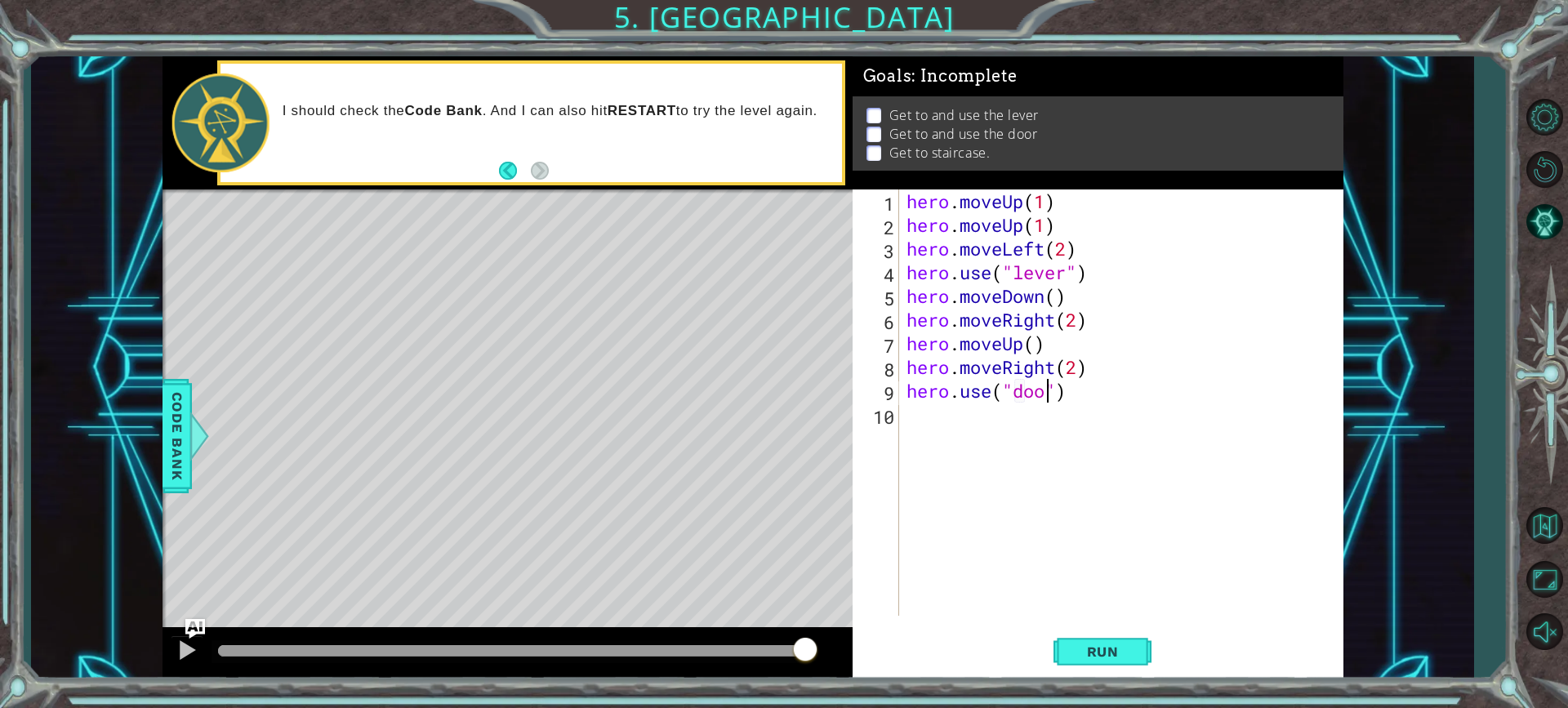
scroll to position [0, 7]
type textarea "hero.use("door")"
click at [1107, 645] on span "Run" at bounding box center [1103, 652] width 65 height 16
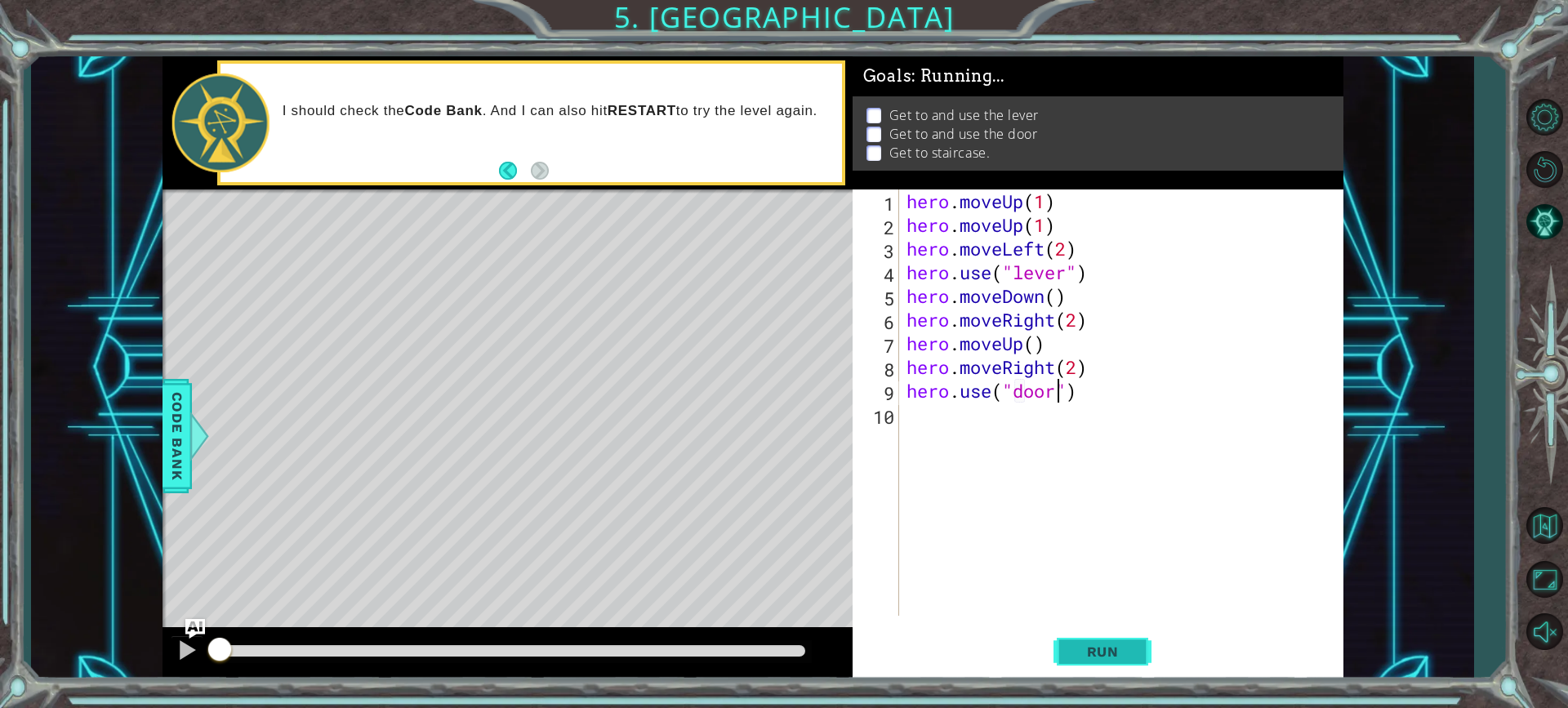
scroll to position [1, 0]
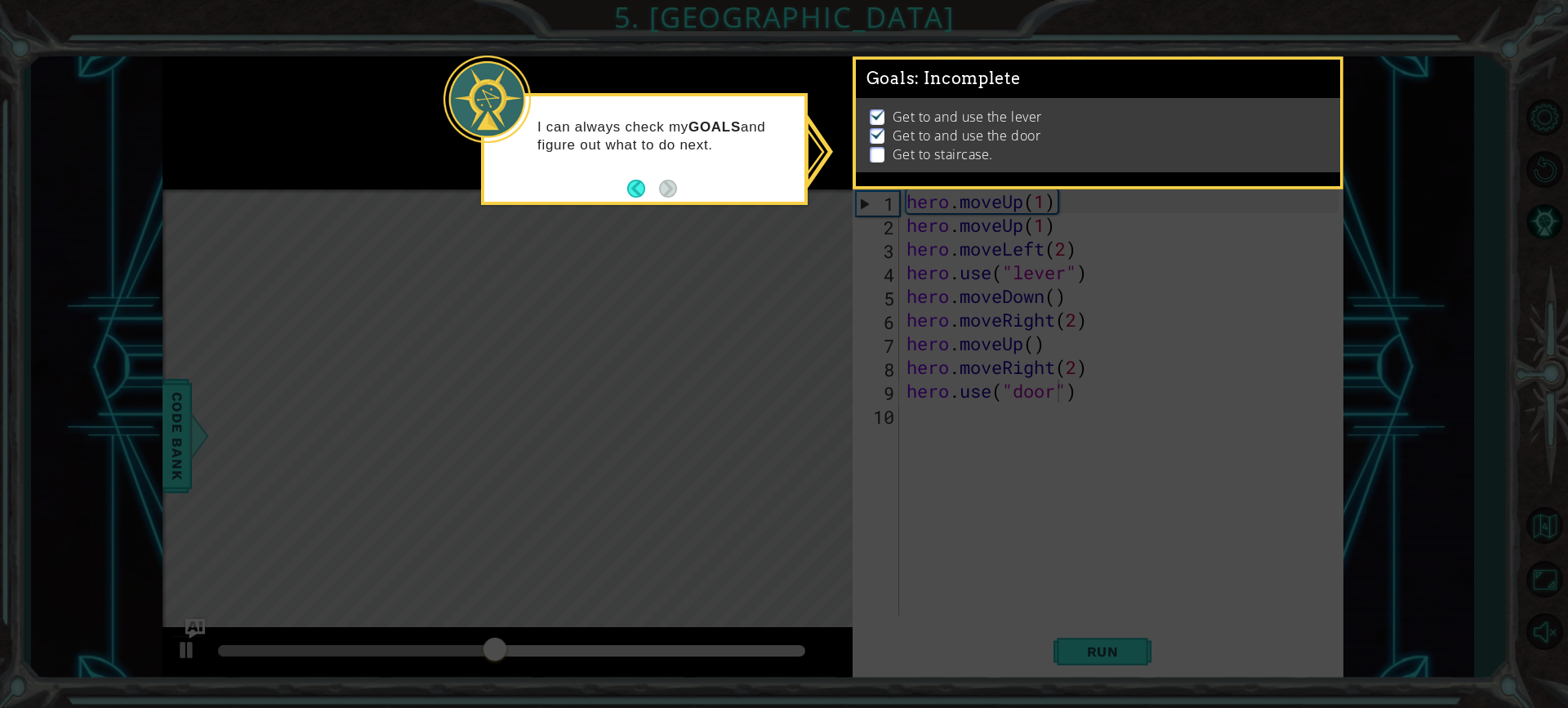
click at [920, 131] on p "Get to and use the door" at bounding box center [967, 136] width 148 height 18
click at [635, 180] on button "Back" at bounding box center [643, 188] width 32 height 18
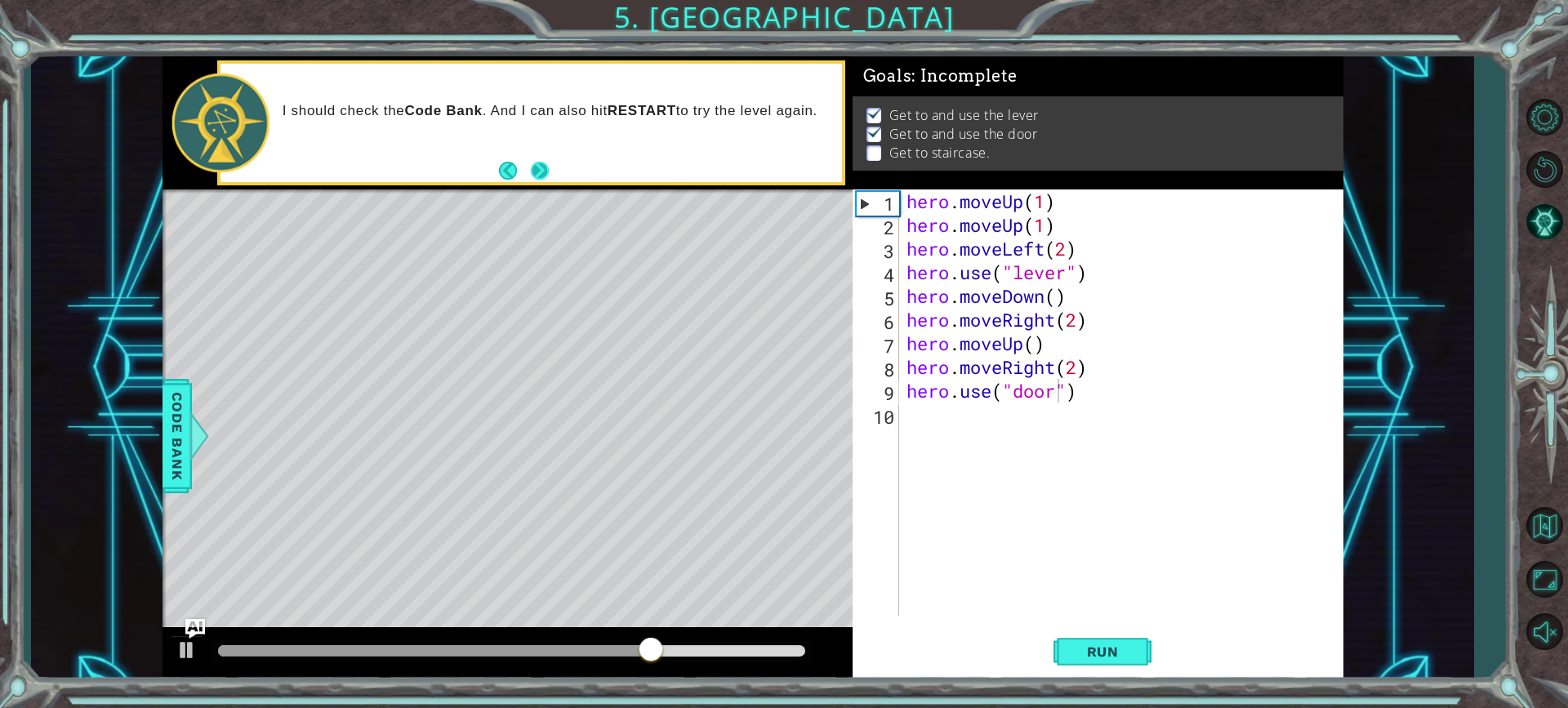
click at [539, 164] on button "Next" at bounding box center [540, 171] width 18 height 18
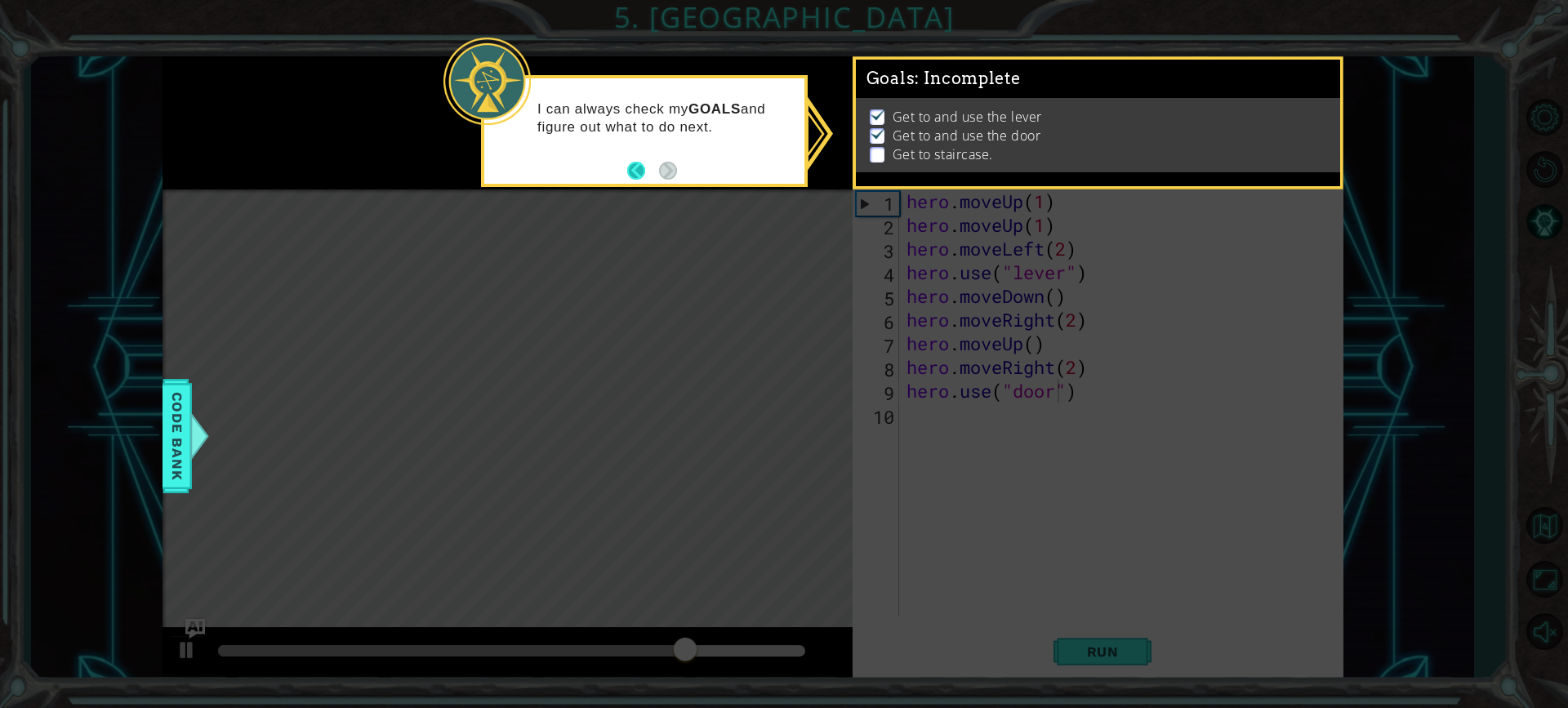
click at [633, 176] on button "Back" at bounding box center [643, 171] width 32 height 18
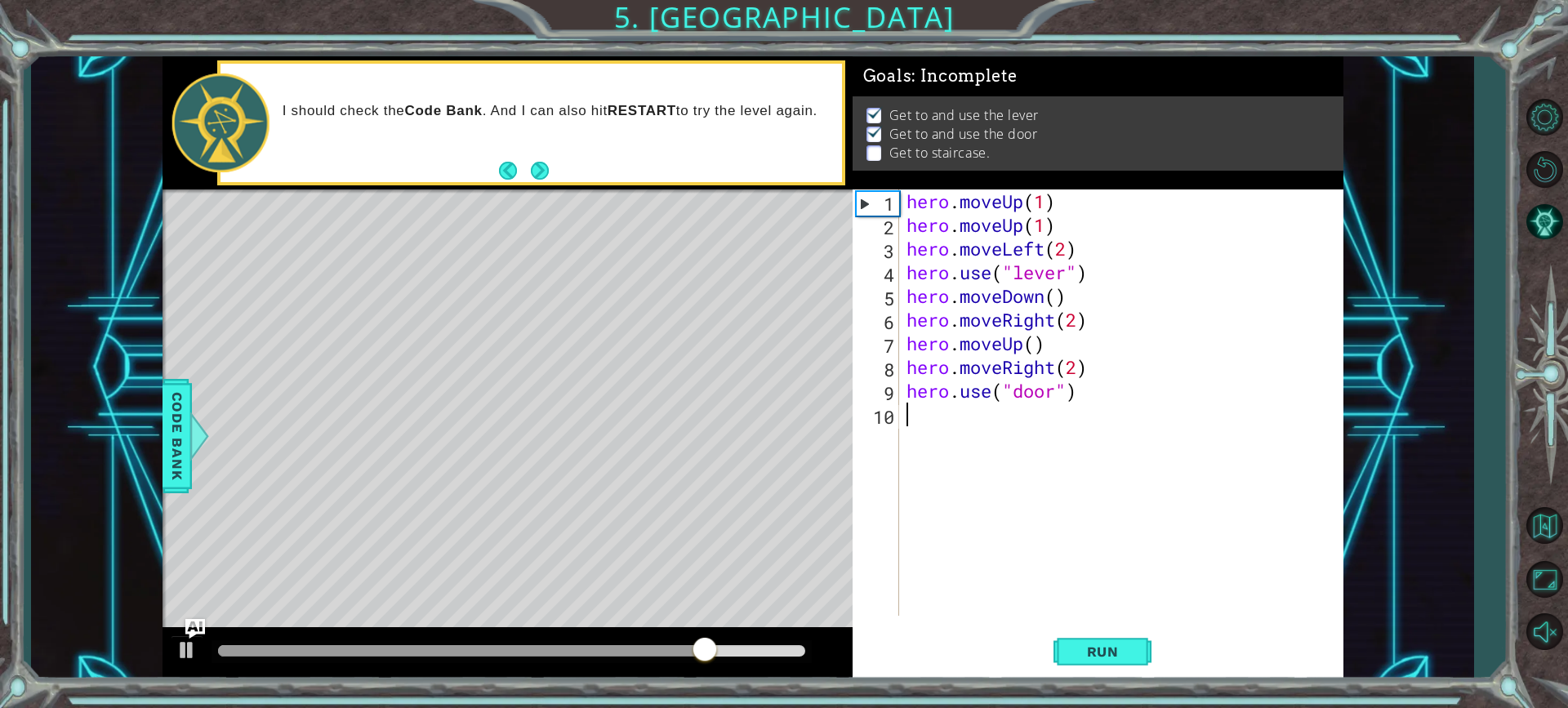
click at [920, 417] on div "hero . moveUp ( 1 ) hero . moveUp ( 1 ) hero . moveLeft ( 2 ) hero . use ( "lev…" at bounding box center [1125, 426] width 443 height 474
type textarea "h"
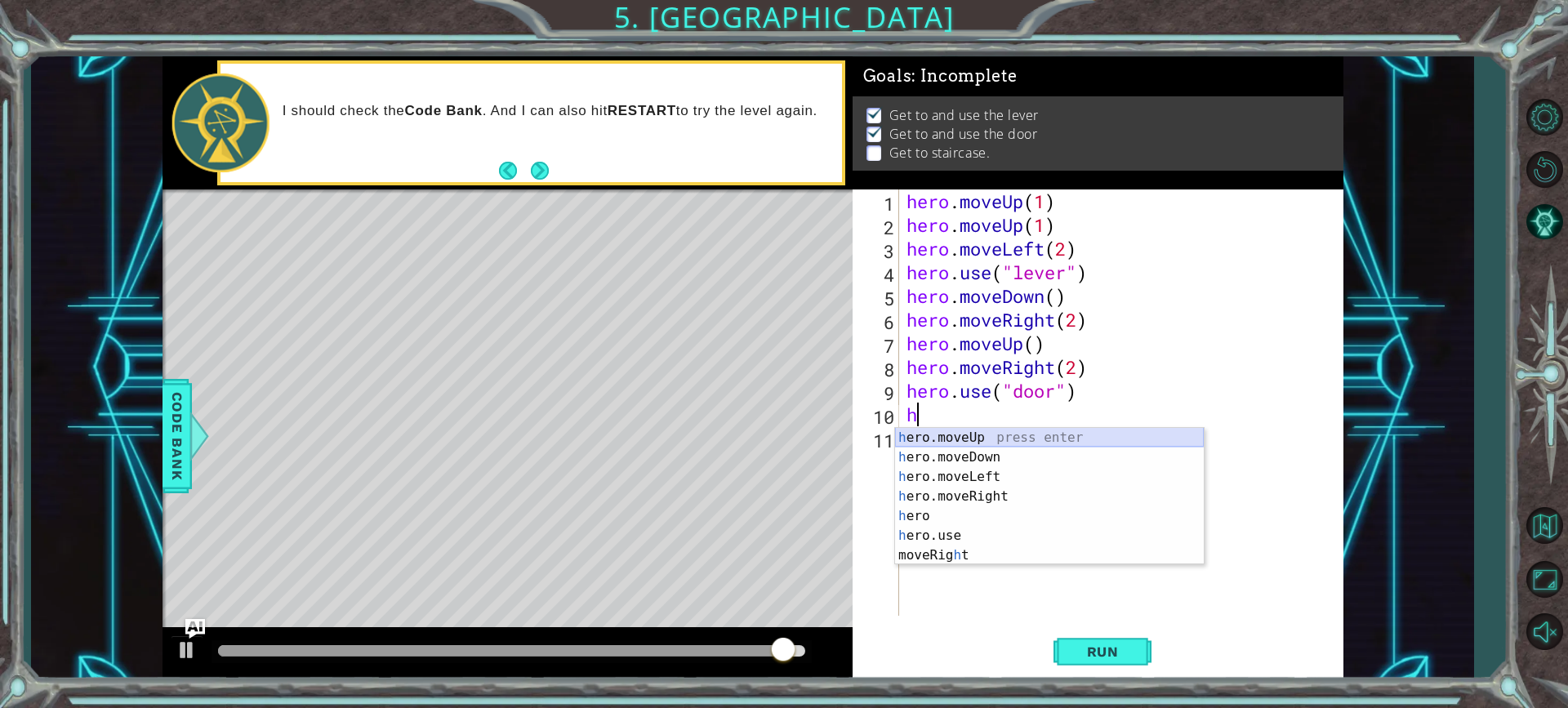
click at [973, 437] on div "h ero.moveUp press enter h ero.moveDown press enter h ero.moveLeft press enter …" at bounding box center [1049, 516] width 308 height 177
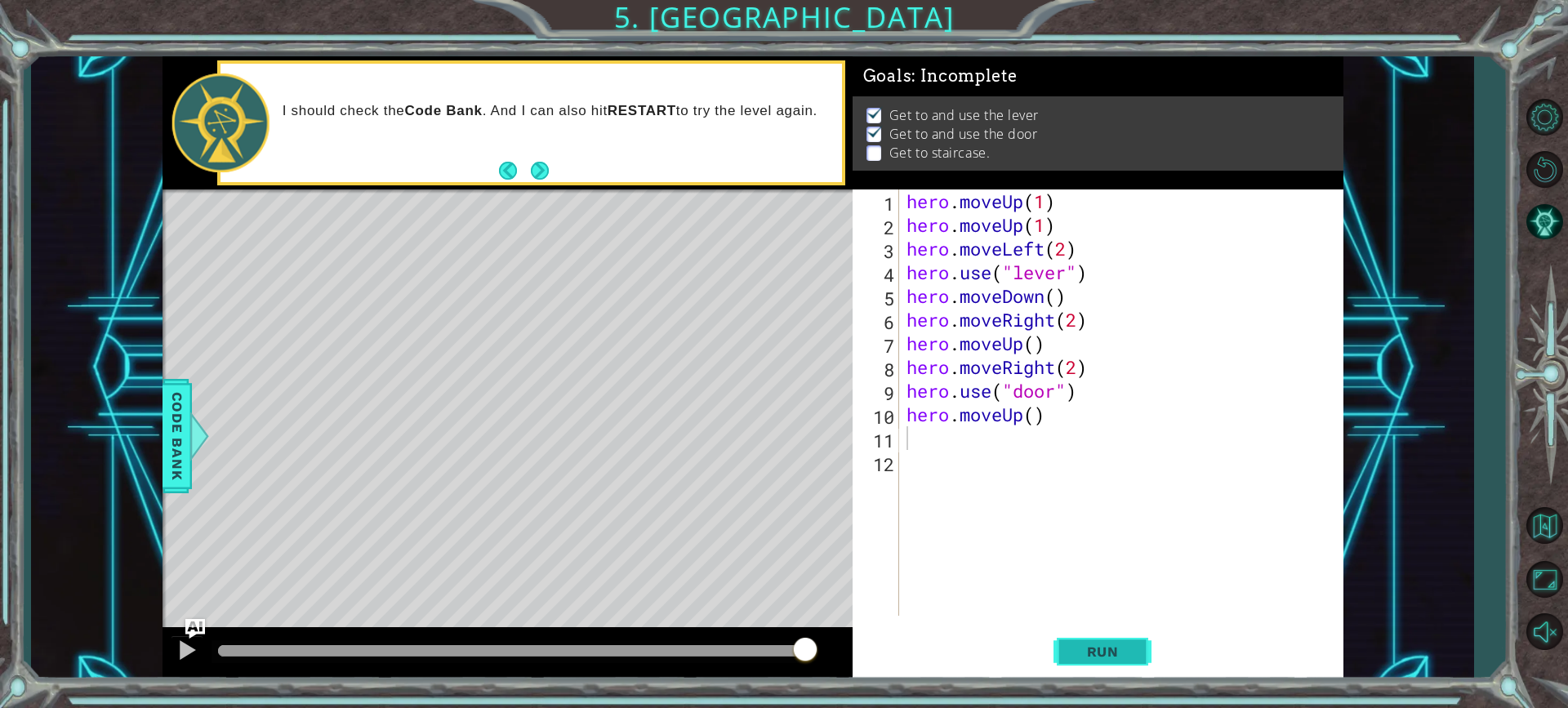
click at [1078, 641] on button "Run" at bounding box center [1103, 652] width 98 height 49
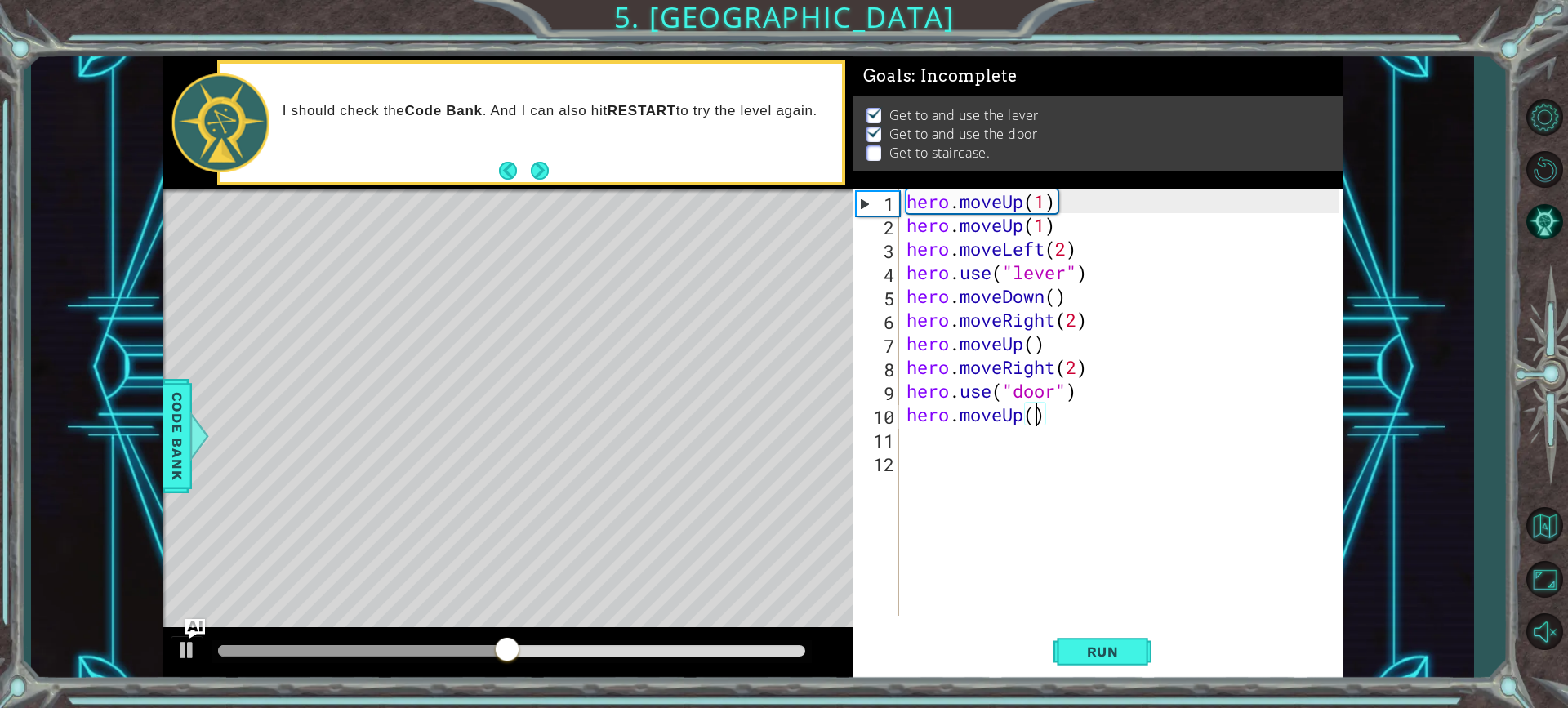
click at [1036, 411] on div "hero . moveUp ( 1 ) hero . moveUp ( 1 ) hero . moveLeft ( 2 ) hero . use ( "lev…" at bounding box center [1125, 426] width 443 height 474
type textarea "hero.moveUp(2)"
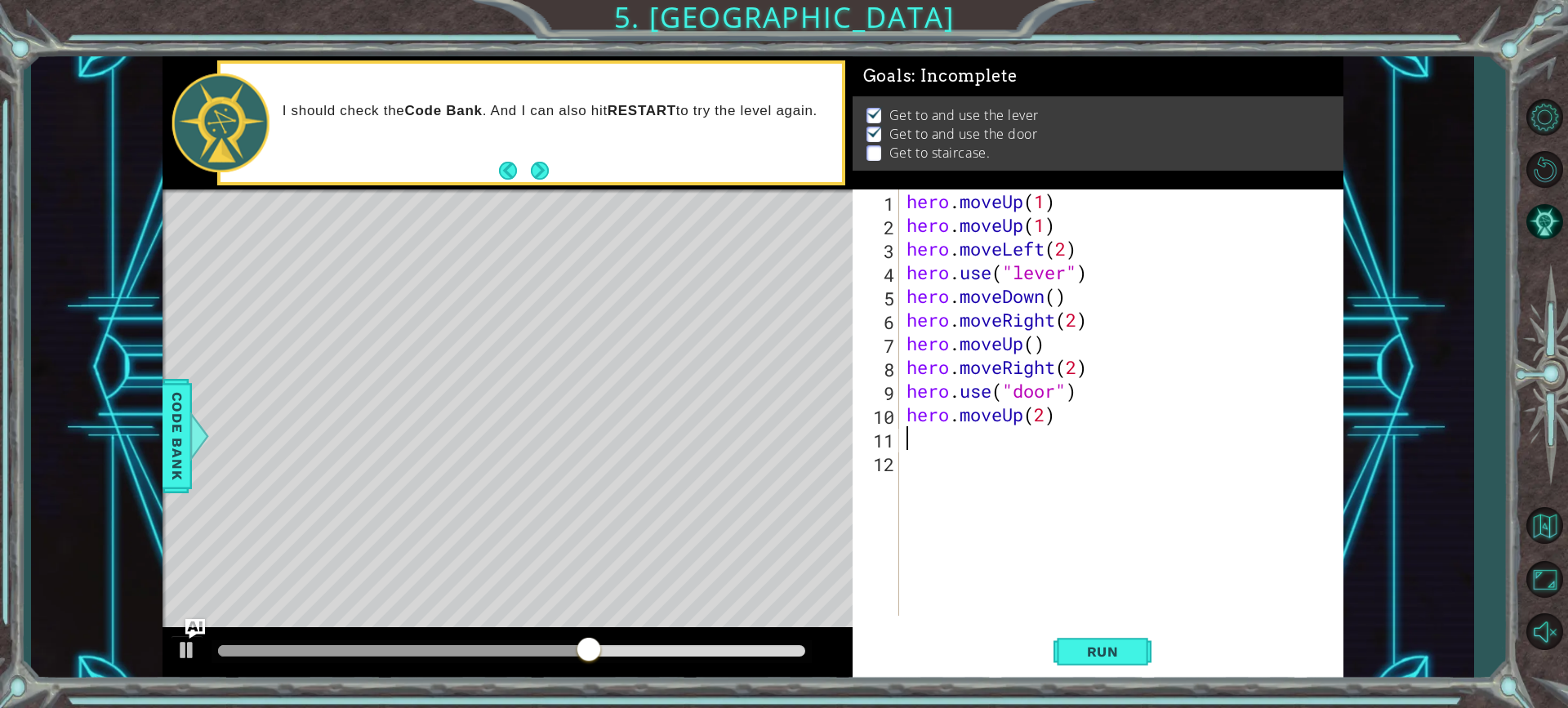
click at [975, 437] on div "hero . moveUp ( 1 ) hero . moveUp ( 1 ) hero . moveLeft ( 2 ) hero . use ( "lev…" at bounding box center [1125, 426] width 443 height 474
type textarea "h"
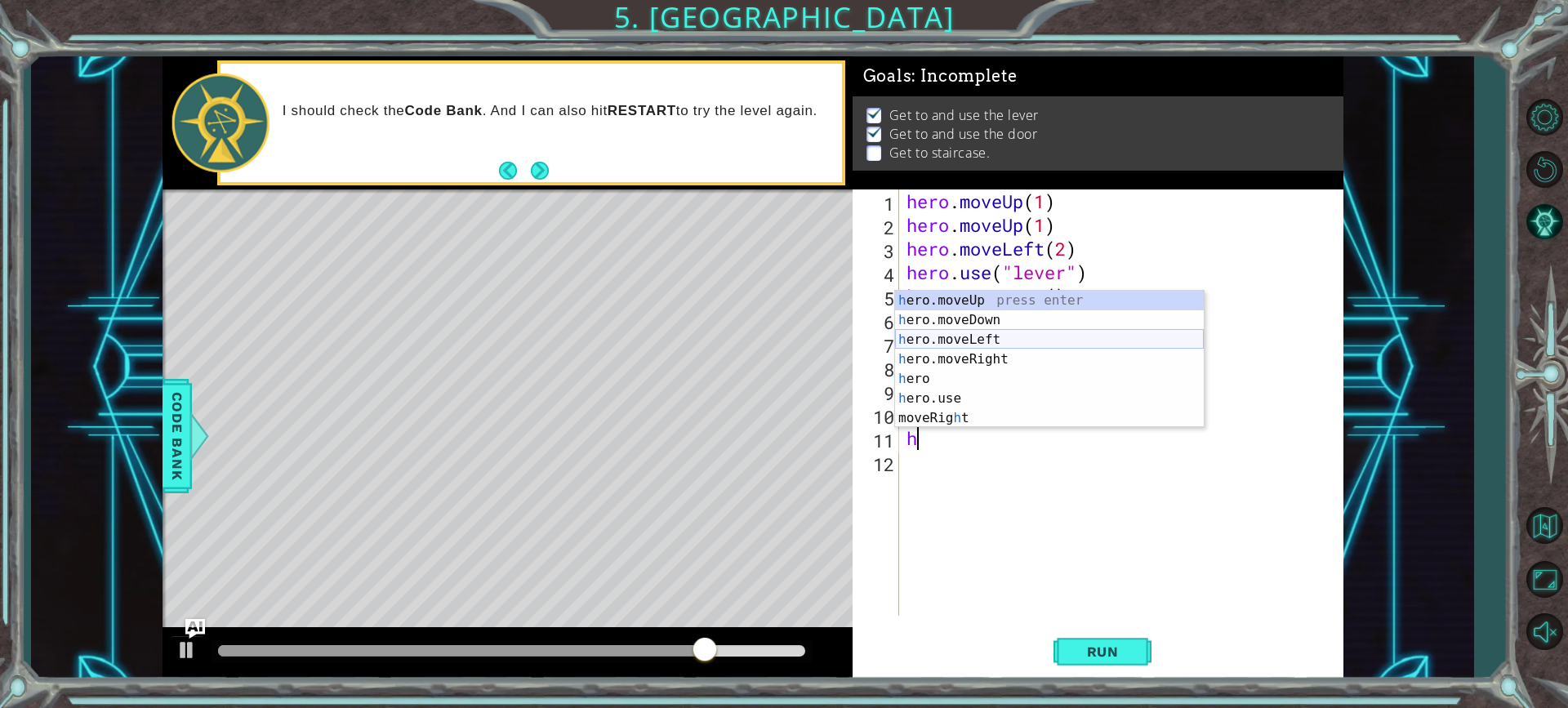
click at [963, 334] on div "h ero.moveUp press enter h ero.moveDown press enter h ero.moveLeft press enter …" at bounding box center [1049, 379] width 308 height 177
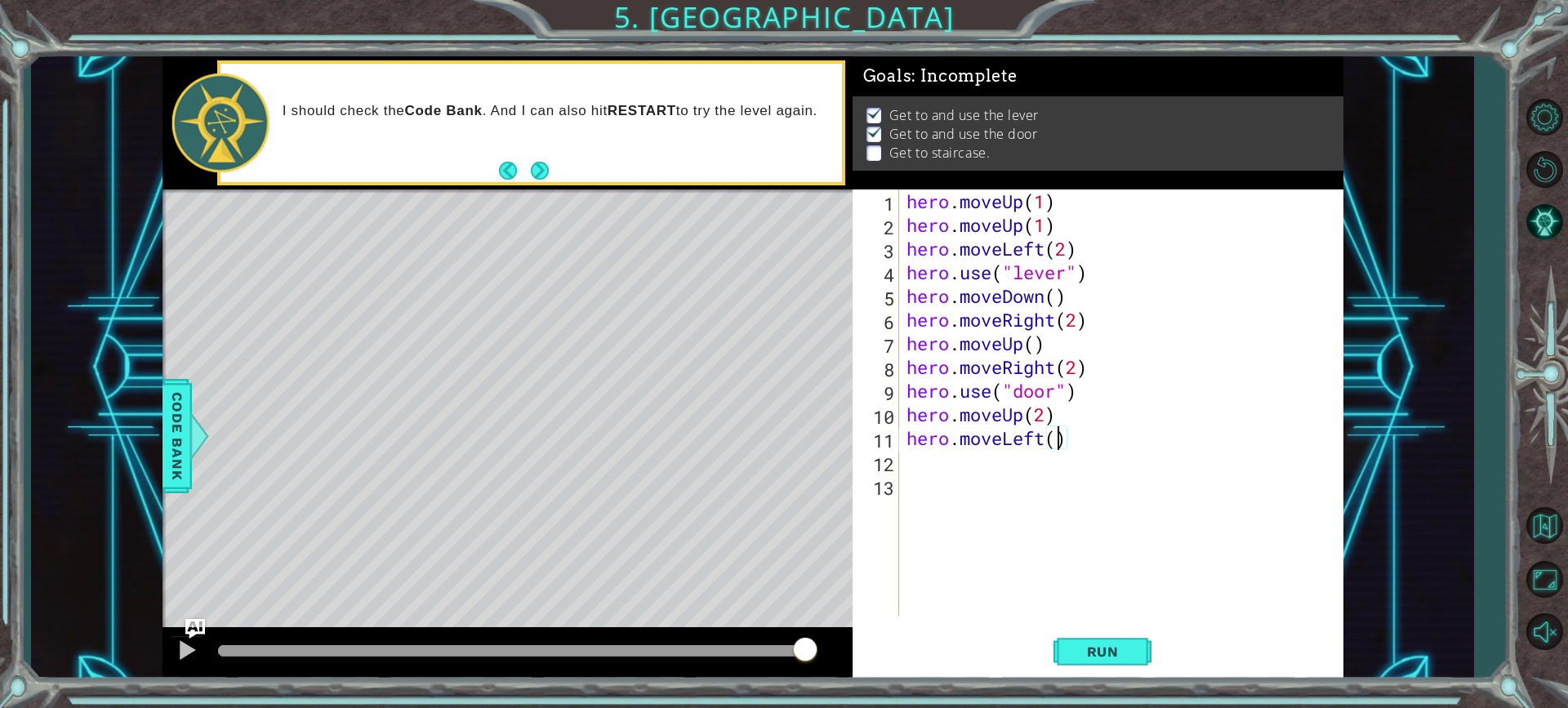
click at [1062, 434] on div "hero . moveUp ( 1 ) hero . moveUp ( 1 ) hero . moveLeft ( 2 ) hero . use ( "lev…" at bounding box center [1125, 426] width 443 height 474
type textarea "hero.moveLeft(3)"
click at [920, 469] on div "hero . moveUp ( 1 ) hero . moveUp ( 1 ) hero . moveLeft ( 2 ) hero . use ( "lev…" at bounding box center [1125, 426] width 443 height 474
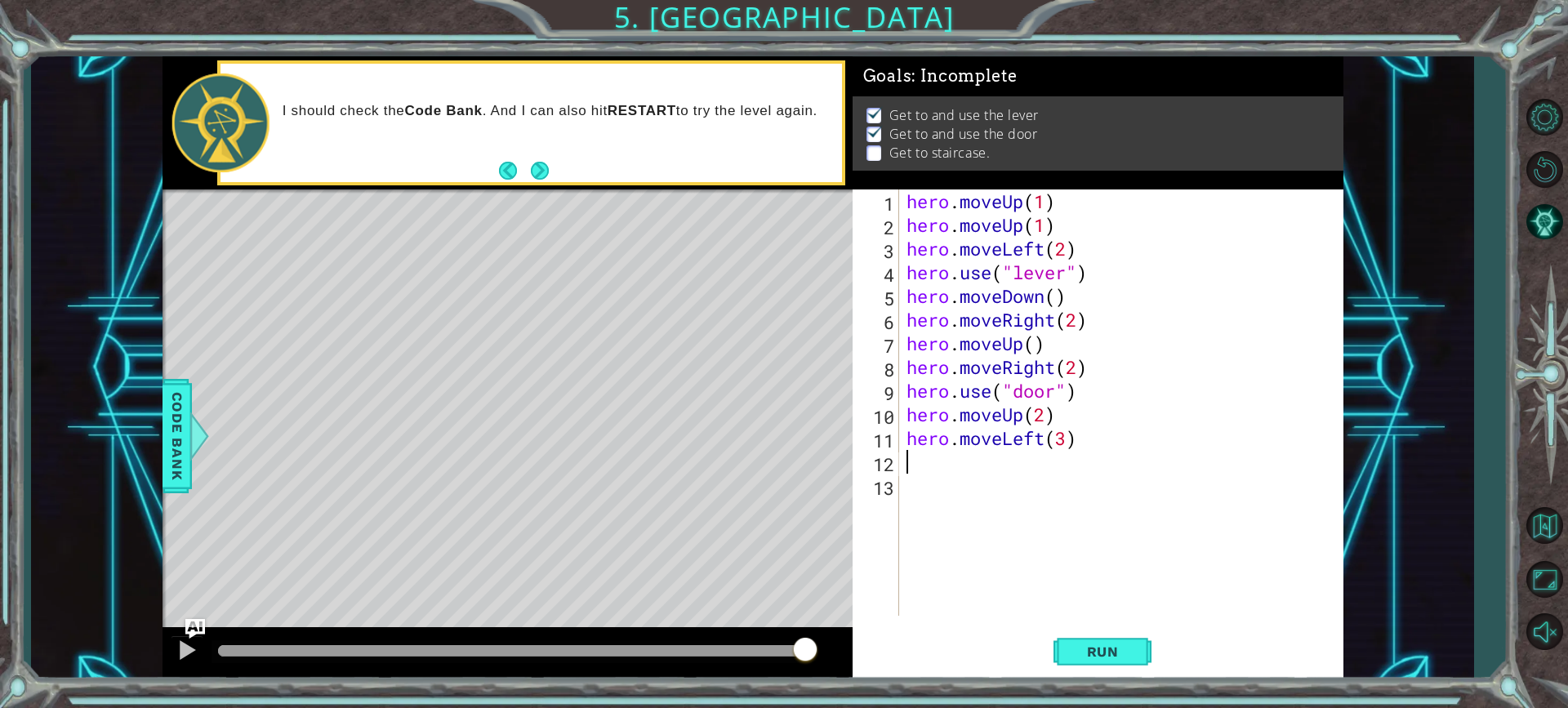
type textarea "h"
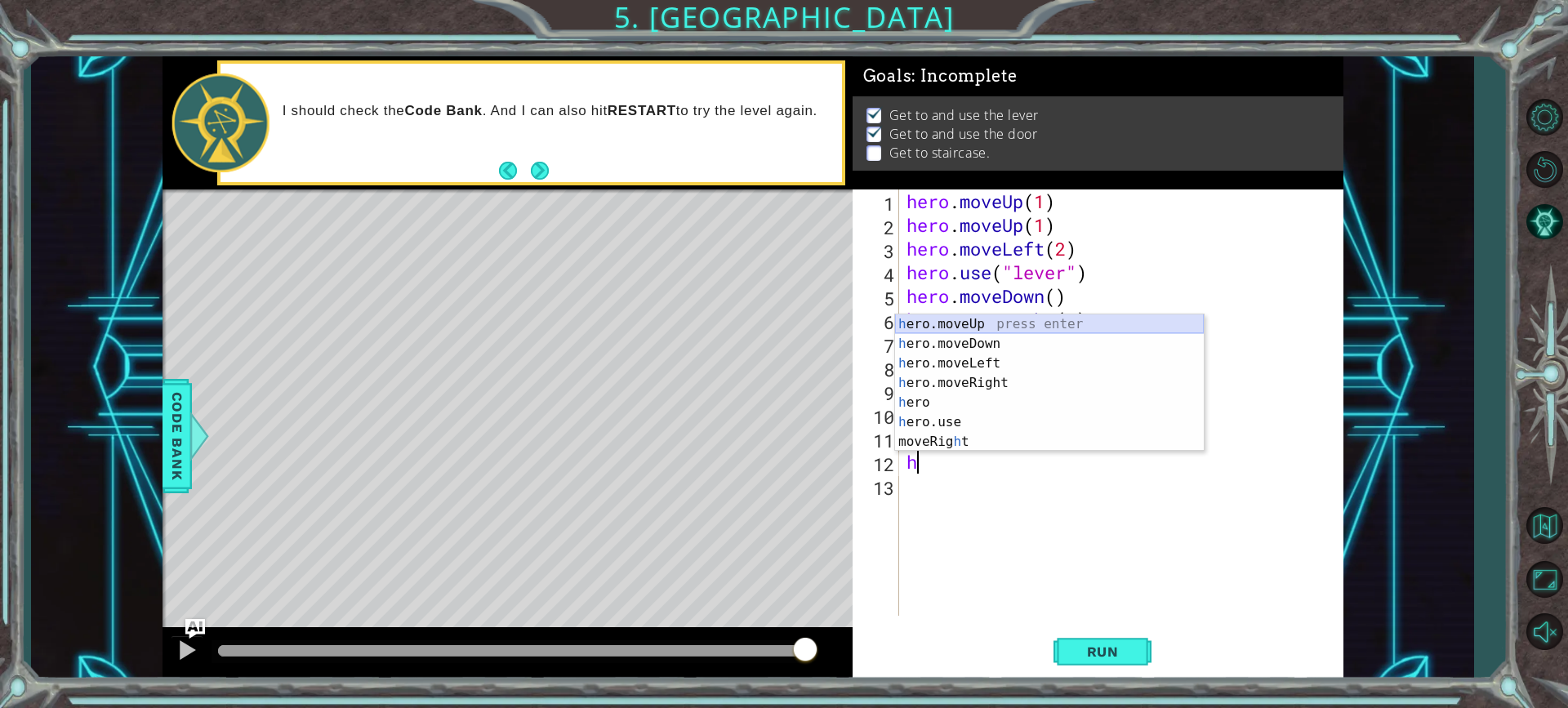
click at [948, 329] on div "h ero.moveUp press enter h ero.moveDown press enter h ero.moveLeft press enter …" at bounding box center [1049, 402] width 308 height 177
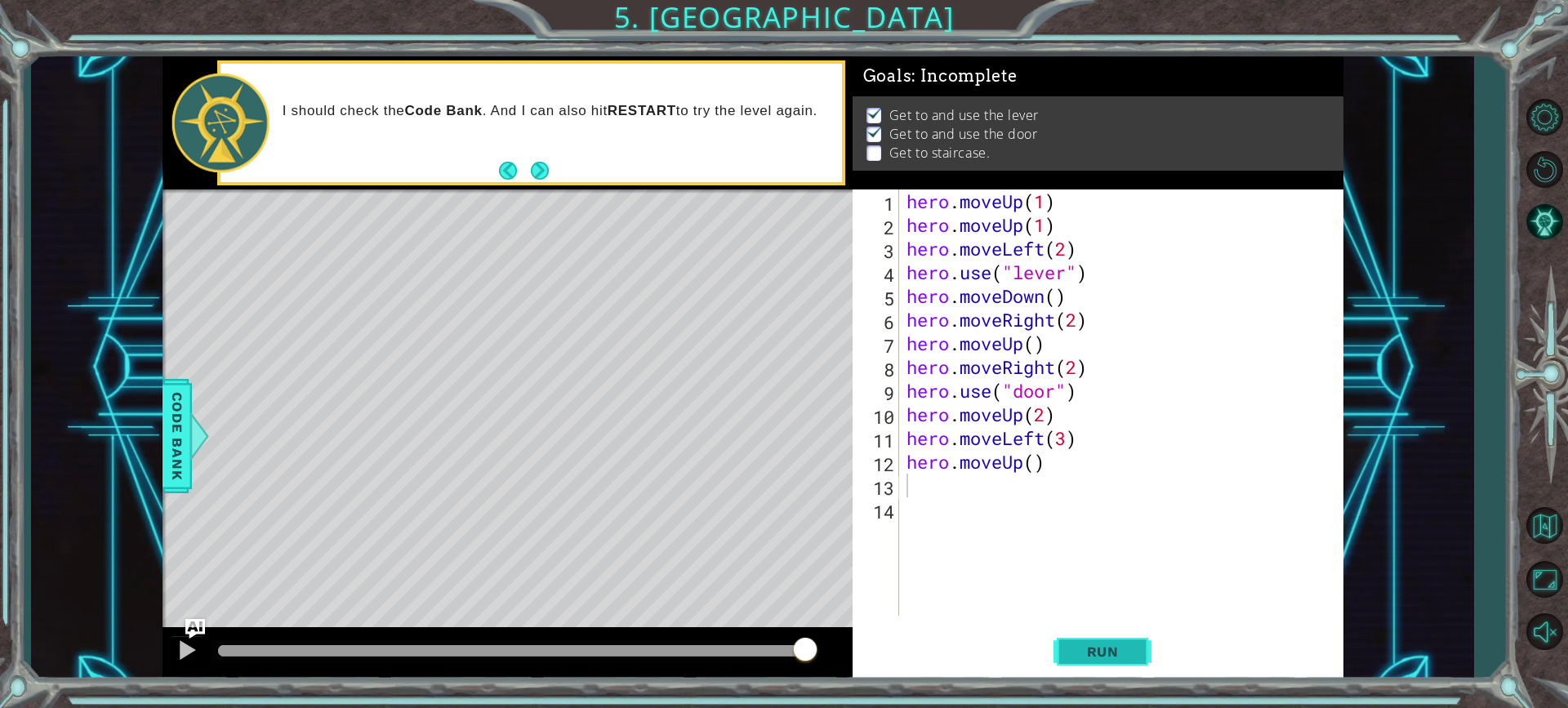
drag, startPoint x: 1095, startPoint y: 648, endPoint x: 1090, endPoint y: 635, distance: 13.9
click at [1096, 646] on span "Run" at bounding box center [1103, 652] width 65 height 16
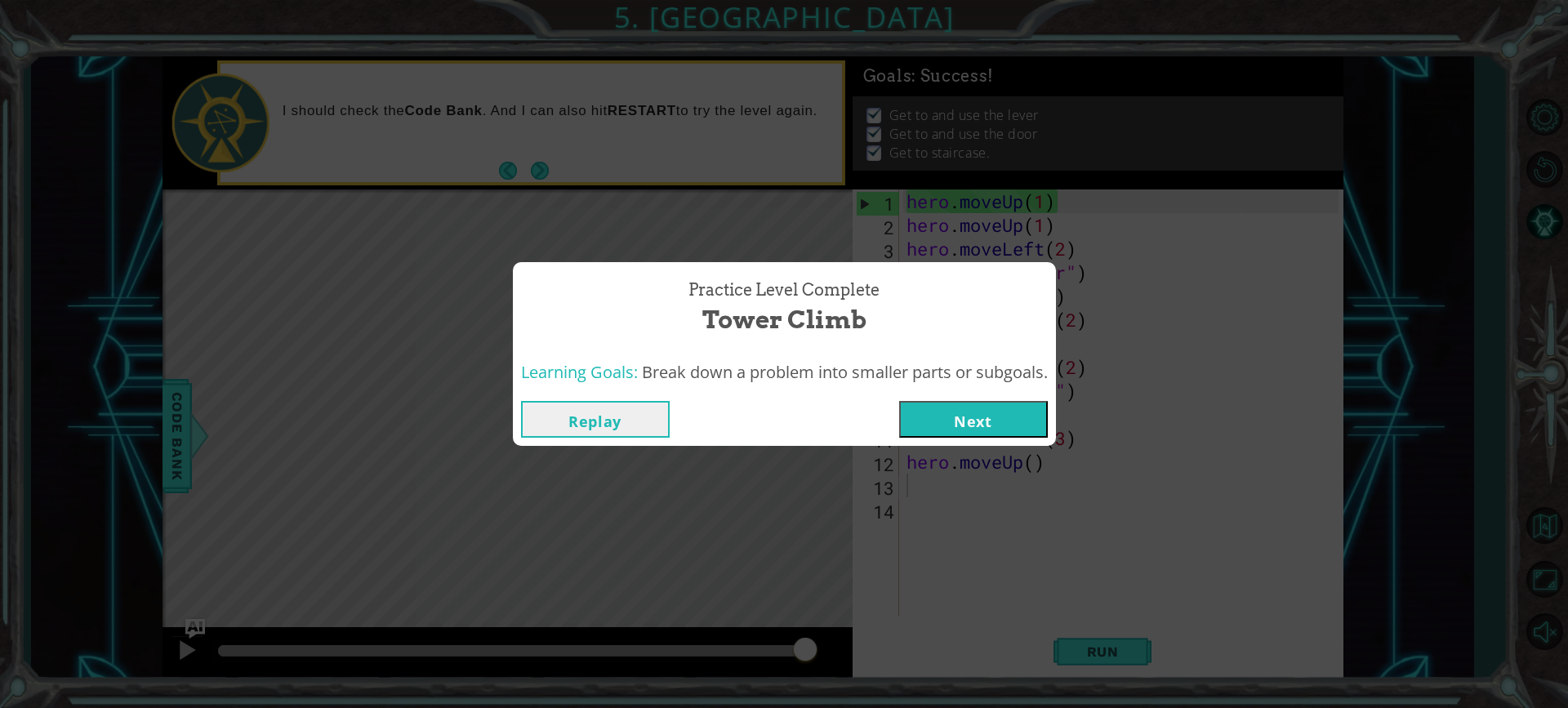
click at [960, 414] on button "Next" at bounding box center [973, 420] width 148 height 37
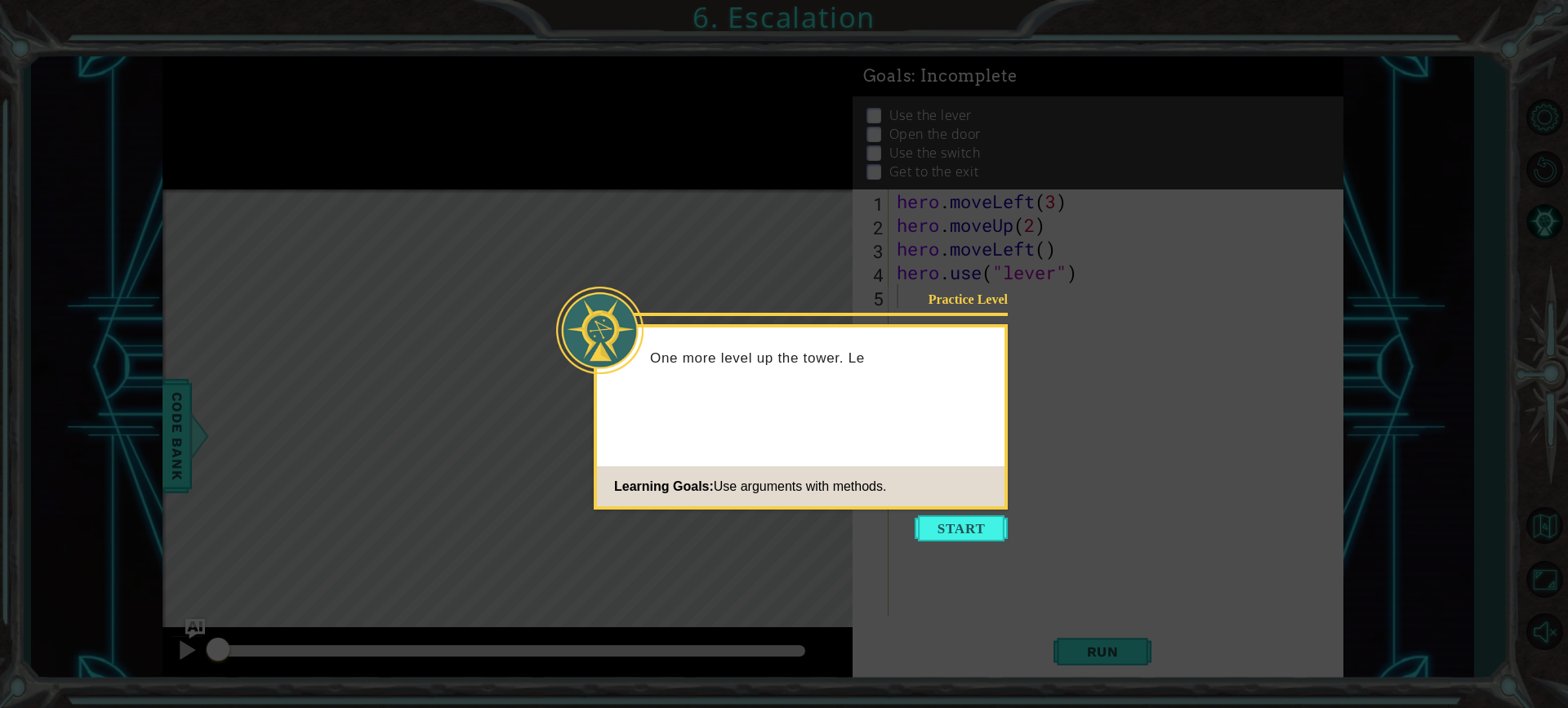
click at [972, 530] on button "Start" at bounding box center [961, 529] width 93 height 26
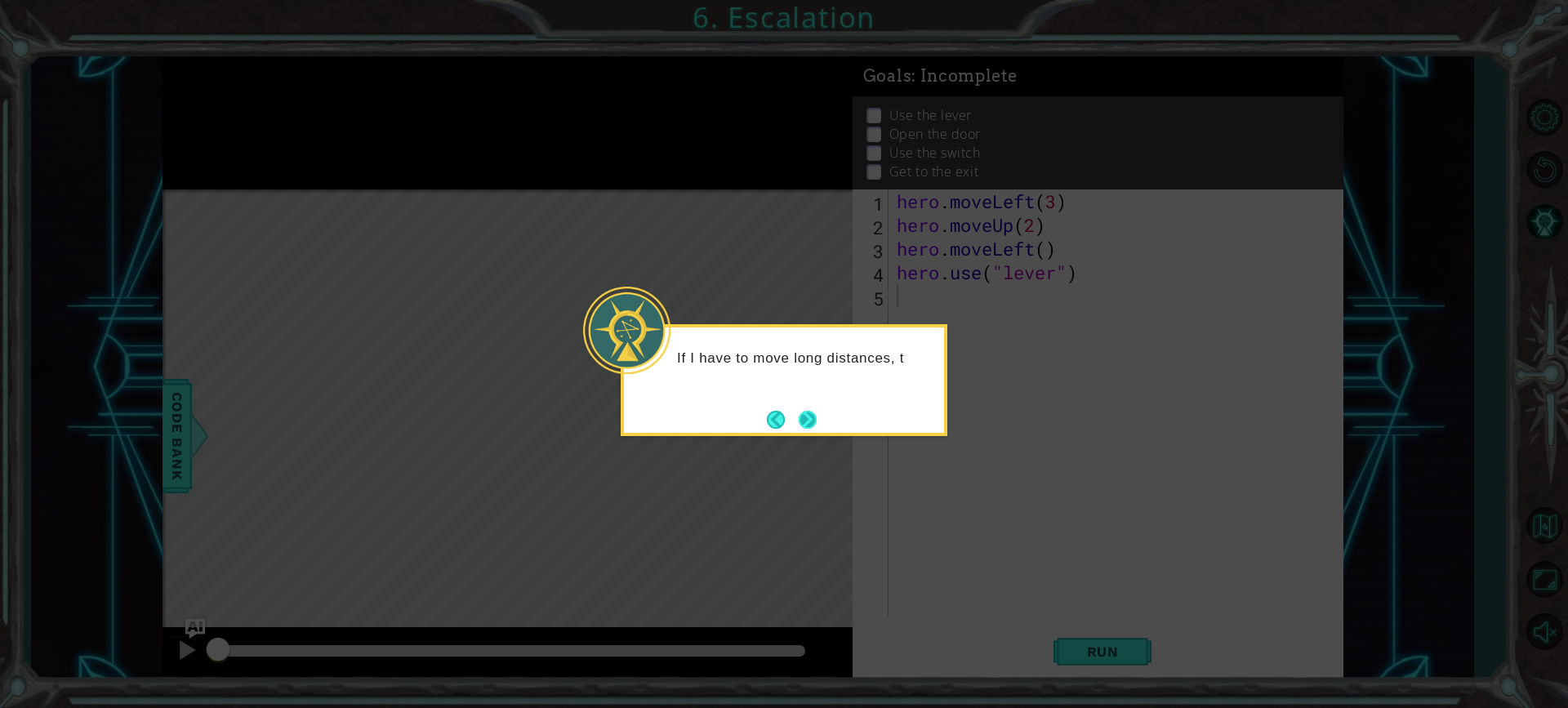
click at [799, 413] on button "Next" at bounding box center [808, 420] width 18 height 18
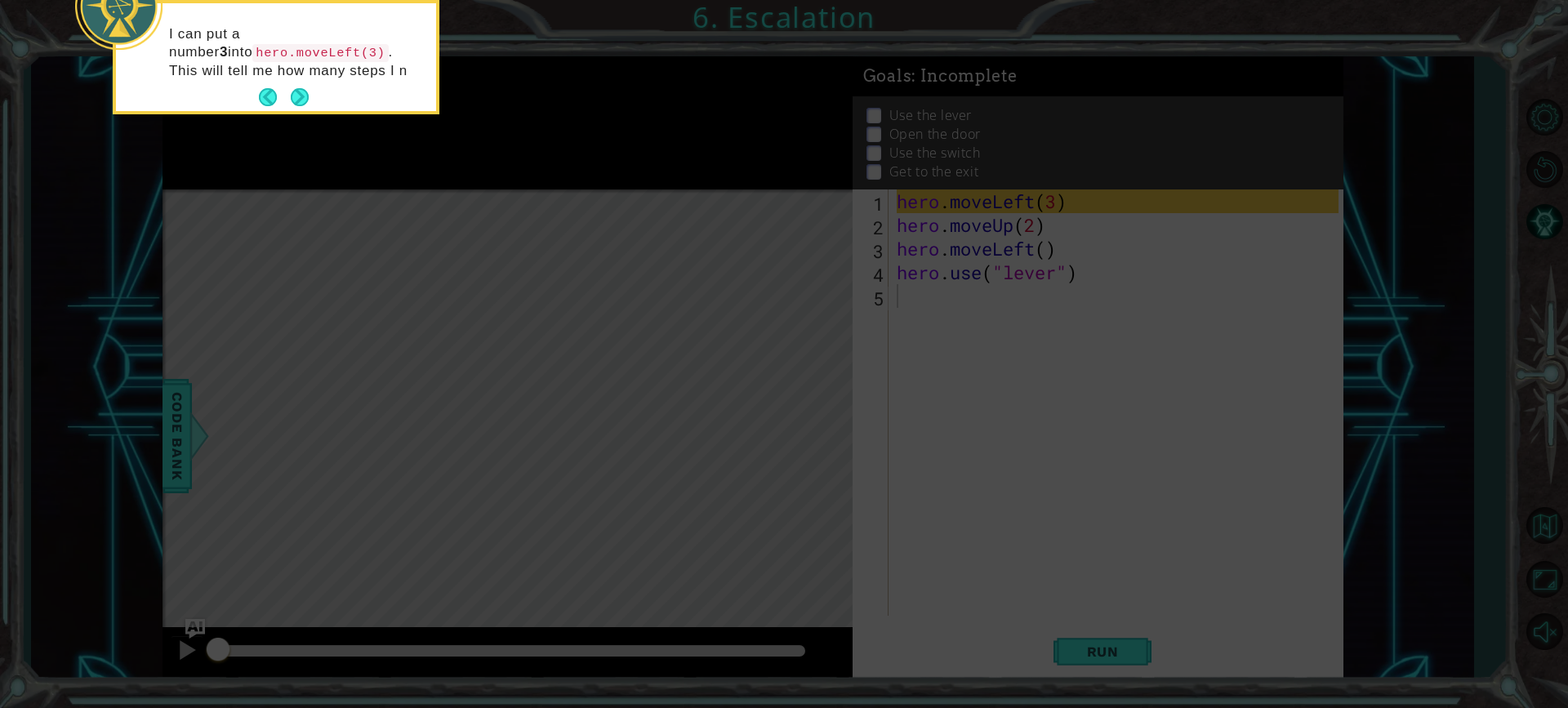
click at [299, 91] on button "Next" at bounding box center [299, 97] width 18 height 18
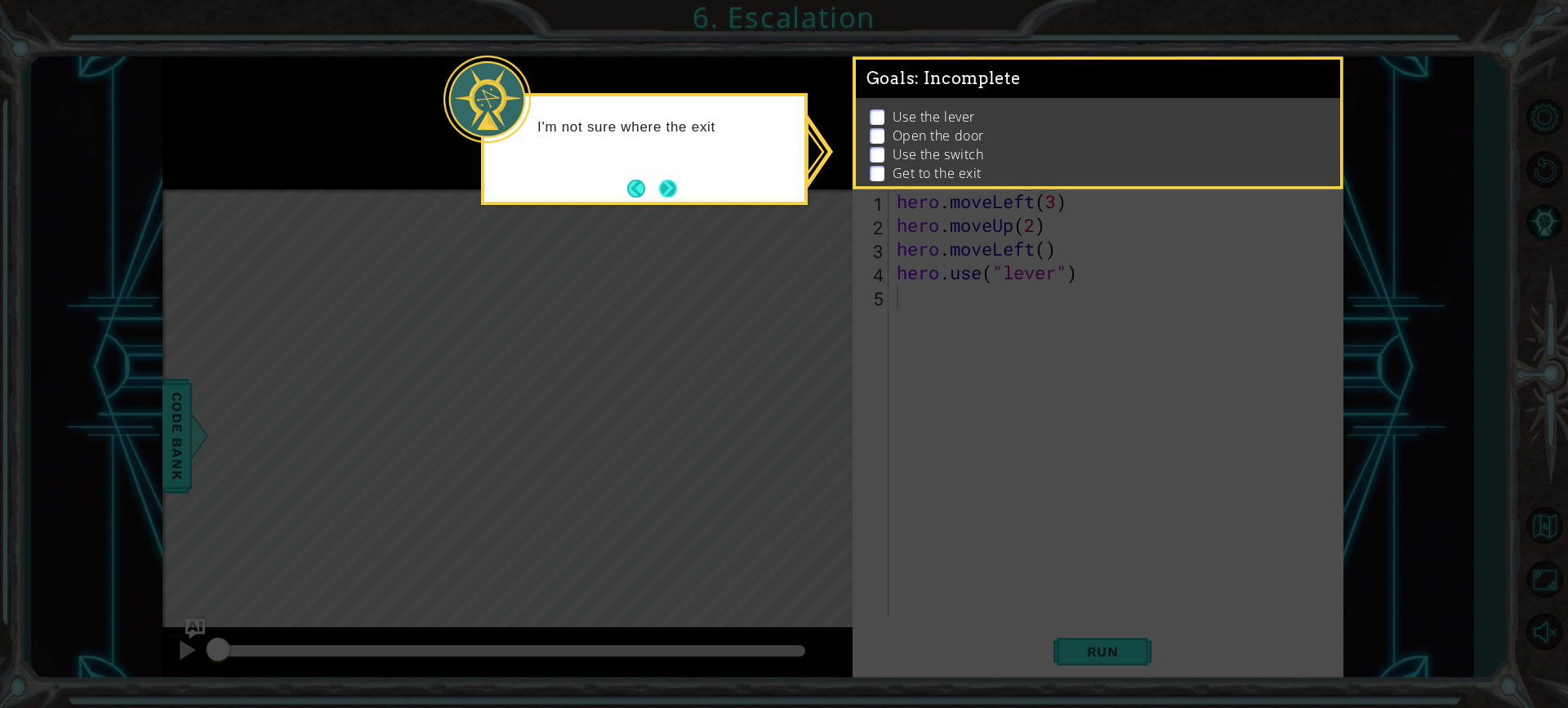
click at [669, 181] on button "Next" at bounding box center [668, 188] width 18 height 18
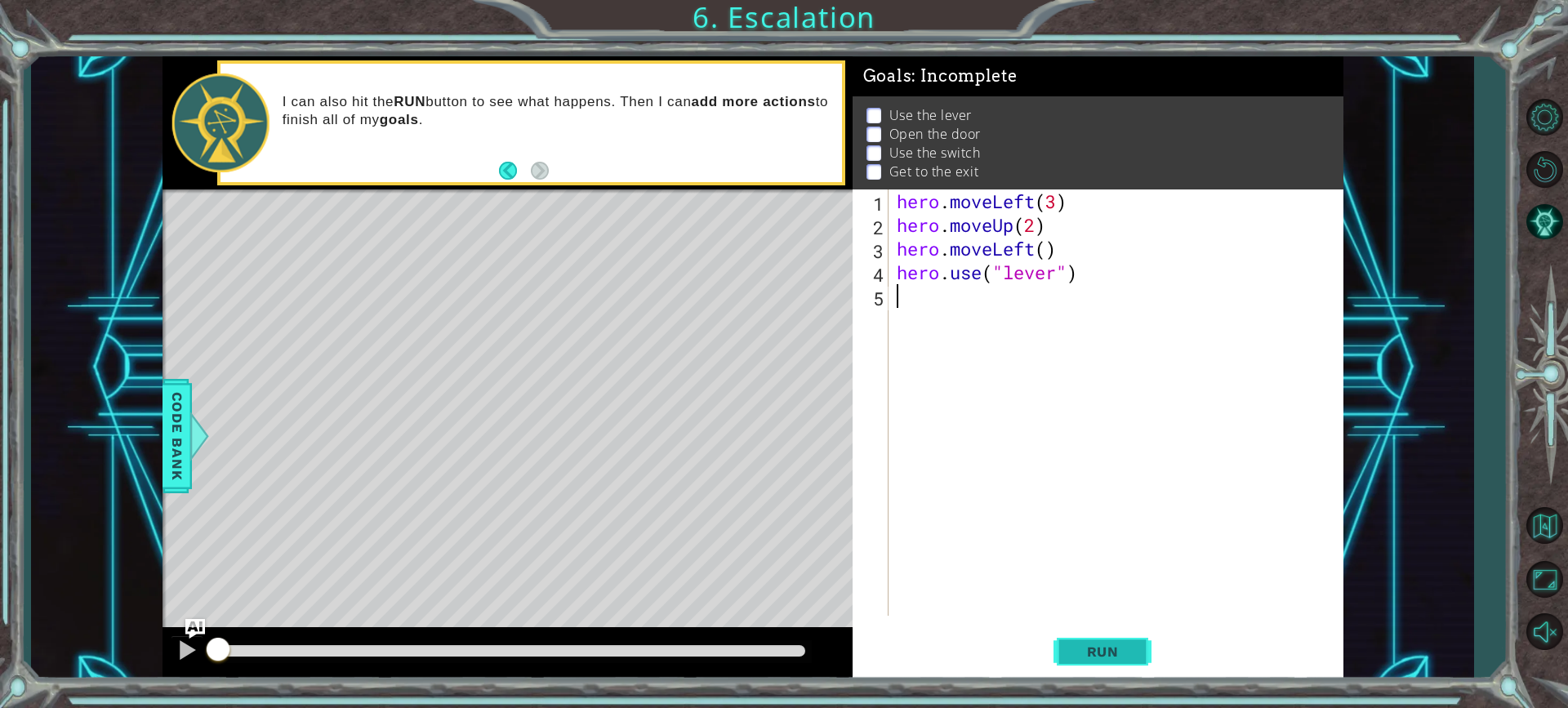
click at [1130, 639] on button "Run" at bounding box center [1103, 652] width 98 height 49
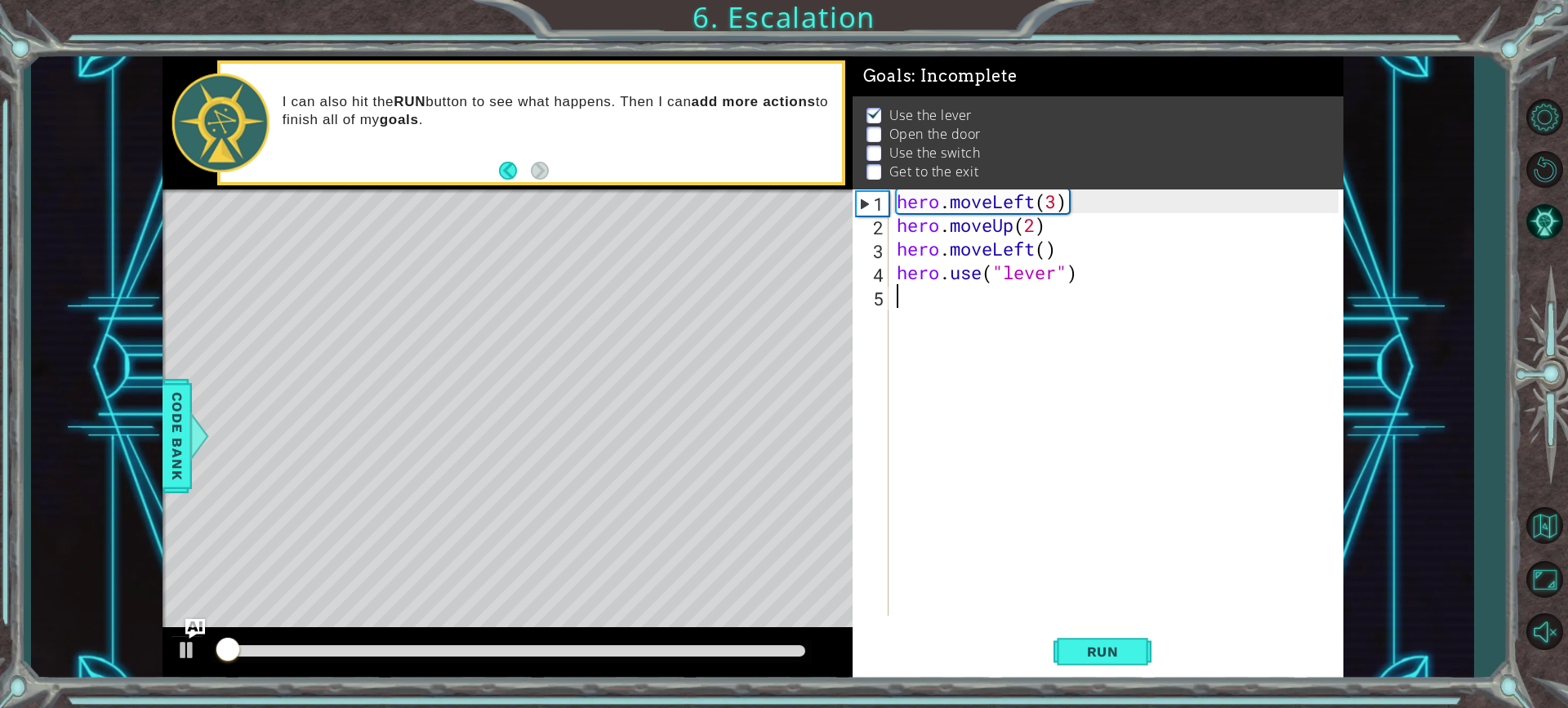
scroll to position [11, 0]
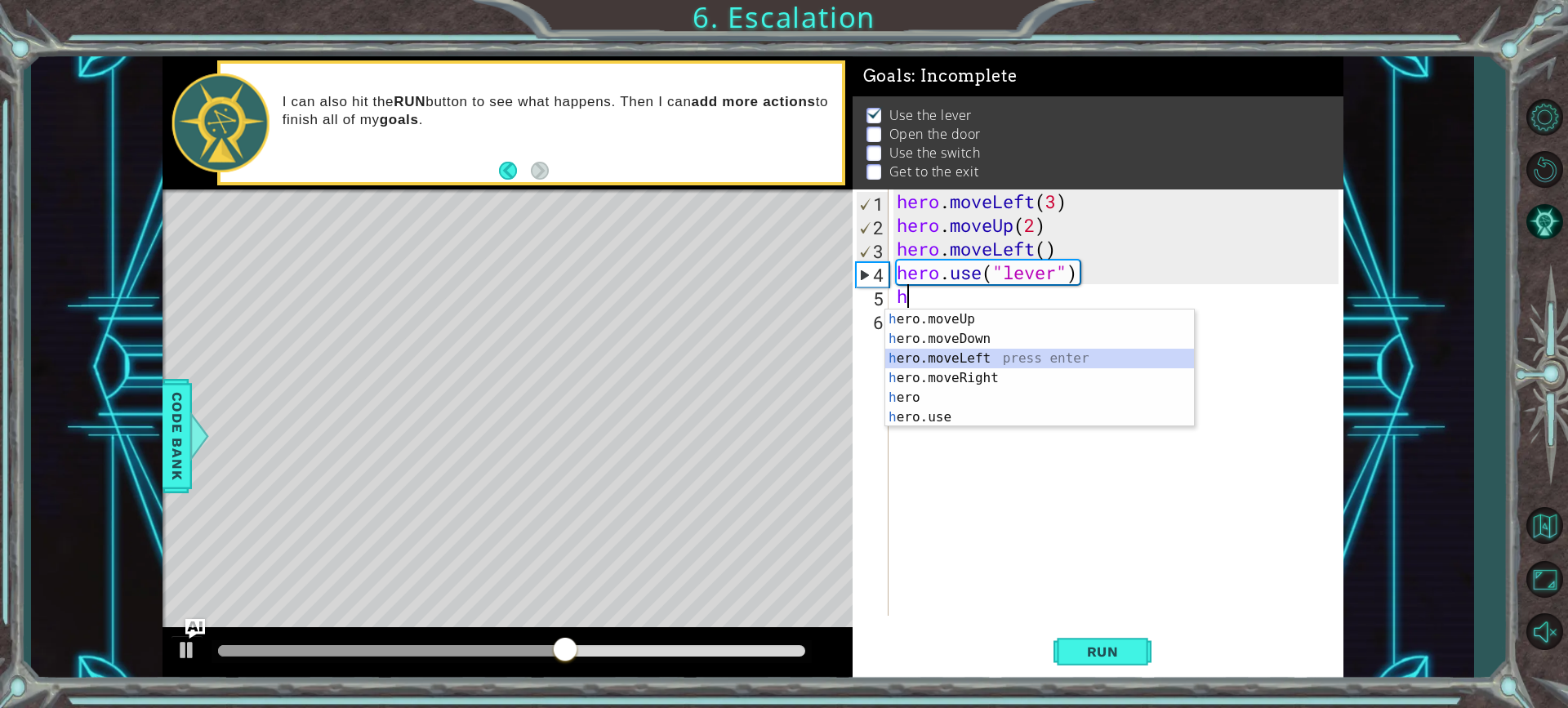
click at [974, 363] on div "h ero.moveUp press enter h ero.moveDown press enter h ero.moveLeft press enter …" at bounding box center [1040, 388] width 308 height 157
type textarea "hero.moveLeft(1)"
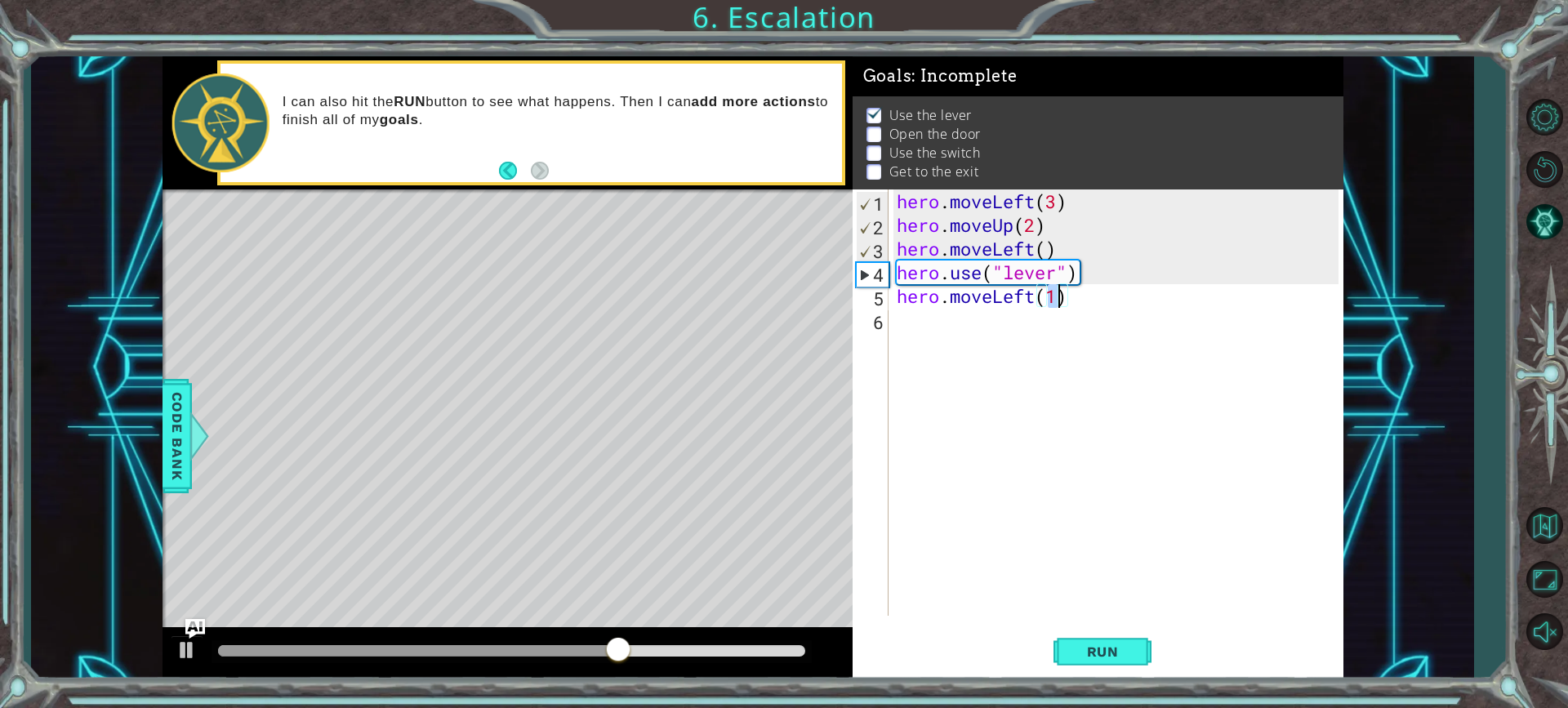
click at [884, 325] on div "6" at bounding box center [873, 322] width 33 height 23
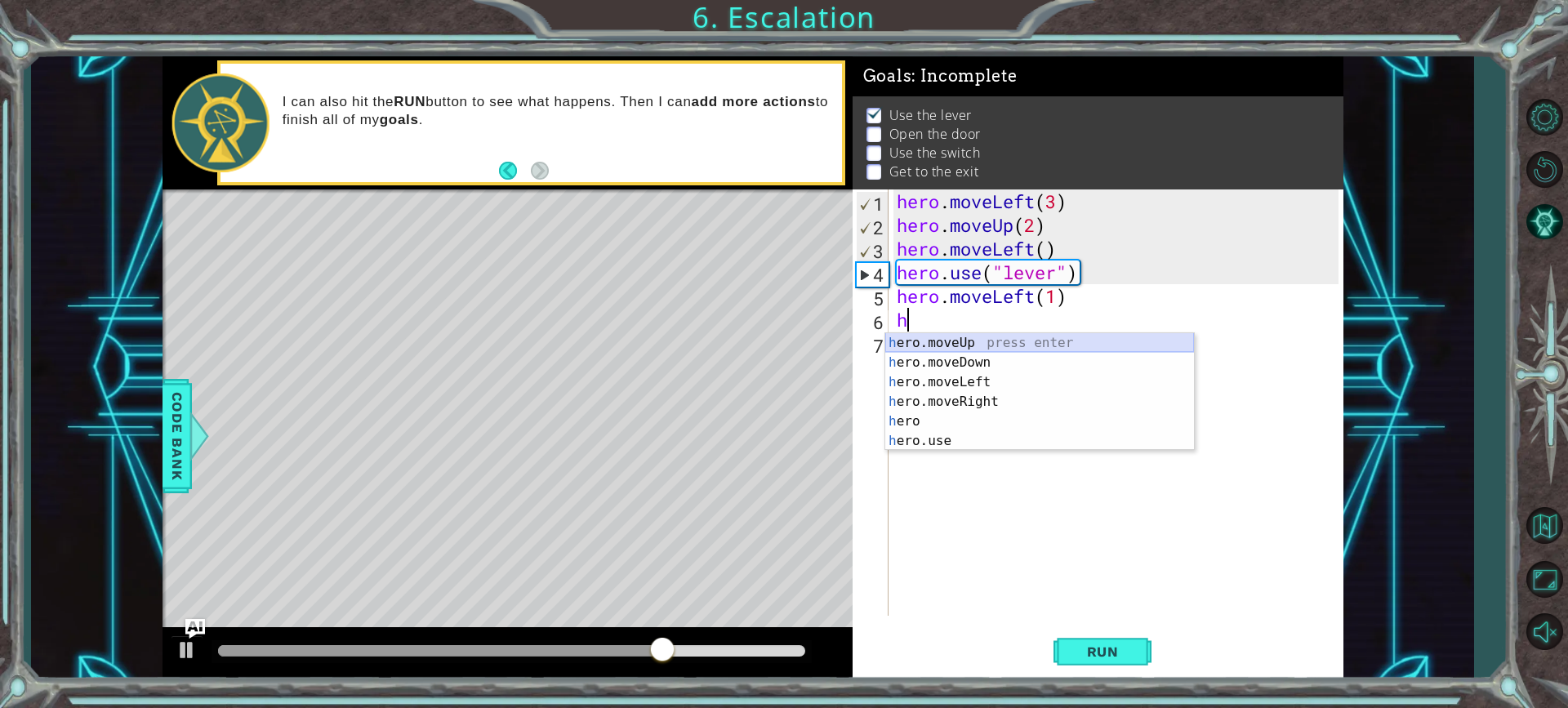
click at [965, 342] on div "h ero.moveUp press enter h ero.moveDown press enter h ero.moveLeft press enter …" at bounding box center [1040, 412] width 308 height 157
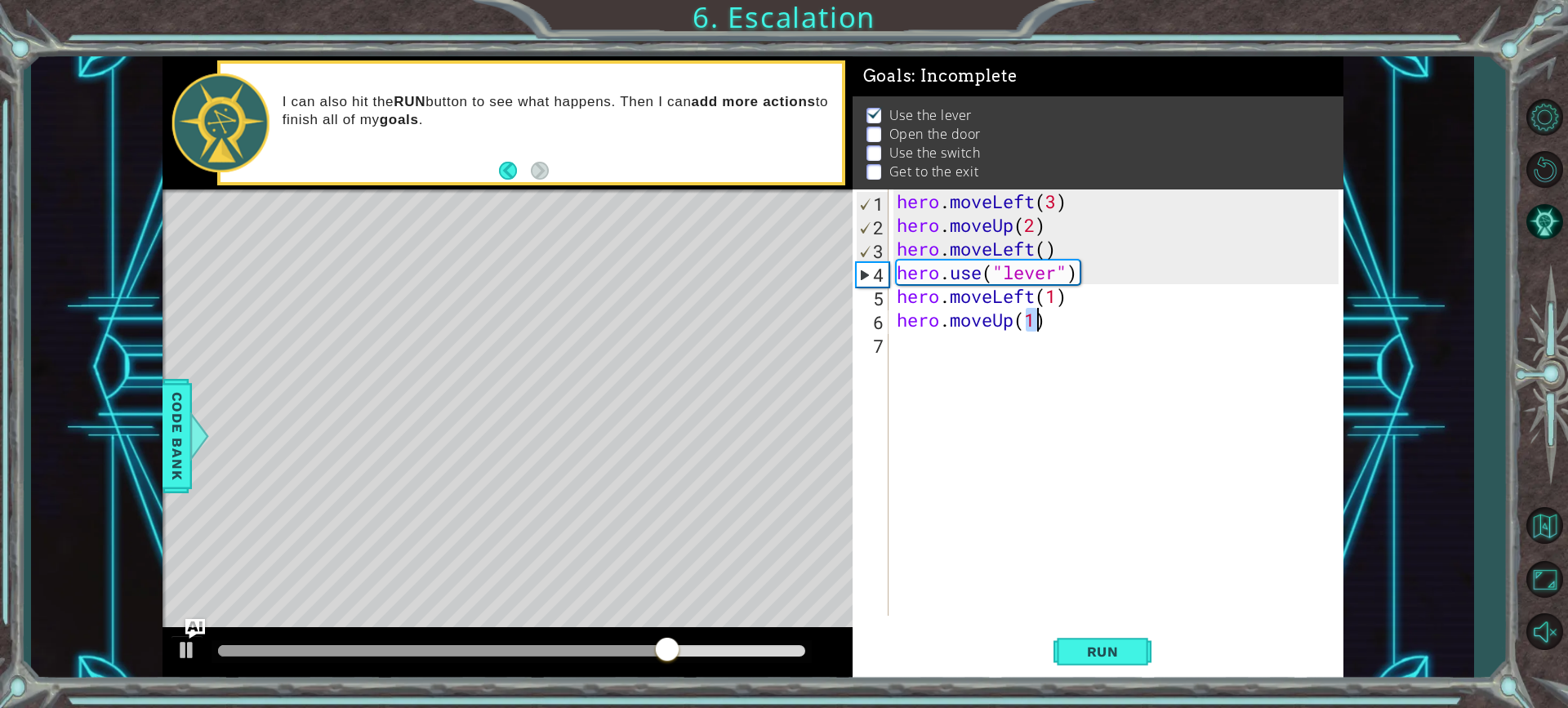
type textarea "hero.moveUp(1)"
click at [962, 349] on div "hero . moveLeft ( 3 ) hero . moveUp ( 2 ) hero . moveLeft ( ) hero . use ( "lev…" at bounding box center [1121, 426] width 454 height 474
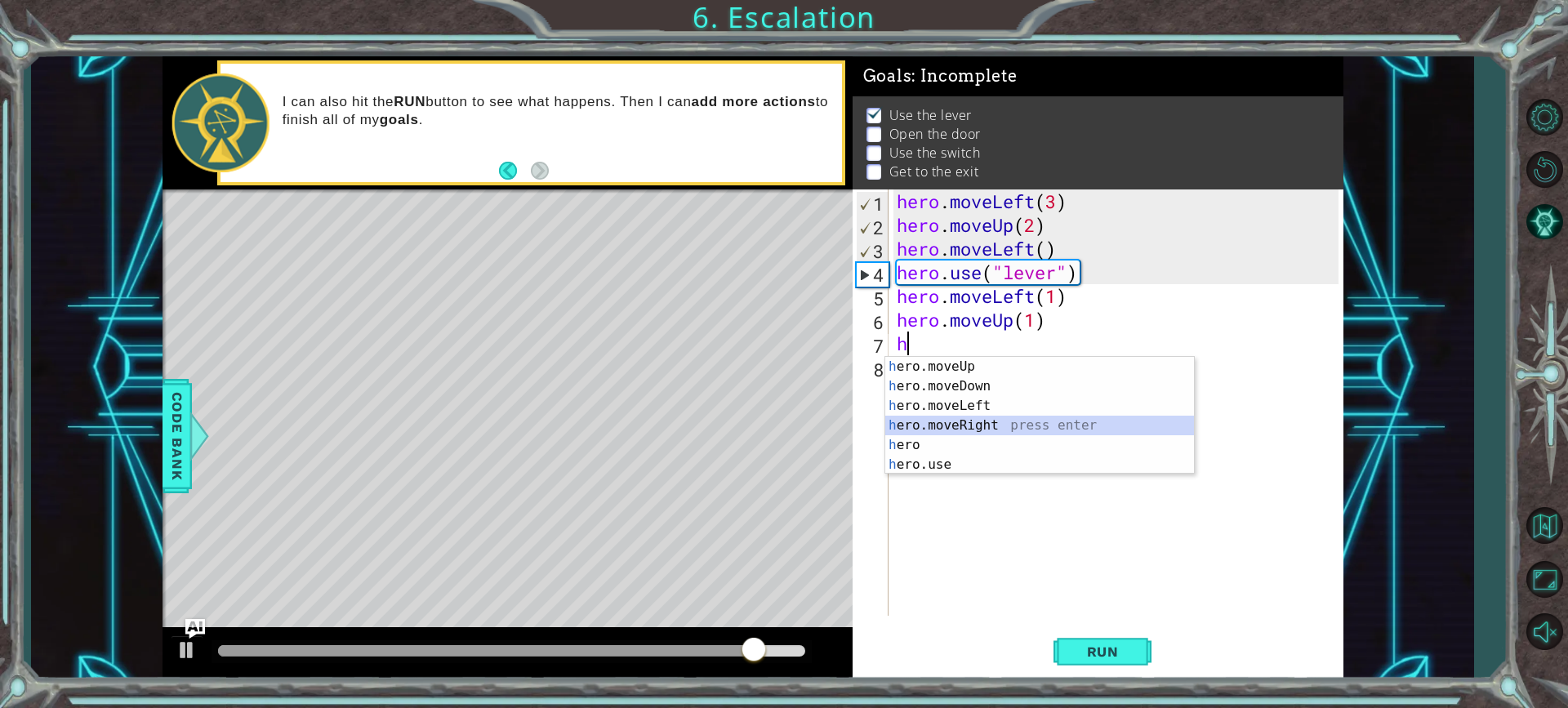
click at [991, 417] on div "h ero.moveUp press enter h ero.moveDown press enter h ero.moveLeft press enter …" at bounding box center [1040, 435] width 308 height 157
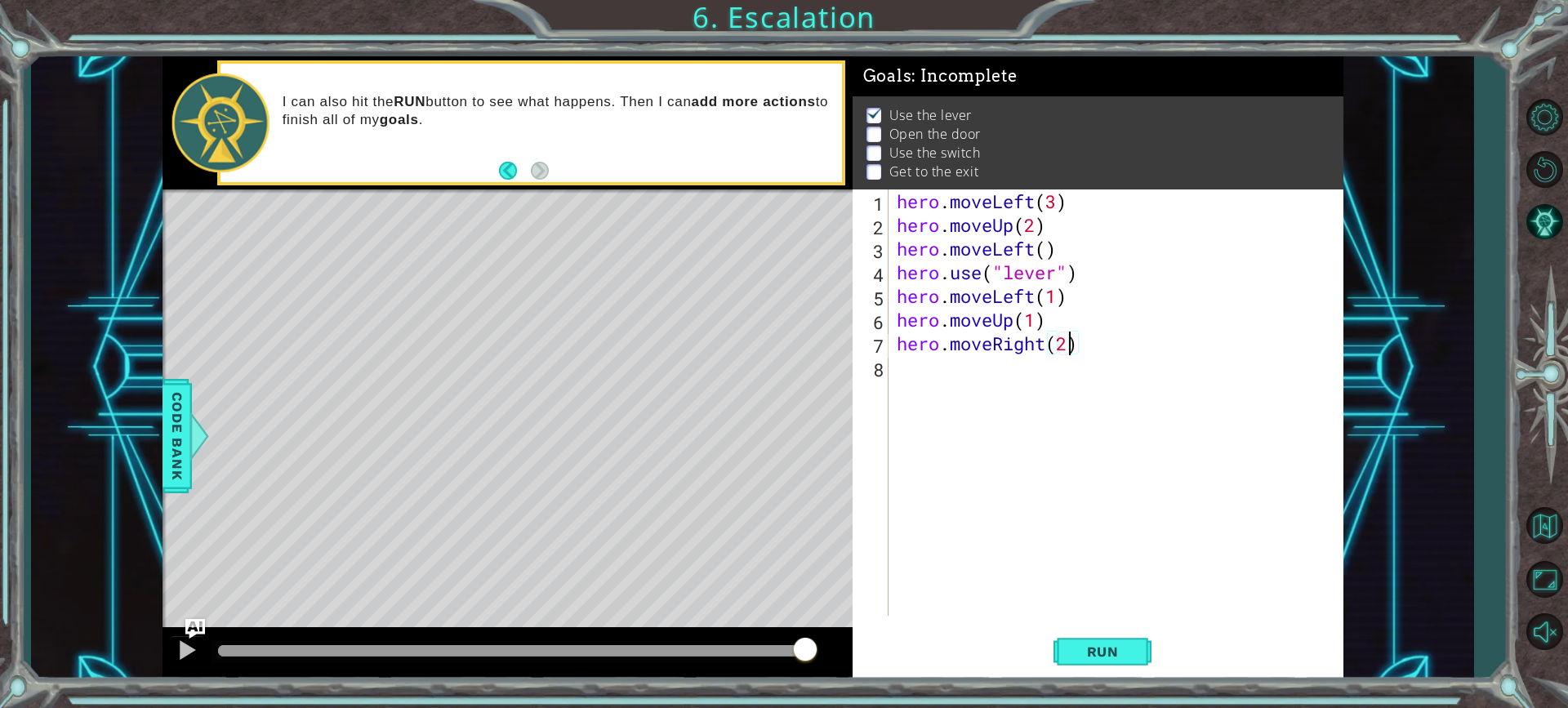
scroll to position [0, 8]
click at [1091, 629] on button "Run" at bounding box center [1103, 652] width 98 height 49
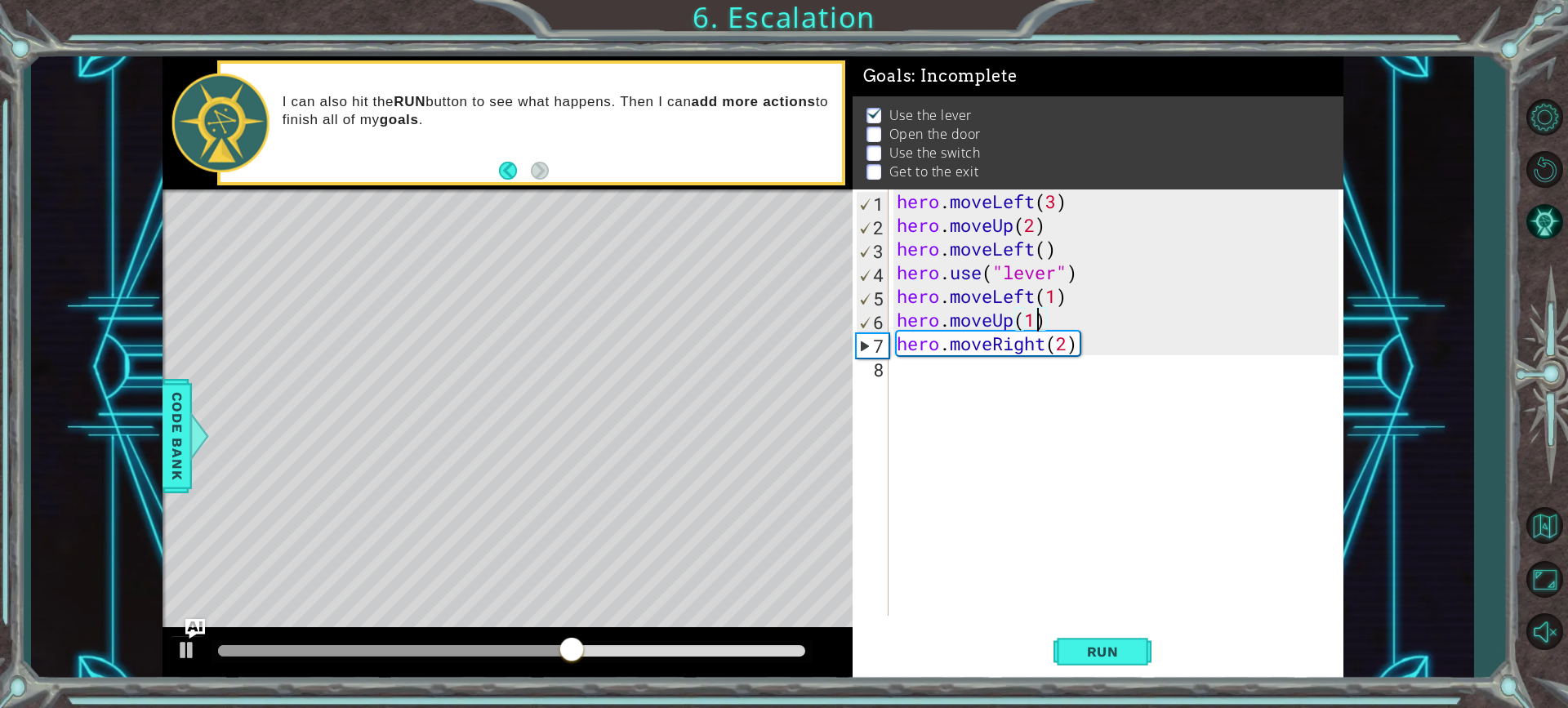
click at [1040, 320] on div "hero . moveLeft ( 3 ) hero . moveUp ( 2 ) hero . moveLeft ( ) hero . use ( "lev…" at bounding box center [1121, 426] width 454 height 474
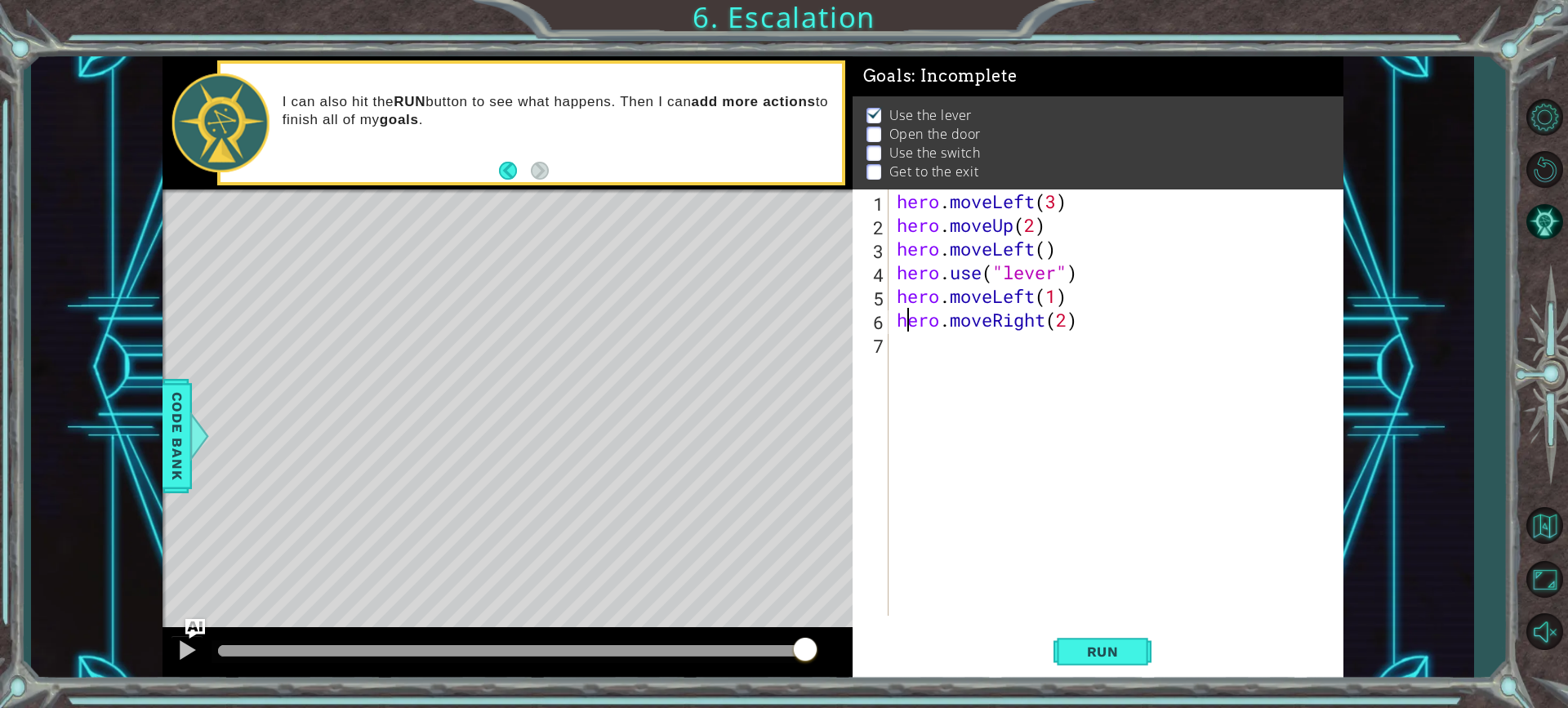
scroll to position [0, 1]
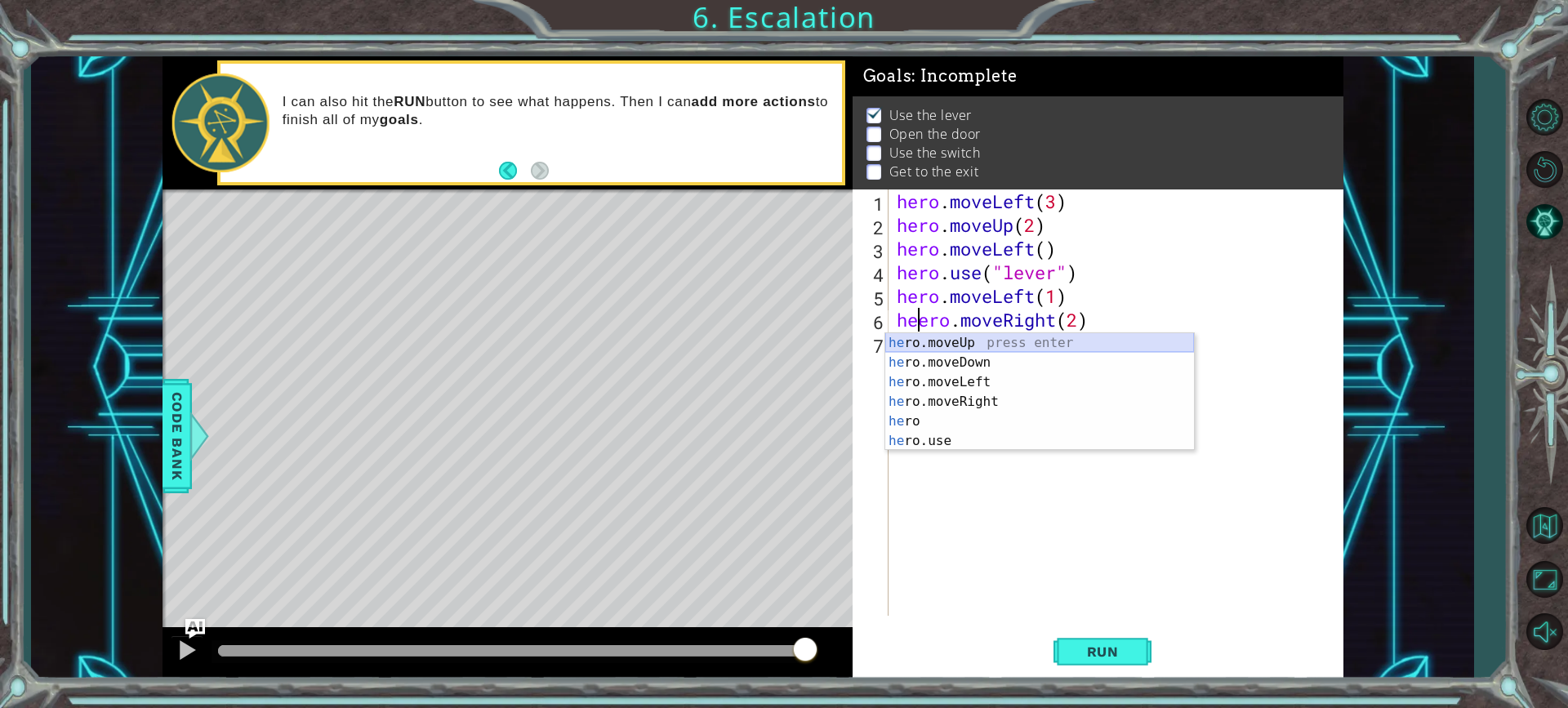
click at [997, 343] on div "he ro.moveUp press enter he ro.moveDown press enter he ro.moveLeft press enter …" at bounding box center [1040, 412] width 308 height 157
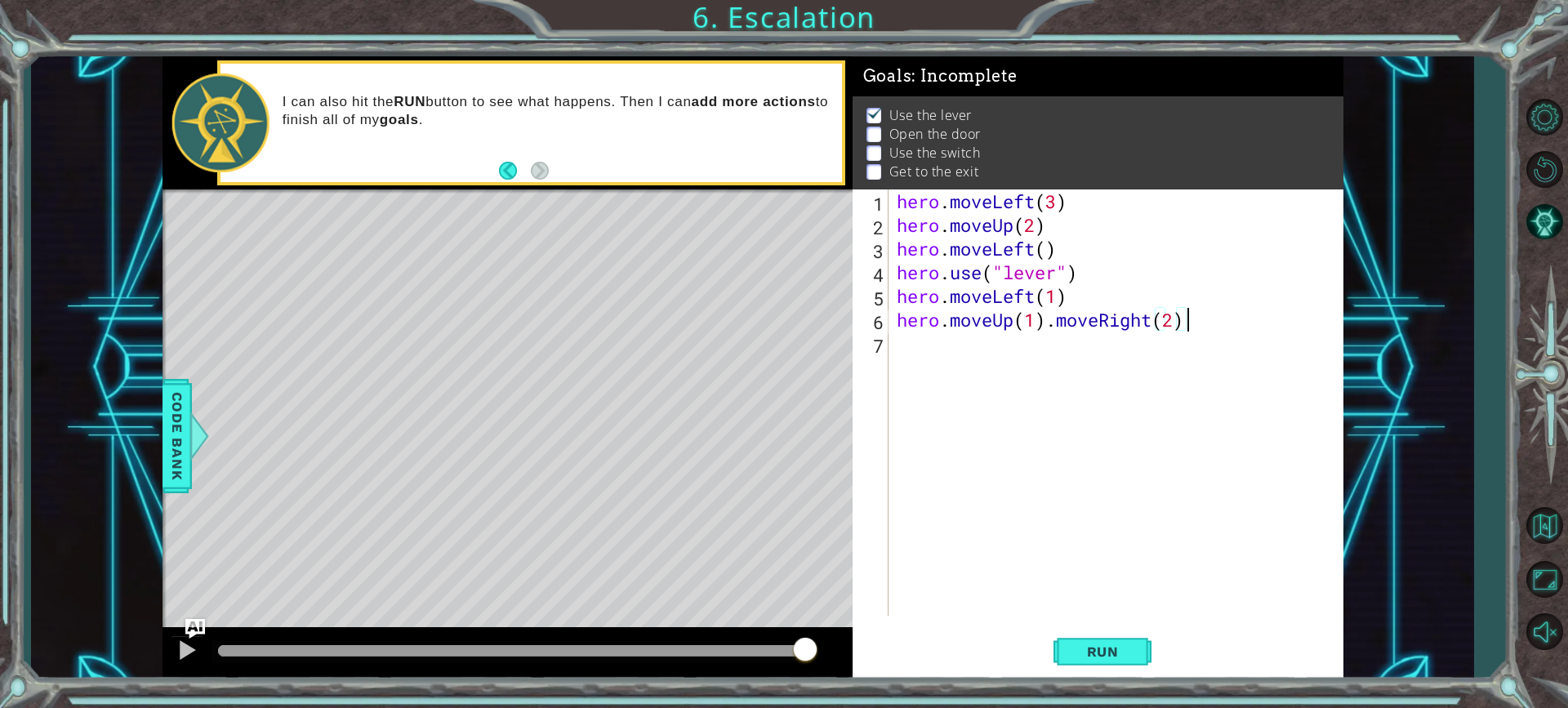
click at [1190, 323] on div "hero . moveLeft ( 3 ) hero . moveUp ( 2 ) hero . moveLeft ( ) hero . use ( "lev…" at bounding box center [1121, 426] width 454 height 474
type textarea "hero.moveUp(1)"
drag, startPoint x: 925, startPoint y: 344, endPoint x: 914, endPoint y: 342, distance: 11.2
click at [925, 343] on div "hero . moveLeft ( 3 ) hero . moveUp ( 2 ) hero . moveLeft ( ) hero . use ( "lev…" at bounding box center [1121, 426] width 454 height 474
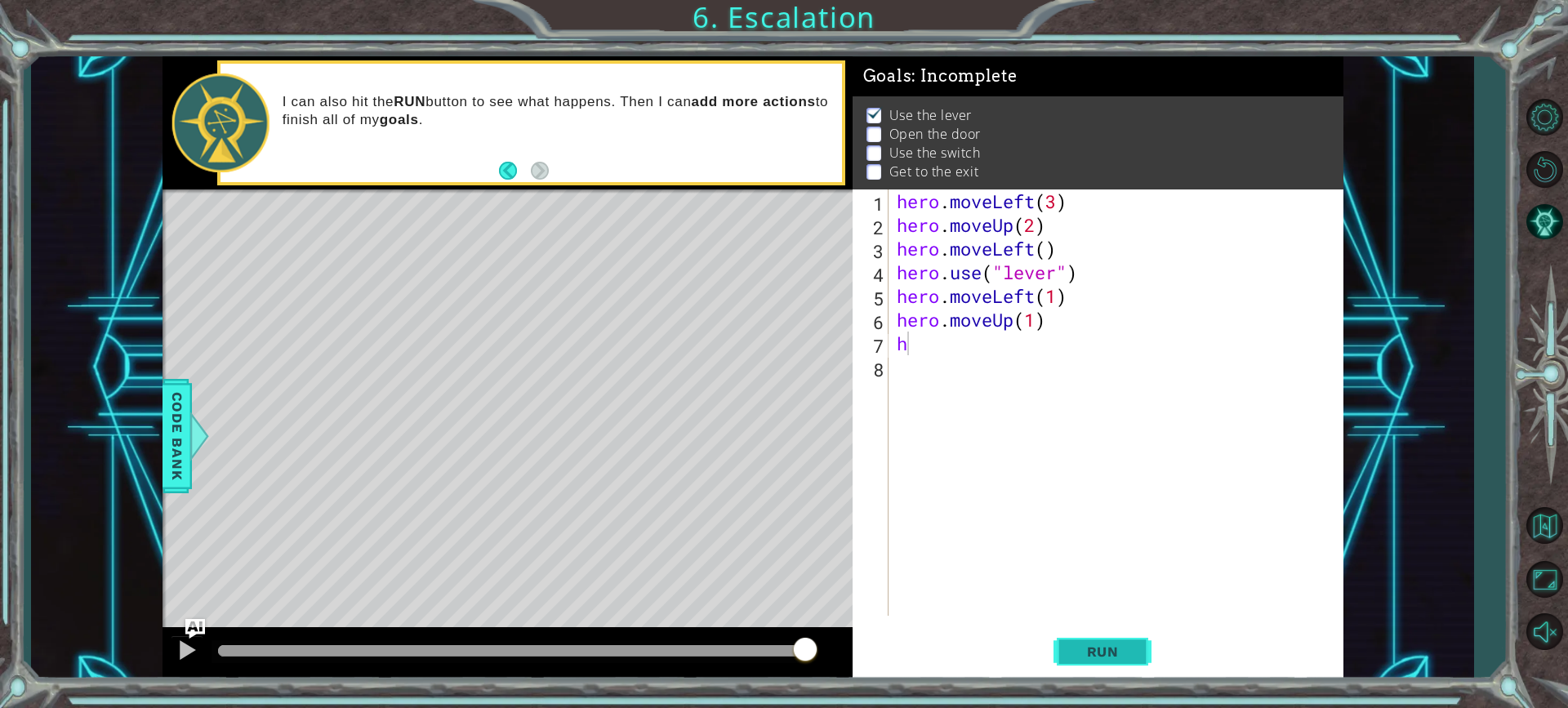
click at [1124, 640] on button "Run" at bounding box center [1103, 652] width 98 height 49
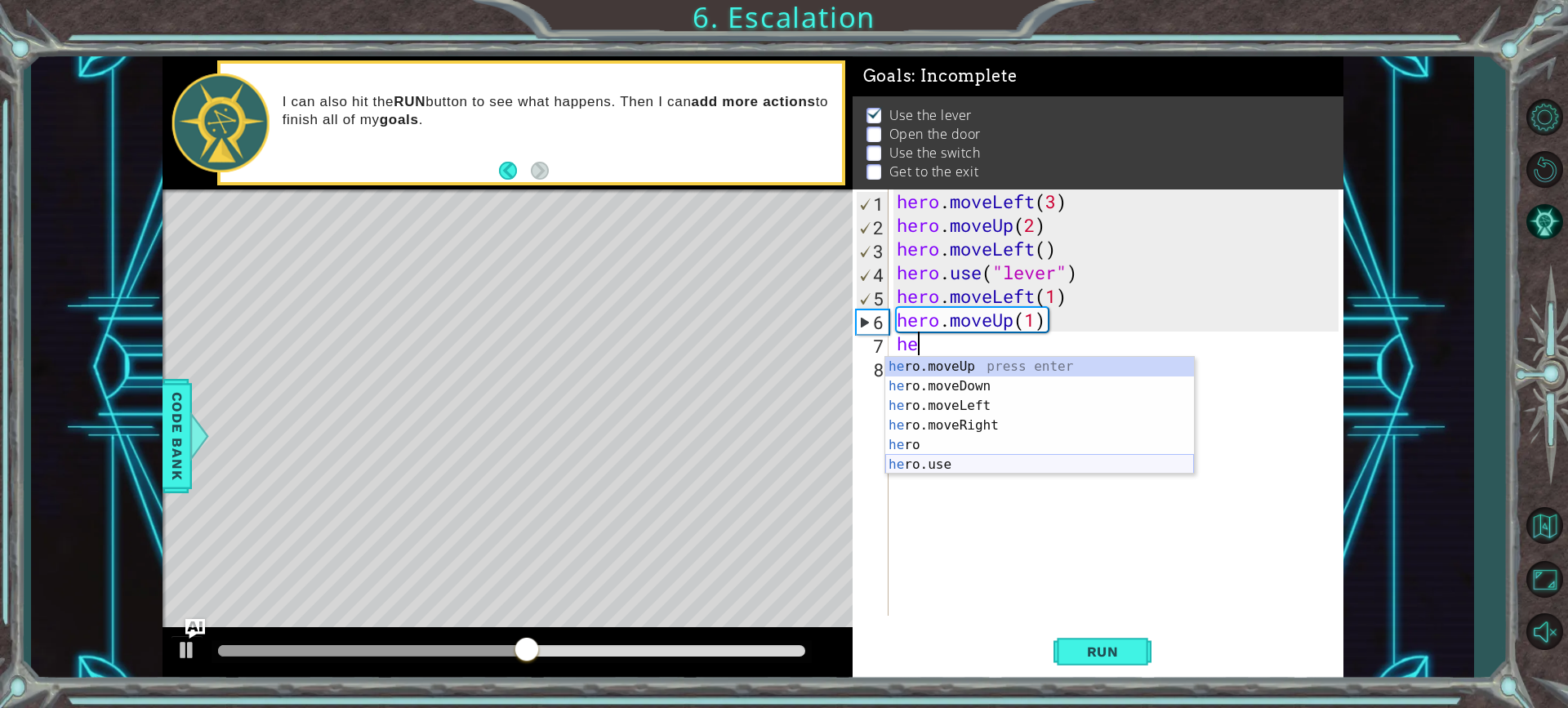
click at [956, 467] on div "he ro.moveUp press enter he ro.moveDown press enter he ro.moveLeft press enter …" at bounding box center [1040, 435] width 308 height 157
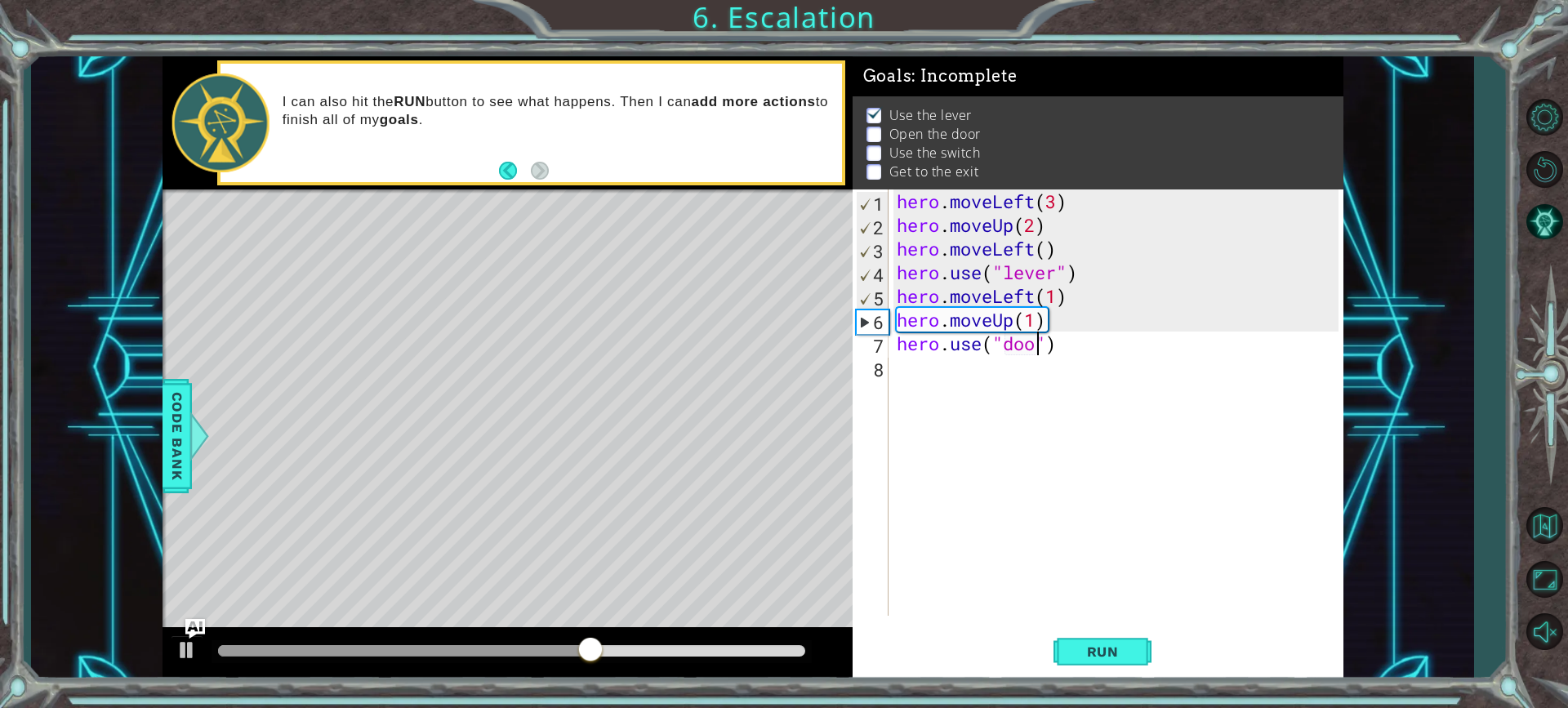
scroll to position [0, 7]
click at [1101, 657] on span "Run" at bounding box center [1103, 652] width 65 height 16
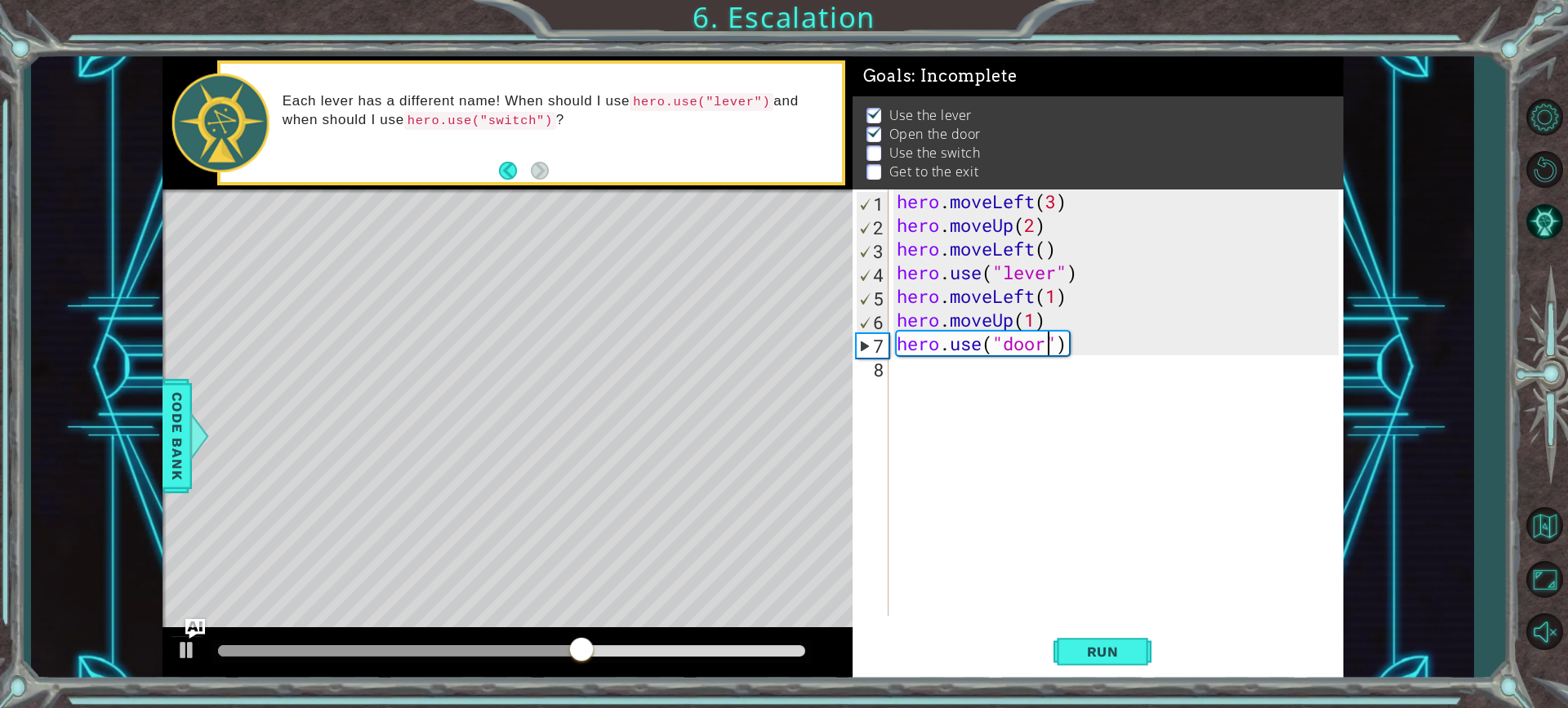
click at [1033, 316] on div "hero . moveLeft ( 3 ) hero . moveUp ( 2 ) hero . moveLeft ( ) hero . use ( "lev…" at bounding box center [1121, 426] width 454 height 474
drag, startPoint x: 1113, startPoint y: 651, endPoint x: 1114, endPoint y: 642, distance: 9.1
click at [1114, 646] on span "Run" at bounding box center [1103, 652] width 65 height 16
click at [1044, 349] on div "hero . moveLeft ( 3 ) hero . moveUp ( 2 ) hero . moveLeft ( ) hero . use ( "lev…" at bounding box center [1121, 426] width 454 height 474
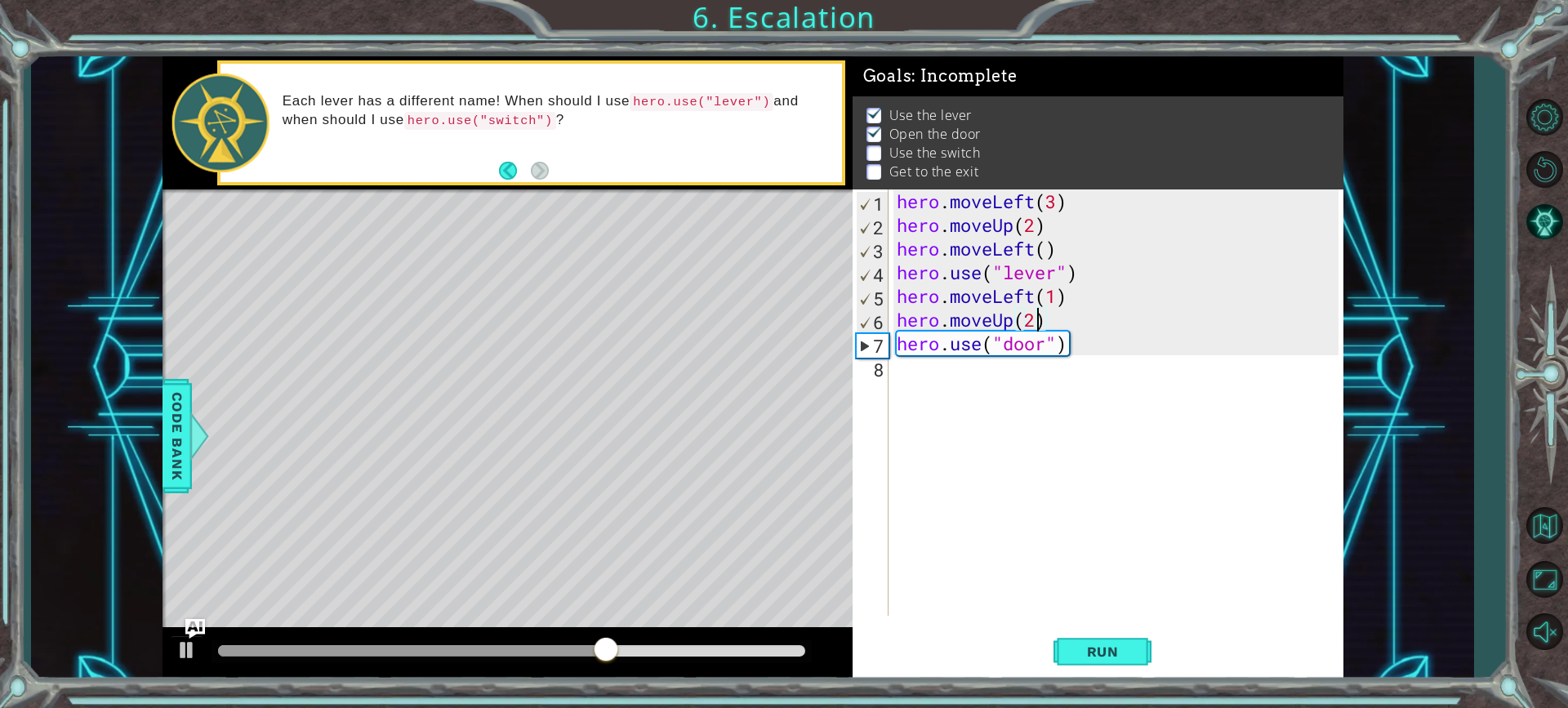
click at [1037, 323] on div "hero . moveLeft ( 3 ) hero . moveUp ( 2 ) hero . moveLeft ( ) hero . use ( "lev…" at bounding box center [1121, 426] width 454 height 474
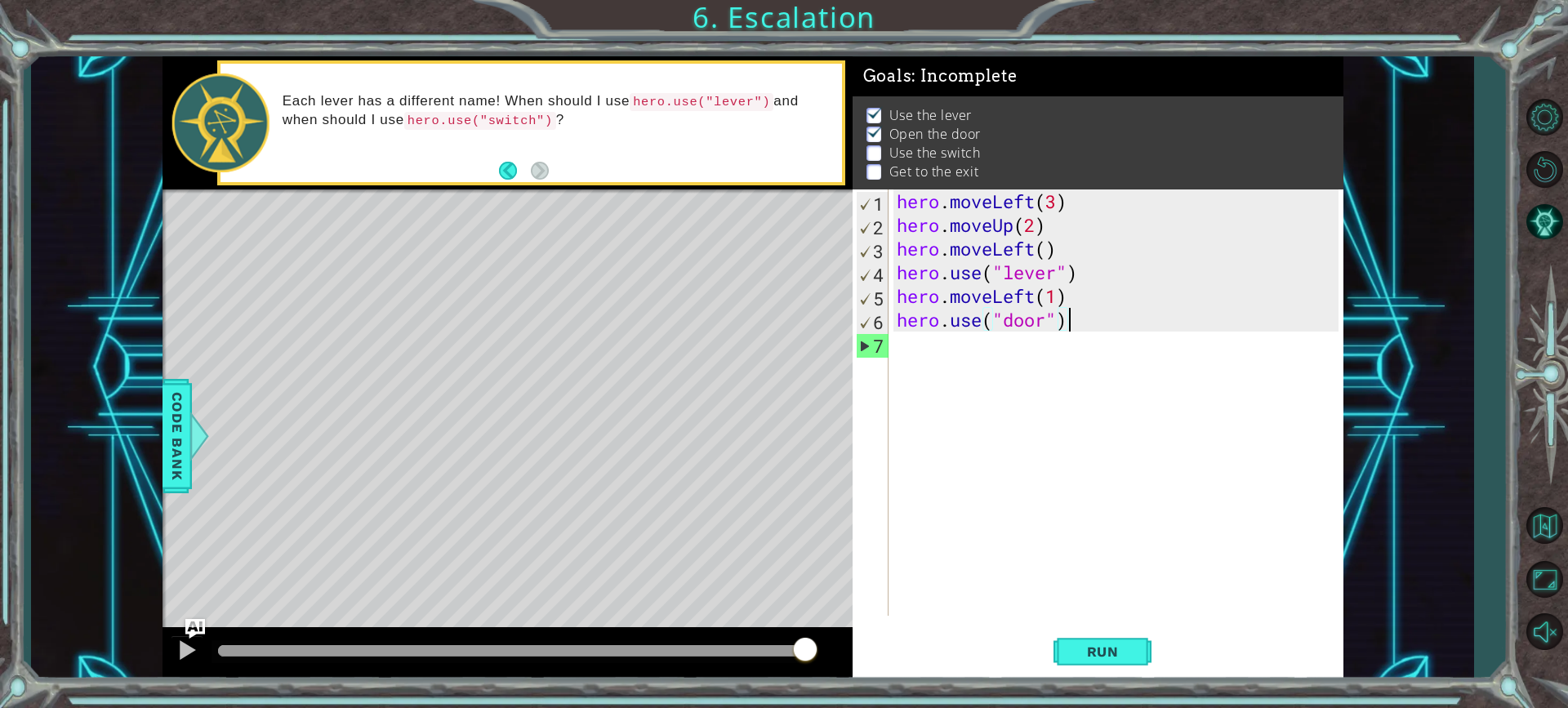
click at [1075, 326] on div "hero . moveLeft ( 3 ) hero . moveUp ( 2 ) hero . moveLeft ( ) hero . use ( "lev…" at bounding box center [1121, 426] width 454 height 474
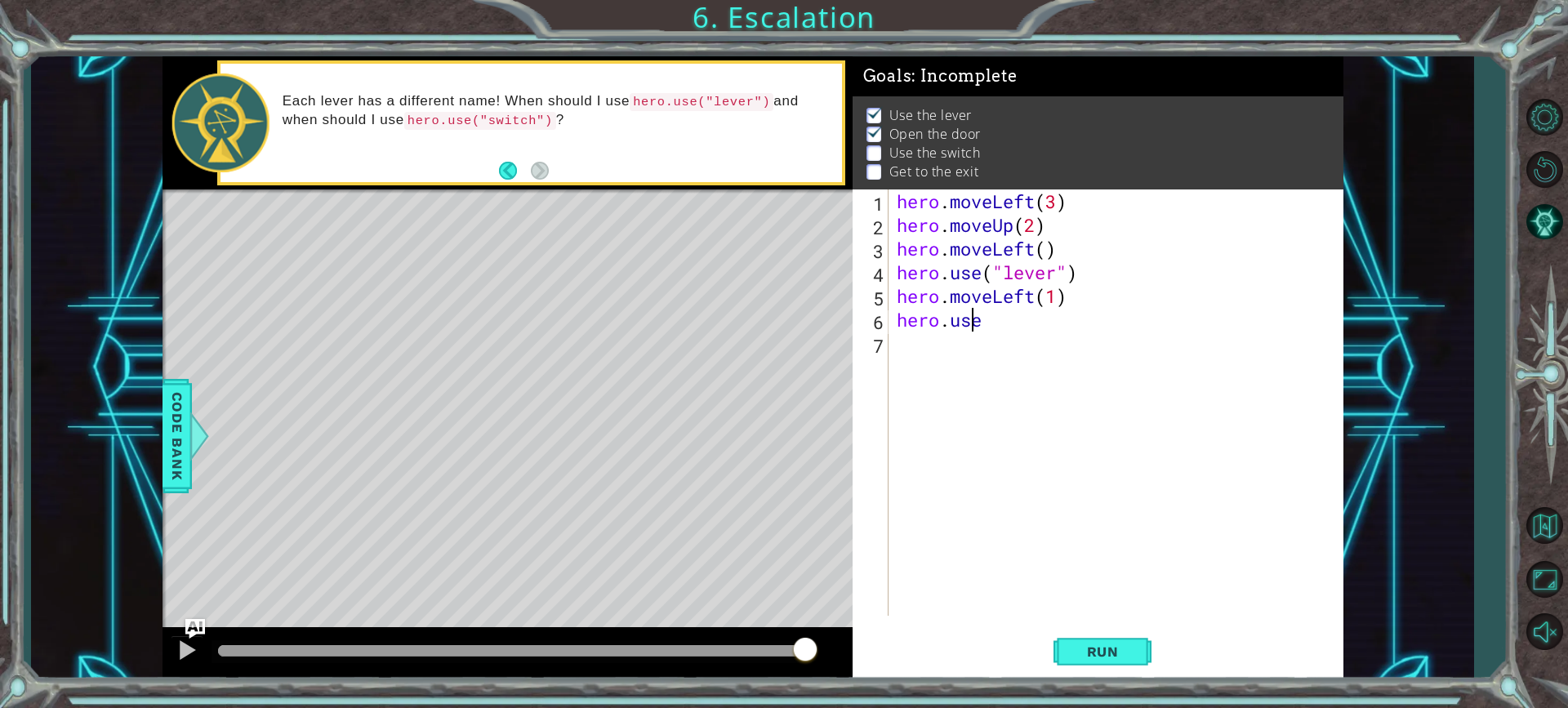
scroll to position [0, 3]
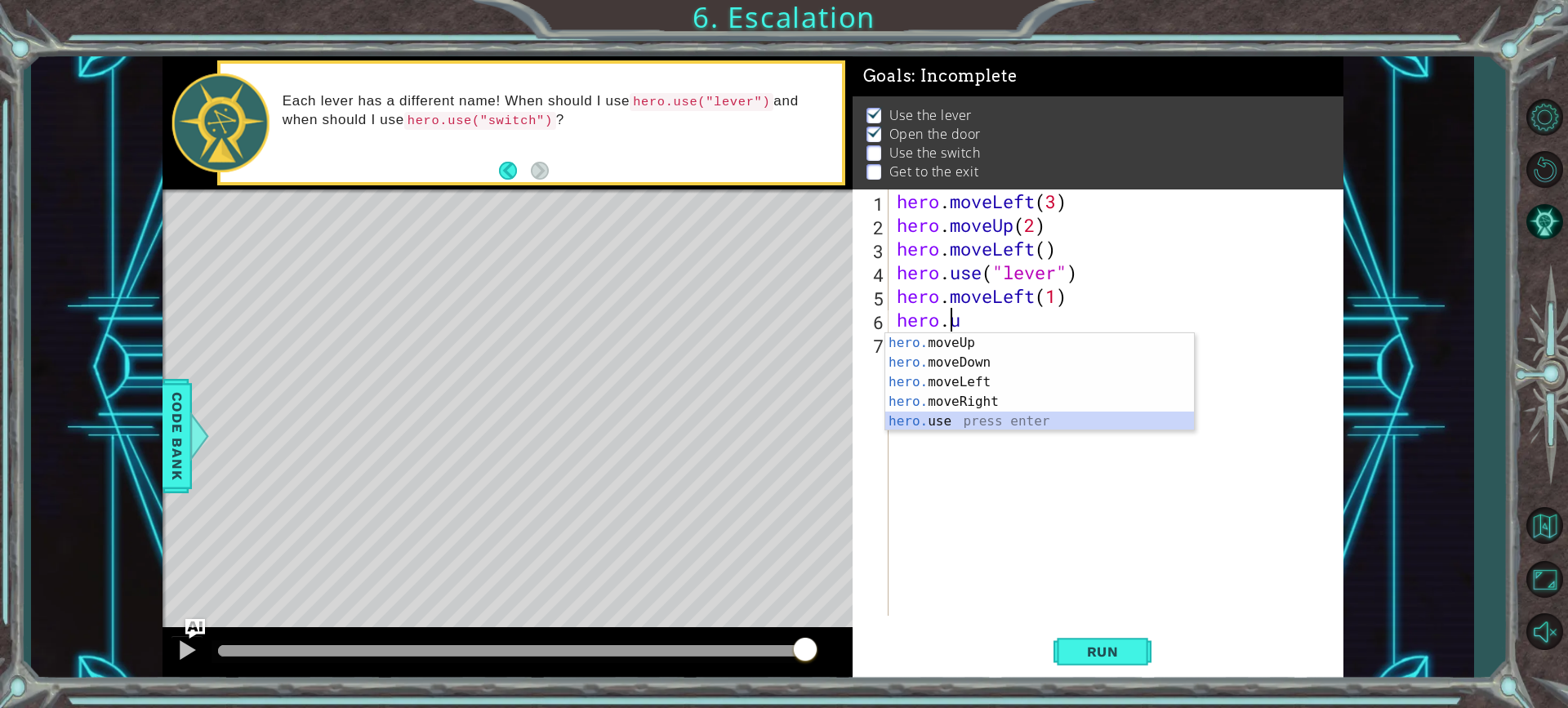
click at [975, 418] on div "hero. moveUp press enter hero. moveDown press enter hero. moveLeft press enter …" at bounding box center [1040, 402] width 308 height 138
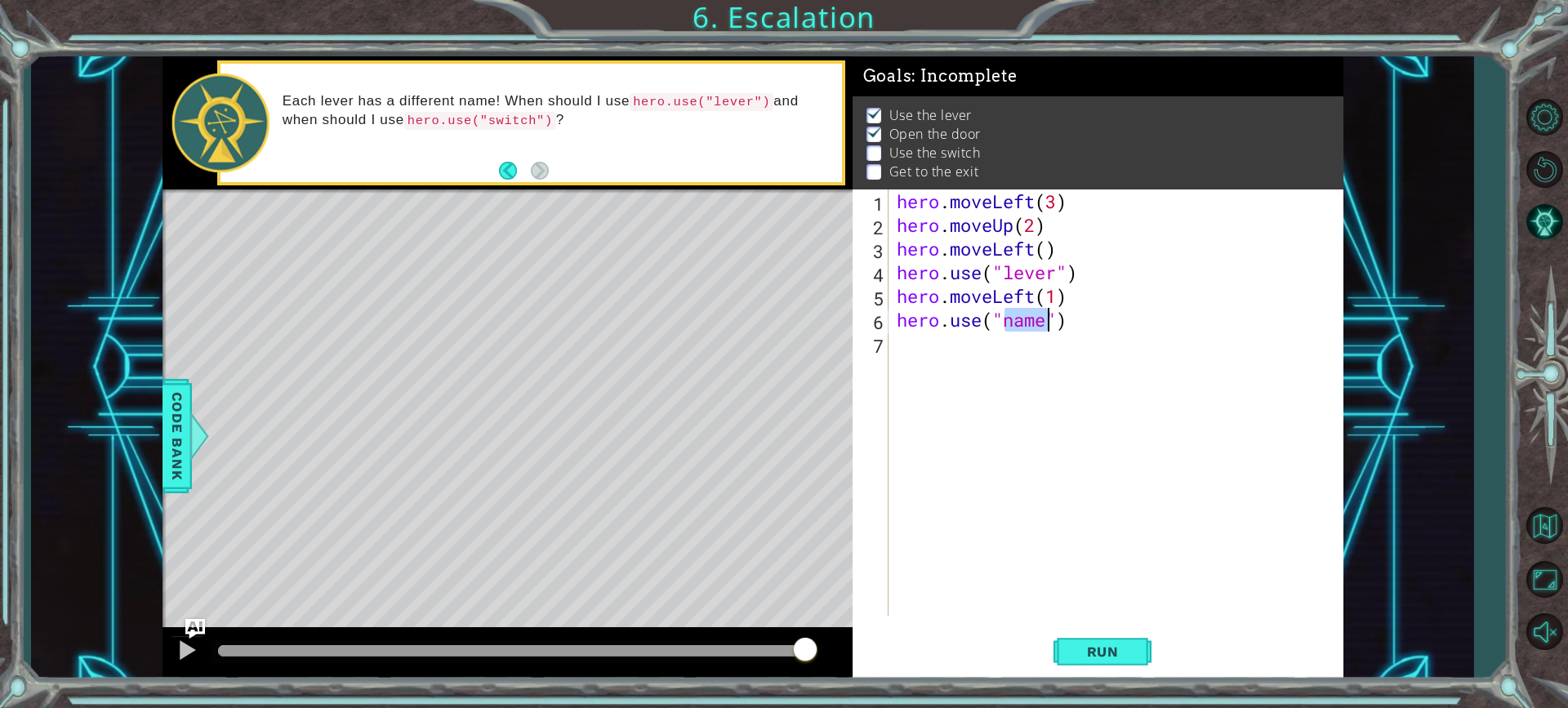
click at [1071, 317] on div "hero . moveLeft ( 3 ) hero . moveUp ( 2 ) hero . moveLeft ( ) hero . use ( "lev…" at bounding box center [1121, 426] width 454 height 474
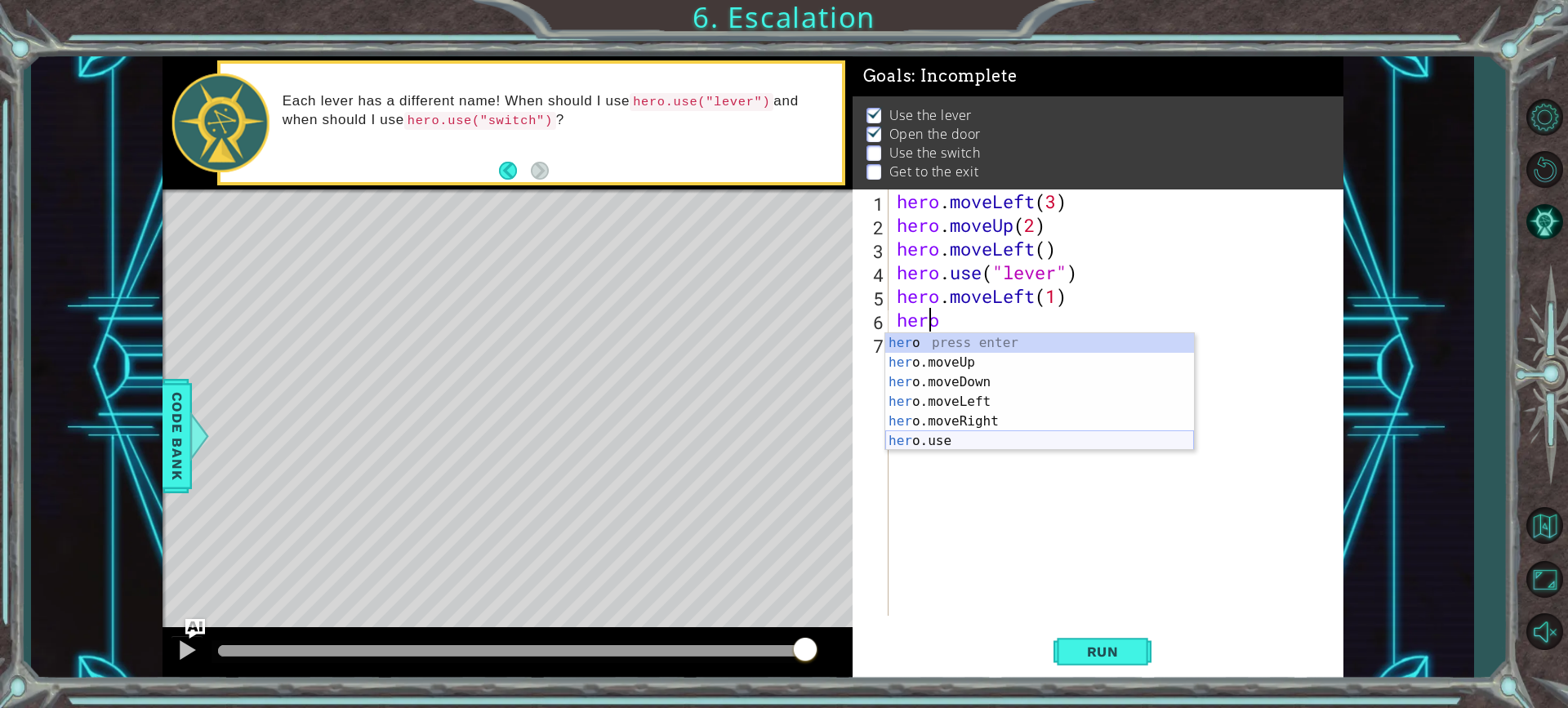
click at [951, 445] on div "her o press enter her o.moveUp press enter her o.moveDown press enter her o.mov…" at bounding box center [1040, 412] width 308 height 157
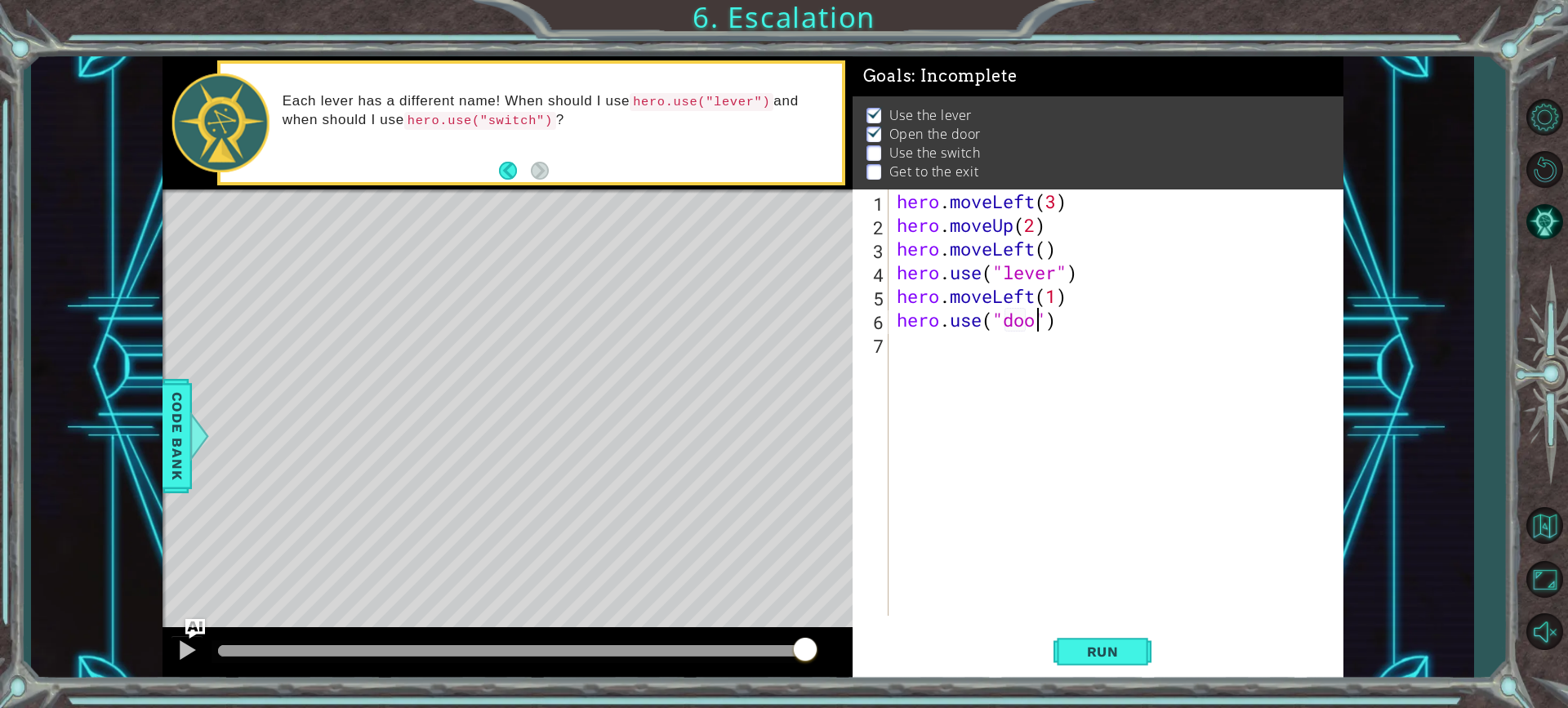
type textarea "hero.use("door")"
click at [927, 343] on div "hero . moveLeft ( 3 ) hero . moveUp ( 2 ) hero . moveLeft ( ) hero . use ( "lev…" at bounding box center [1121, 426] width 454 height 474
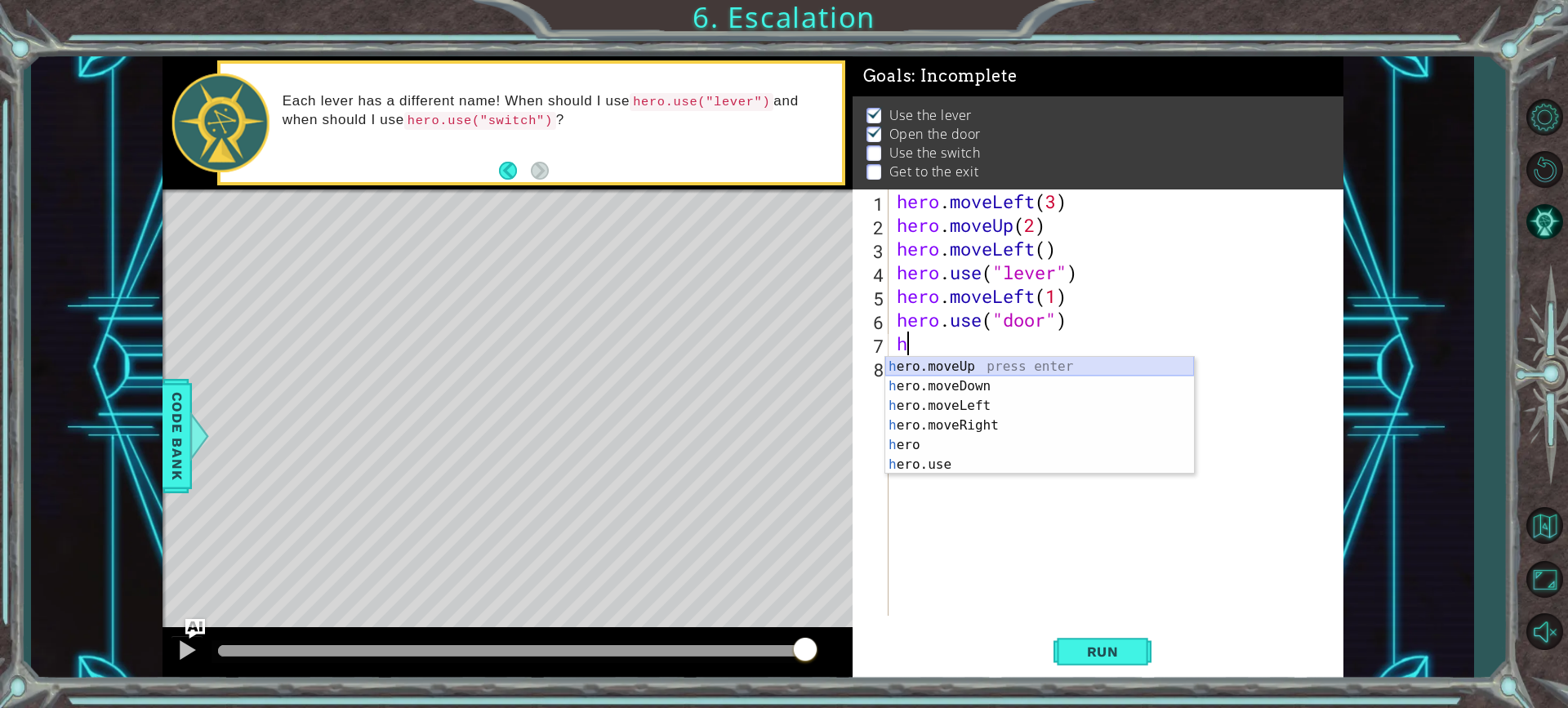
click at [998, 360] on div "h ero.moveUp press enter h ero.moveDown press enter h ero.moveLeft press enter …" at bounding box center [1040, 435] width 308 height 157
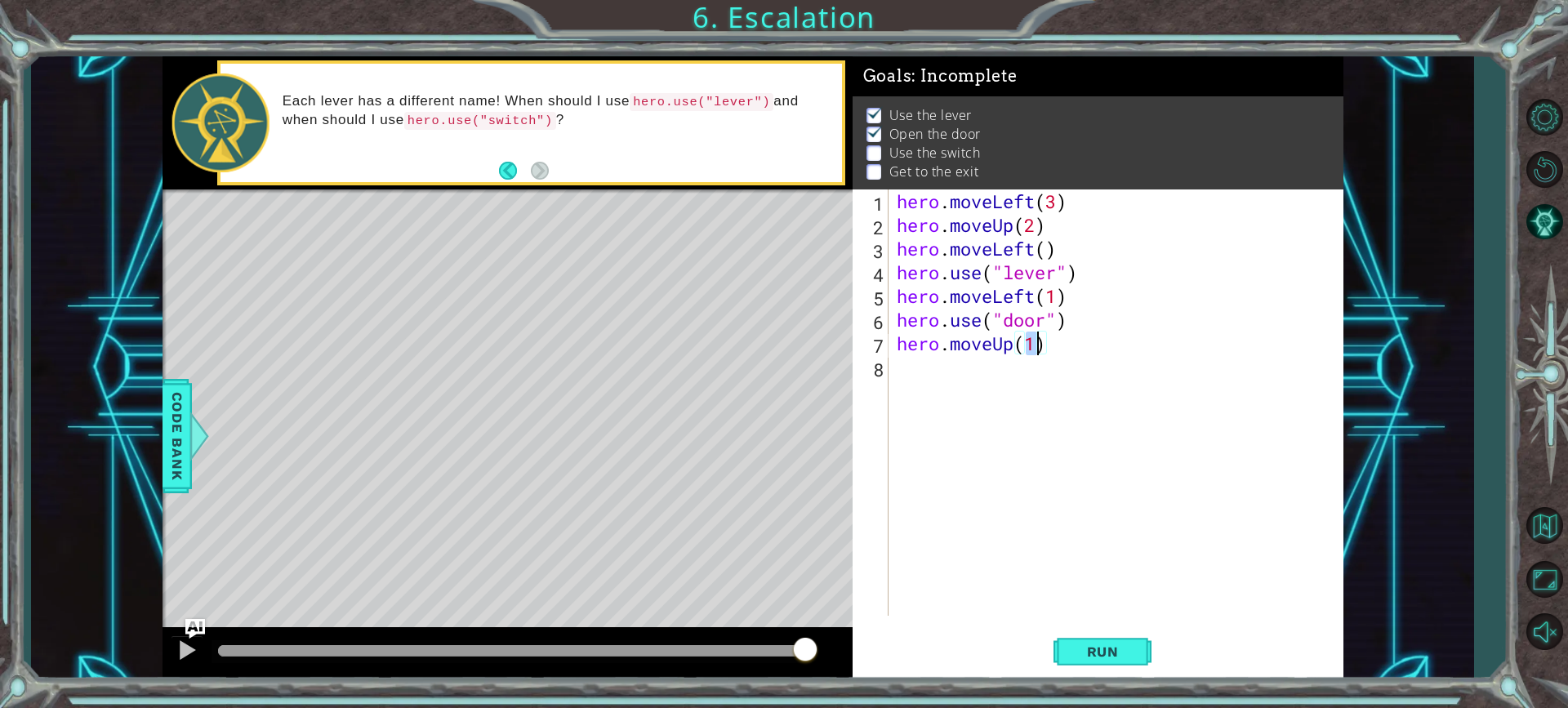
scroll to position [0, 6]
type textarea "hero.moveUp(2)"
click at [1110, 656] on span "Run" at bounding box center [1103, 652] width 65 height 16
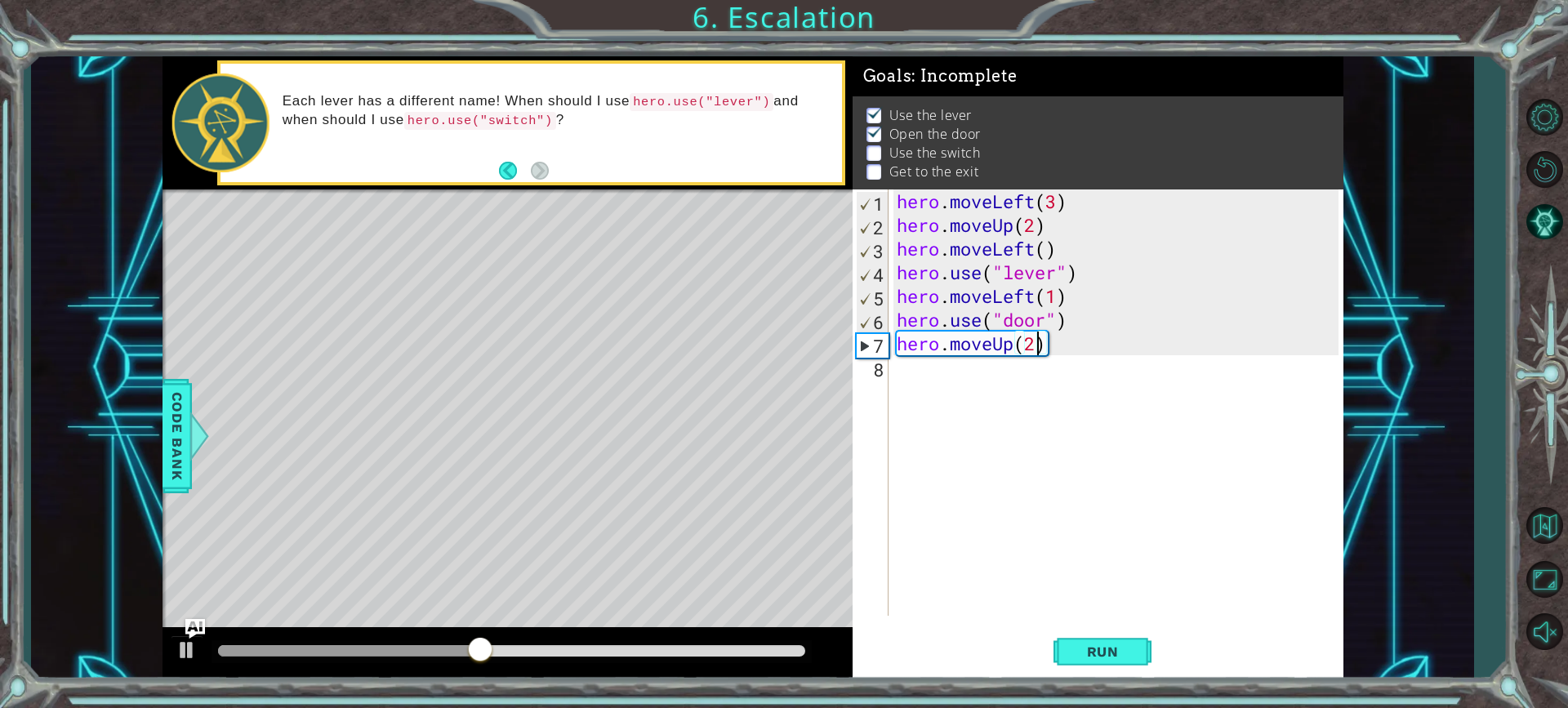
click at [899, 368] on div "hero . moveLeft ( 3 ) hero . moveUp ( 2 ) hero . moveLeft ( ) hero . use ( "lev…" at bounding box center [1121, 426] width 454 height 474
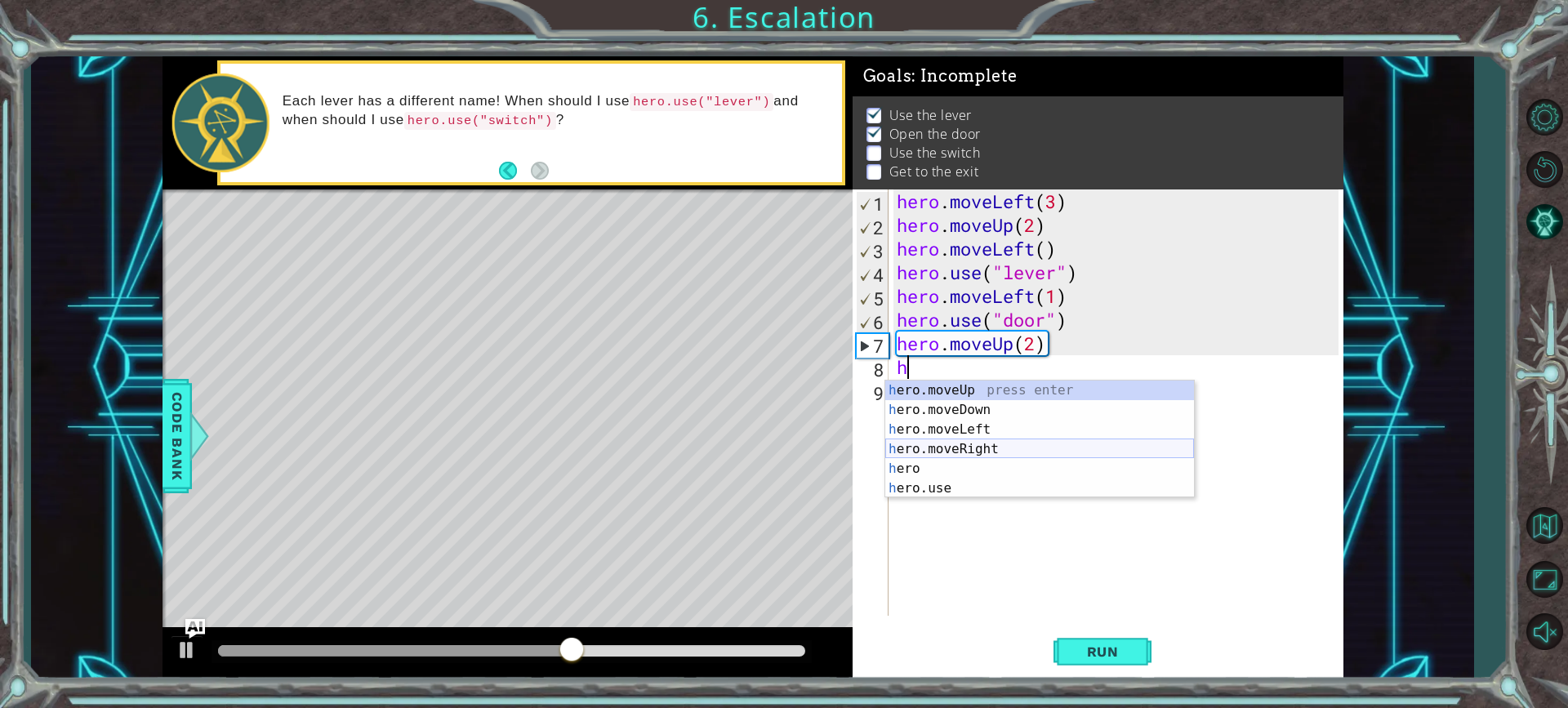
click at [980, 442] on div "h ero.moveUp press enter h ero.moveDown press enter h ero.moveLeft press enter …" at bounding box center [1040, 460] width 308 height 157
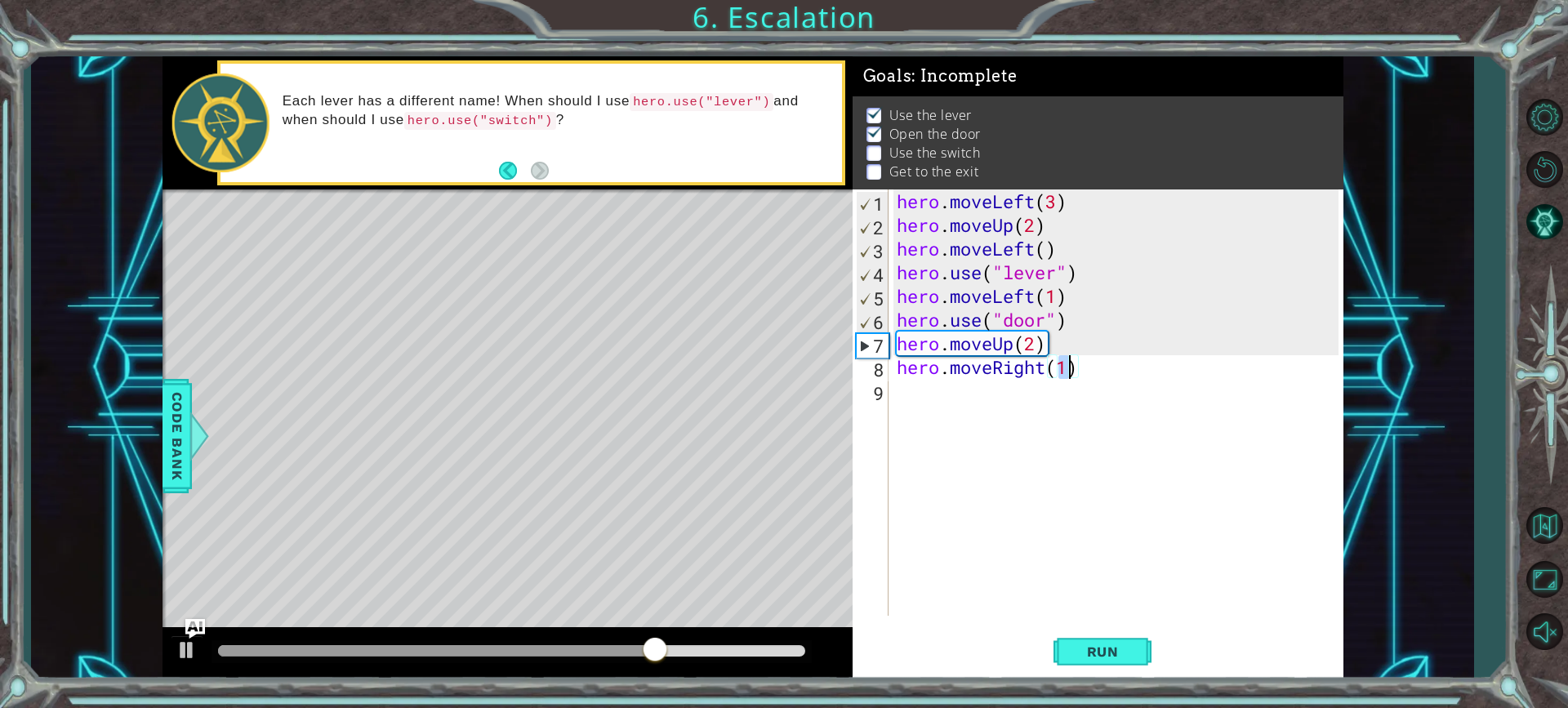
type textarea "hero.moveRight(2)"
click at [1003, 396] on div "hero . moveLeft ( 3 ) hero . moveUp ( 2 ) hero . moveLeft ( ) hero . use ( "lev…" at bounding box center [1121, 426] width 454 height 474
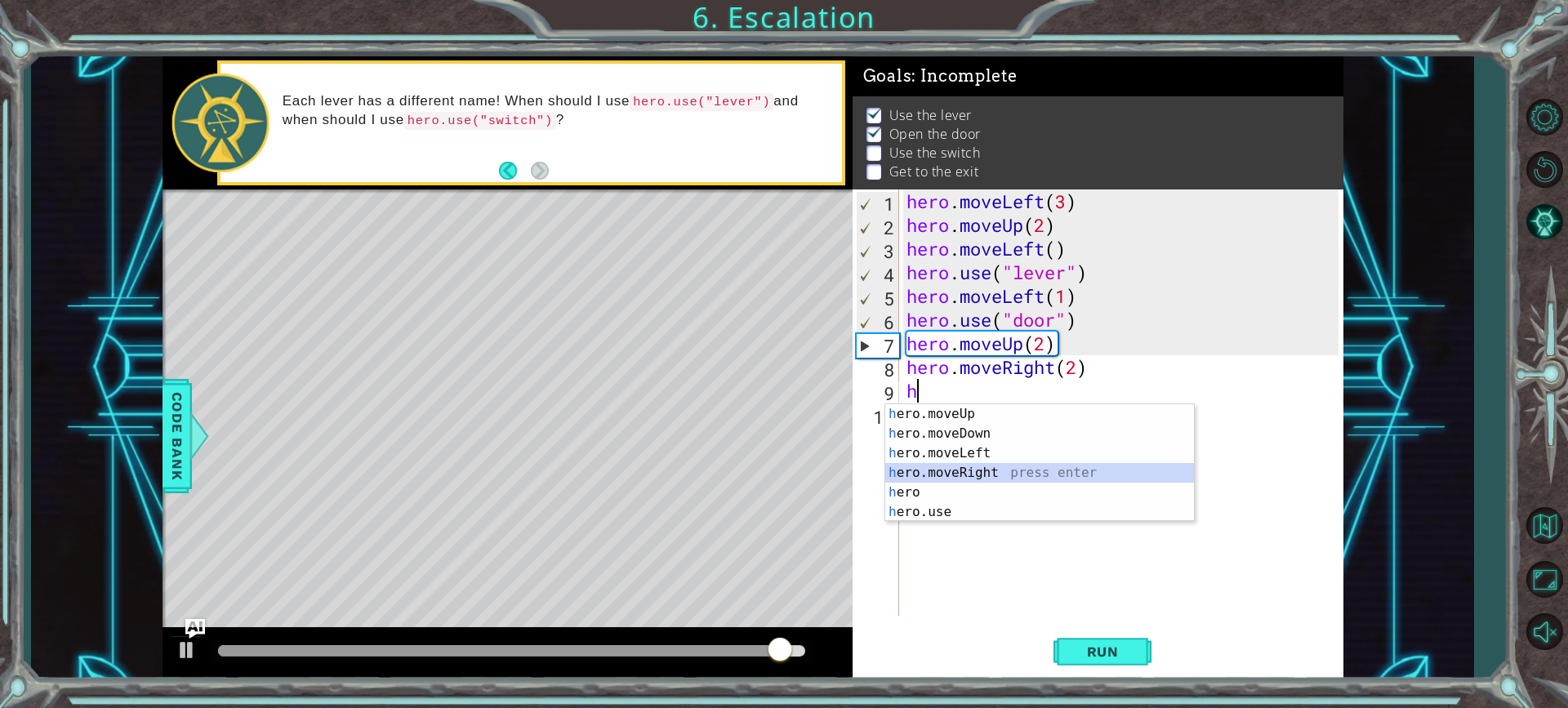
click at [1003, 467] on div "h ero.moveUp press enter h ero.moveDown press enter h ero.moveLeft press enter …" at bounding box center [1040, 483] width 308 height 157
type textarea "hero.moveRight(1)"
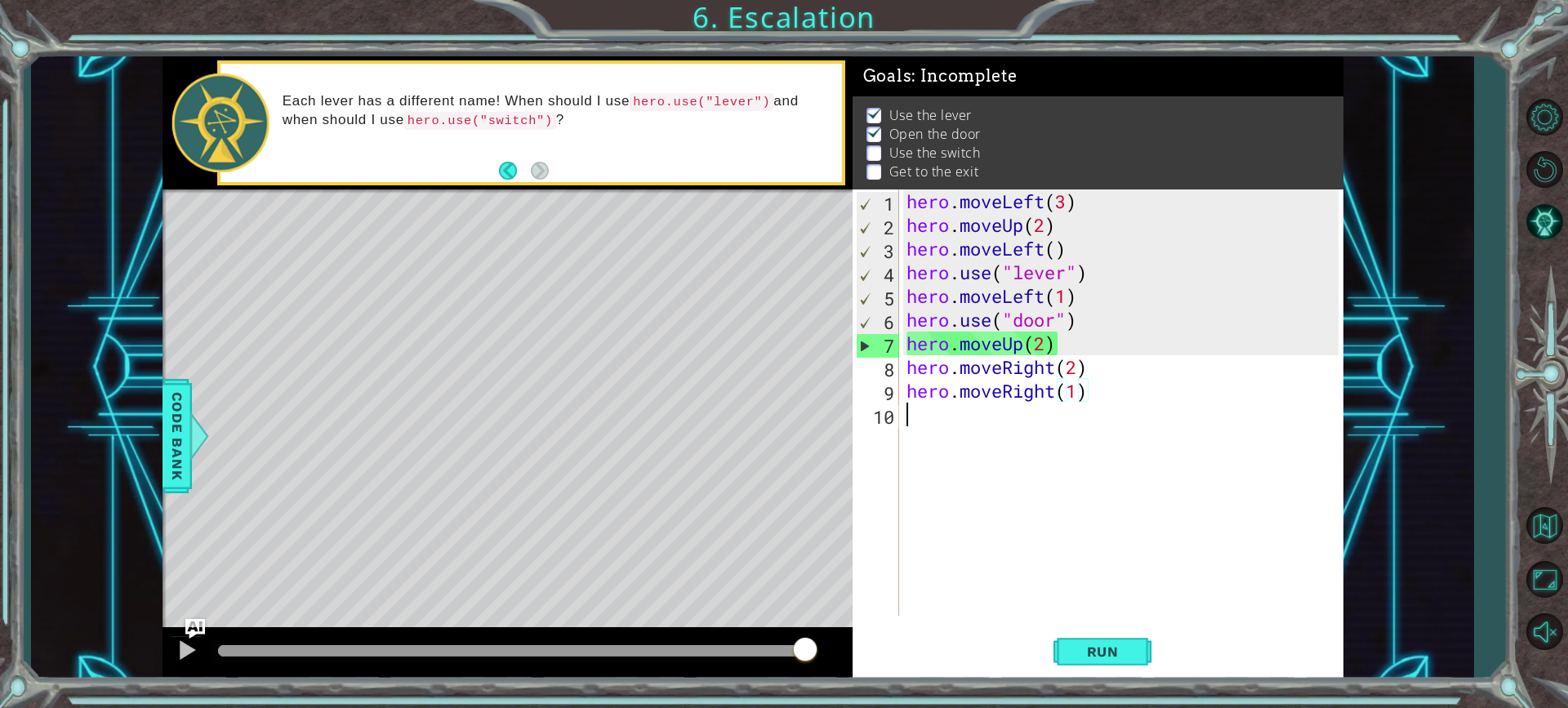
click at [1018, 412] on div "hero . moveLeft ( 3 ) hero . moveUp ( 2 ) hero . moveLeft ( ) hero . use ( "lev…" at bounding box center [1125, 426] width 443 height 474
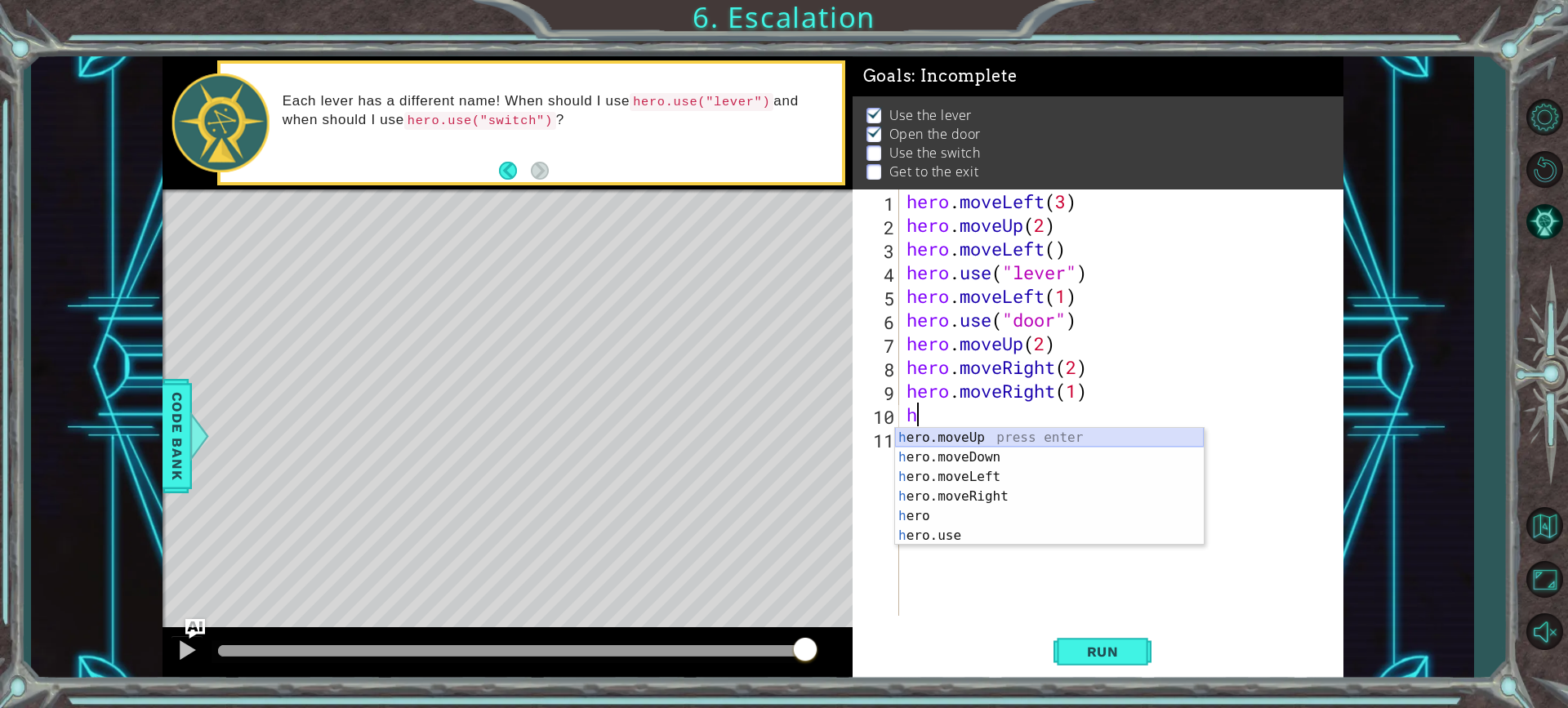
click at [1000, 434] on div "h ero.moveUp press enter h ero.moveDown press enter h ero.moveLeft press enter …" at bounding box center [1049, 506] width 308 height 157
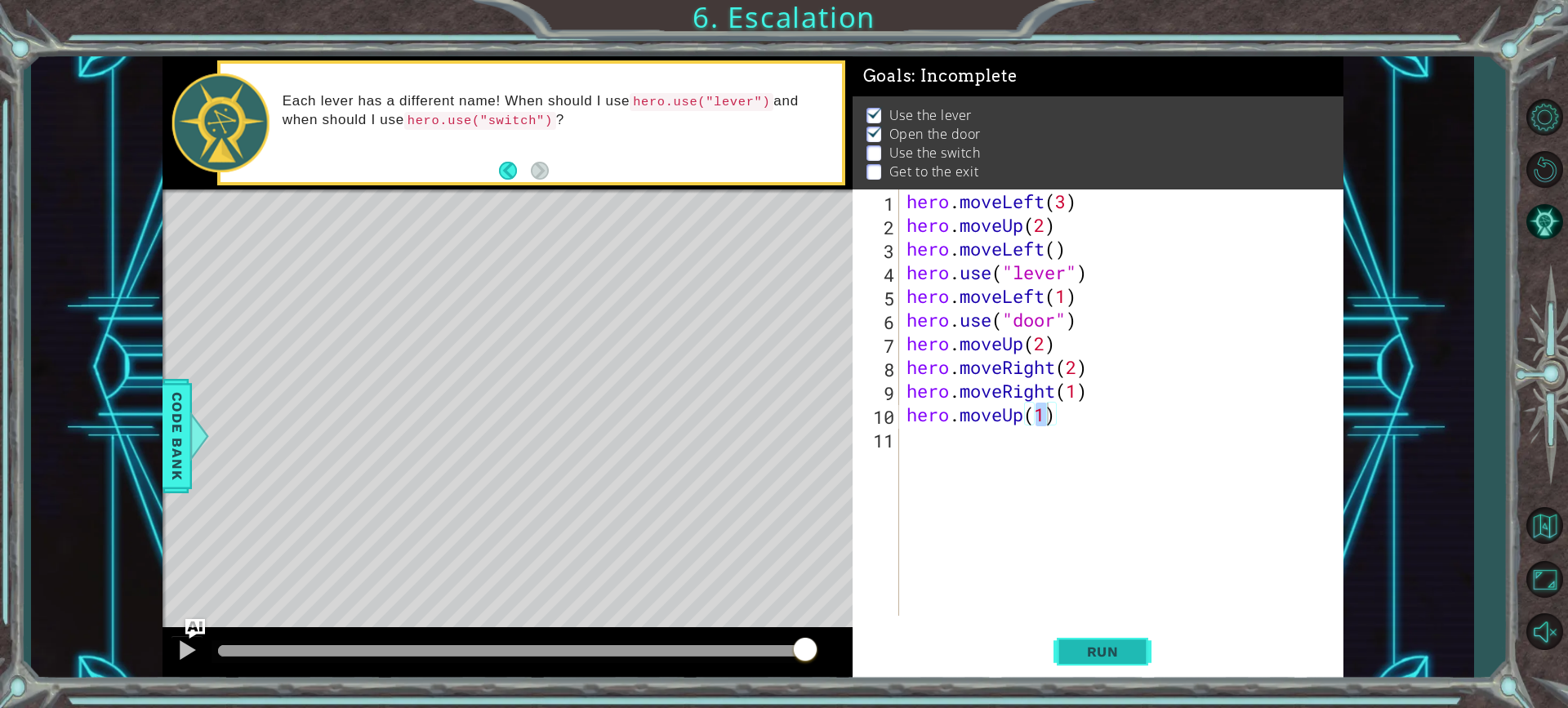
click at [1123, 648] on span "Run" at bounding box center [1103, 652] width 65 height 16
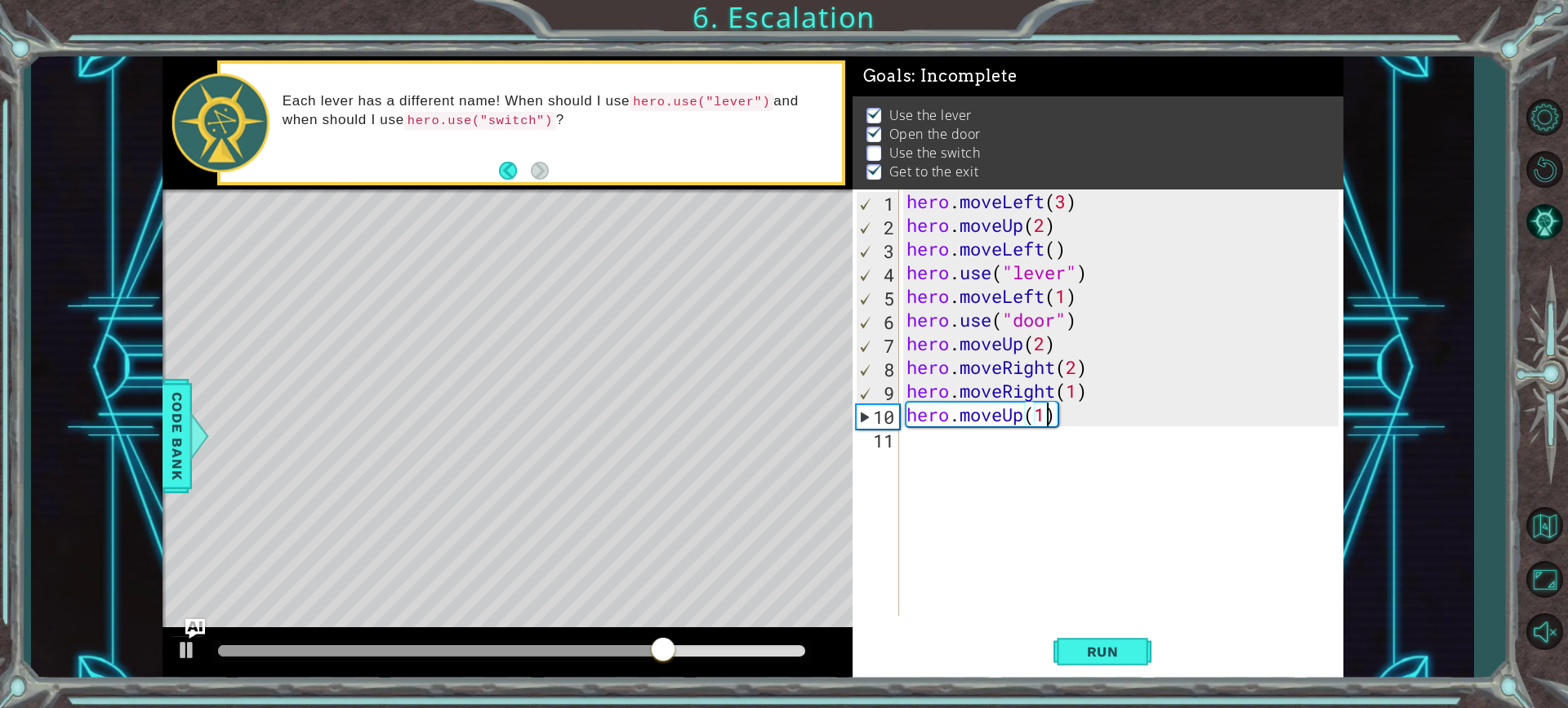
click at [1082, 361] on div "hero . moveLeft ( 3 ) hero . moveUp ( 2 ) hero . moveLeft ( ) hero . use ( "lev…" at bounding box center [1125, 426] width 443 height 474
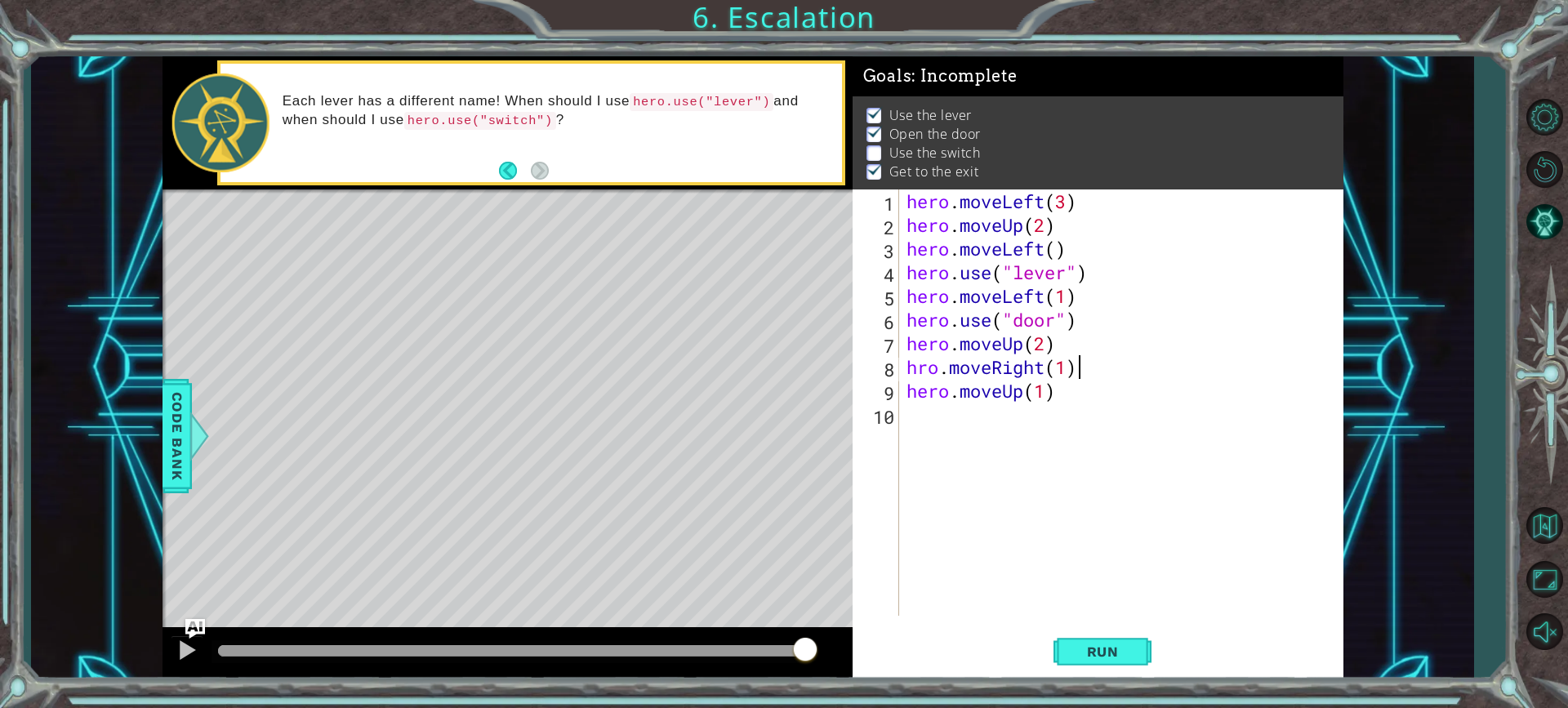
click at [1081, 365] on div "hero . moveLeft ( 3 ) hero . moveUp ( 2 ) hero . moveLeft ( ) hero . use ( "lev…" at bounding box center [1125, 426] width 443 height 474
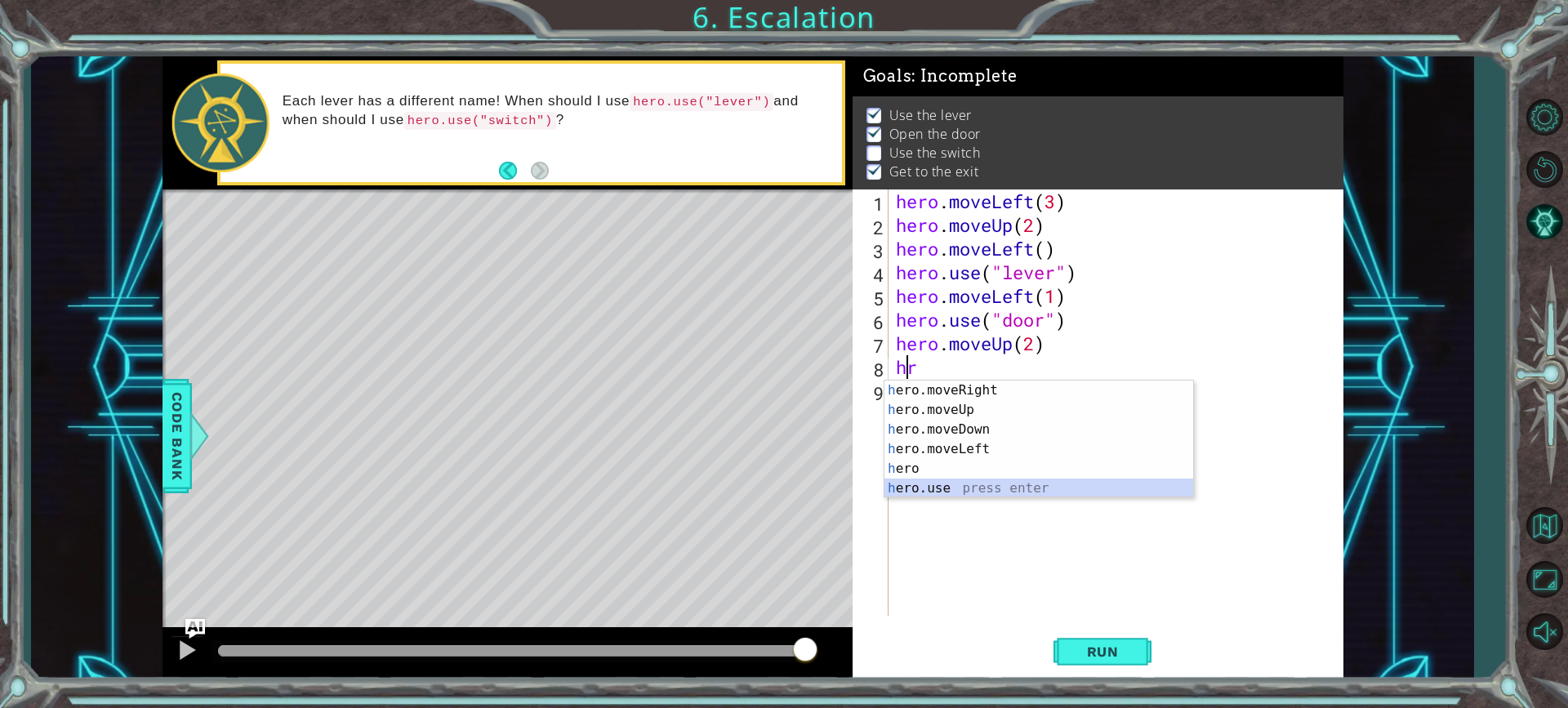
click at [943, 490] on div "h ero.moveRight press enter h ero.moveUp press enter h ero.moveDown press enter…" at bounding box center [1039, 460] width 308 height 157
type textarea "hero.use("name")"
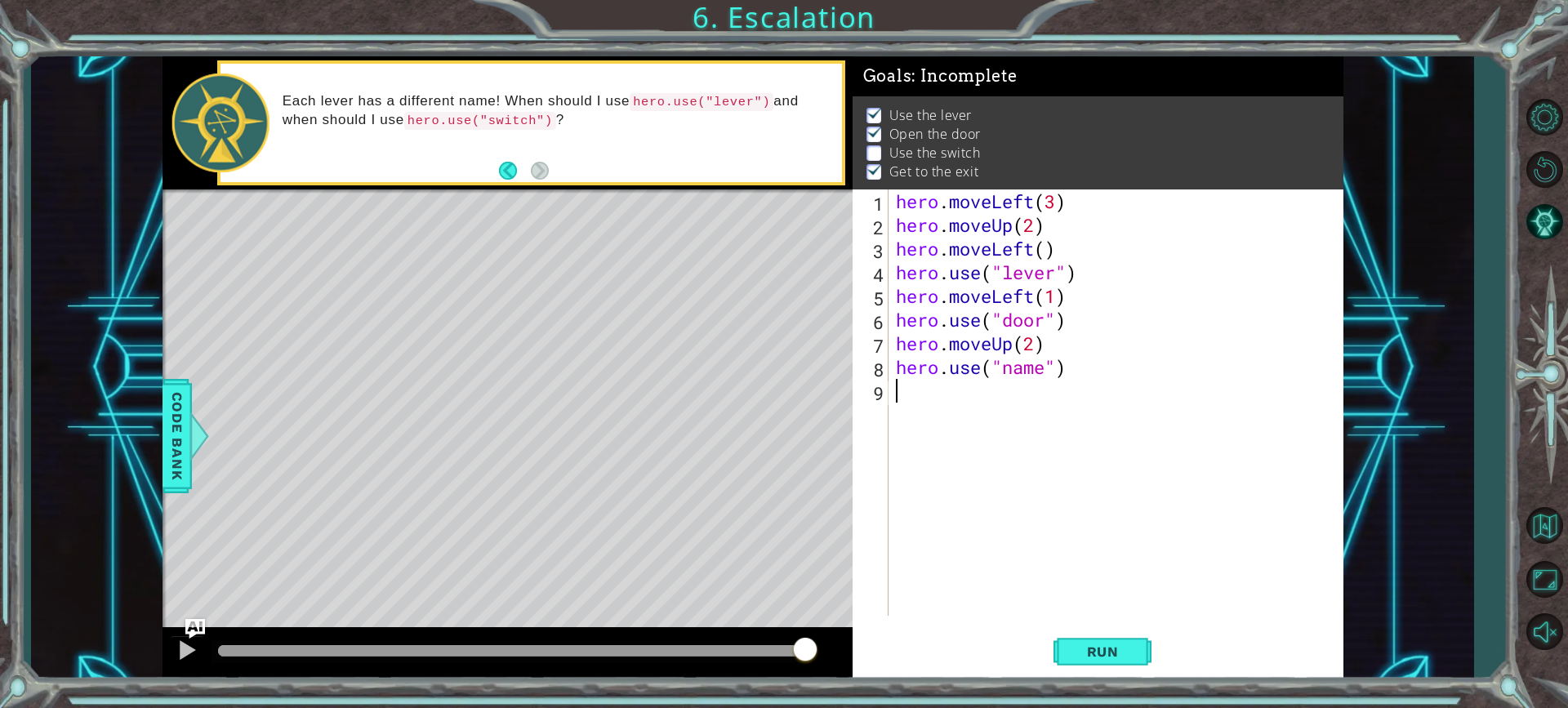
click at [1073, 381] on div "hero . moveLeft ( 3 ) hero . moveUp ( 2 ) hero . moveLeft ( ) hero . use ( "lev…" at bounding box center [1120, 426] width 454 height 474
click at [1075, 369] on div "hero . moveLeft ( 3 ) hero . moveUp ( 2 ) hero . moveLeft ( ) hero . use ( "lev…" at bounding box center [1120, 426] width 454 height 474
click at [983, 358] on div "hero . moveLeft ( 3 ) hero . moveUp ( 2 ) hero . moveLeft ( ) hero . use ( "lev…" at bounding box center [1120, 426] width 454 height 474
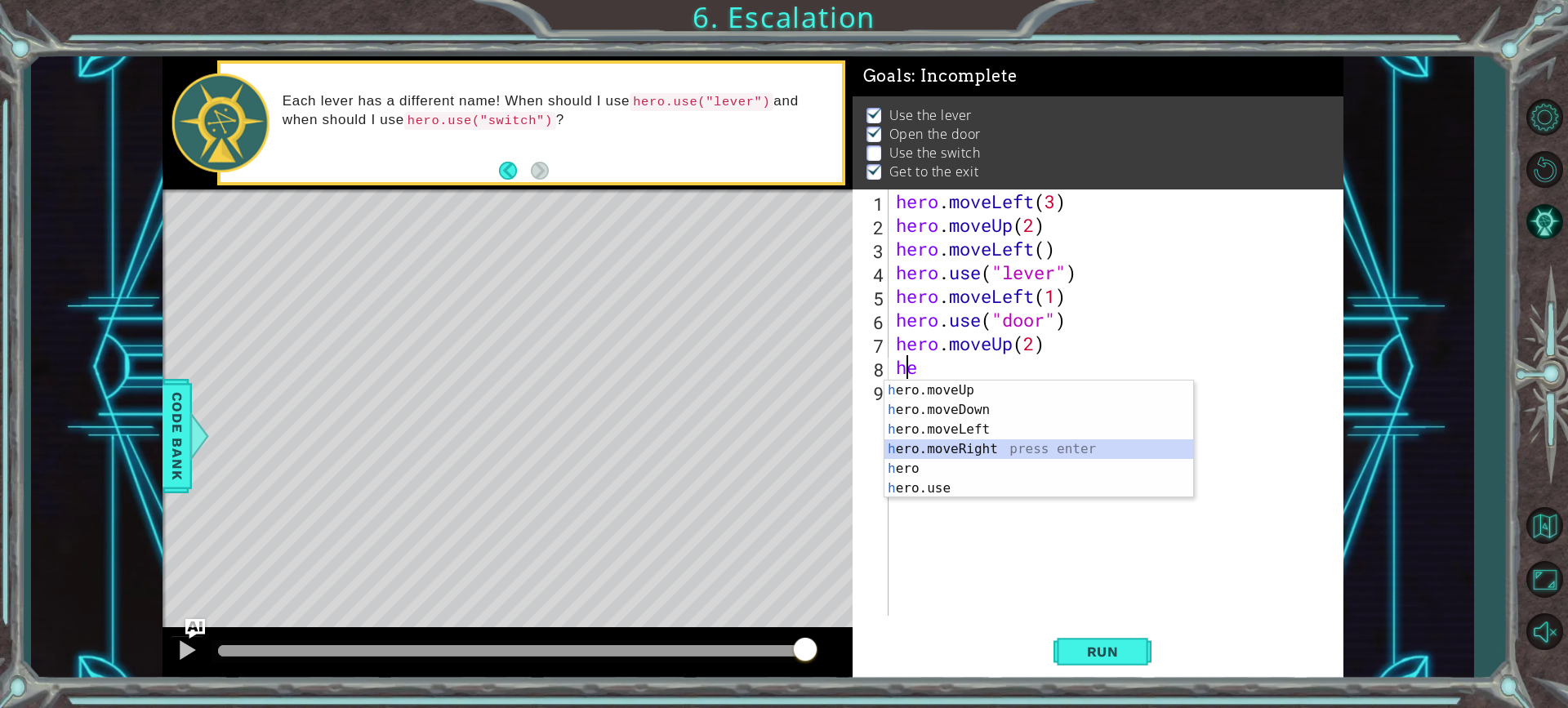
click at [977, 451] on div "h ero.moveUp press enter h ero.moveDown press enter h ero.moveLeft press enter …" at bounding box center [1039, 460] width 308 height 157
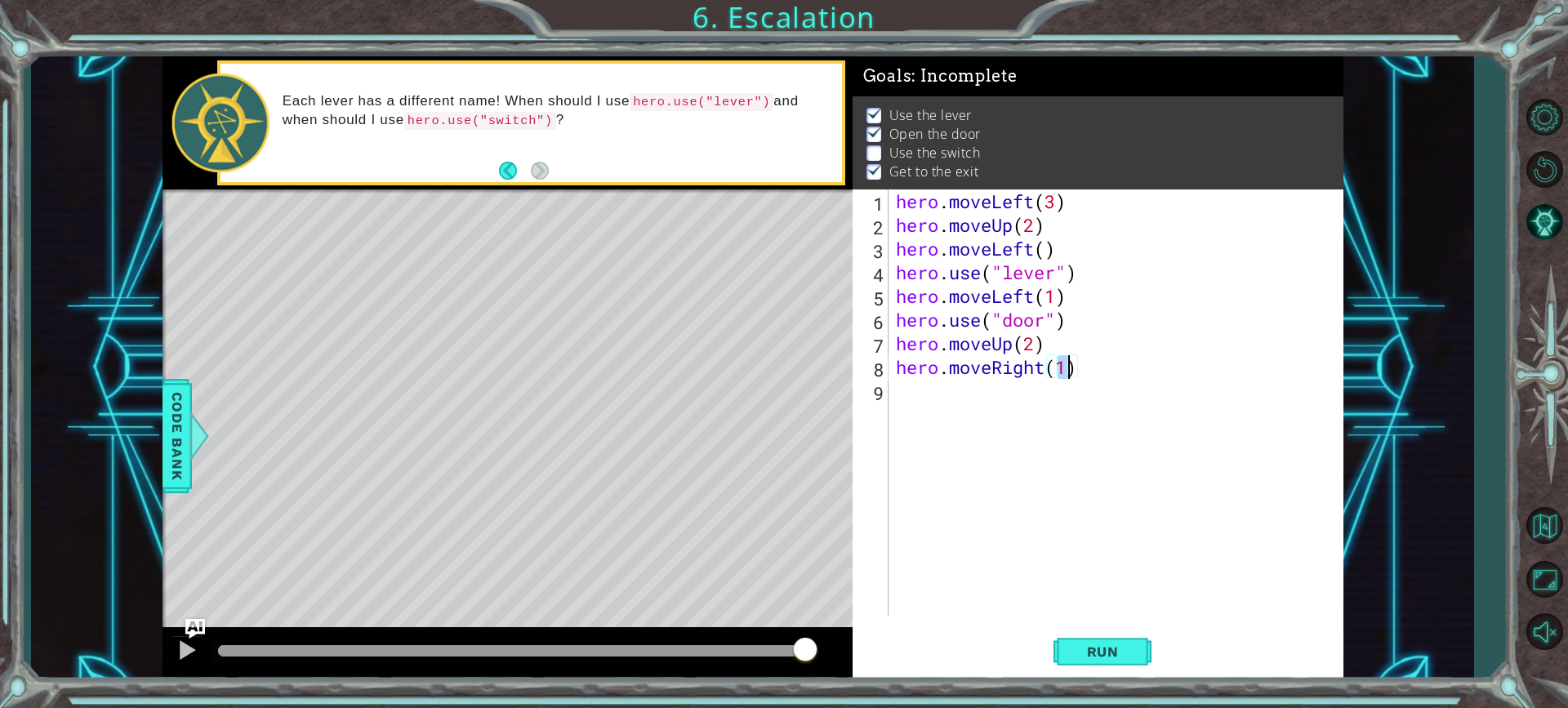
type textarea "hero.moveRight(2)"
click at [1004, 398] on div "hero . moveLeft ( 3 ) hero . moveUp ( 2 ) hero . moveLeft ( ) hero . use ( "lev…" at bounding box center [1120, 426] width 454 height 474
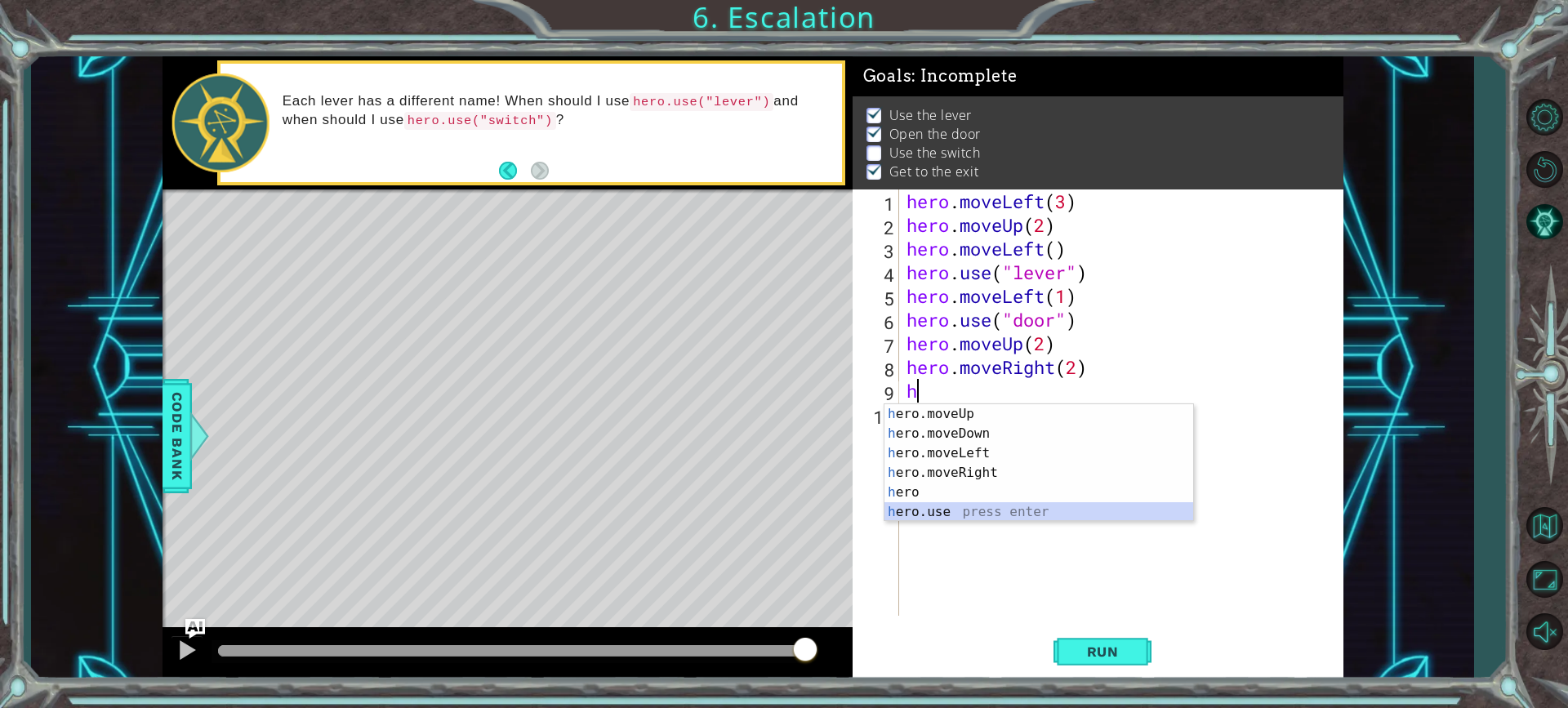
click at [968, 515] on div "h ero.moveUp press enter h ero.moveDown press enter h ero.moveLeft press enter …" at bounding box center [1039, 483] width 308 height 157
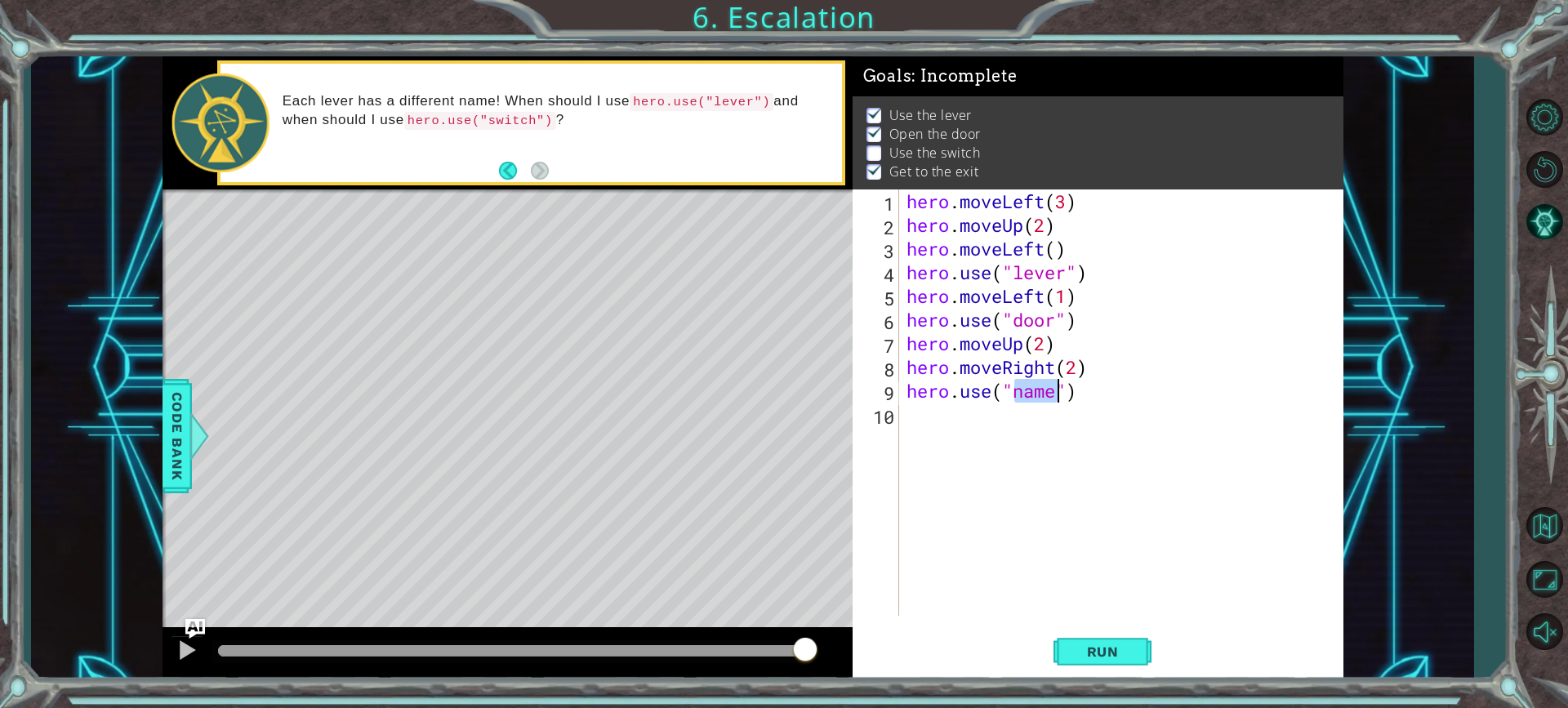
scroll to position [0, 5]
click at [1074, 415] on div ""l ever" press enter" at bounding box center [1147, 434] width 308 height 59
type textarea "hero.use("lever")"
drag, startPoint x: 1093, startPoint y: 656, endPoint x: 1096, endPoint y: 646, distance: 10.4
click at [1095, 654] on span "Run" at bounding box center [1103, 652] width 65 height 16
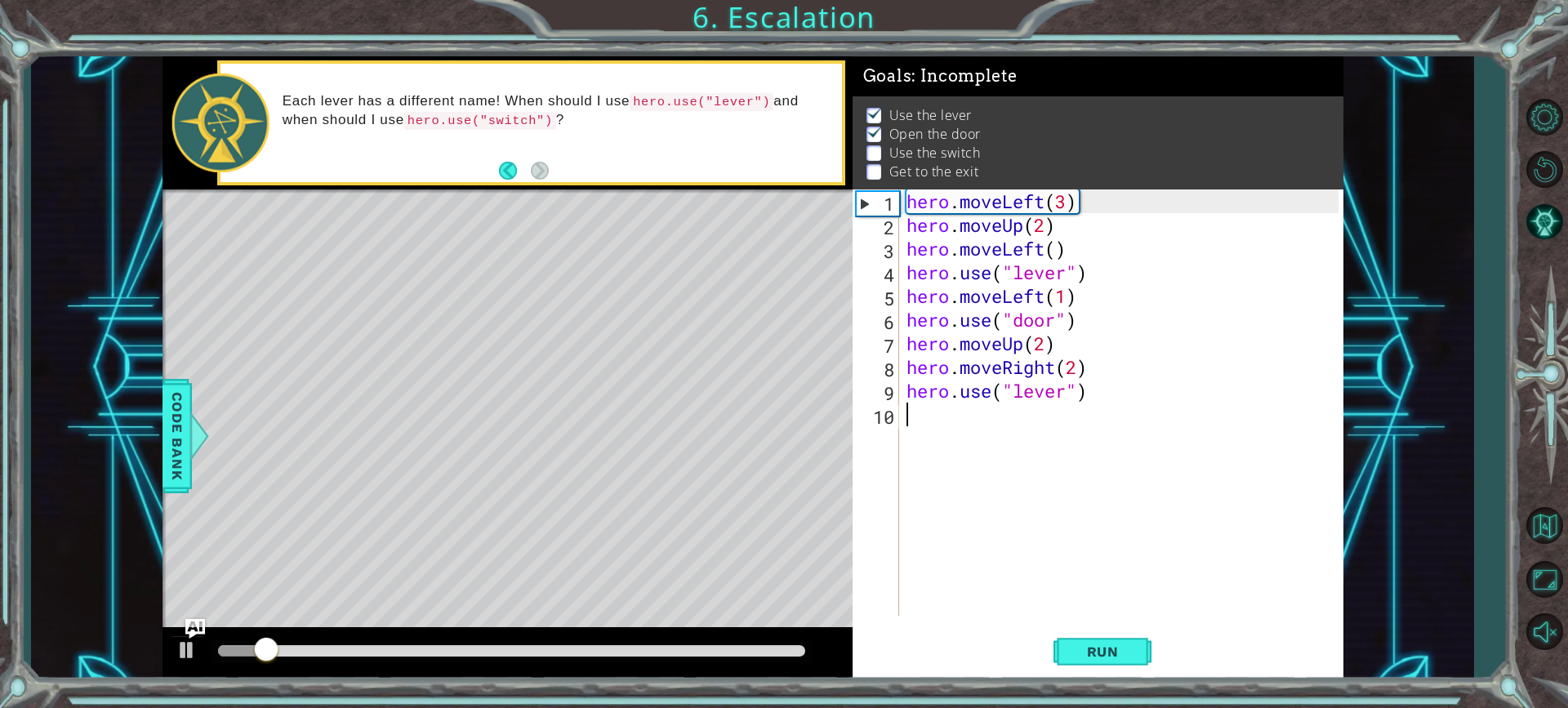
click at [921, 411] on div "hero . moveLeft ( 3 ) hero . moveUp ( 2 ) hero . moveLeft ( ) hero . use ( "lev…" at bounding box center [1125, 426] width 443 height 474
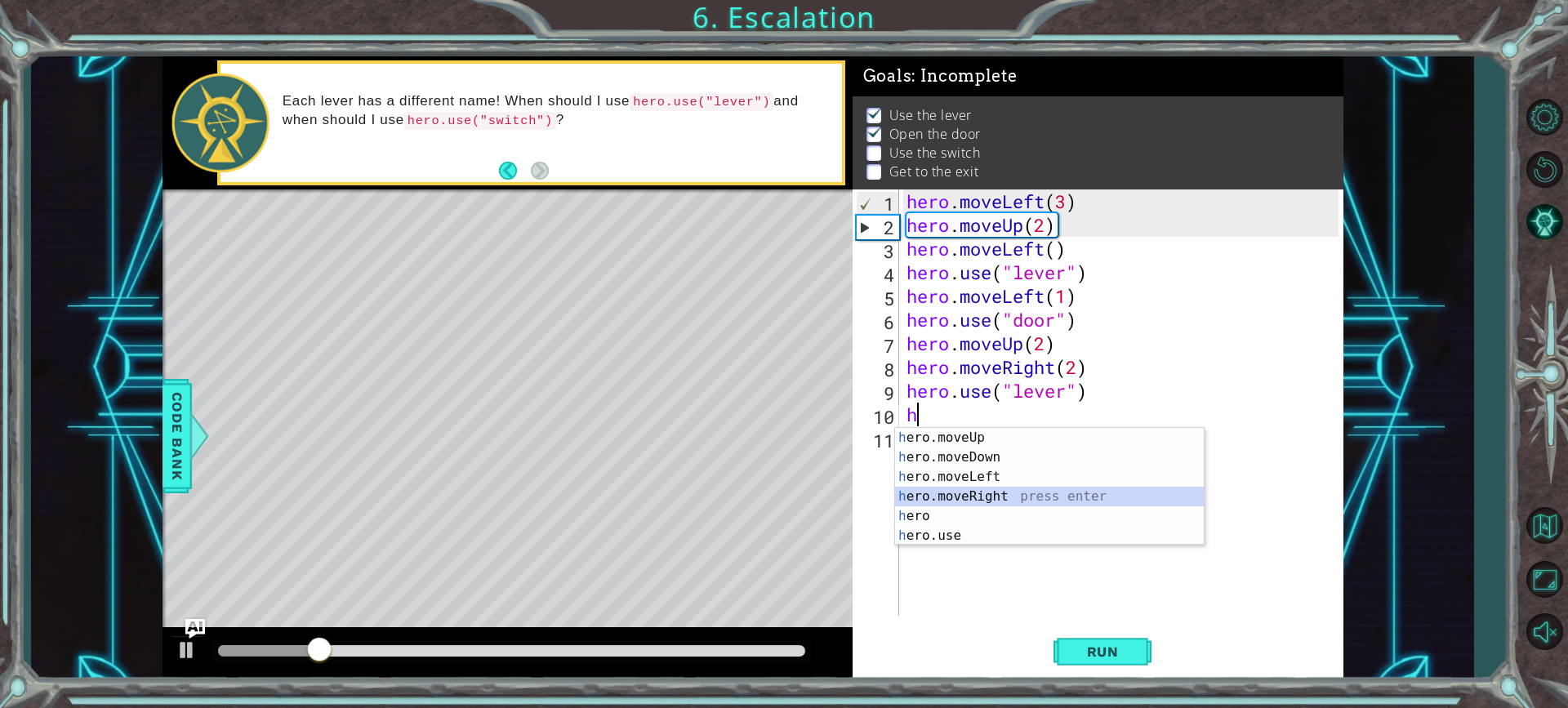
click at [996, 500] on div "h ero.moveUp press enter h ero.moveDown press enter h ero.moveLeft press enter …" at bounding box center [1049, 506] width 308 height 157
type textarea "hero.moveRight(1)"
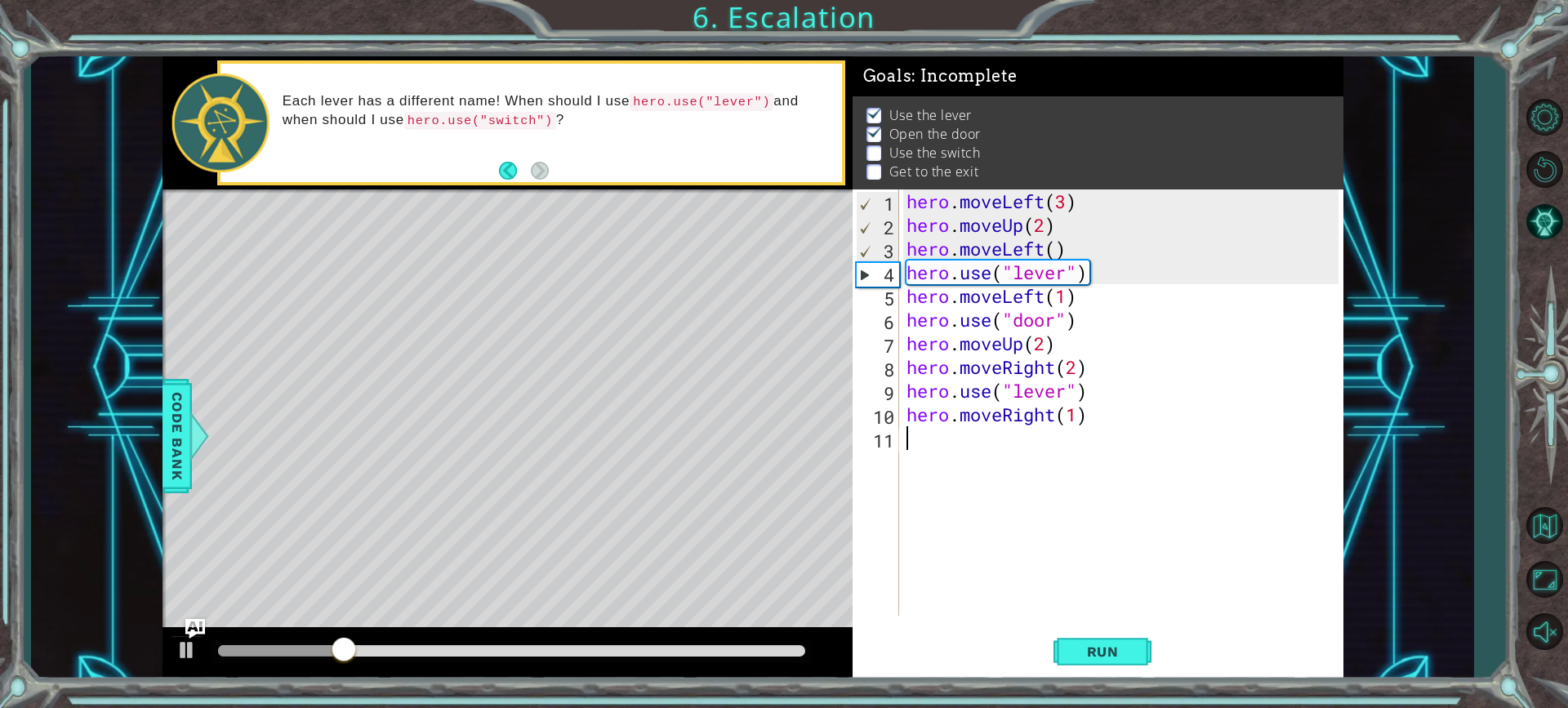
click at [991, 436] on div "hero . moveLeft ( 3 ) hero . moveUp ( 2 ) hero . moveLeft ( ) hero . use ( "lev…" at bounding box center [1125, 426] width 443 height 474
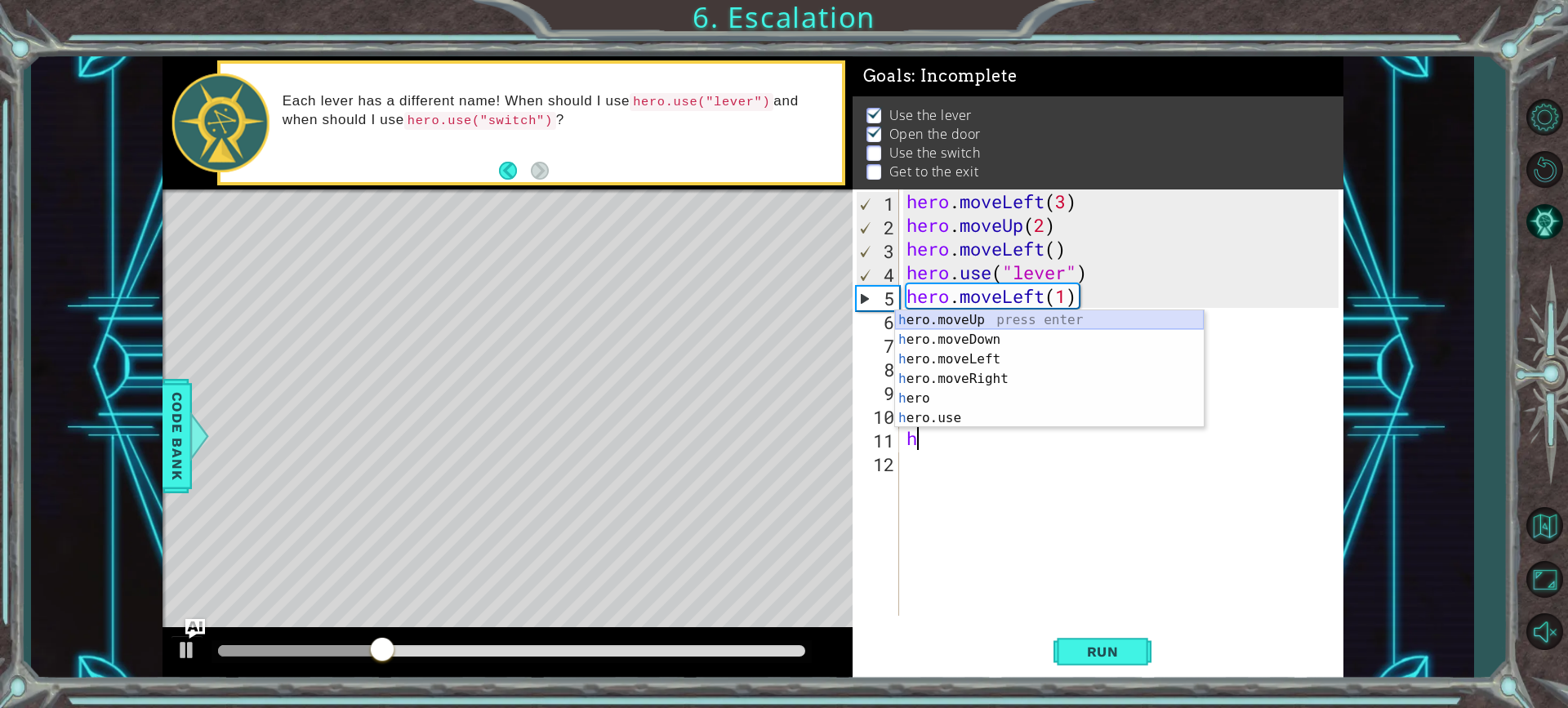
click at [975, 318] on div "h ero.moveUp press enter h ero.moveDown press enter h ero.moveLeft press enter …" at bounding box center [1049, 389] width 308 height 157
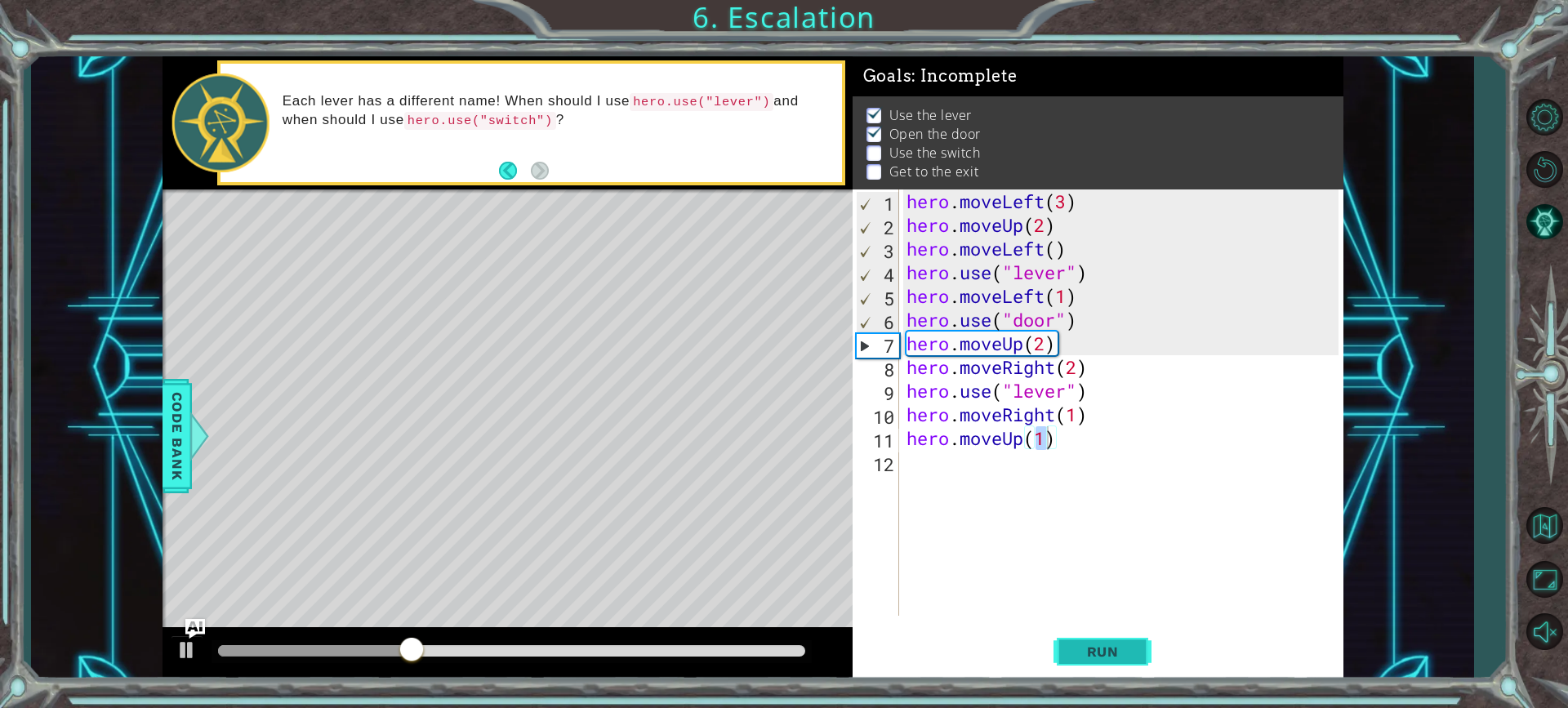
click at [1096, 641] on button "Run" at bounding box center [1103, 652] width 98 height 49
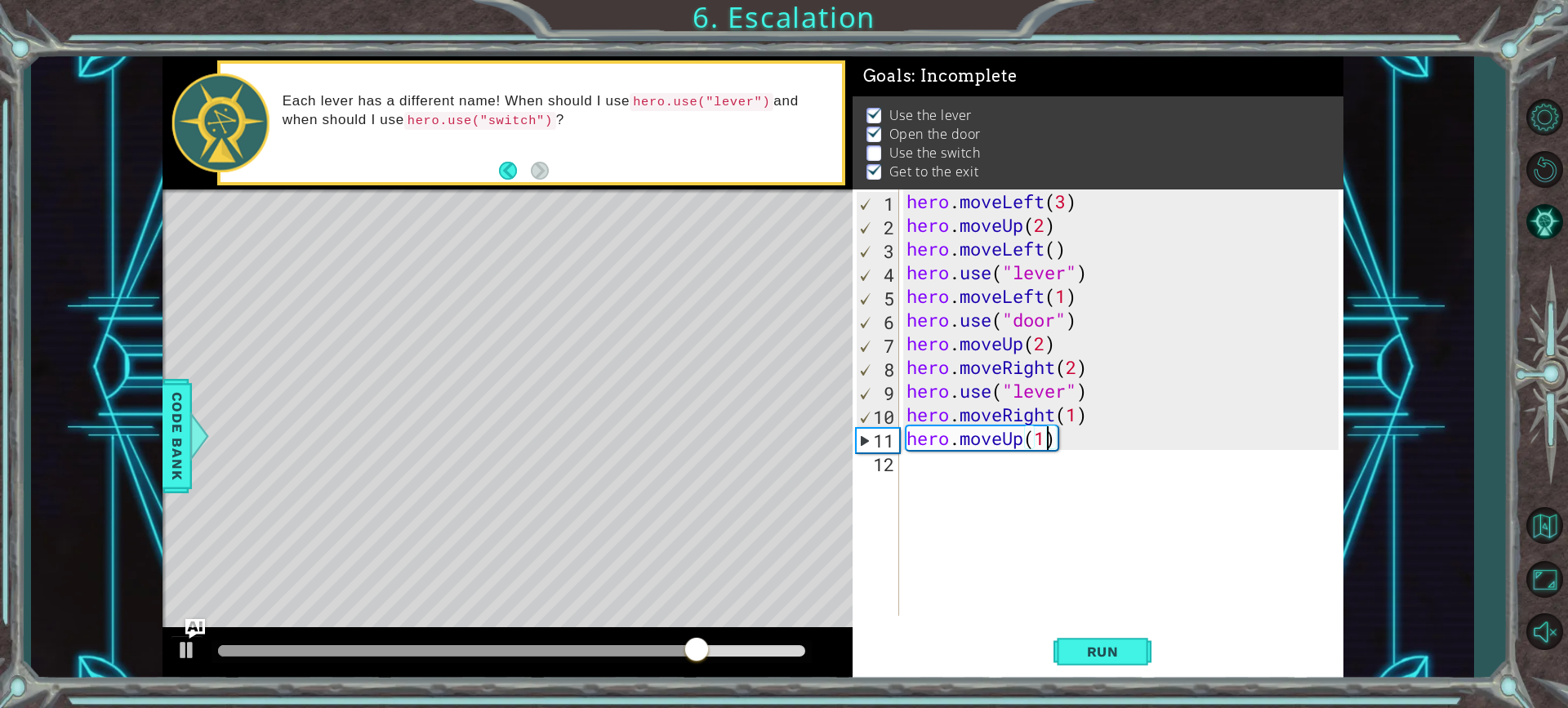
click at [1075, 369] on div "hero . moveLeft ( 3 ) hero . moveUp ( 2 ) hero . moveLeft ( ) hero . use ( "lev…" at bounding box center [1125, 426] width 443 height 474
type textarea "hero.moveRight(2hero.use("lever")"
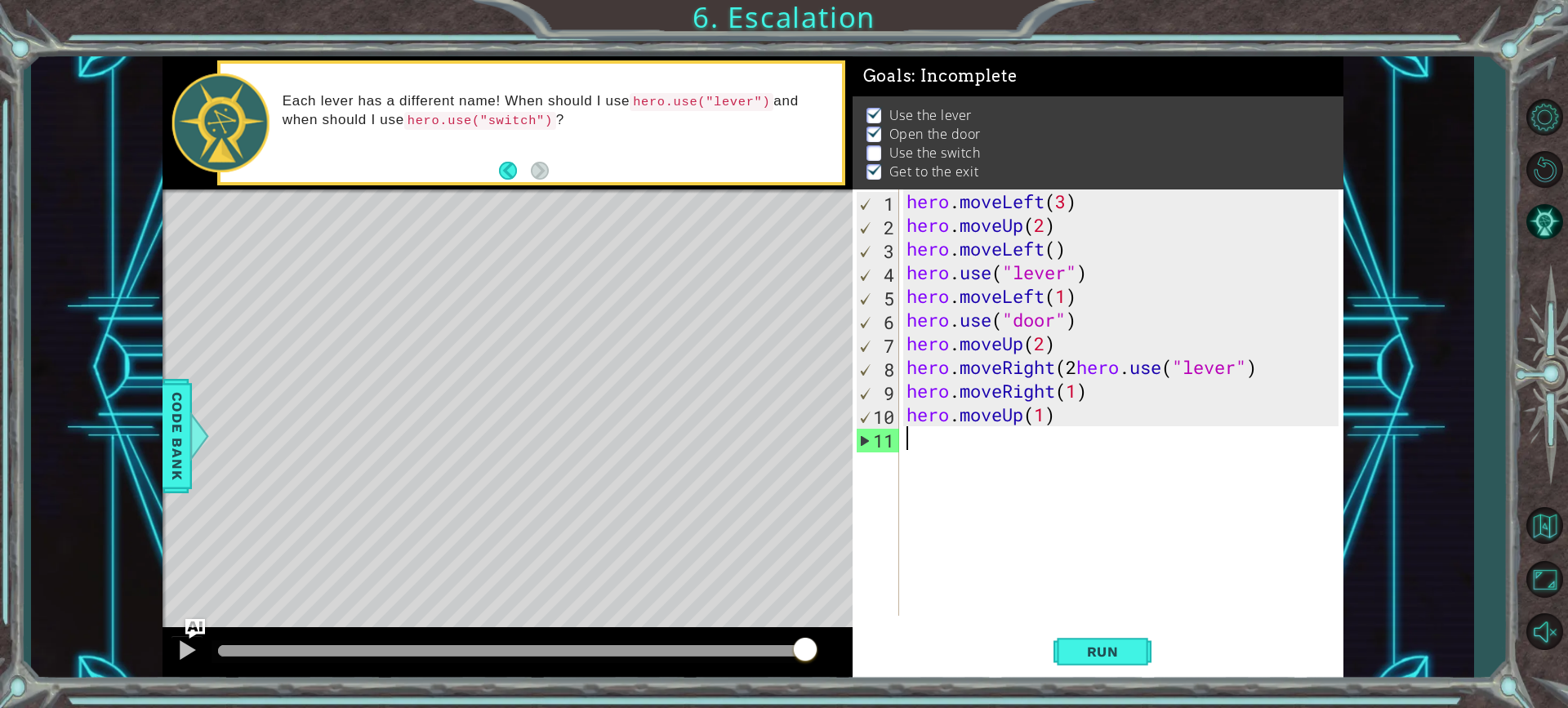
scroll to position [0, 0]
drag, startPoint x: 923, startPoint y: 270, endPoint x: 901, endPoint y: 228, distance: 47.4
drag, startPoint x: 901, startPoint y: 228, endPoint x: 1309, endPoint y: 593, distance: 547.4
click at [1309, 593] on div "hero . moveLeft ( 3 ) hero . moveUp ( 2 ) hero . moveLeft ( ) hero . use ( "lev…" at bounding box center [1125, 426] width 443 height 474
click at [1092, 412] on div "hero . moveLeft ( 3 ) hero . moveUp ( 2 ) hero . moveLeft ( ) hero . use ( "lev…" at bounding box center [1125, 426] width 443 height 474
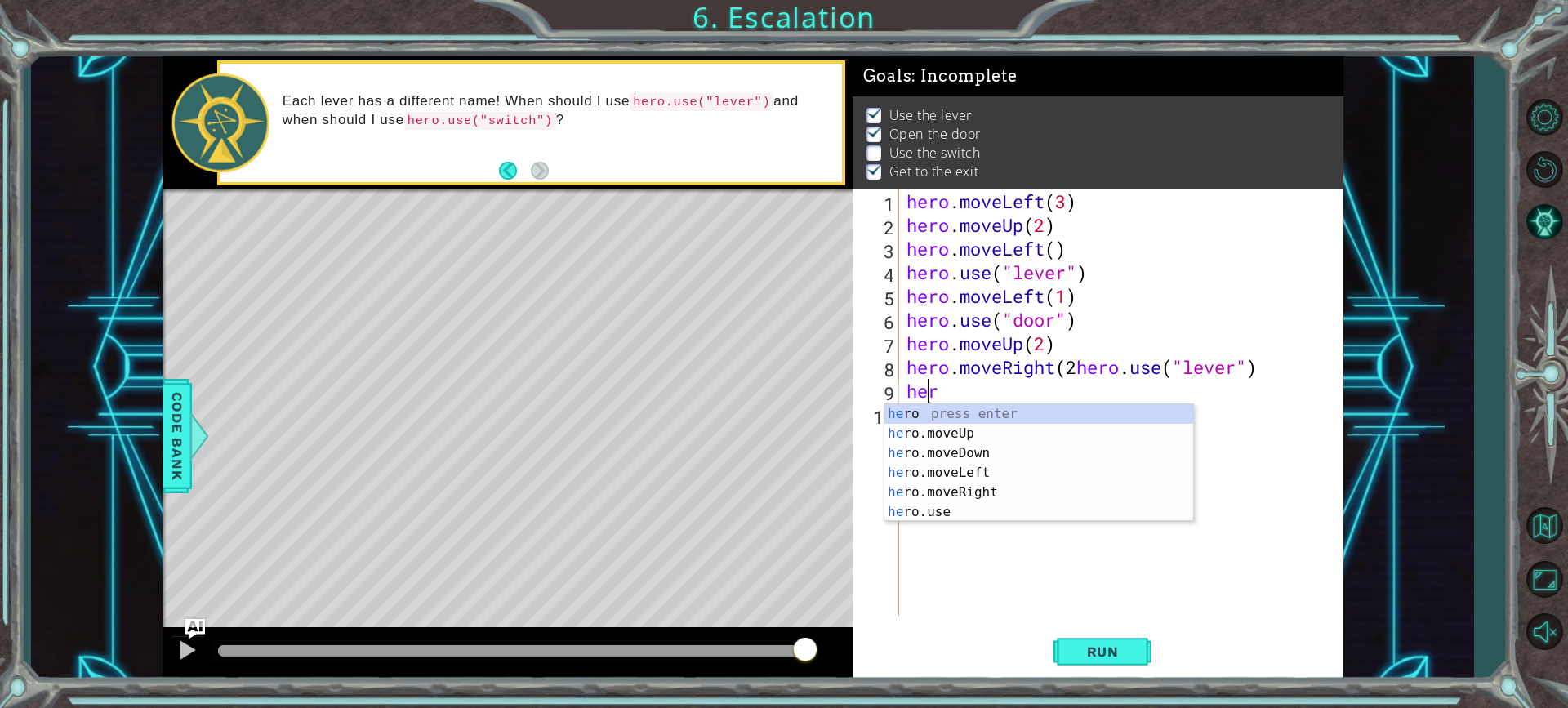
type textarea "h"
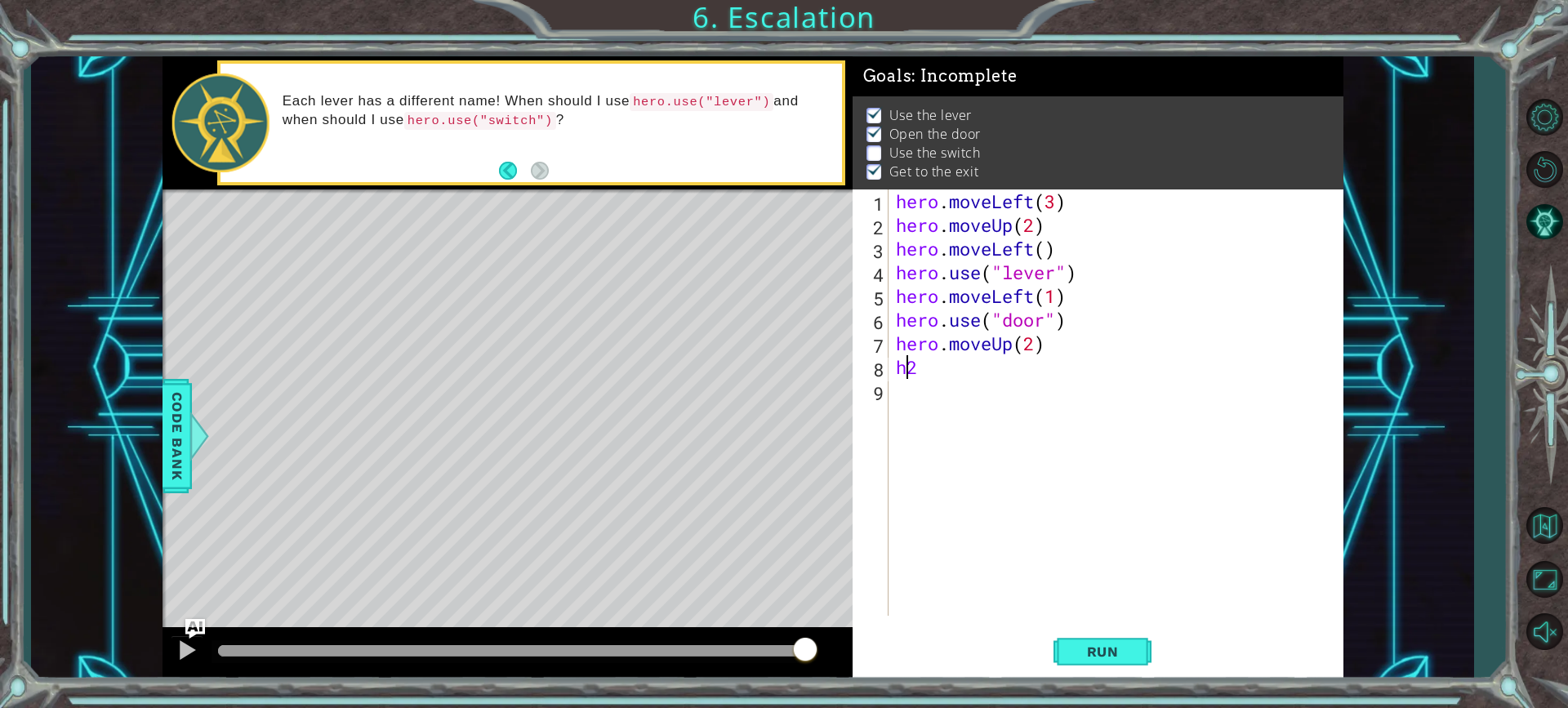
type textarea "h"
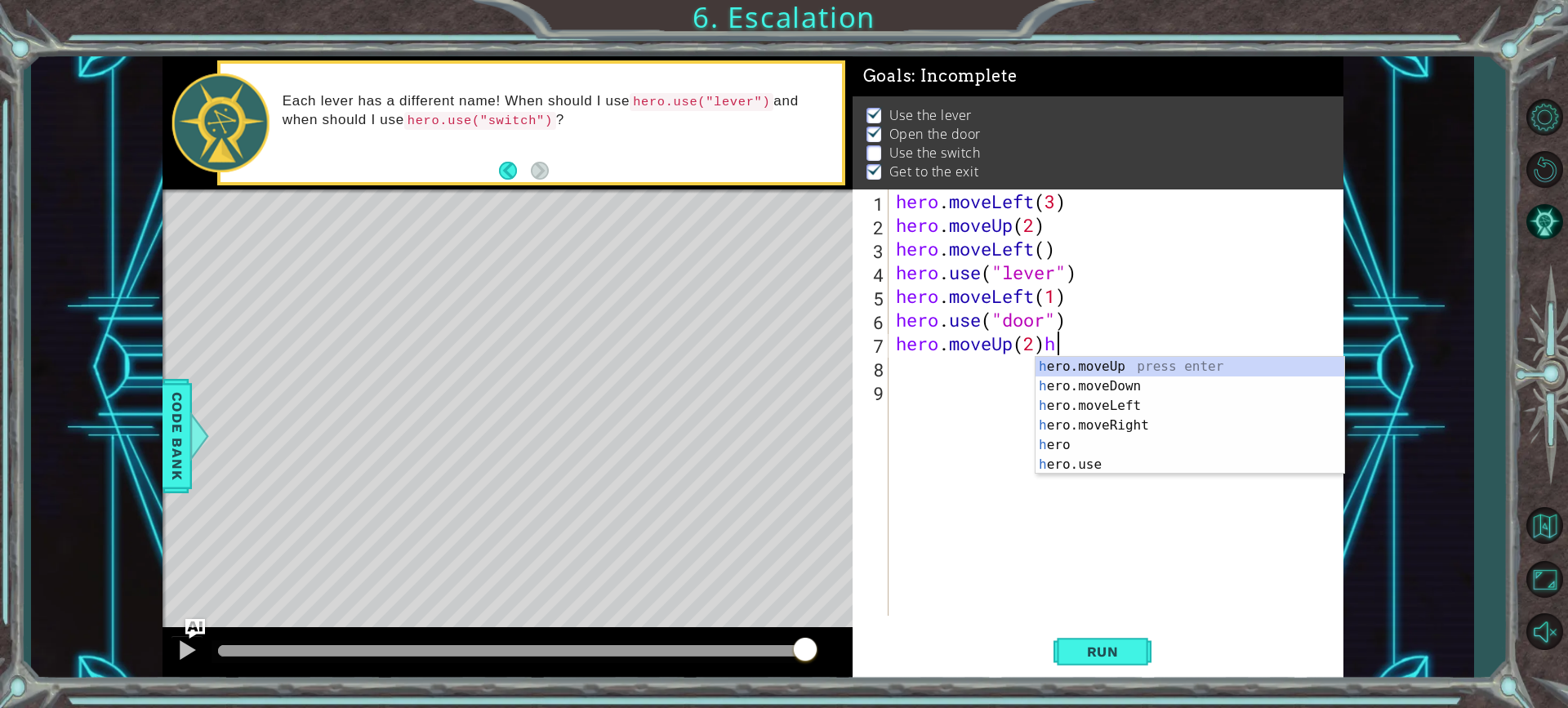
scroll to position [0, 7]
type textarea "hero.moveUp(2)"
